Goal: Task Accomplishment & Management: Manage account settings

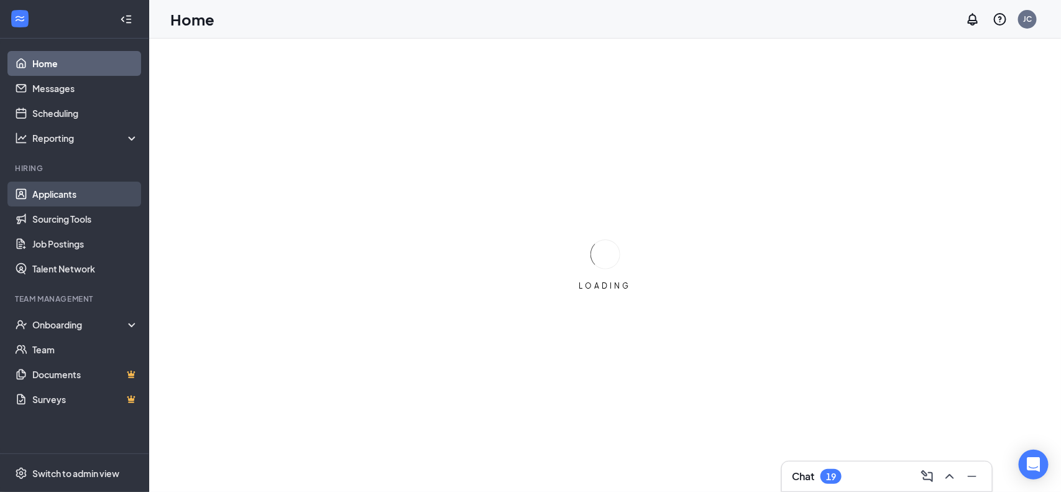
click at [72, 198] on link "Applicants" at bounding box center [85, 194] width 106 height 25
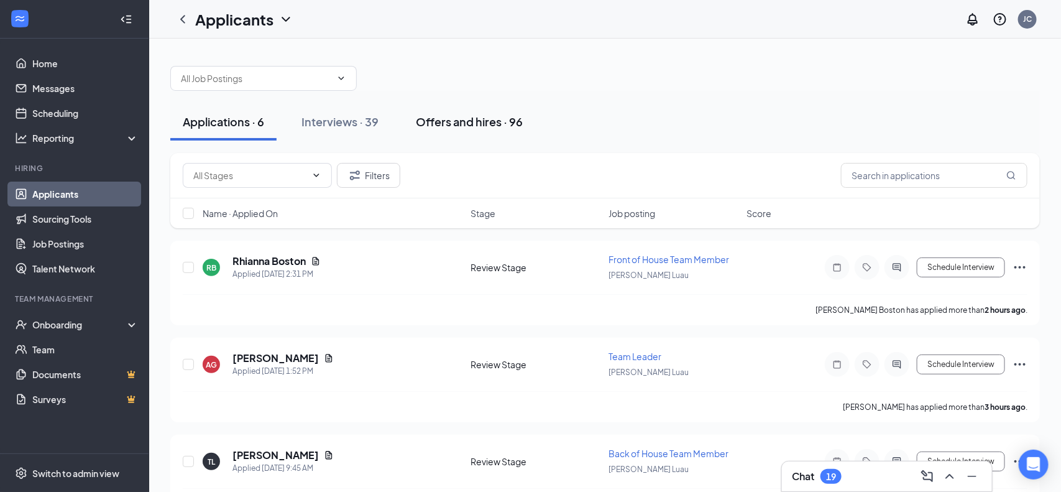
click at [473, 127] on div "Offers and hires · 96" at bounding box center [469, 122] width 107 height 16
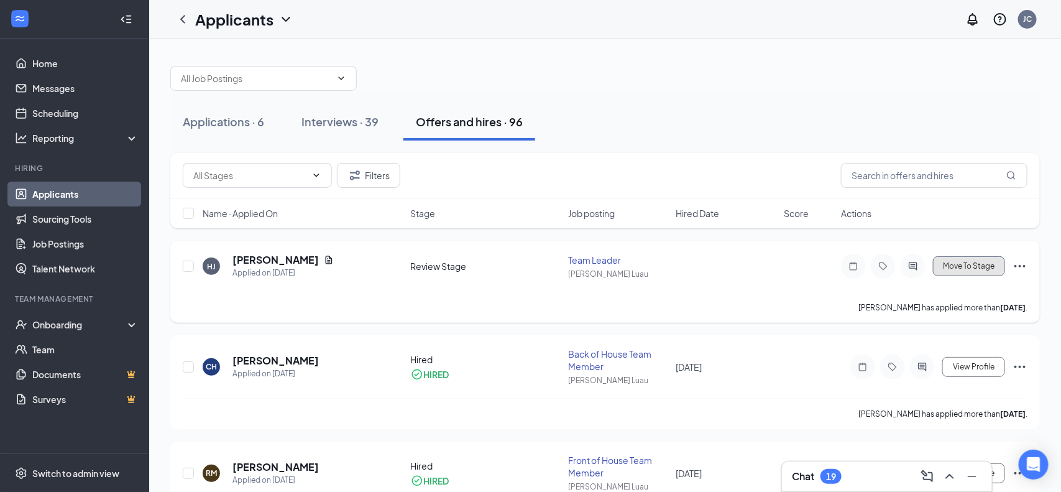
click at [972, 268] on span "Move To Stage" at bounding box center [969, 266] width 52 height 9
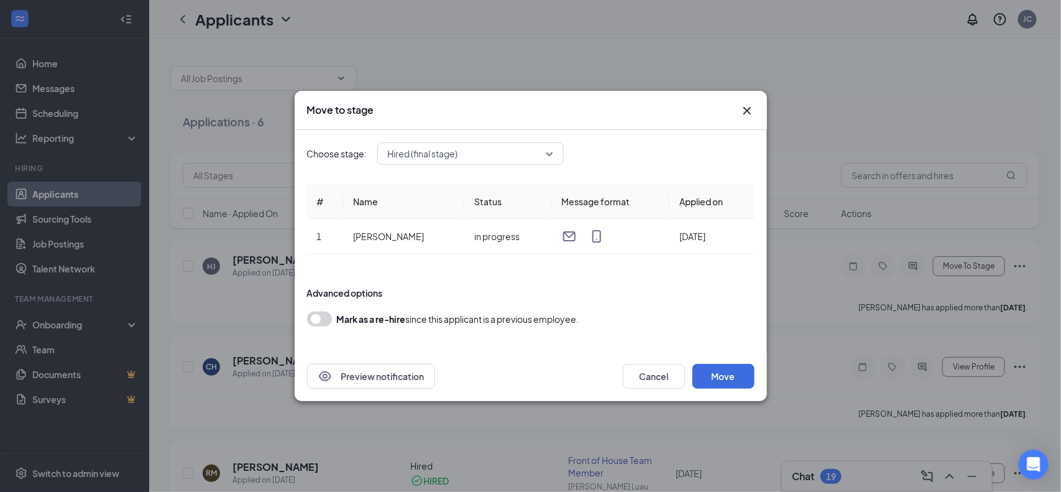
click at [438, 150] on span "Hired (final stage)" at bounding box center [423, 153] width 70 height 19
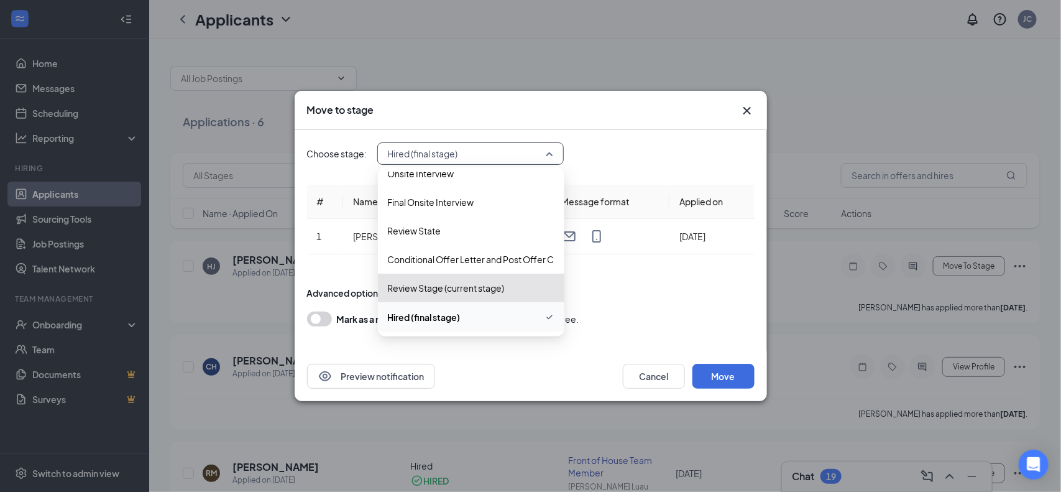
click at [495, 319] on span "Hired (final stage)" at bounding box center [471, 317] width 167 height 15
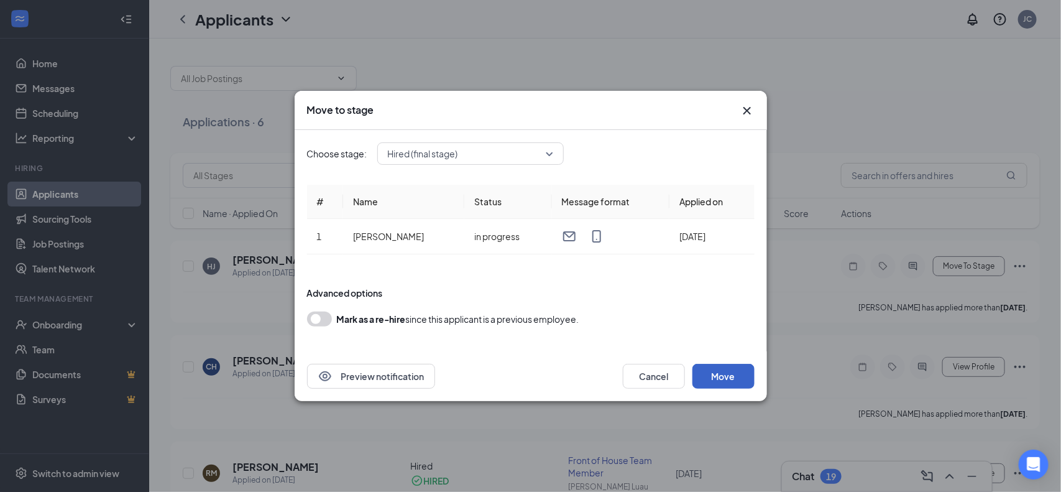
click at [697, 372] on button "Move" at bounding box center [724, 376] width 62 height 25
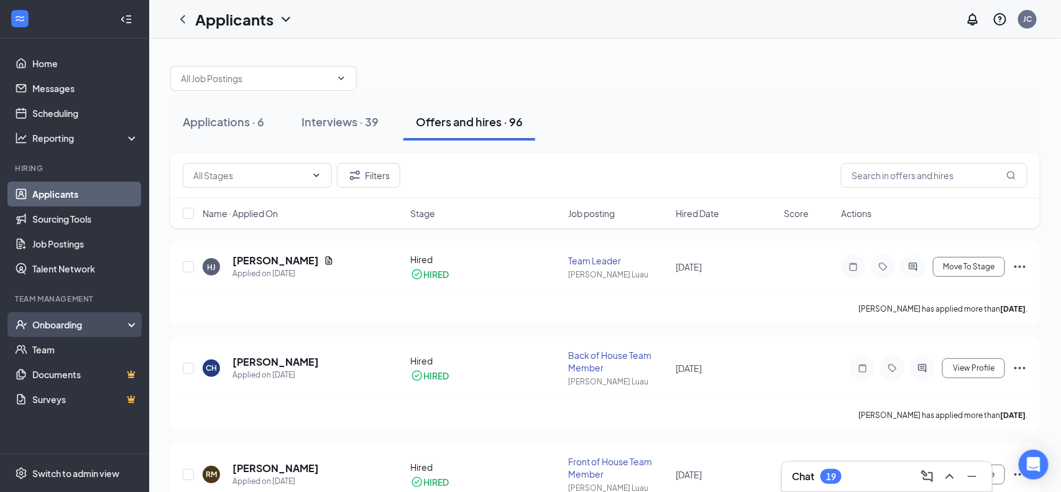
click at [53, 325] on div "Onboarding" at bounding box center [80, 324] width 96 height 12
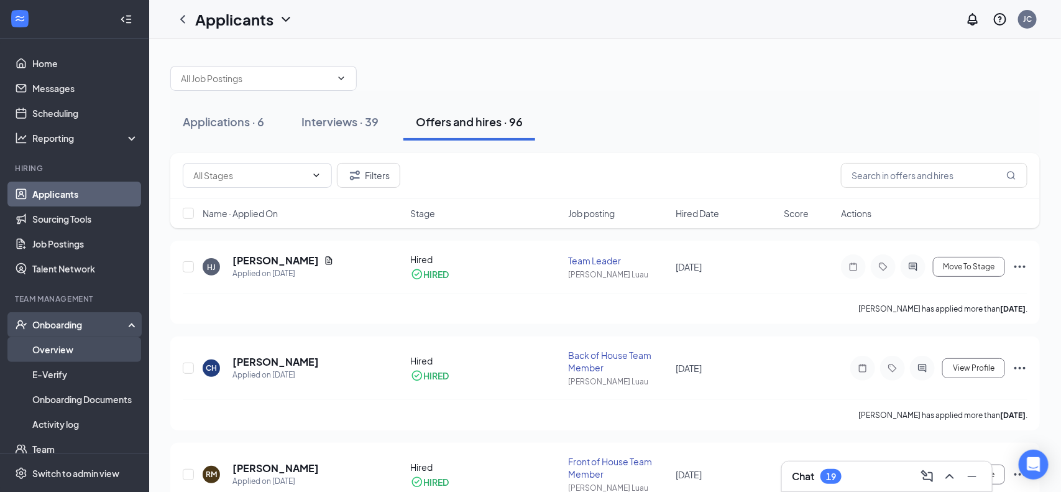
click at [79, 345] on link "Overview" at bounding box center [85, 349] width 106 height 25
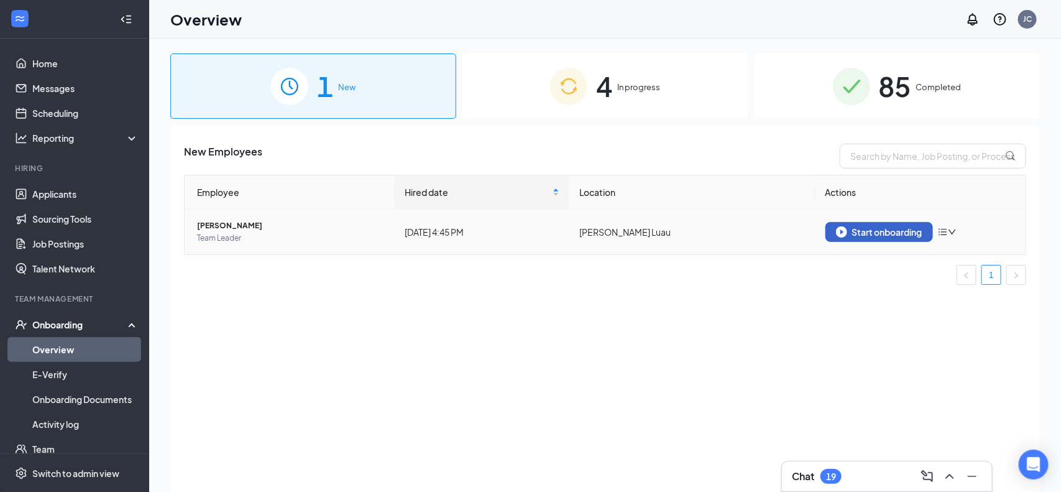
click at [879, 229] on div "Start onboarding" at bounding box center [879, 231] width 86 height 11
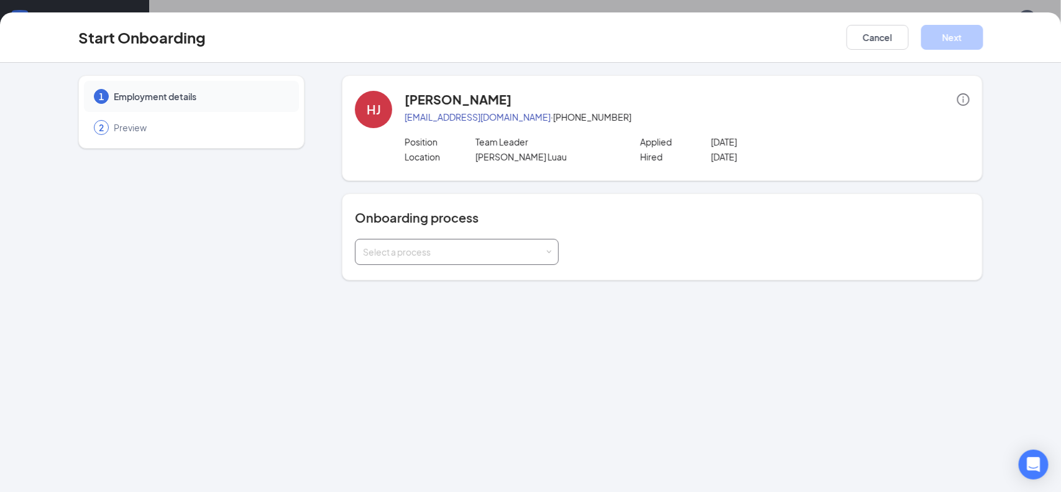
click at [468, 259] on div "Select a process" at bounding box center [457, 251] width 188 height 25
click at [433, 348] on span "Tier 3 Team Member Onboarding" at bounding box center [426, 344] width 132 height 11
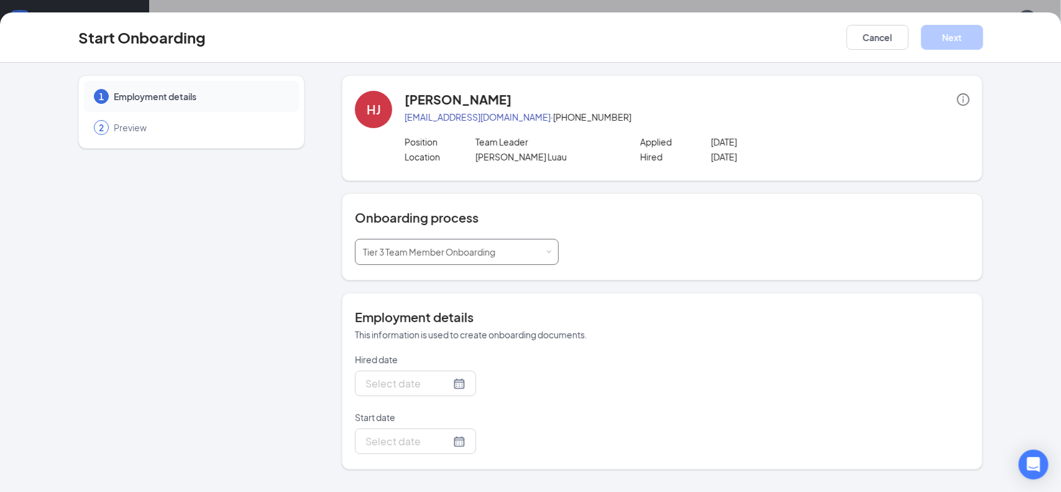
type input "[DATE]"
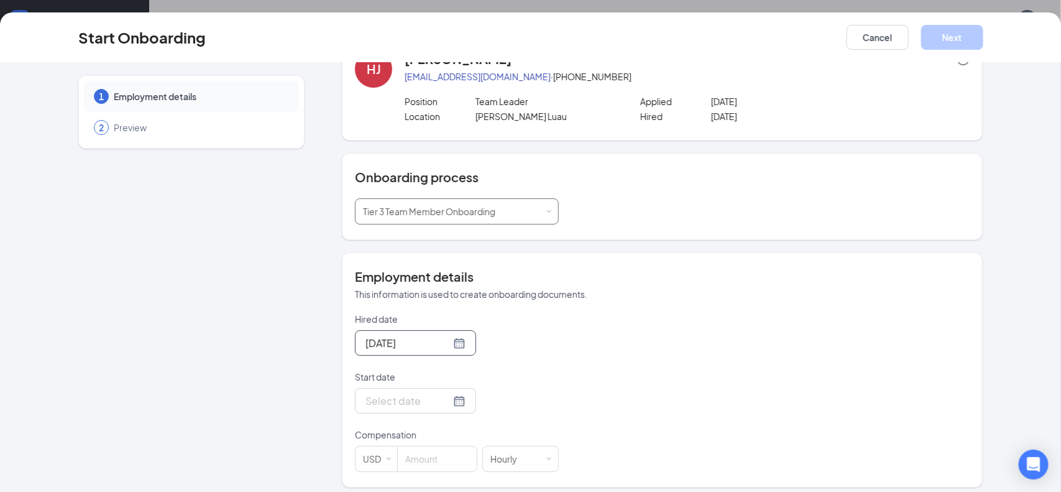
scroll to position [50, 0]
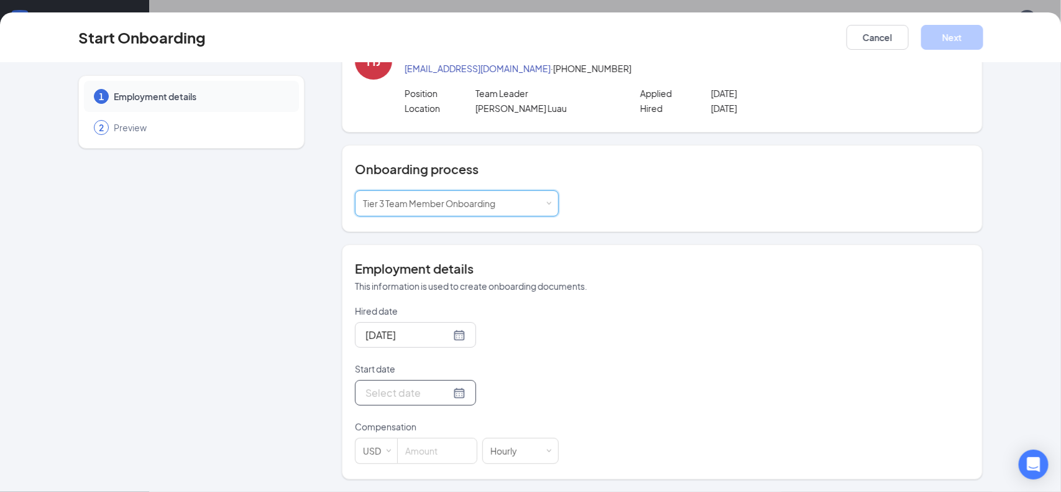
click at [460, 395] on div at bounding box center [416, 393] width 100 height 16
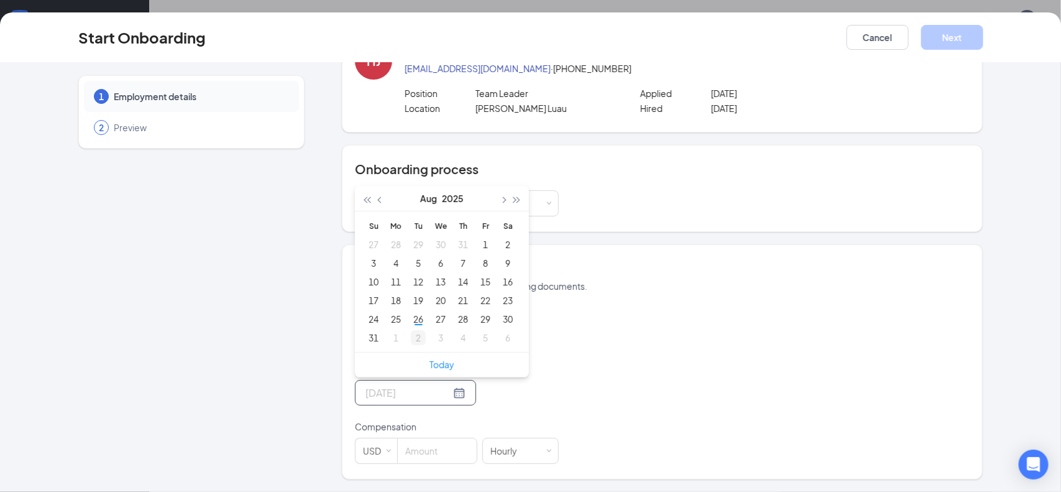
type input "[DATE]"
click at [418, 321] on div "26" at bounding box center [418, 319] width 15 height 15
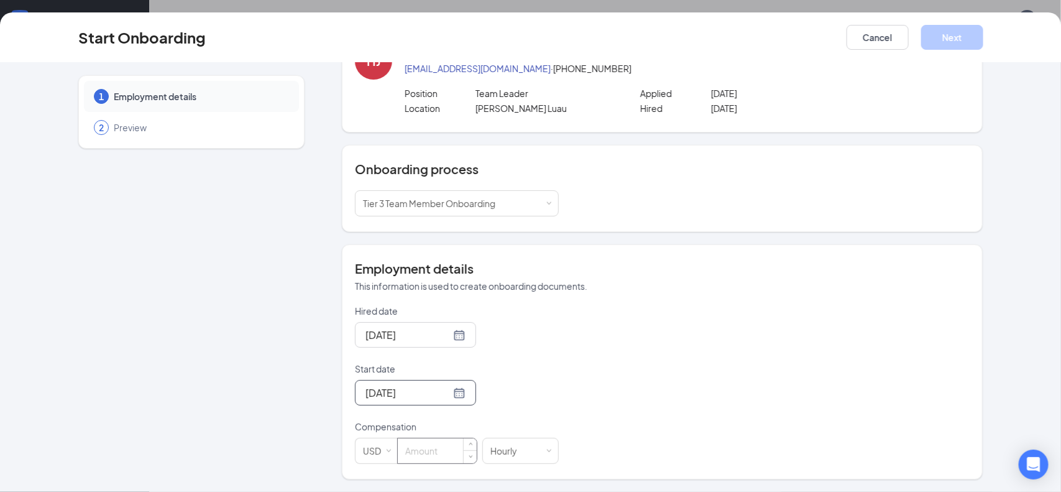
click at [423, 456] on input at bounding box center [437, 450] width 79 height 25
type input "2"
type input "13"
click at [964, 35] on button "Next" at bounding box center [952, 37] width 62 height 25
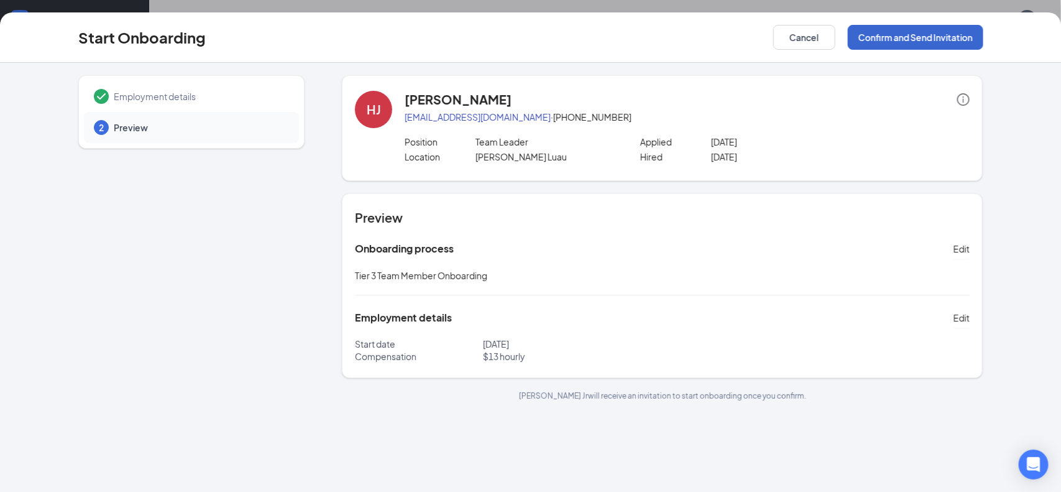
scroll to position [0, 0]
click at [926, 43] on button "Confirm and Send Invitation" at bounding box center [916, 37] width 136 height 25
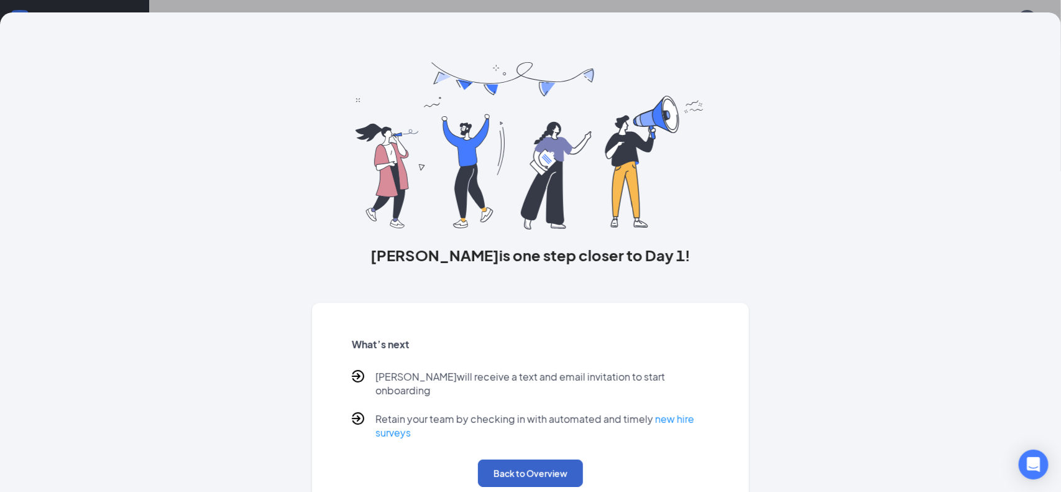
click at [545, 472] on button "Back to Overview" at bounding box center [530, 473] width 105 height 27
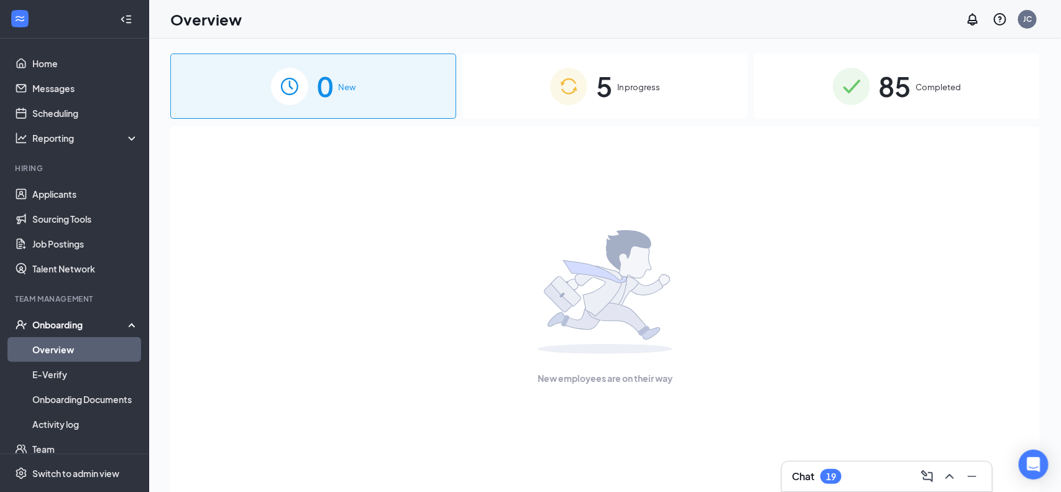
click at [613, 68] on div "5 In progress" at bounding box center [606, 85] width 286 height 65
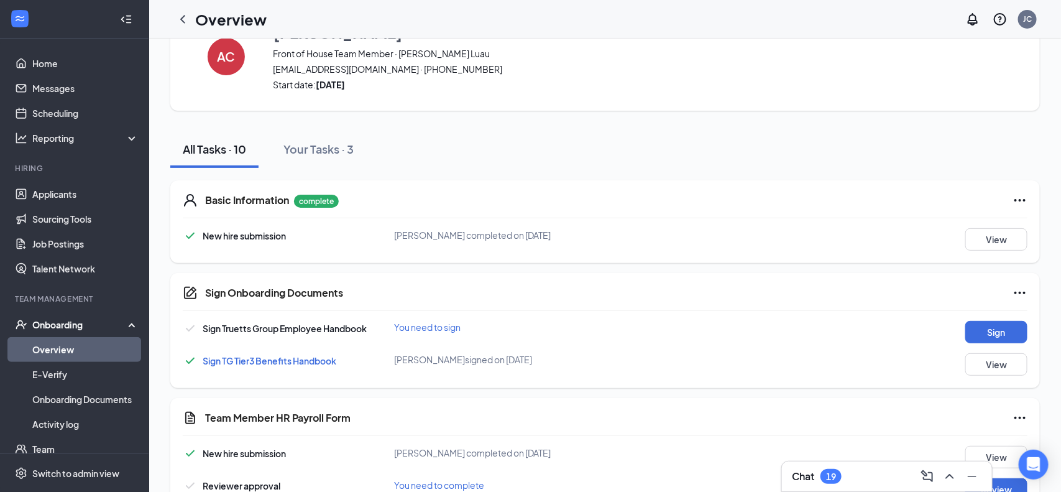
scroll to position [57, 0]
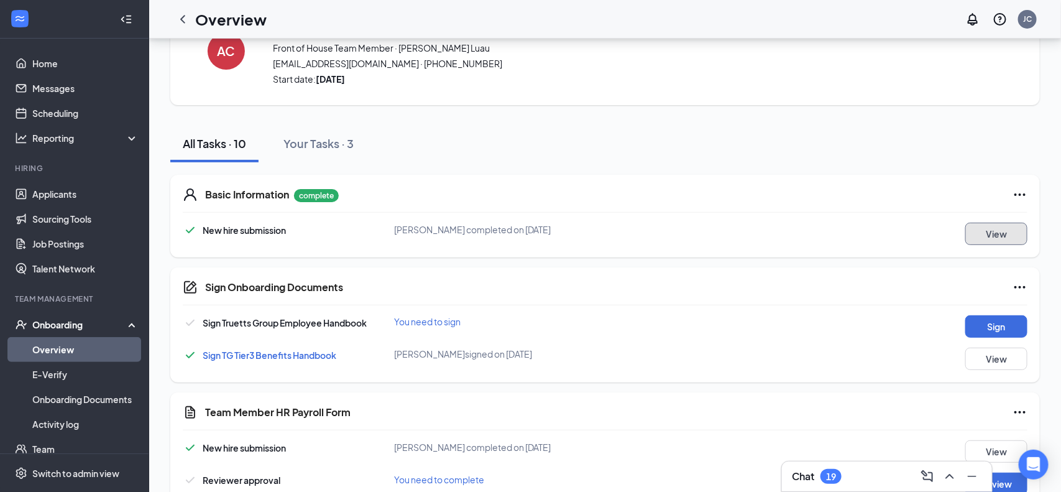
click at [1005, 238] on button "View" at bounding box center [997, 234] width 62 height 22
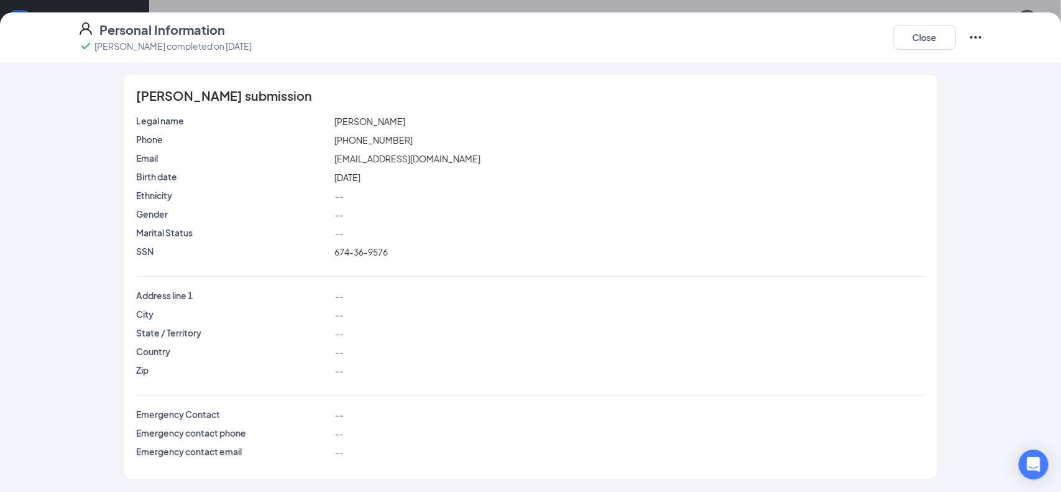
scroll to position [0, 0]
click at [938, 40] on button "Close" at bounding box center [925, 37] width 62 height 25
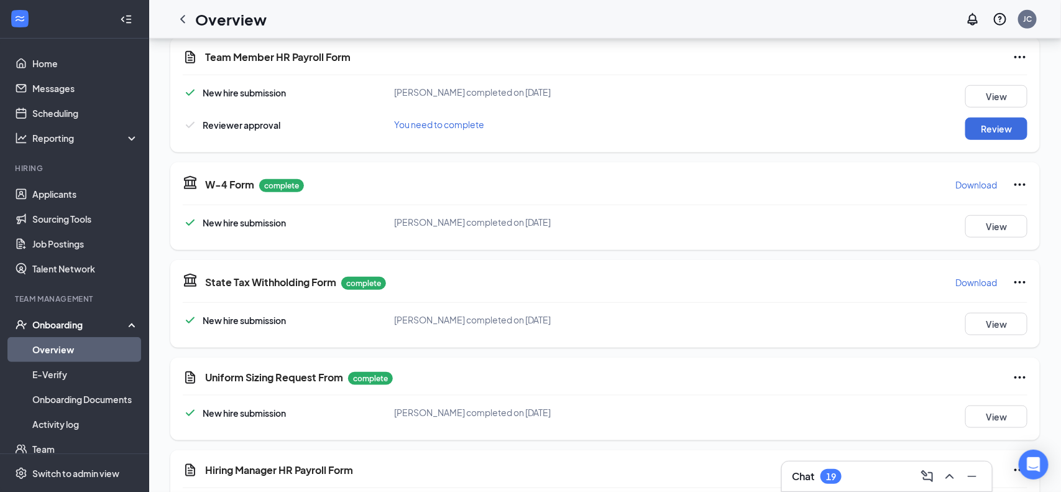
scroll to position [45, 0]
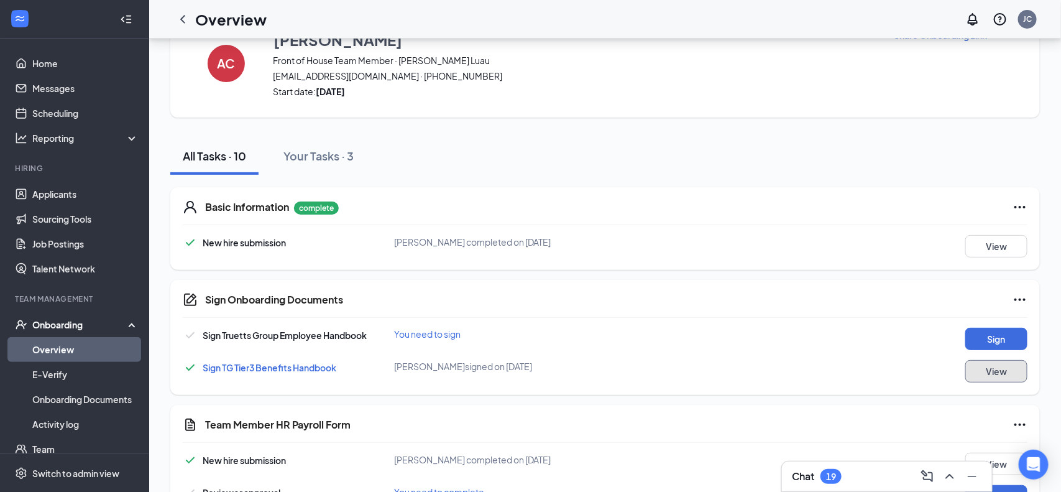
click at [983, 369] on button "View" at bounding box center [997, 371] width 62 height 22
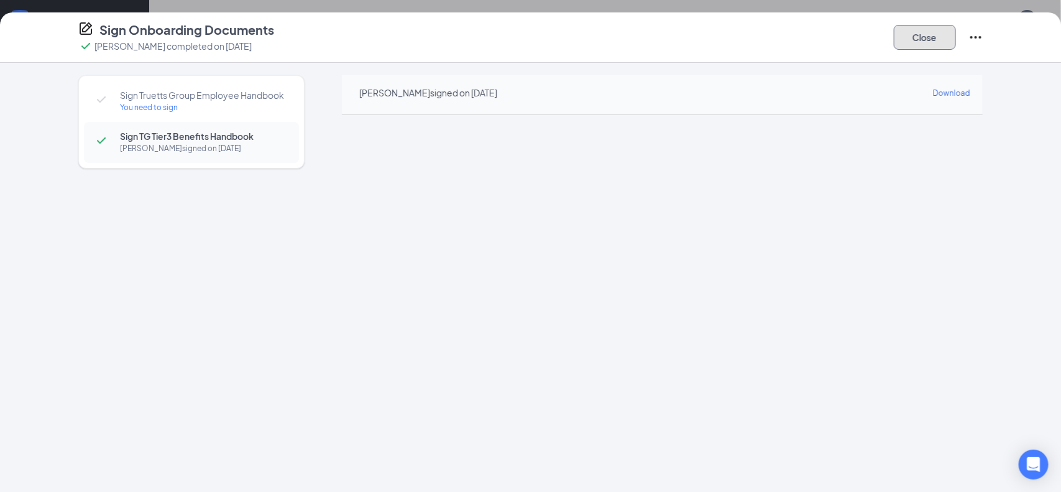
click at [903, 45] on button "Close" at bounding box center [925, 37] width 62 height 25
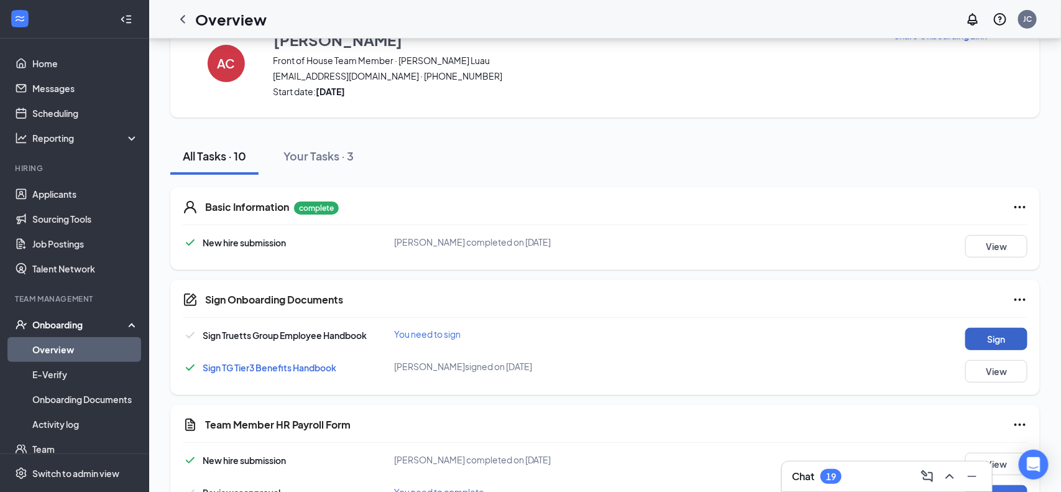
click at [992, 342] on button "Sign" at bounding box center [997, 339] width 62 height 22
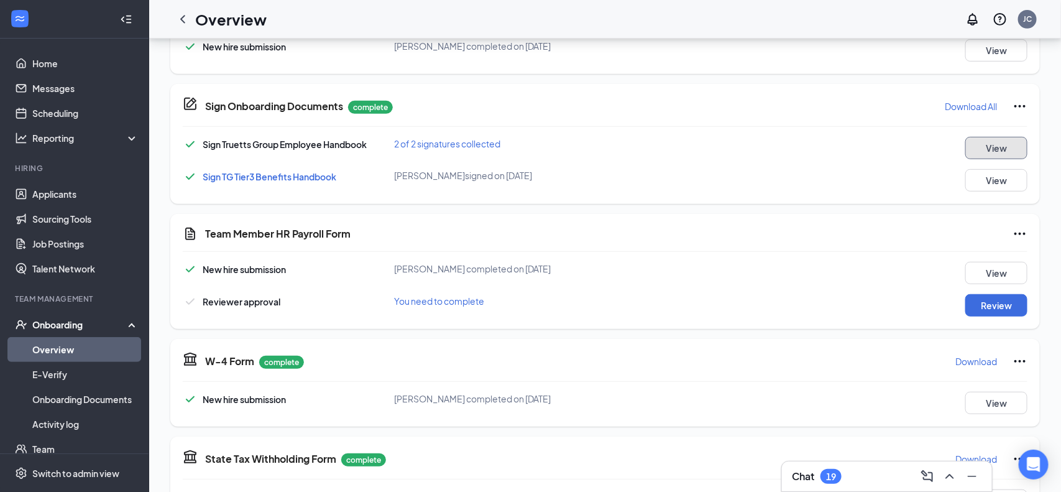
scroll to position [243, 0]
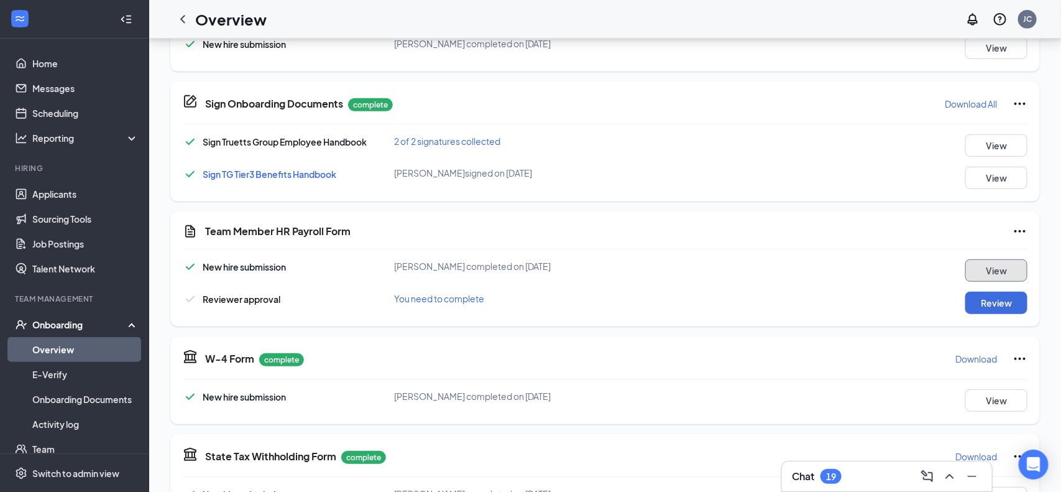
click at [1009, 269] on button "View" at bounding box center [997, 270] width 62 height 22
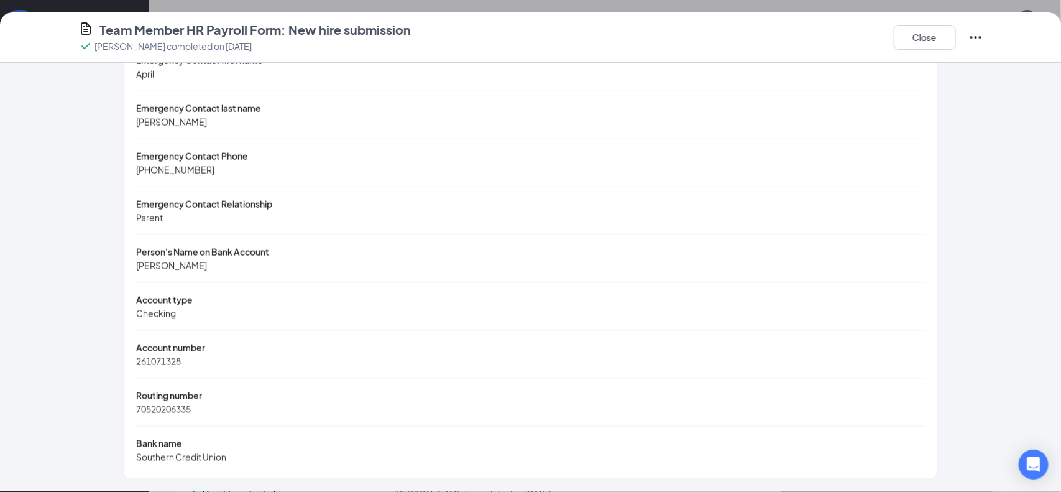
scroll to position [0, 0]
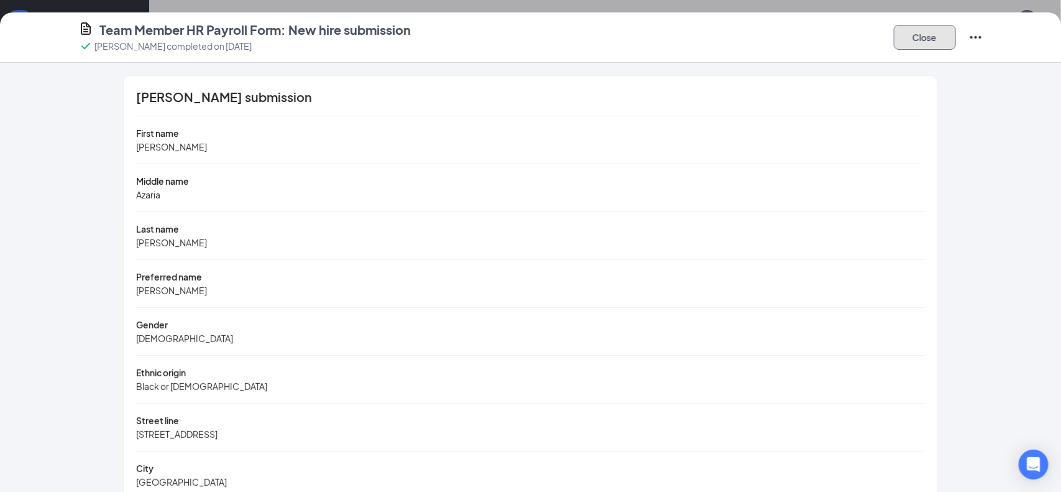
click at [939, 44] on button "Close" at bounding box center [925, 37] width 62 height 25
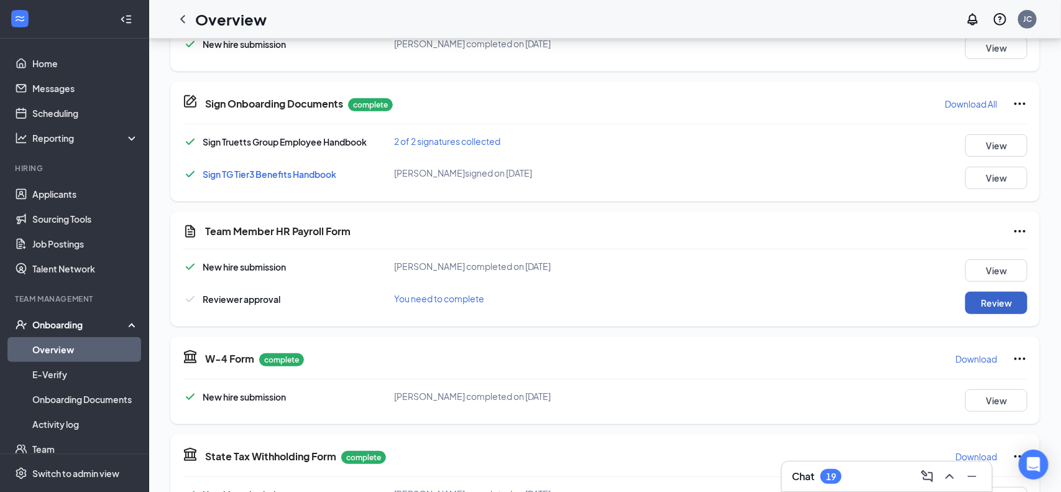
click at [989, 306] on button "Review" at bounding box center [997, 303] width 62 height 22
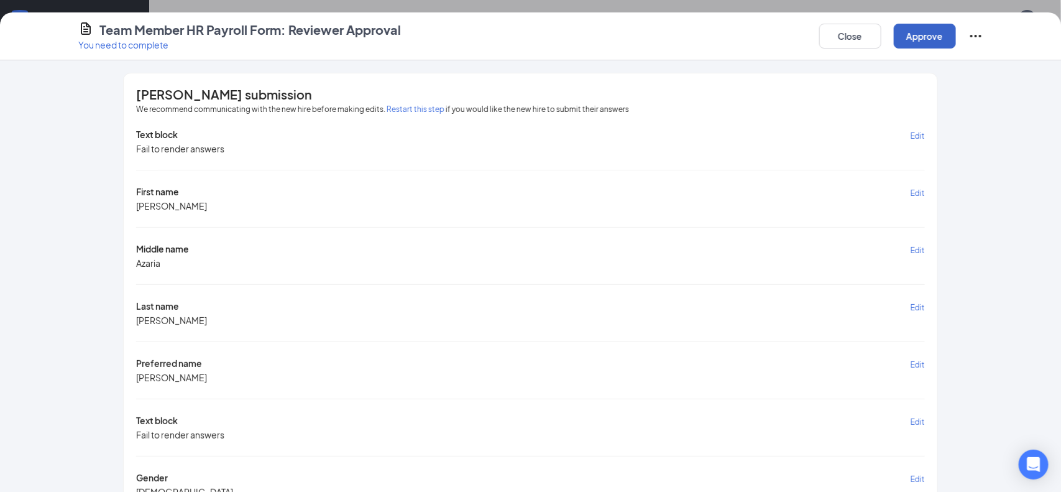
click at [920, 28] on button "Approve" at bounding box center [925, 36] width 62 height 25
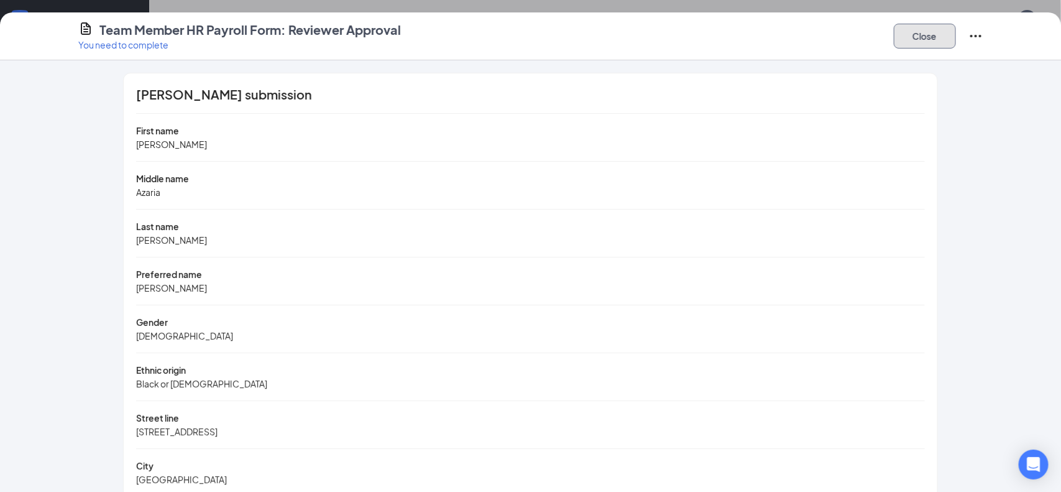
click at [932, 37] on button "Close" at bounding box center [925, 36] width 62 height 25
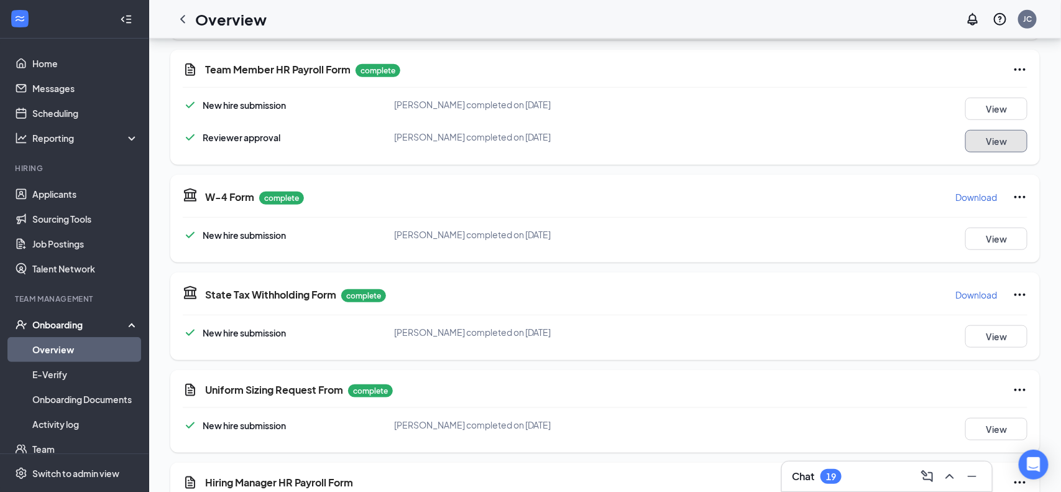
scroll to position [407, 0]
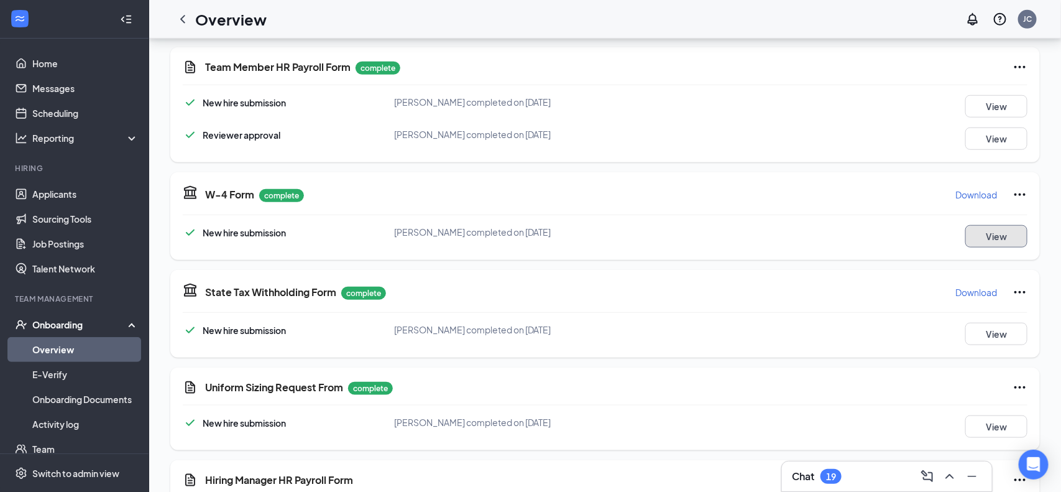
click at [1000, 237] on button "View" at bounding box center [997, 236] width 62 height 22
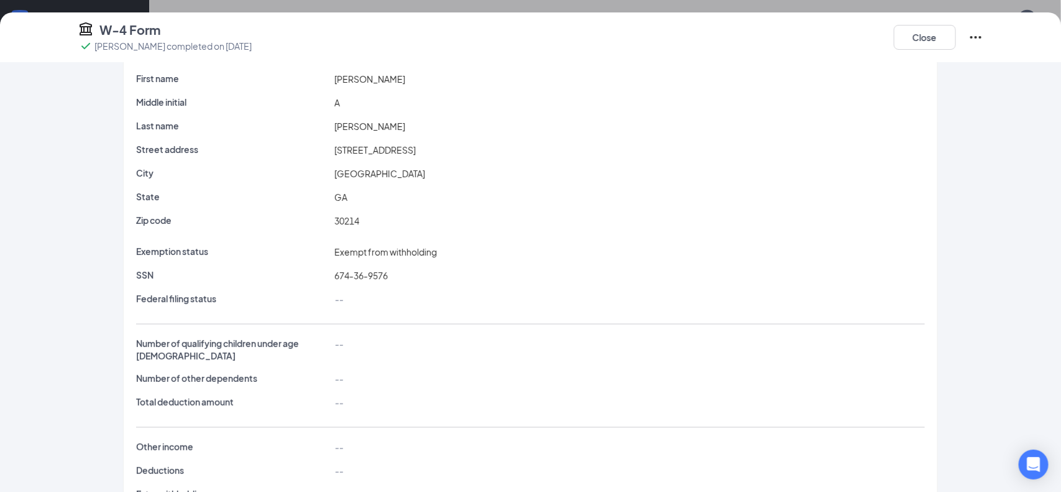
scroll to position [0, 0]
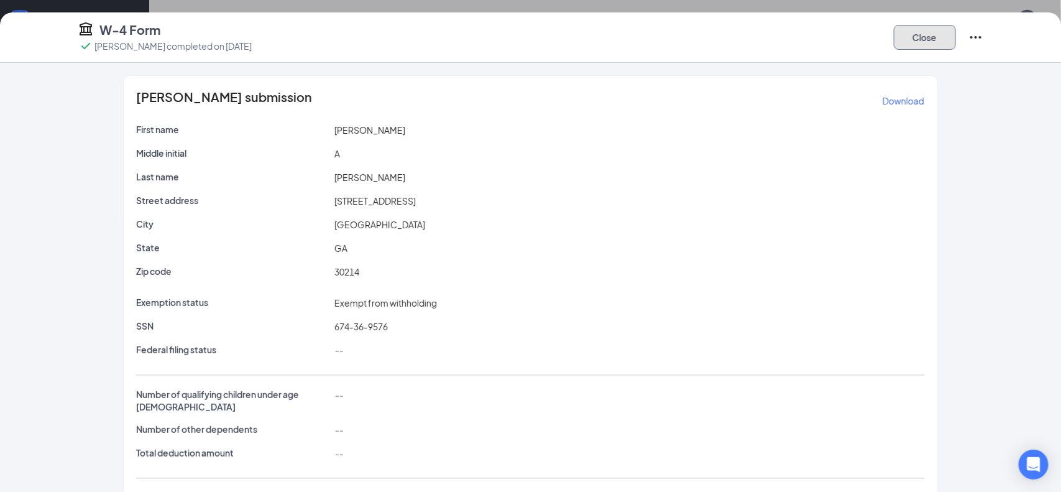
click at [926, 46] on button "Close" at bounding box center [925, 37] width 62 height 25
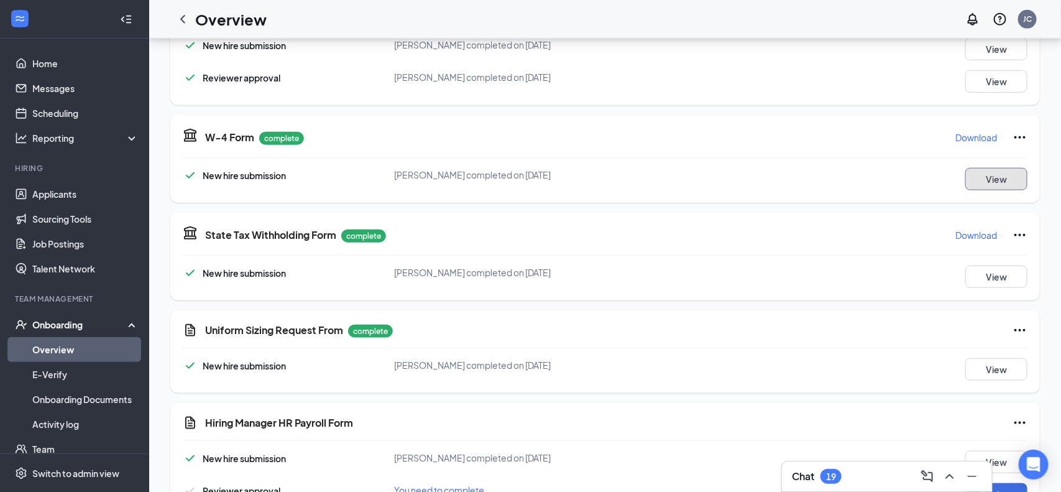
scroll to position [507, 0]
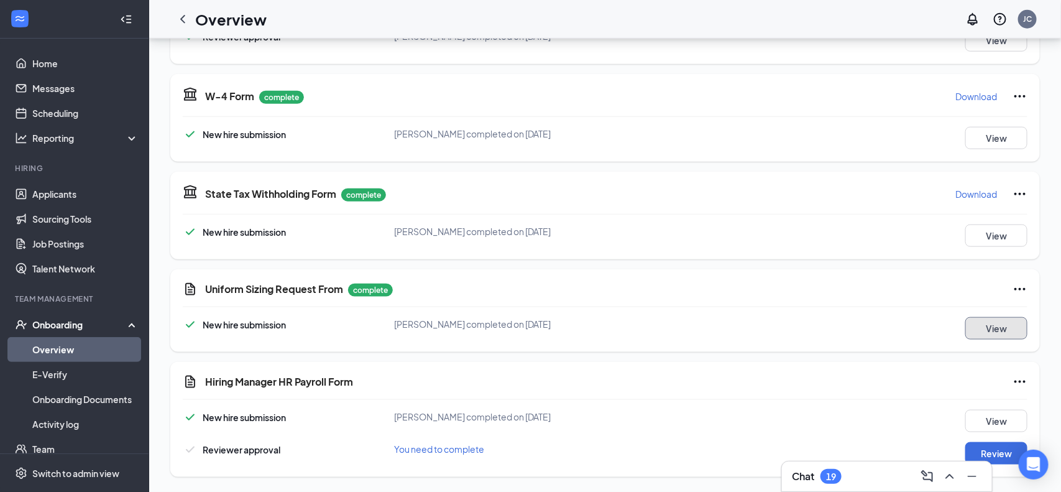
click at [991, 336] on button "View" at bounding box center [997, 328] width 62 height 22
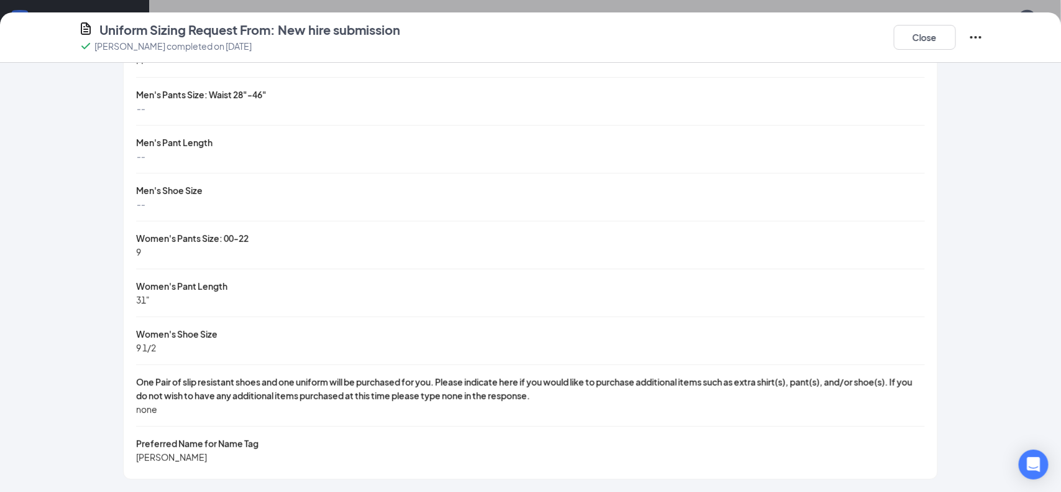
scroll to position [0, 0]
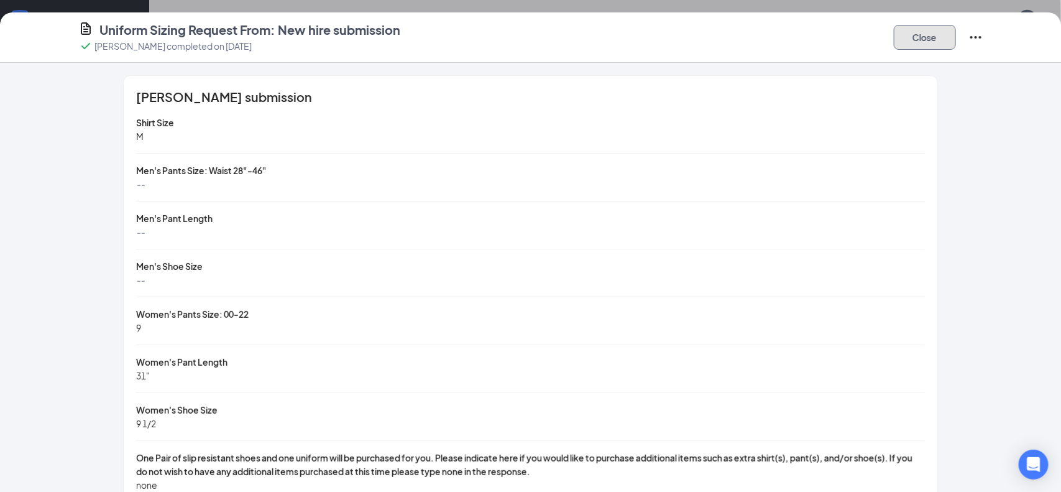
click at [921, 48] on button "Close" at bounding box center [925, 37] width 62 height 25
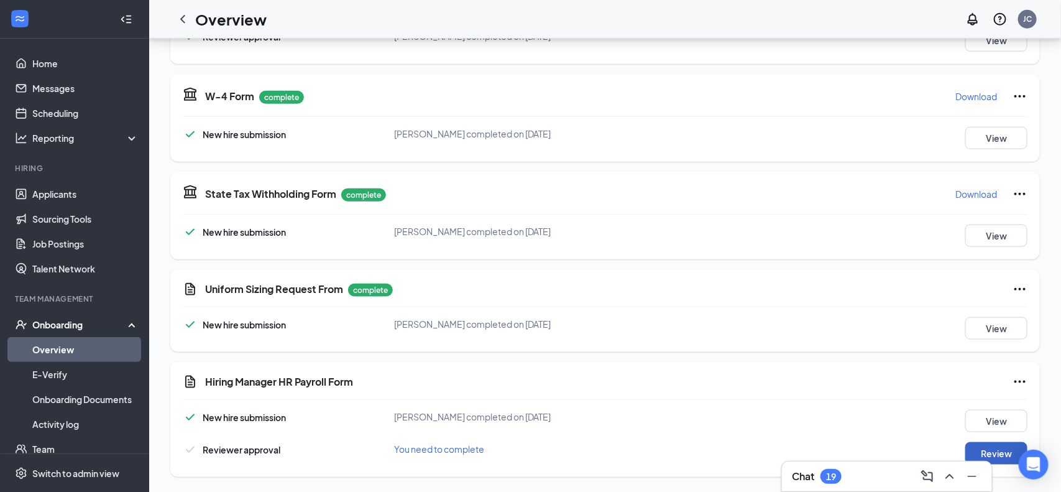
click at [985, 450] on button "Review" at bounding box center [997, 453] width 62 height 22
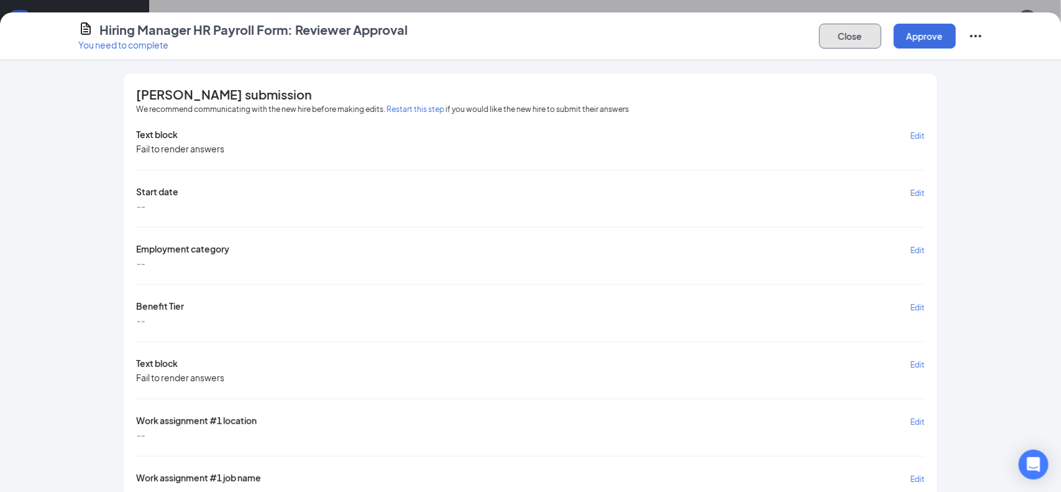
click at [843, 37] on button "Close" at bounding box center [851, 36] width 62 height 25
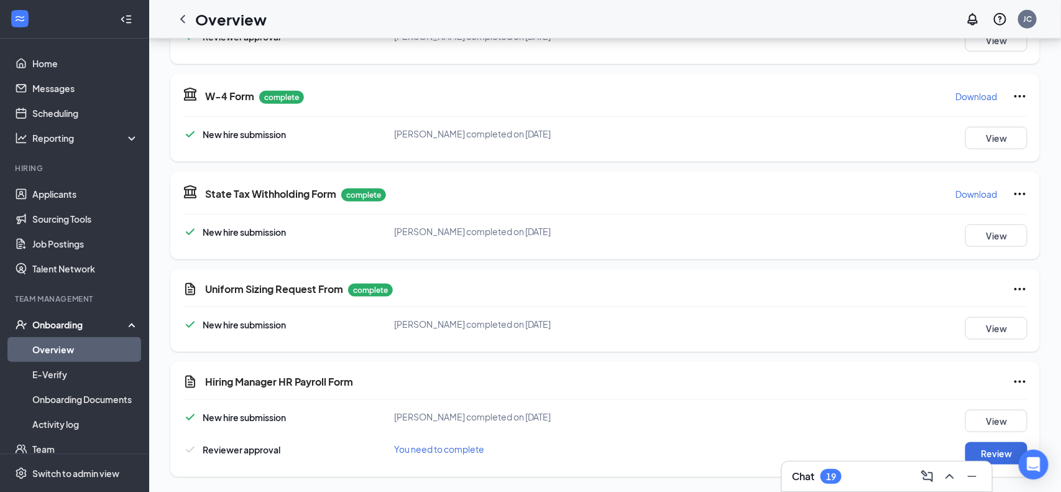
click at [80, 344] on link "Overview" at bounding box center [85, 349] width 106 height 25
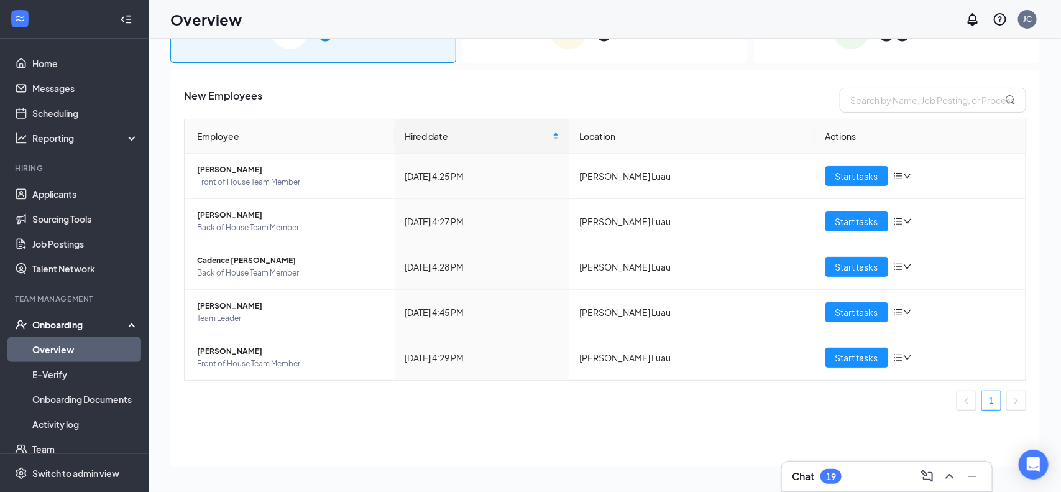
scroll to position [11, 0]
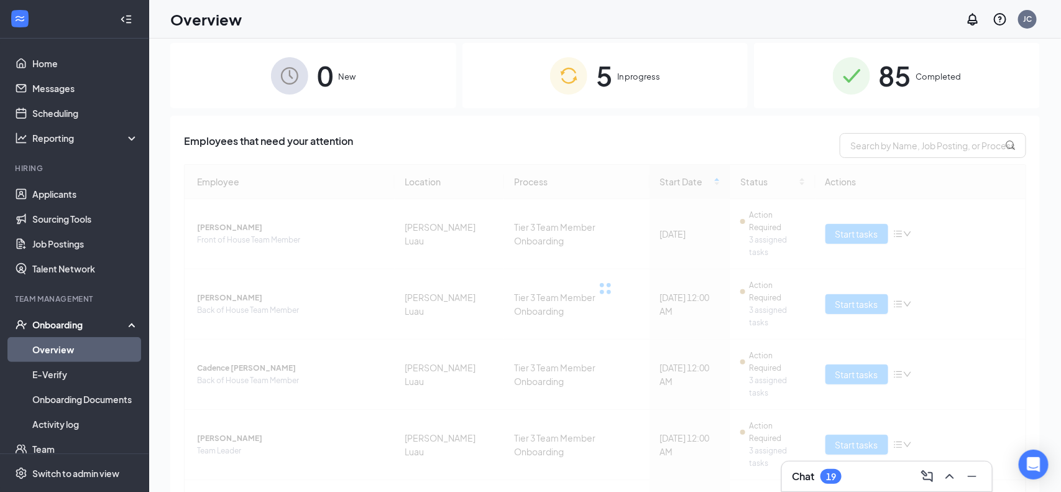
click at [571, 79] on img at bounding box center [568, 75] width 37 height 37
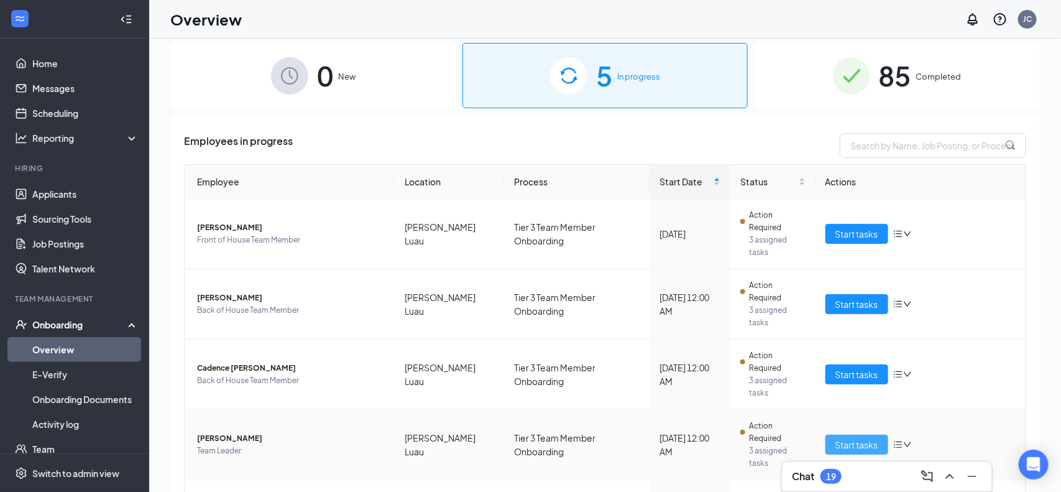
click at [861, 438] on span "Start tasks" at bounding box center [857, 445] width 43 height 14
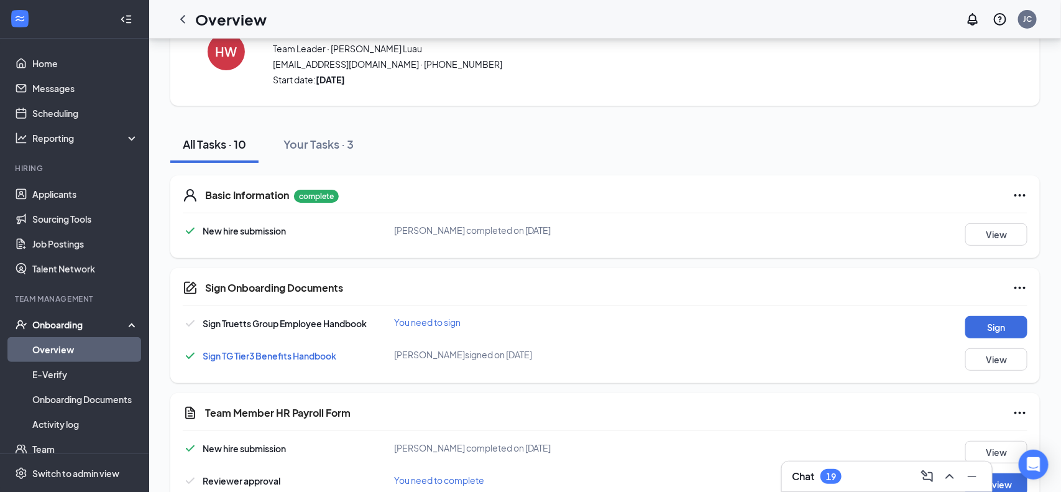
scroll to position [60, 0]
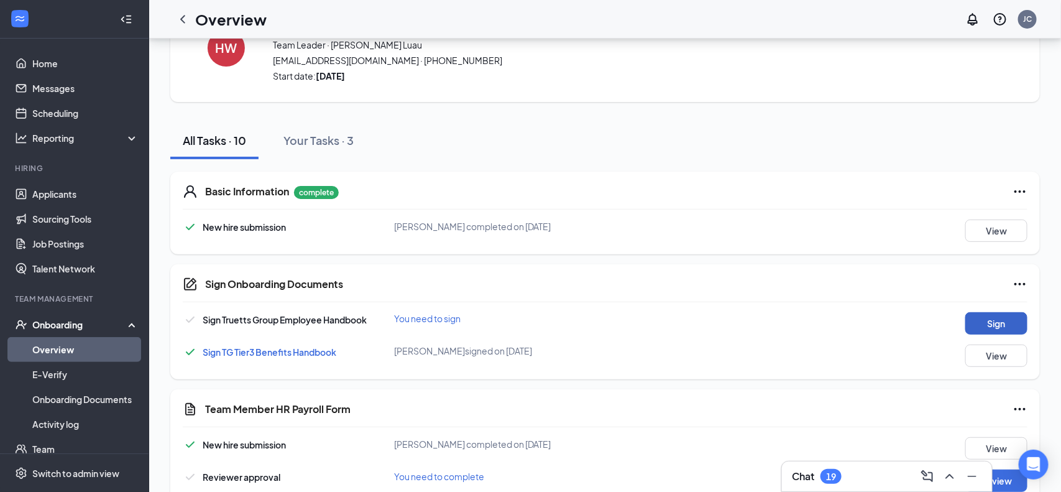
click at [985, 327] on button "Sign" at bounding box center [997, 323] width 62 height 22
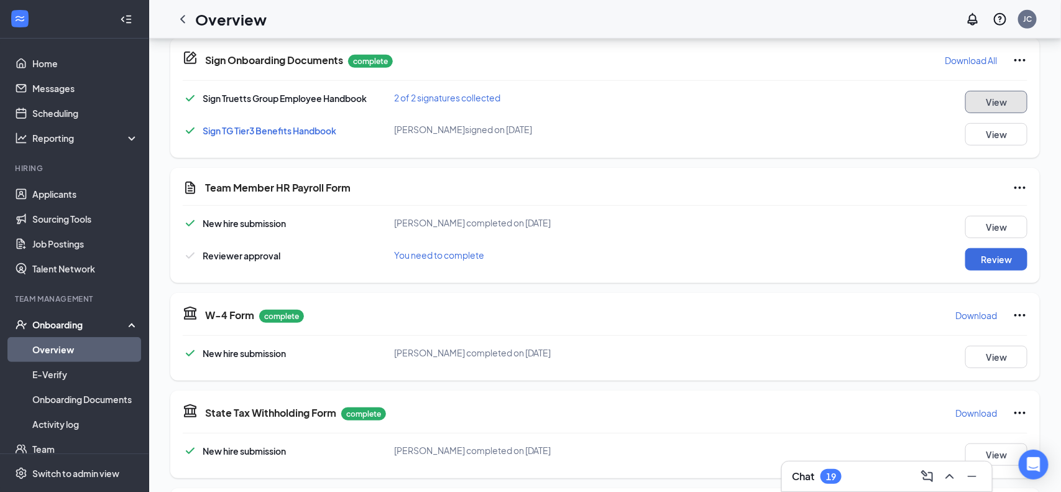
scroll to position [292, 0]
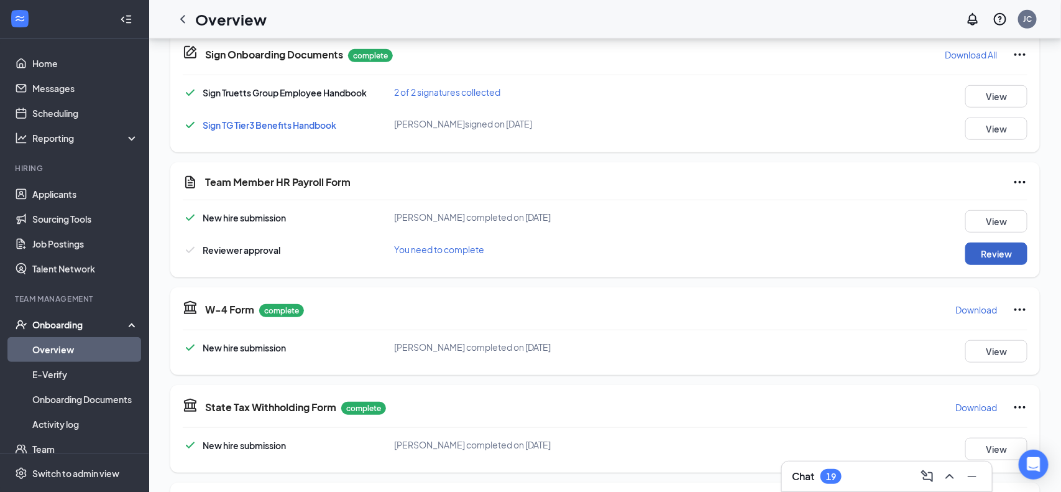
click at [990, 259] on button "Review" at bounding box center [997, 253] width 62 height 22
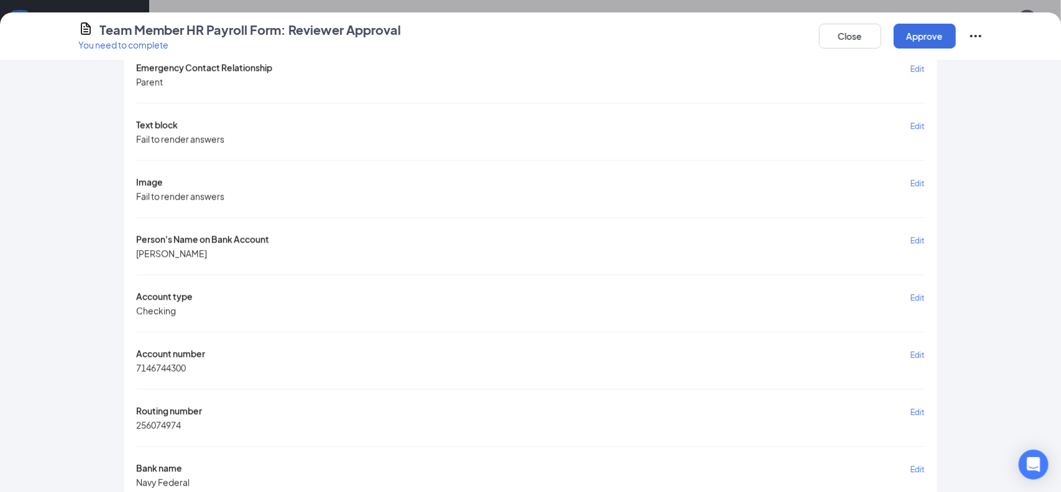
scroll to position [1152, 0]
click at [929, 44] on button "Approve" at bounding box center [925, 36] width 62 height 25
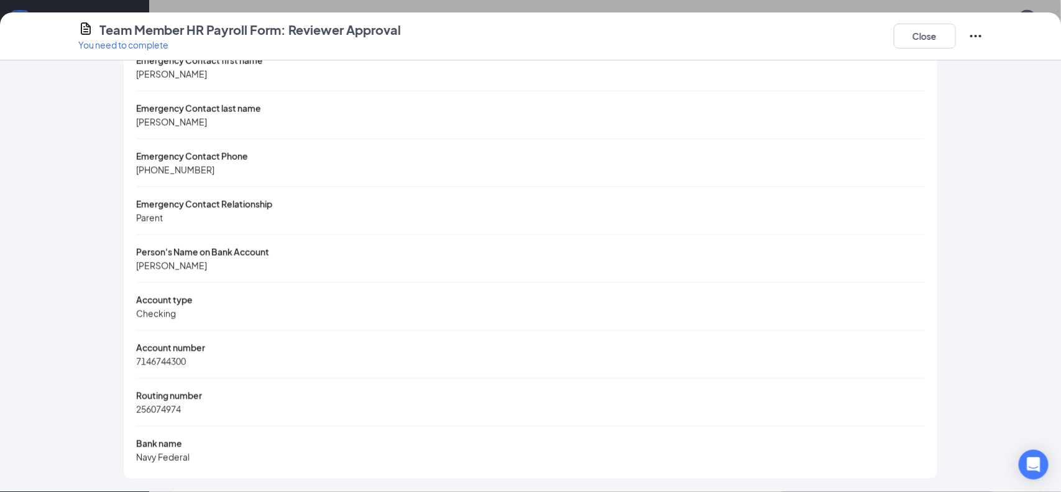
scroll to position [648, 0]
click at [929, 44] on button "Close" at bounding box center [925, 36] width 62 height 25
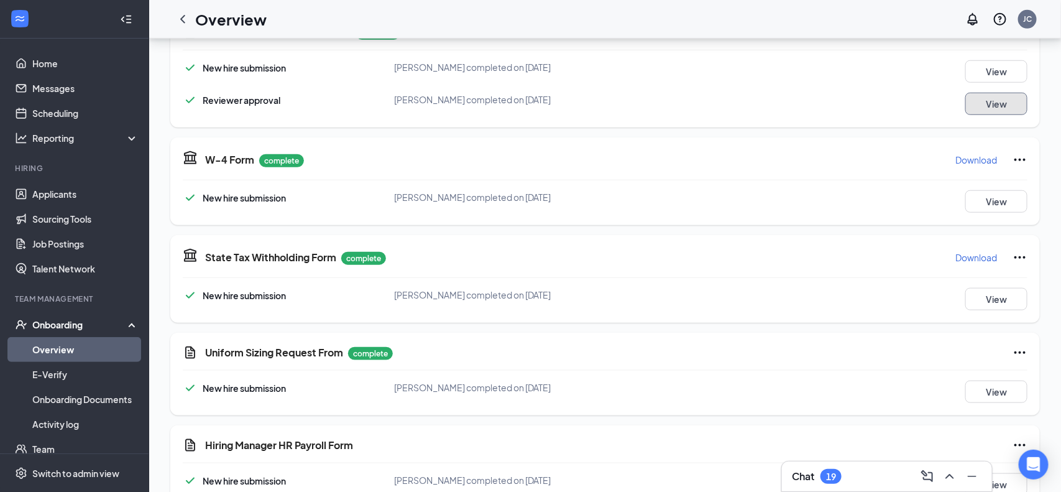
scroll to position [445, 0]
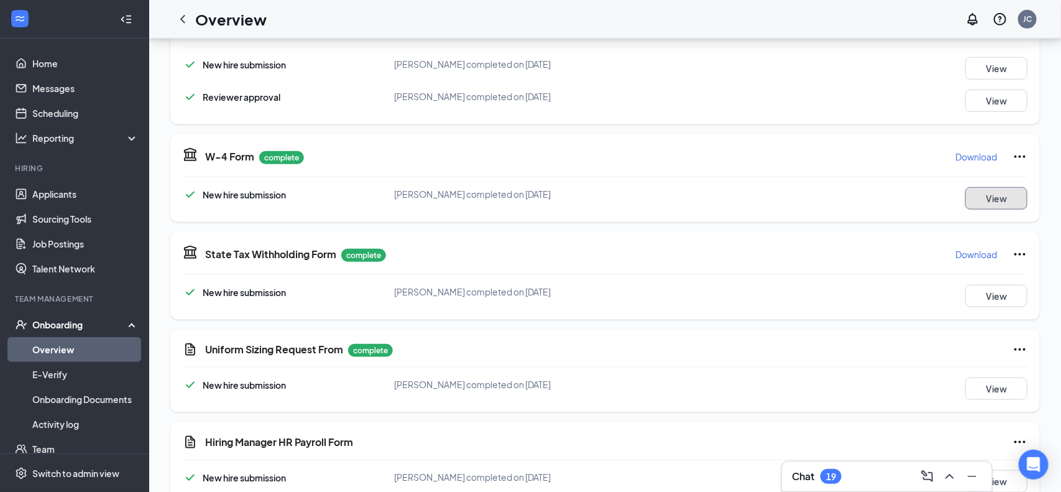
click at [993, 206] on button "View" at bounding box center [997, 198] width 62 height 22
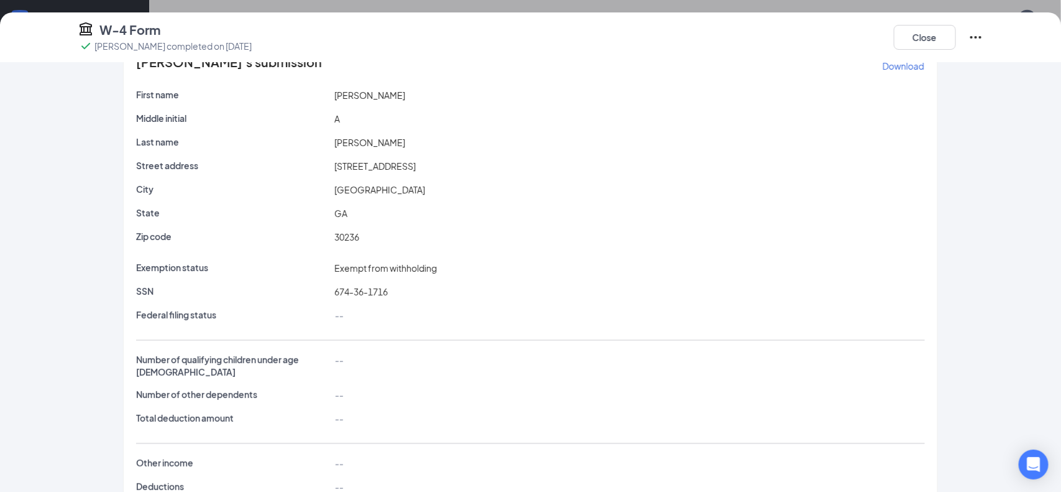
scroll to position [0, 0]
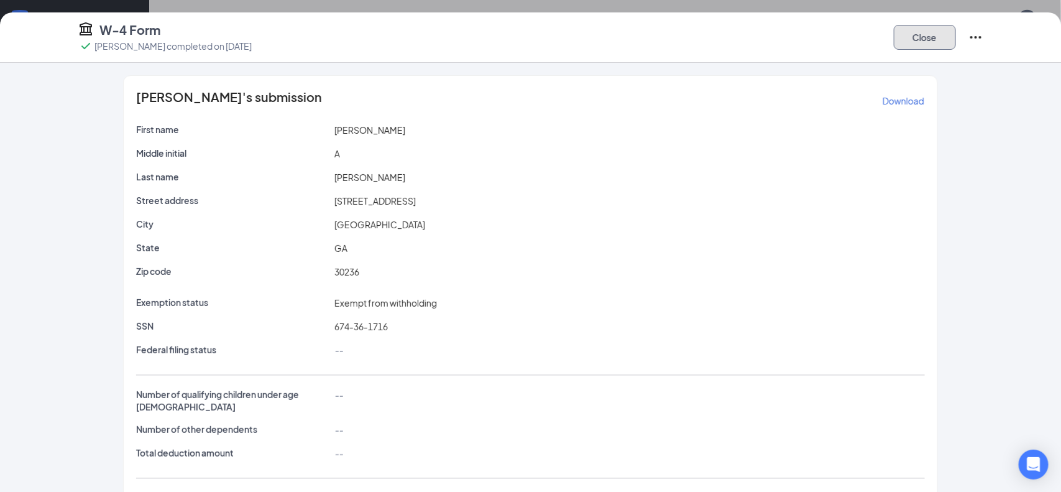
click at [933, 35] on button "Close" at bounding box center [925, 37] width 62 height 25
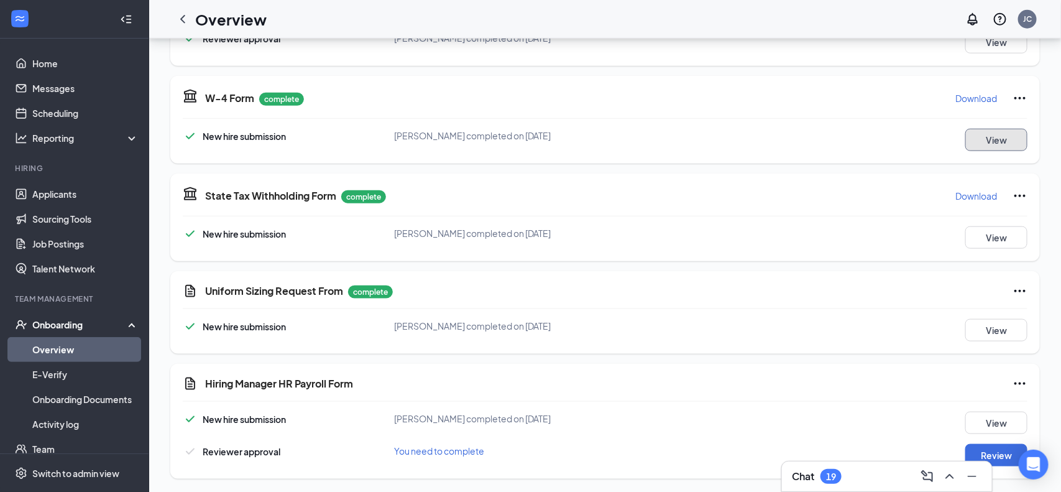
scroll to position [506, 0]
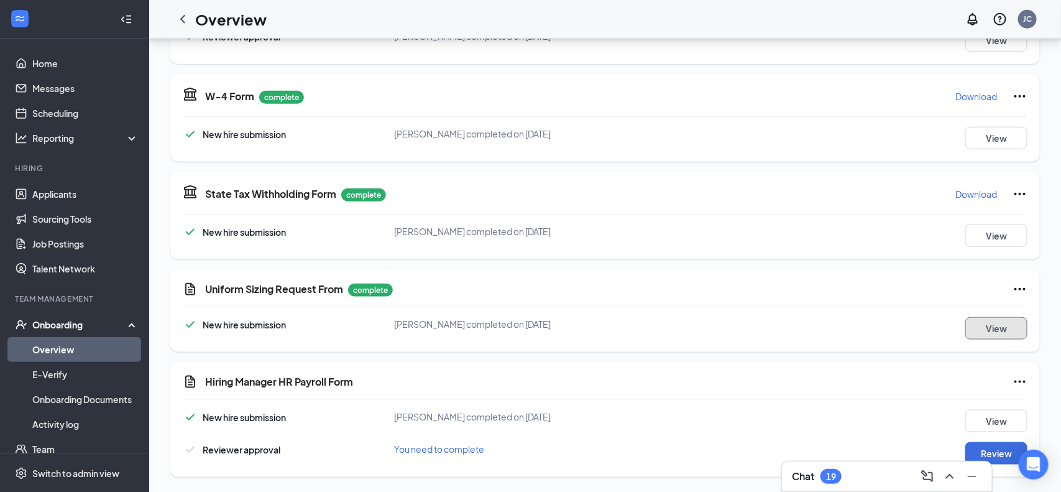
click at [1019, 332] on button "View" at bounding box center [997, 328] width 62 height 22
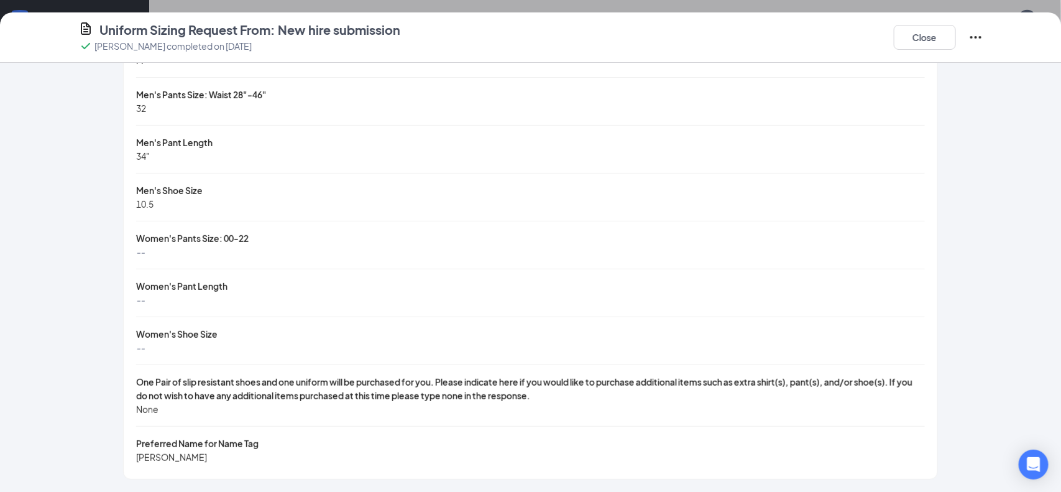
scroll to position [0, 0]
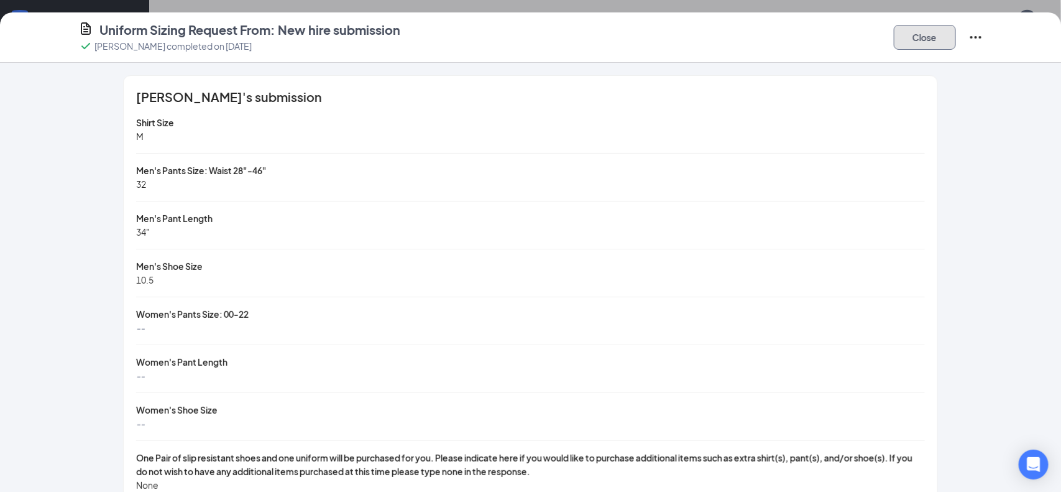
click at [924, 31] on button "Close" at bounding box center [925, 37] width 62 height 25
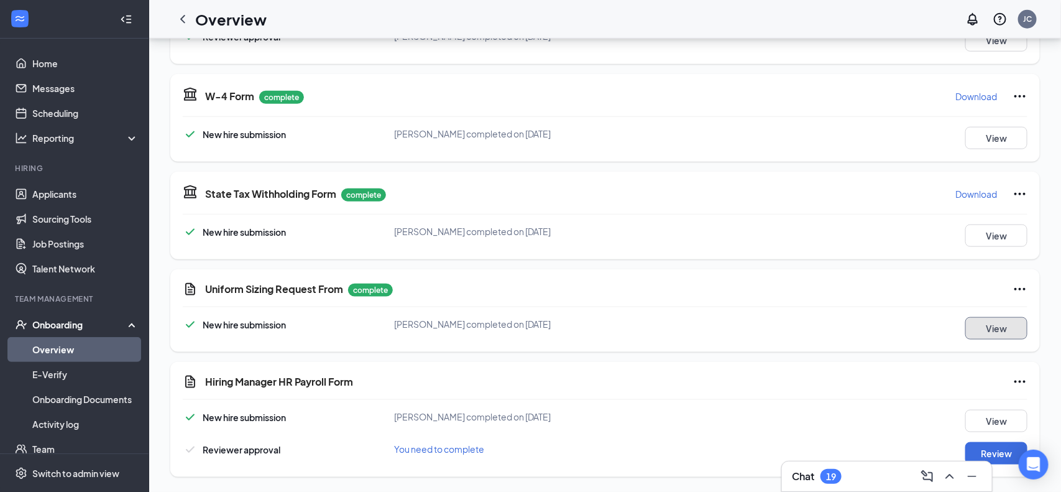
scroll to position [507, 0]
click at [996, 446] on button "Review" at bounding box center [997, 453] width 62 height 22
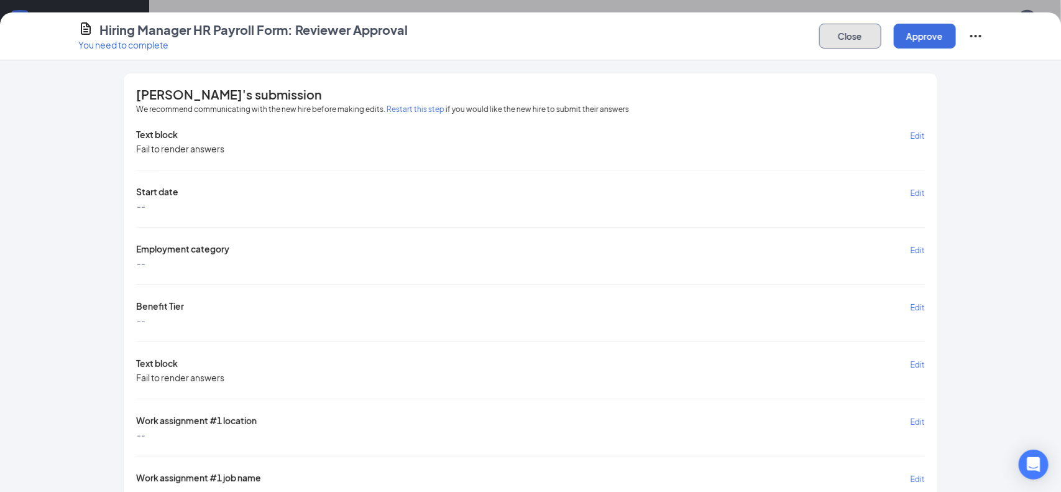
click at [843, 42] on button "Close" at bounding box center [851, 36] width 62 height 25
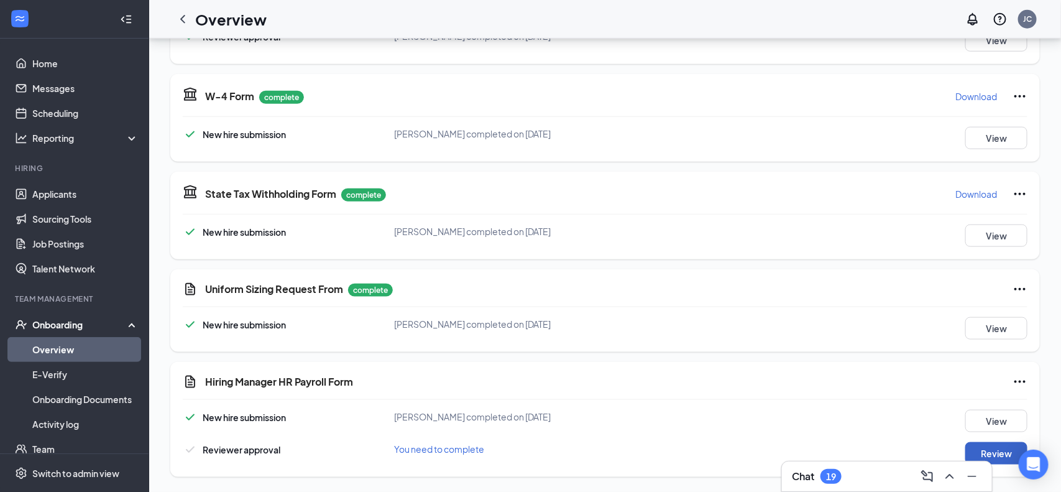
scroll to position [0, 0]
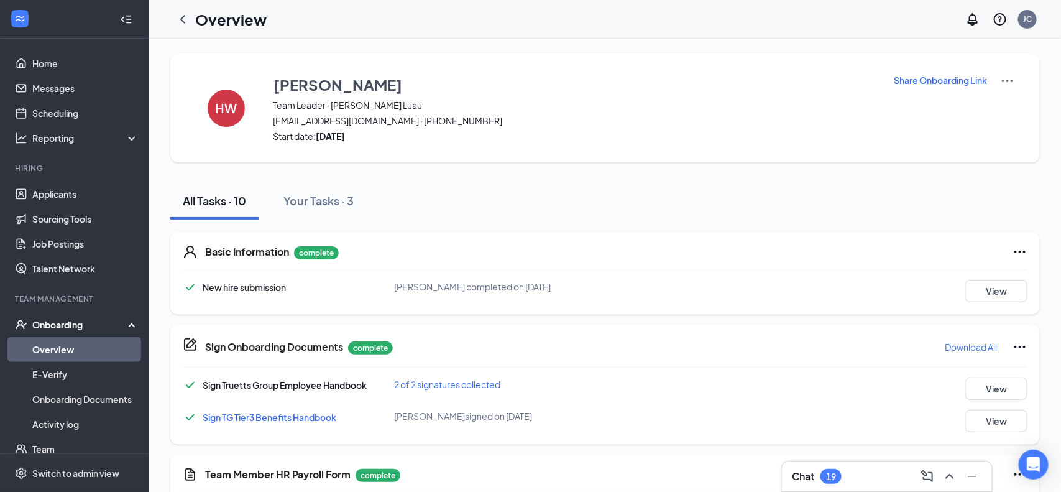
click at [93, 348] on link "Overview" at bounding box center [85, 349] width 106 height 25
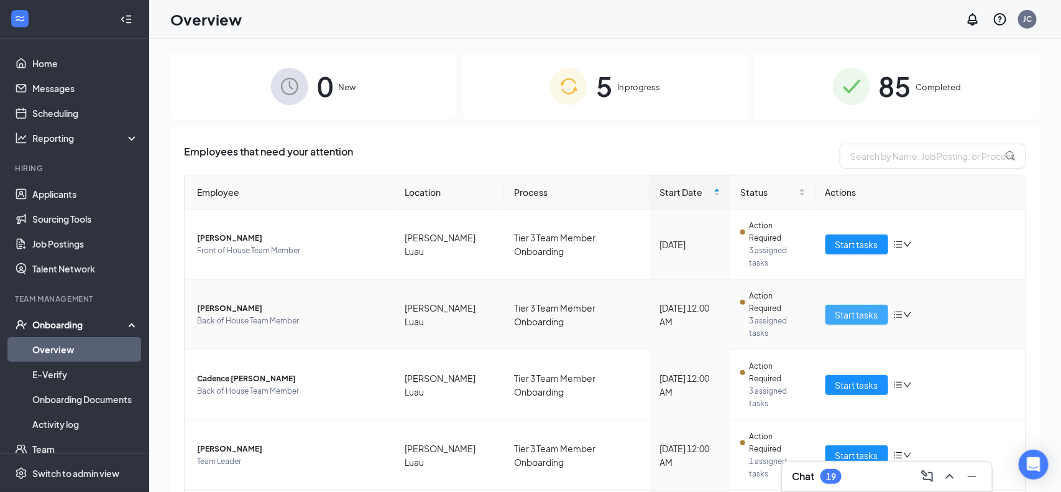
click at [854, 308] on span "Start tasks" at bounding box center [857, 315] width 43 height 14
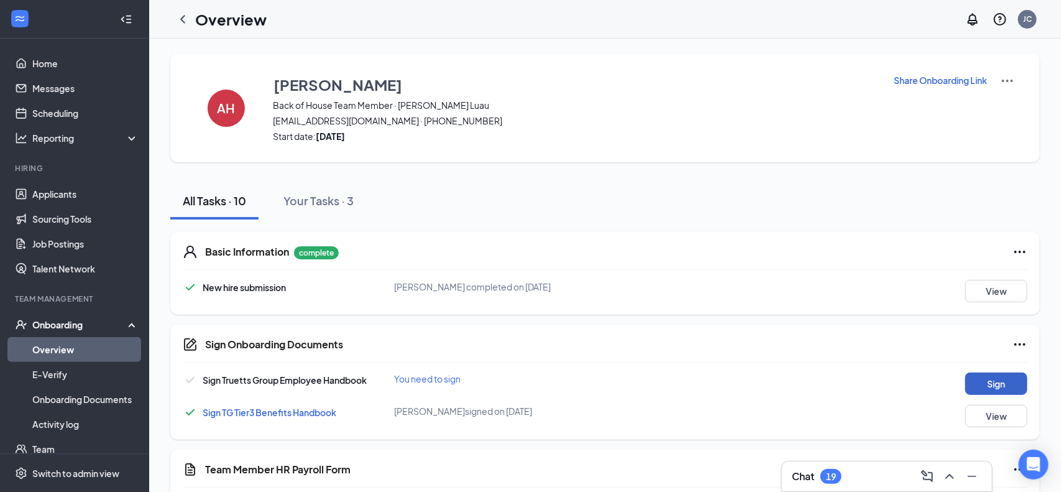
click at [1009, 388] on button "Sign" at bounding box center [997, 383] width 62 height 22
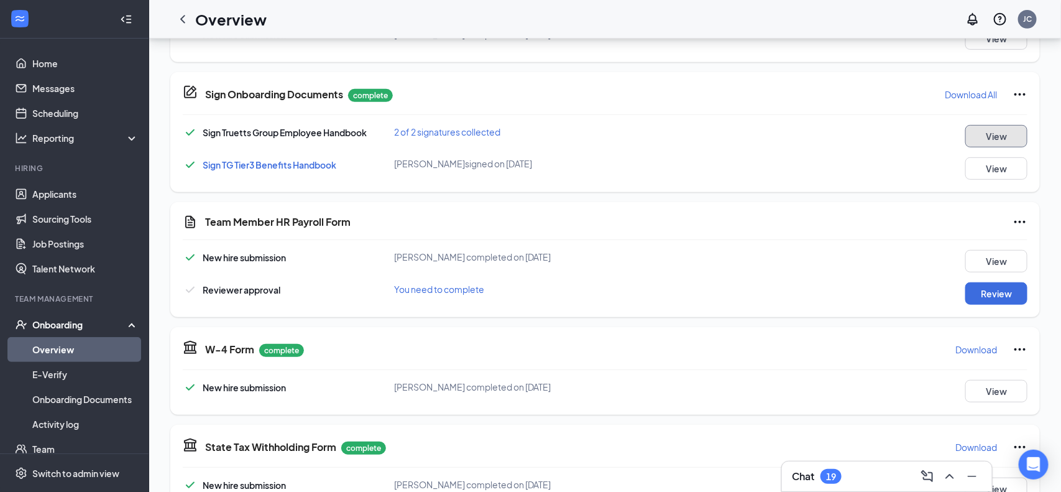
scroll to position [253, 0]
click at [989, 261] on button "View" at bounding box center [997, 260] width 62 height 22
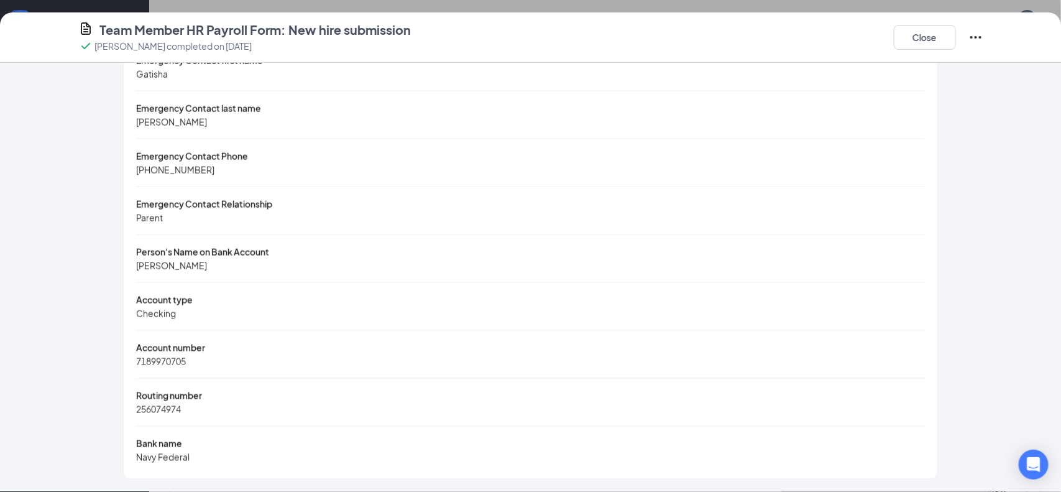
scroll to position [650, 0]
click at [919, 31] on button "Close" at bounding box center [925, 37] width 62 height 25
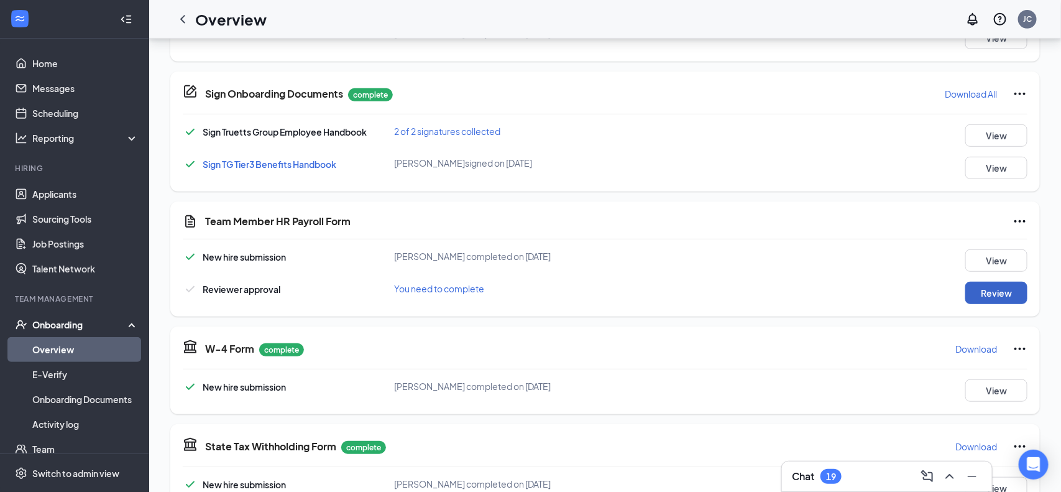
click at [1009, 296] on button "Review" at bounding box center [997, 293] width 62 height 22
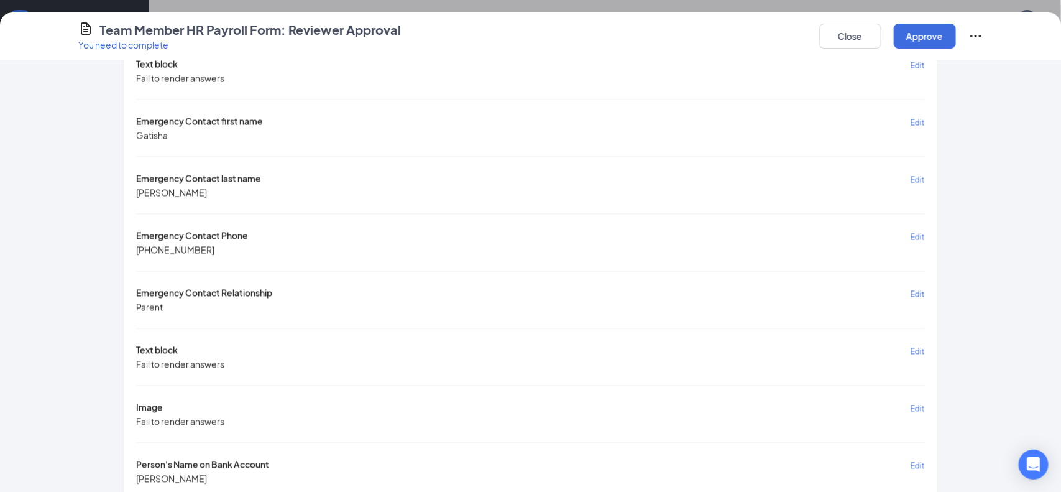
scroll to position [930, 0]
click at [922, 43] on button "Approve" at bounding box center [925, 36] width 62 height 25
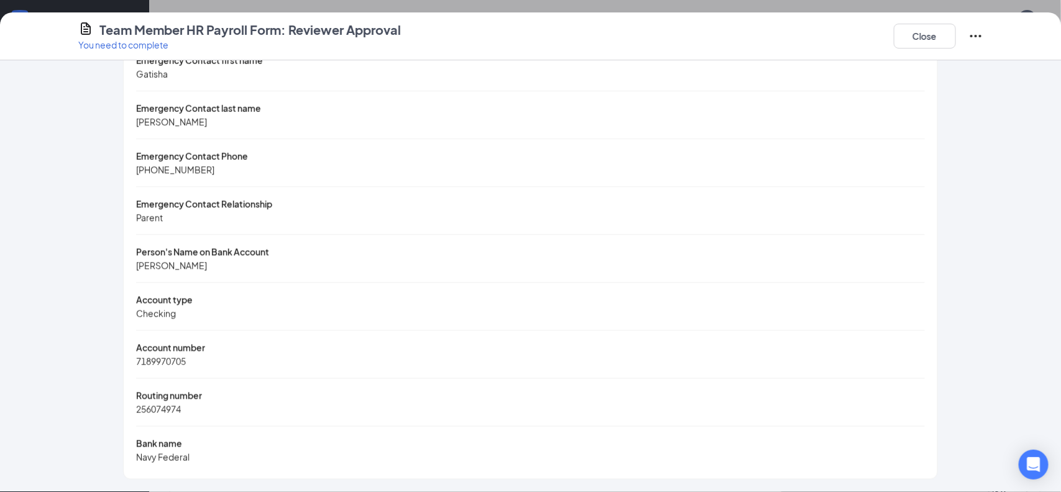
scroll to position [648, 0]
click at [934, 30] on button "Close" at bounding box center [925, 36] width 62 height 25
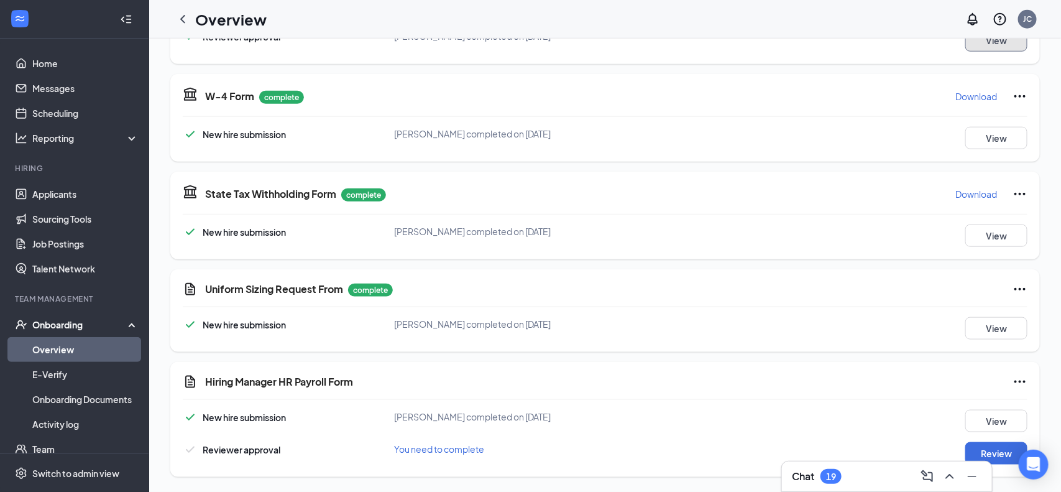
scroll to position [0, 0]
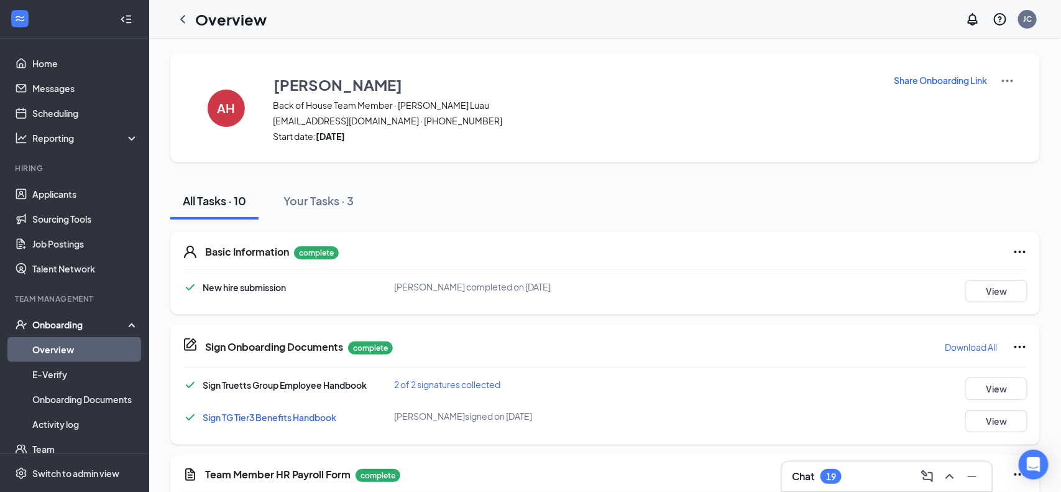
click at [606, 256] on div "Basic Information complete" at bounding box center [616, 251] width 823 height 15
click at [57, 344] on link "Overview" at bounding box center [85, 349] width 106 height 25
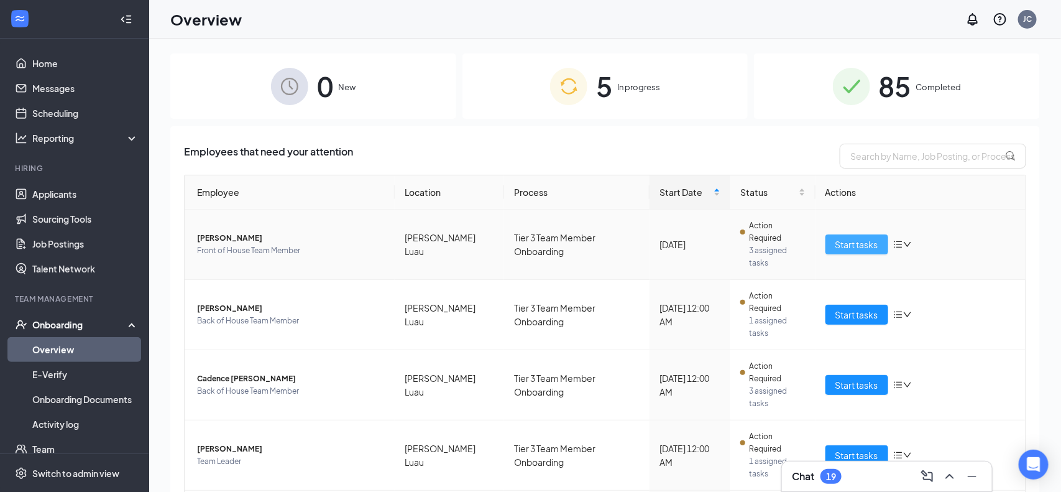
click at [852, 238] on span "Start tasks" at bounding box center [857, 245] width 43 height 14
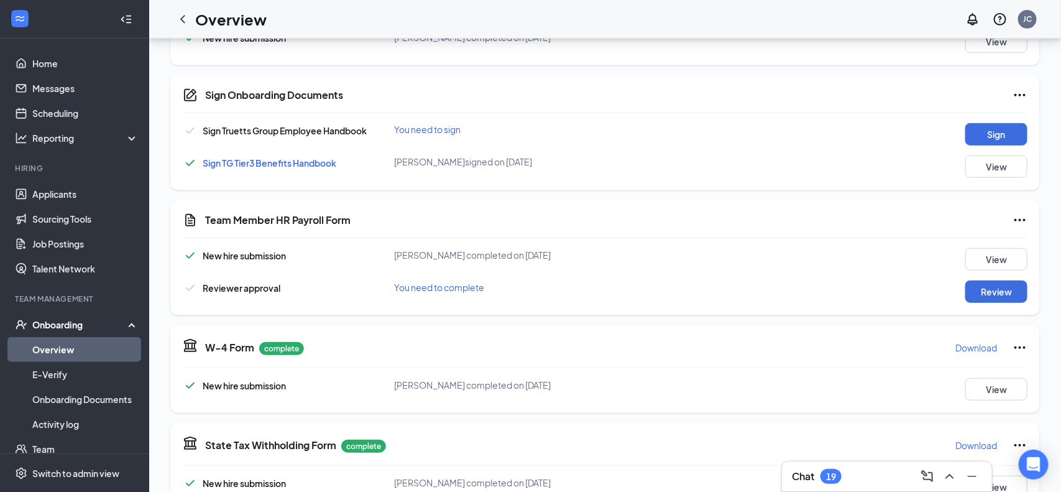
scroll to position [252, 0]
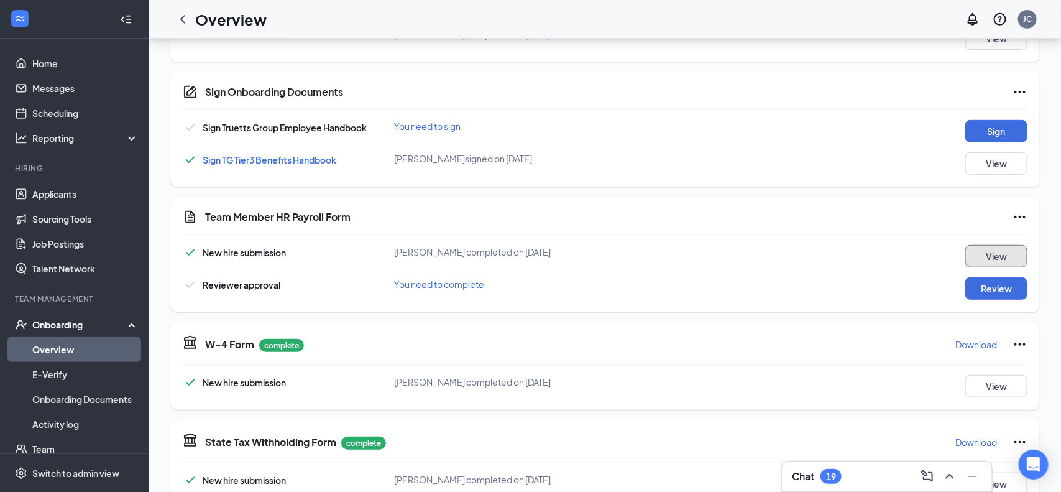
click at [1000, 259] on button "View" at bounding box center [997, 256] width 62 height 22
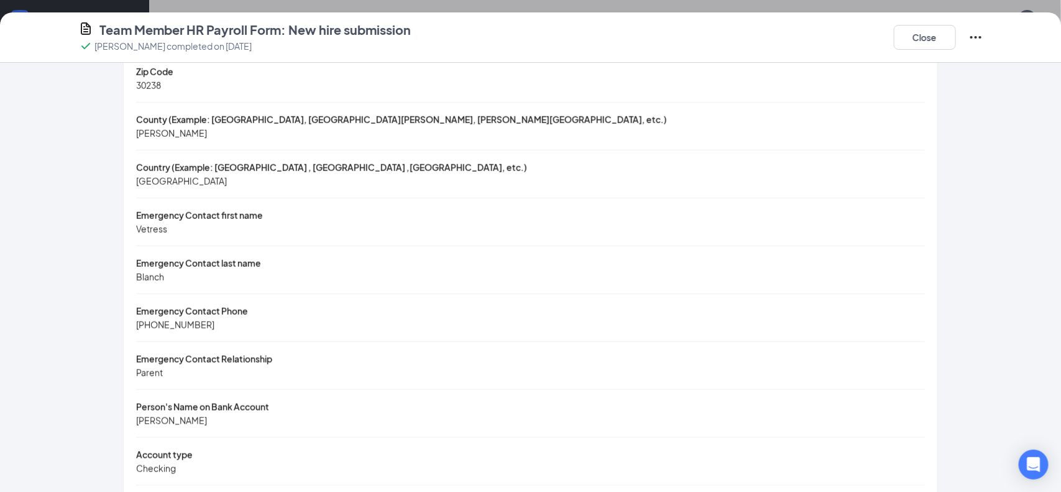
scroll to position [650, 0]
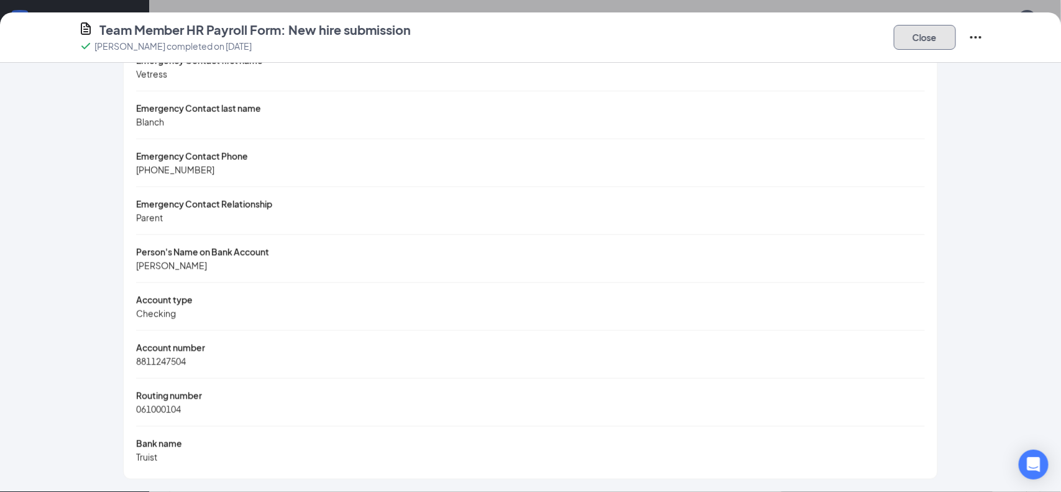
click at [926, 41] on button "Close" at bounding box center [925, 37] width 62 height 25
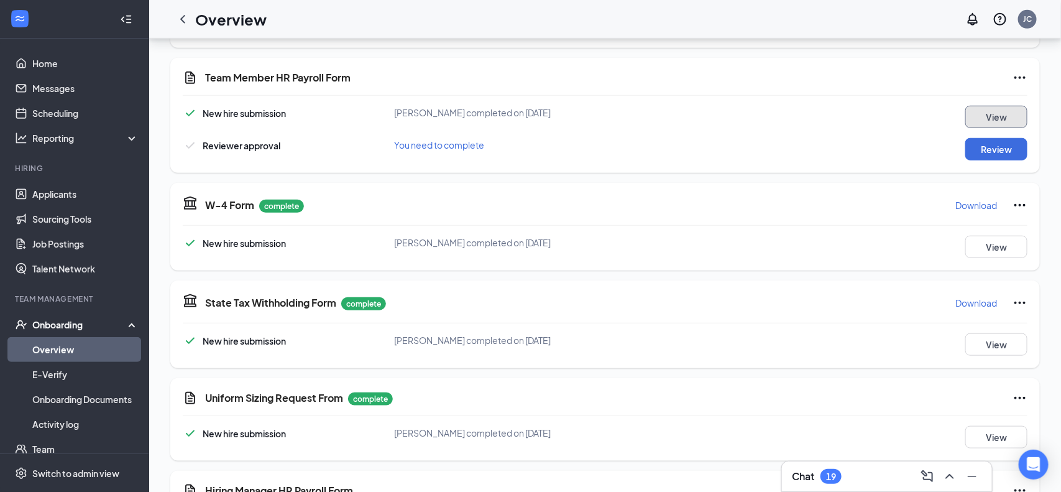
scroll to position [397, 0]
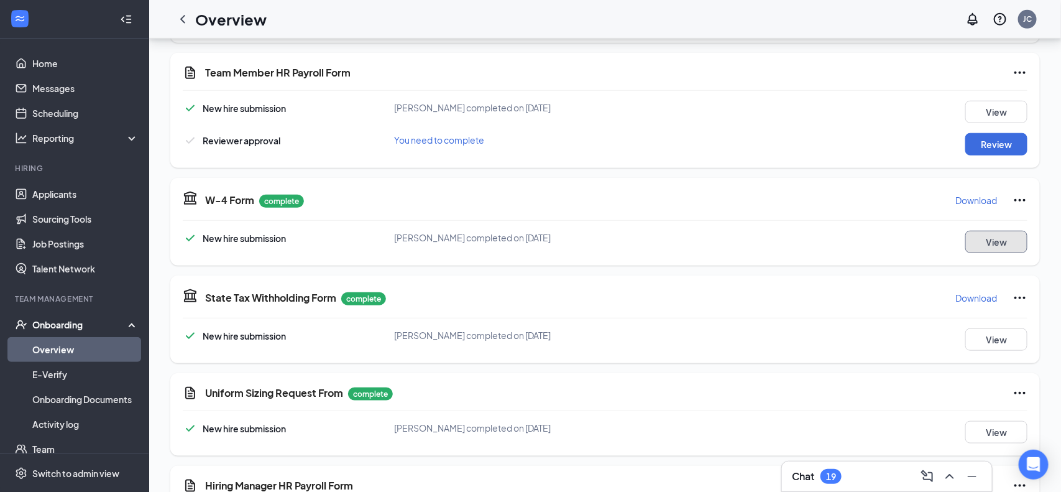
click at [994, 239] on button "View" at bounding box center [997, 242] width 62 height 22
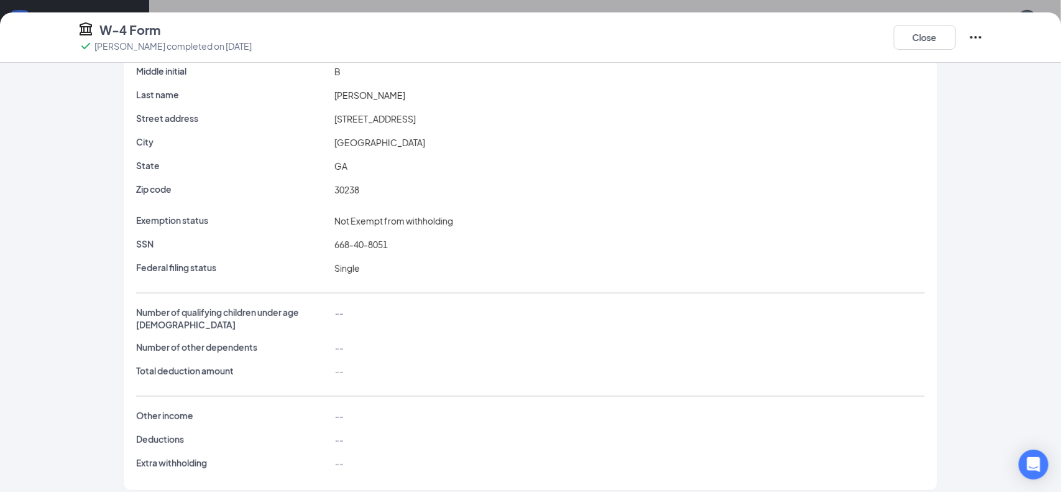
scroll to position [0, 0]
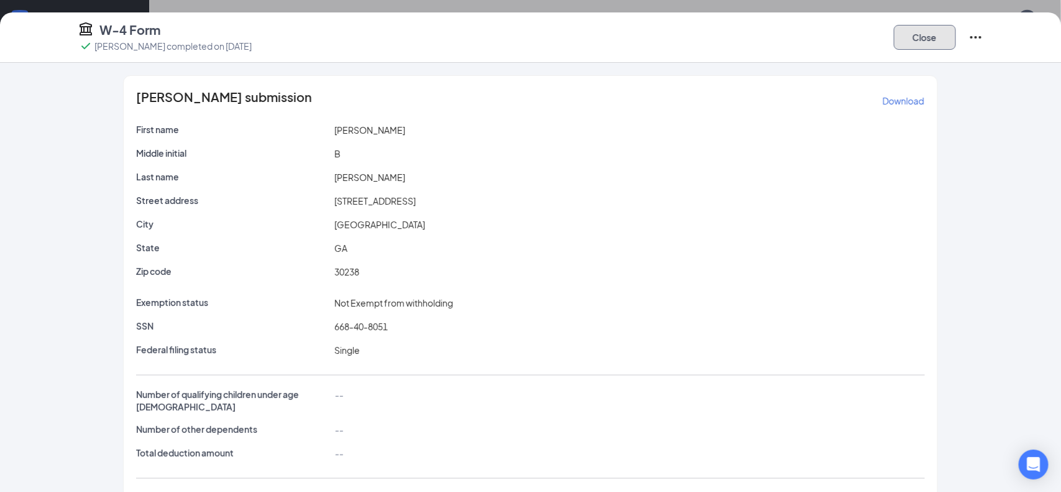
click at [925, 36] on button "Close" at bounding box center [925, 37] width 62 height 25
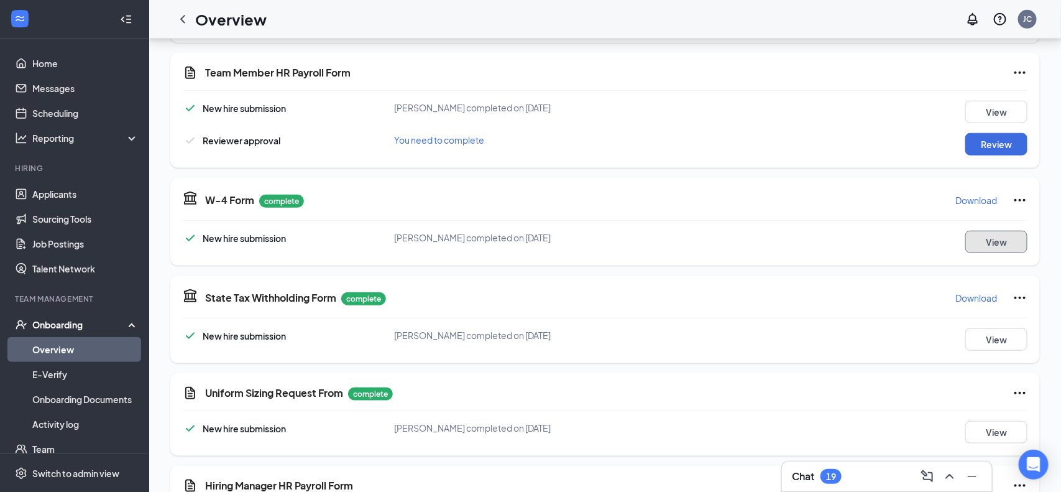
scroll to position [501, 0]
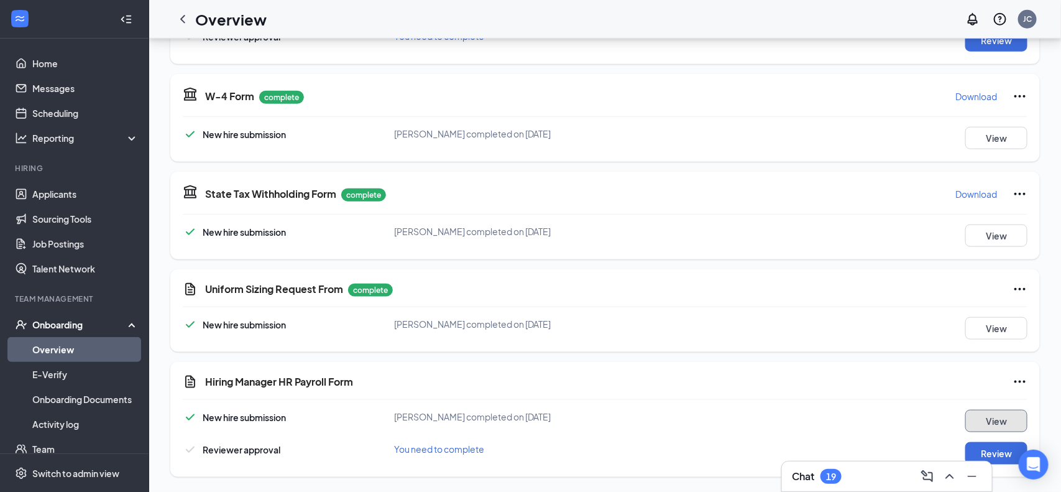
click at [981, 420] on button "View" at bounding box center [997, 421] width 62 height 22
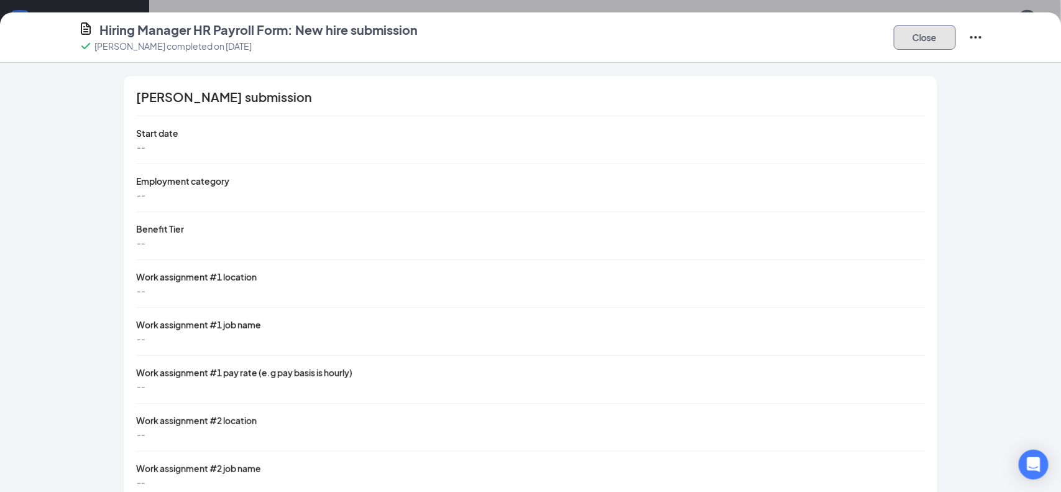
click at [907, 42] on button "Close" at bounding box center [925, 37] width 62 height 25
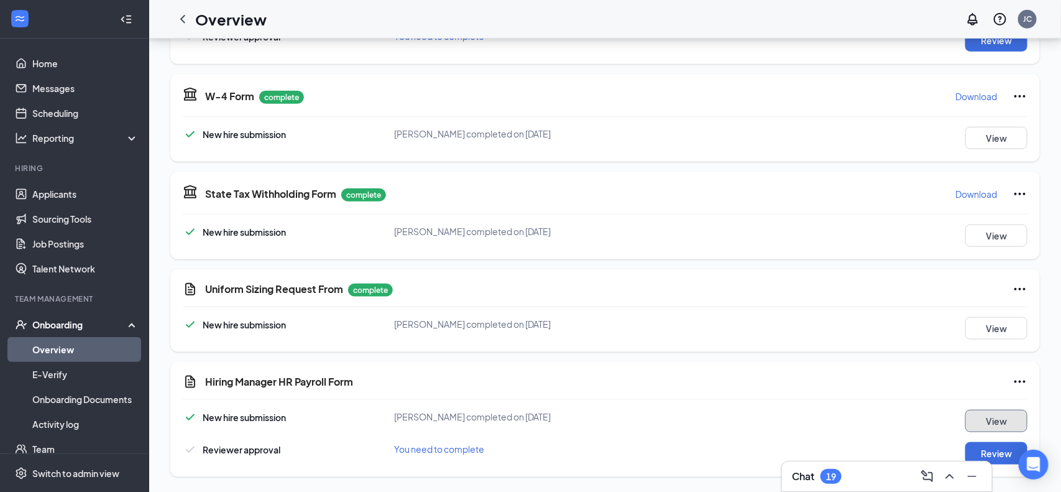
scroll to position [0, 0]
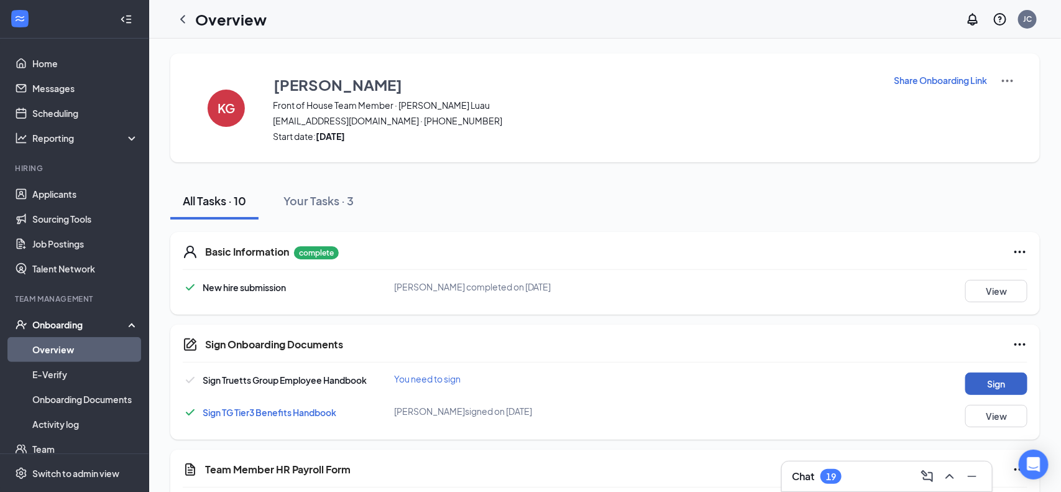
click at [1008, 388] on button "Sign" at bounding box center [997, 383] width 62 height 22
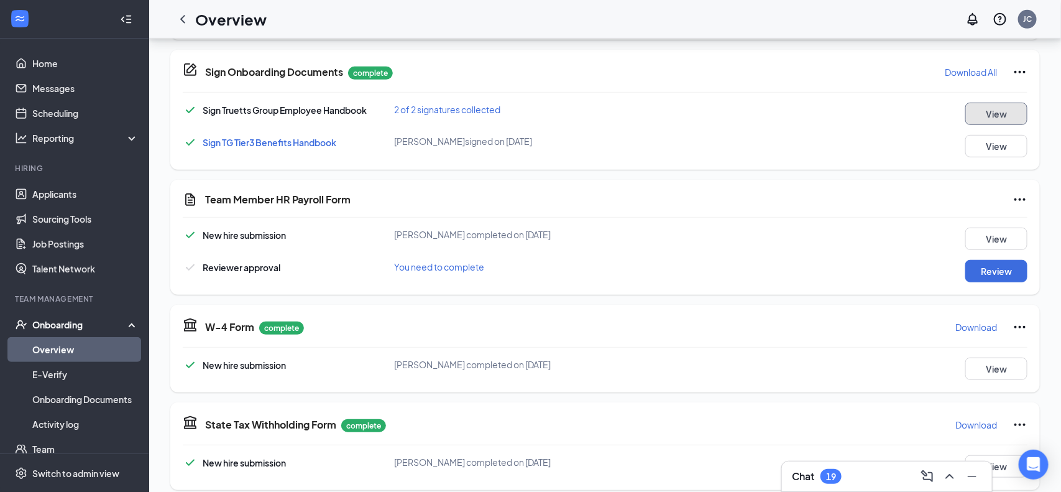
scroll to position [270, 0]
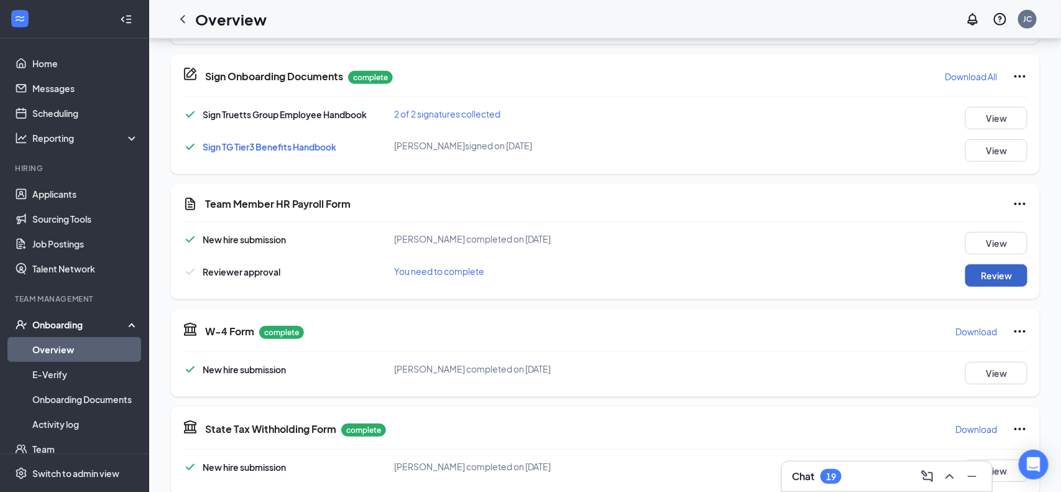
click at [994, 274] on button "Review" at bounding box center [997, 275] width 62 height 22
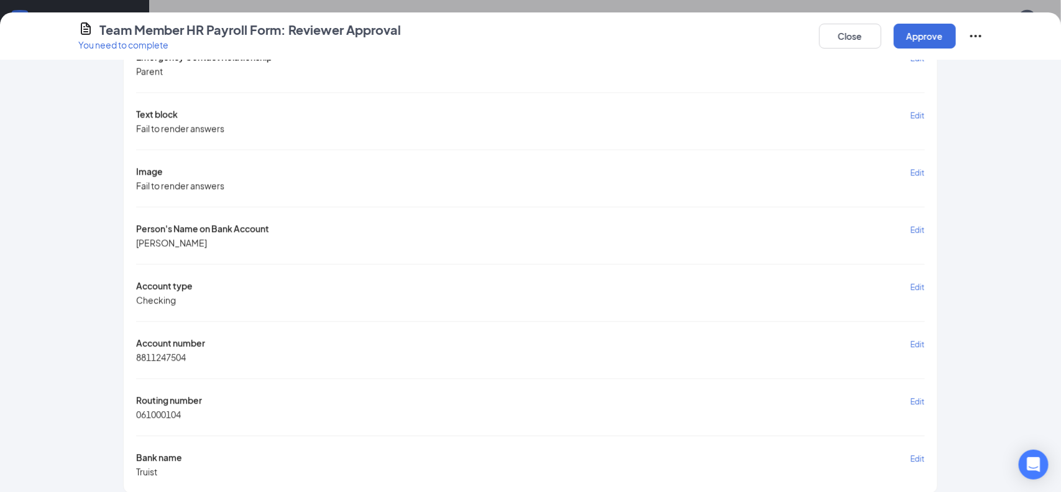
scroll to position [507, 0]
click at [908, 38] on button "Approve" at bounding box center [925, 36] width 62 height 25
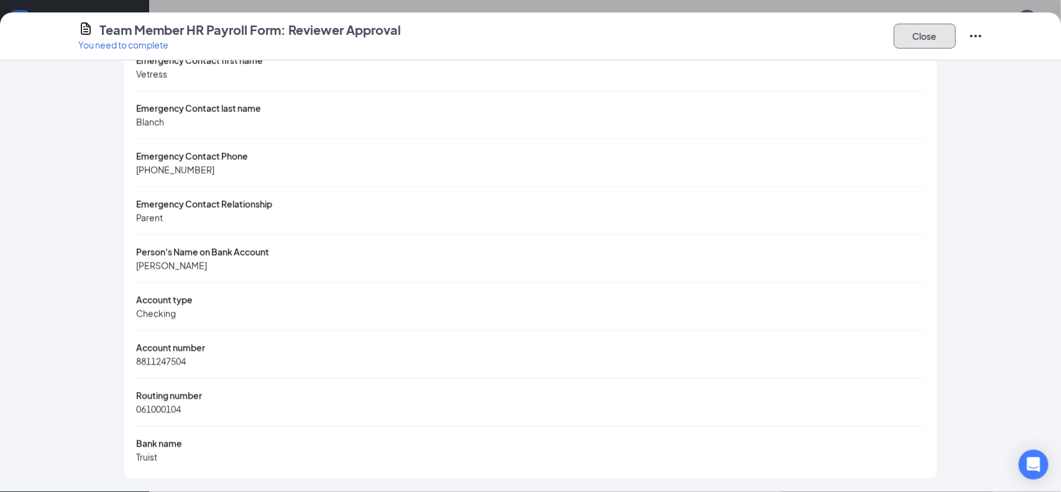
click at [908, 38] on button "Close" at bounding box center [925, 36] width 62 height 25
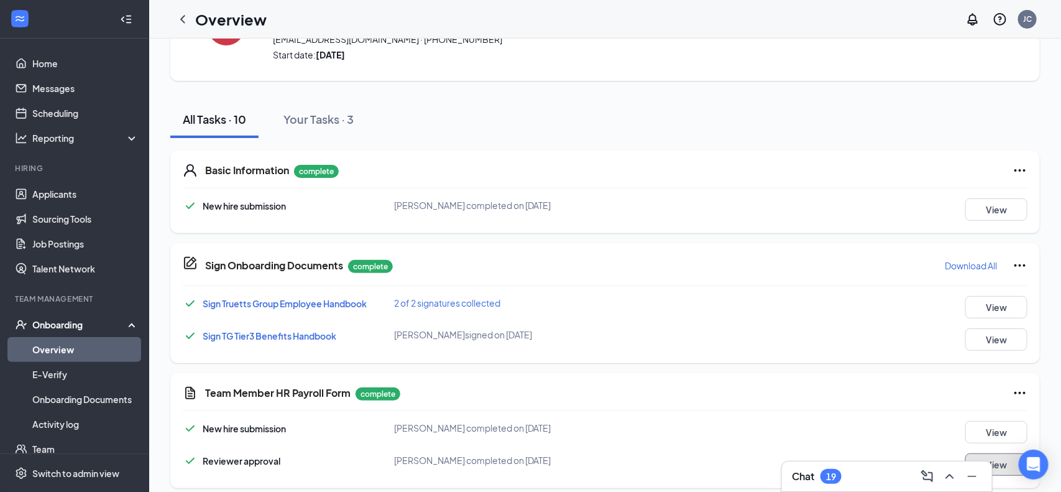
scroll to position [0, 0]
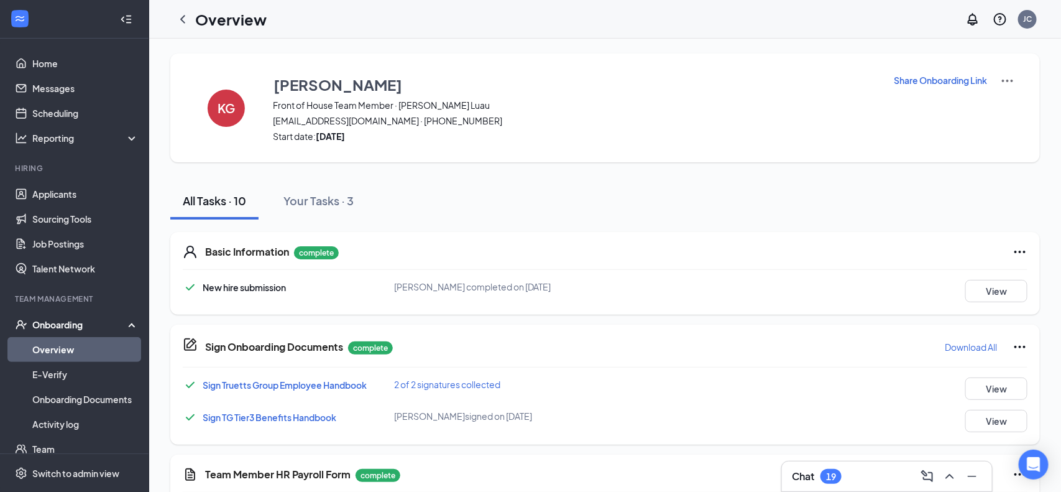
click at [63, 353] on link "Overview" at bounding box center [85, 349] width 106 height 25
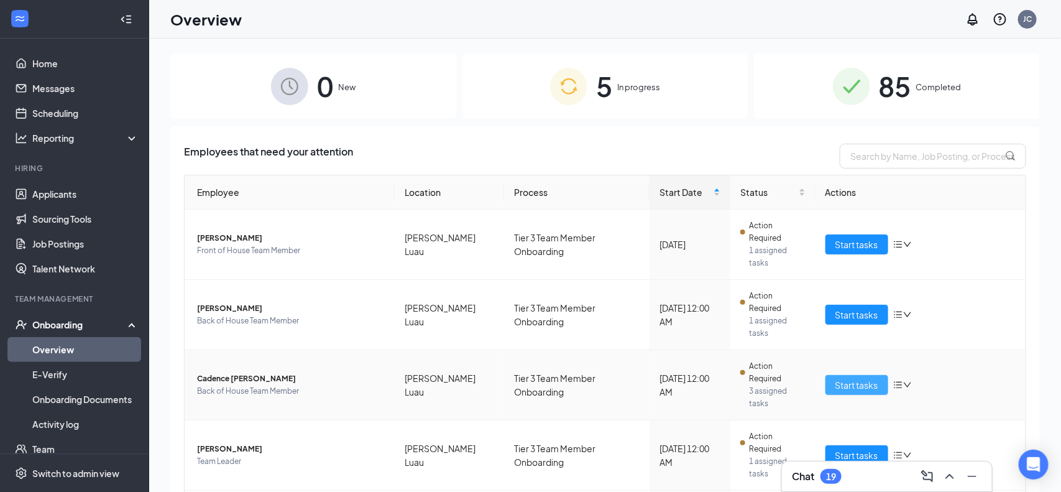
click at [867, 378] on span "Start tasks" at bounding box center [857, 385] width 43 height 14
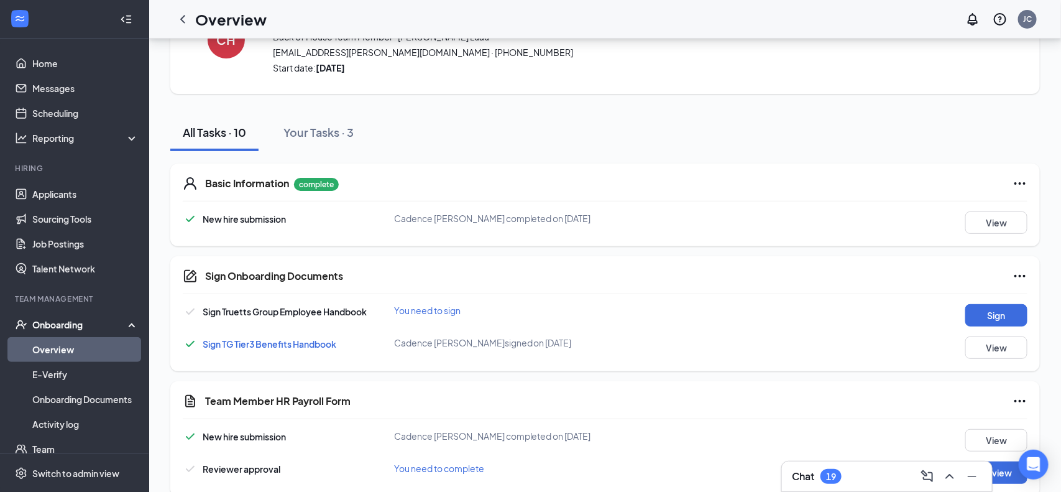
scroll to position [85, 0]
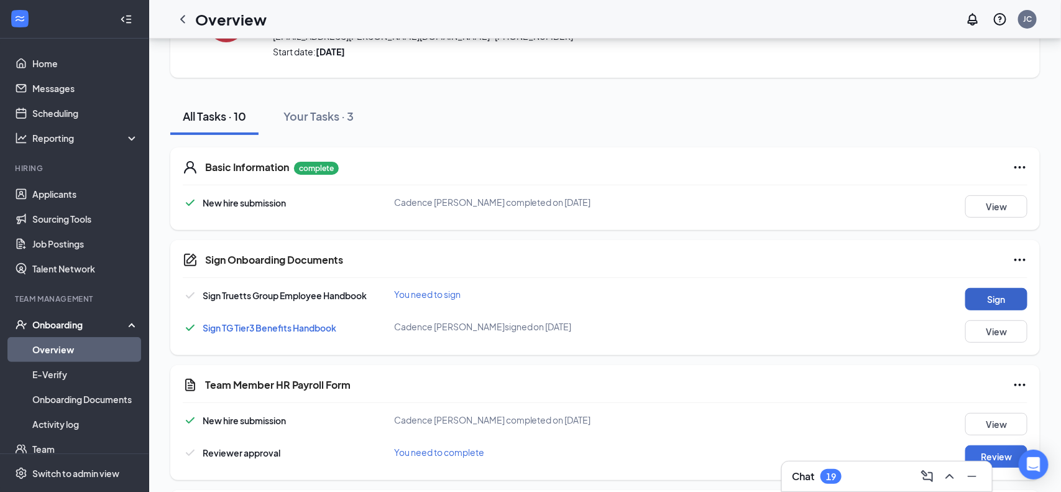
click at [992, 300] on button "Sign" at bounding box center [997, 299] width 62 height 22
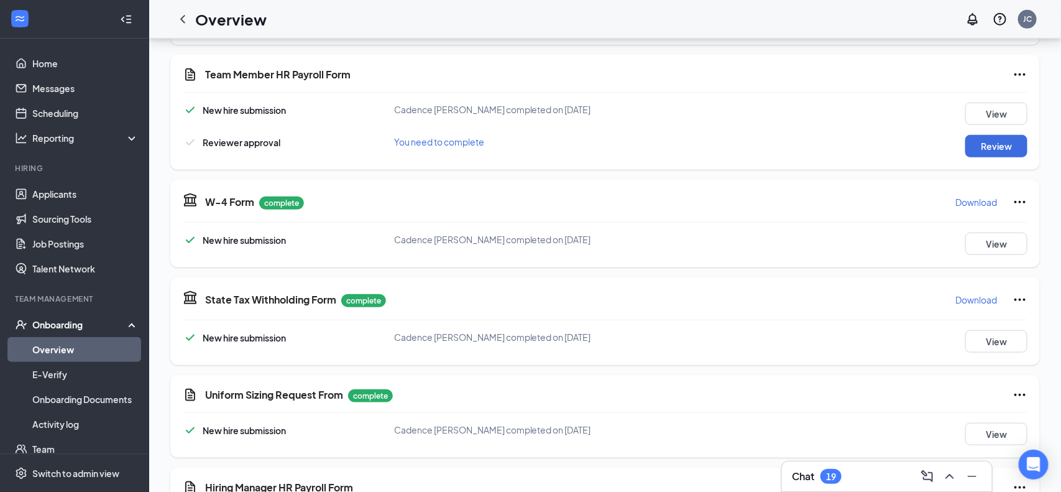
scroll to position [402, 0]
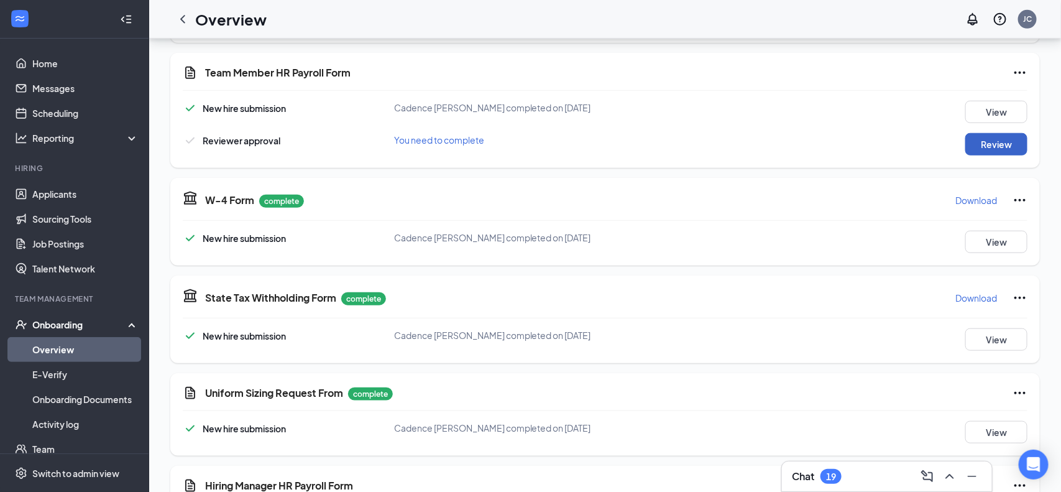
click at [995, 146] on button "Review" at bounding box center [997, 144] width 62 height 22
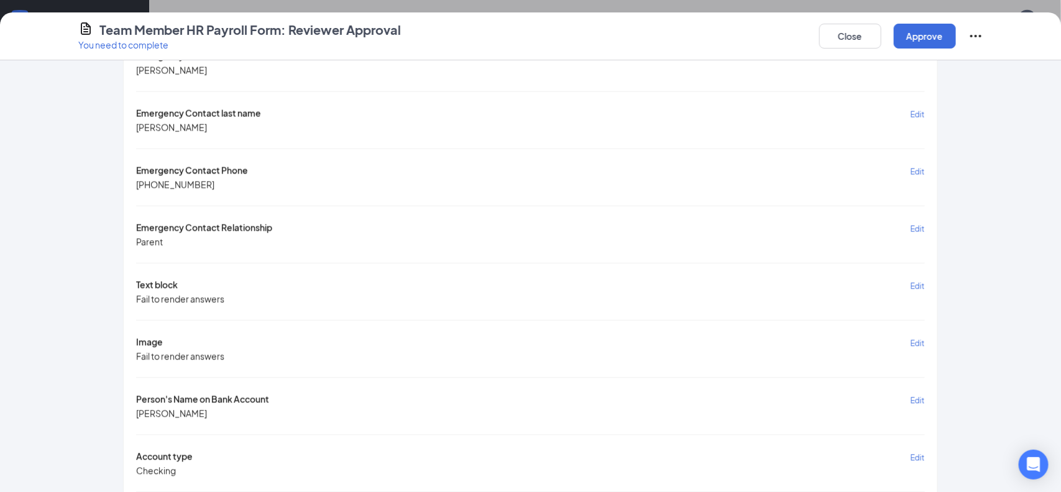
scroll to position [1165, 0]
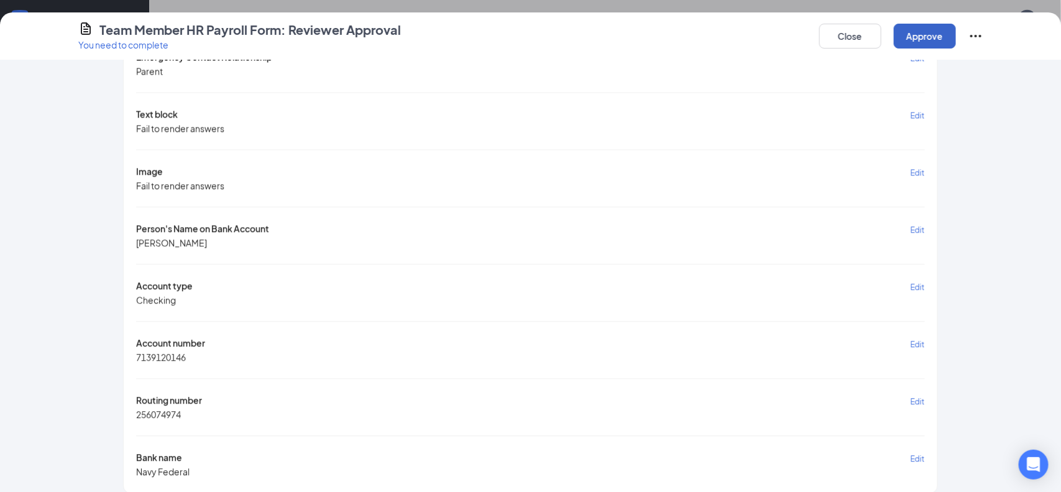
click at [915, 30] on button "Approve" at bounding box center [925, 36] width 62 height 25
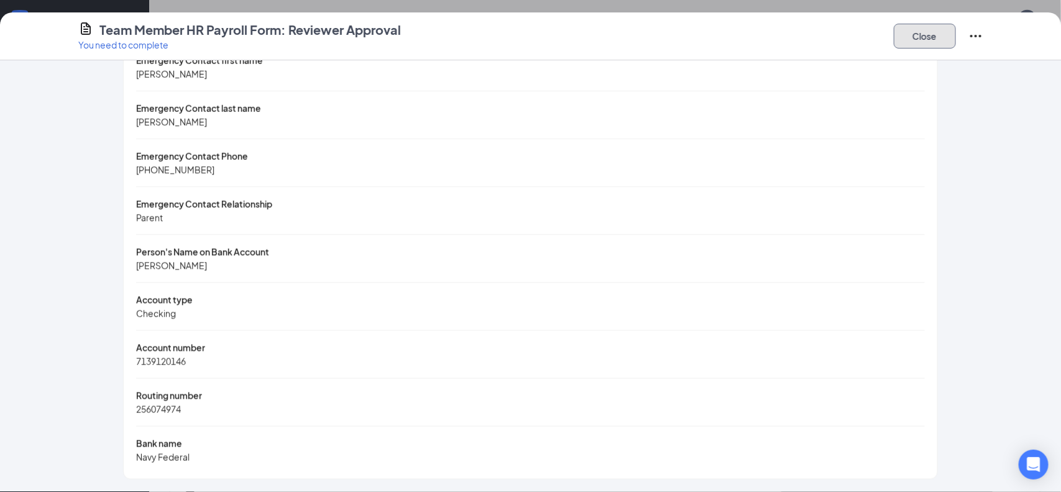
click at [915, 36] on button "Close" at bounding box center [925, 36] width 62 height 25
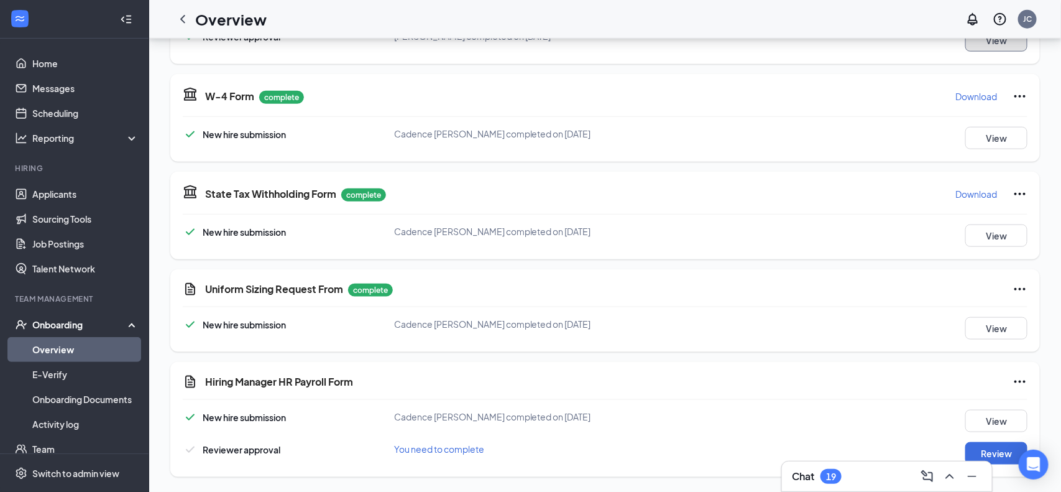
scroll to position [0, 0]
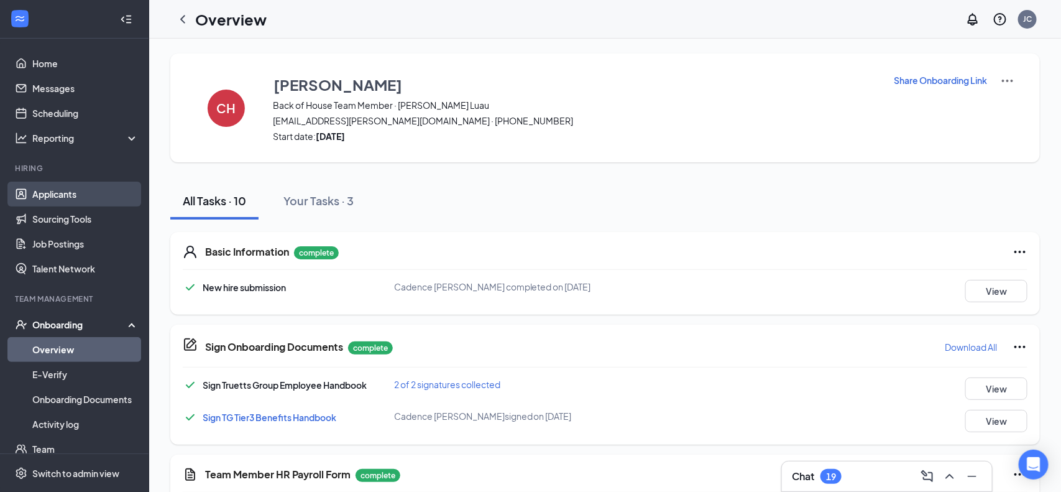
click at [47, 200] on link "Applicants" at bounding box center [85, 194] width 106 height 25
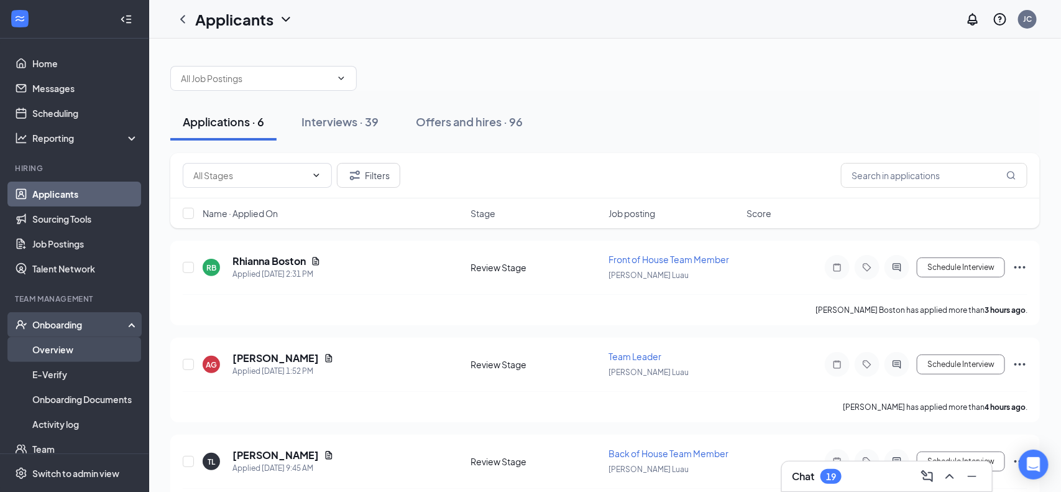
click at [79, 354] on link "Overview" at bounding box center [85, 349] width 106 height 25
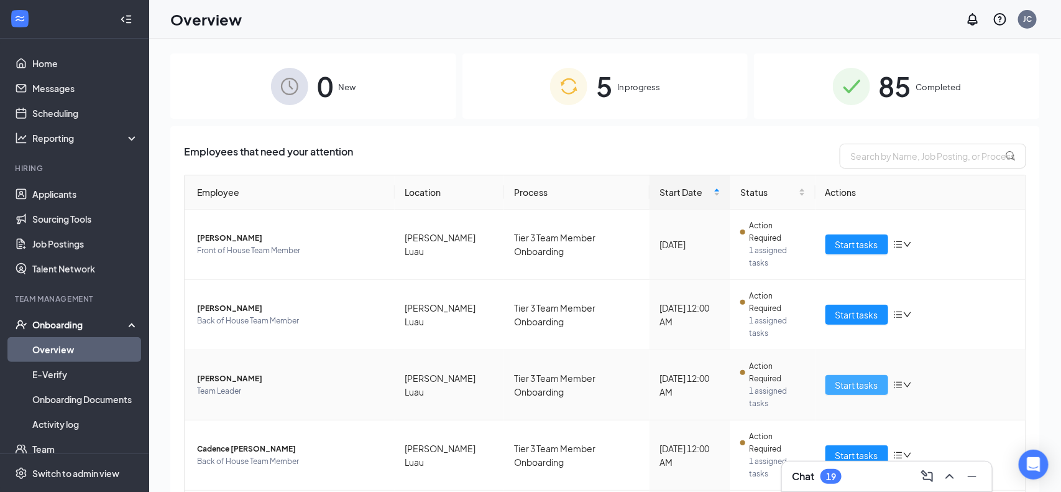
click at [851, 378] on span "Start tasks" at bounding box center [857, 385] width 43 height 14
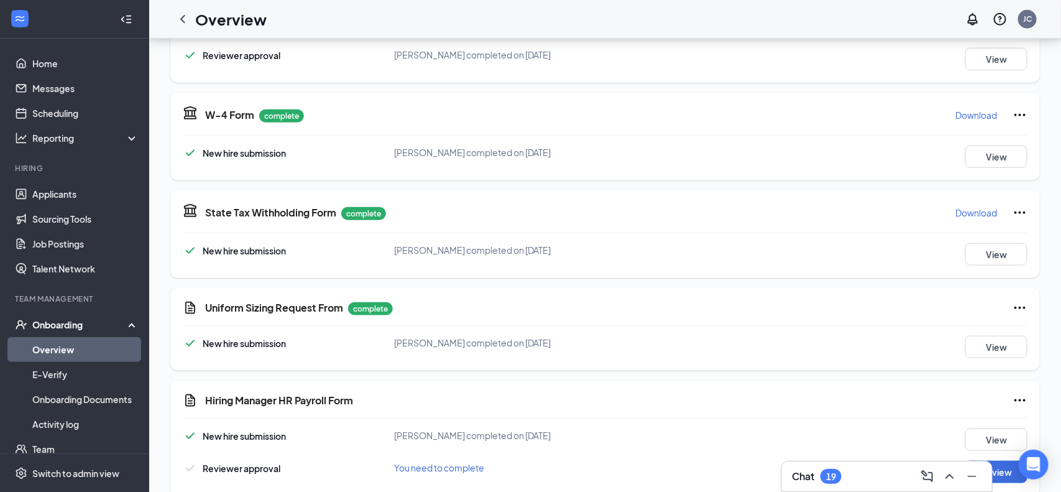
scroll to position [507, 0]
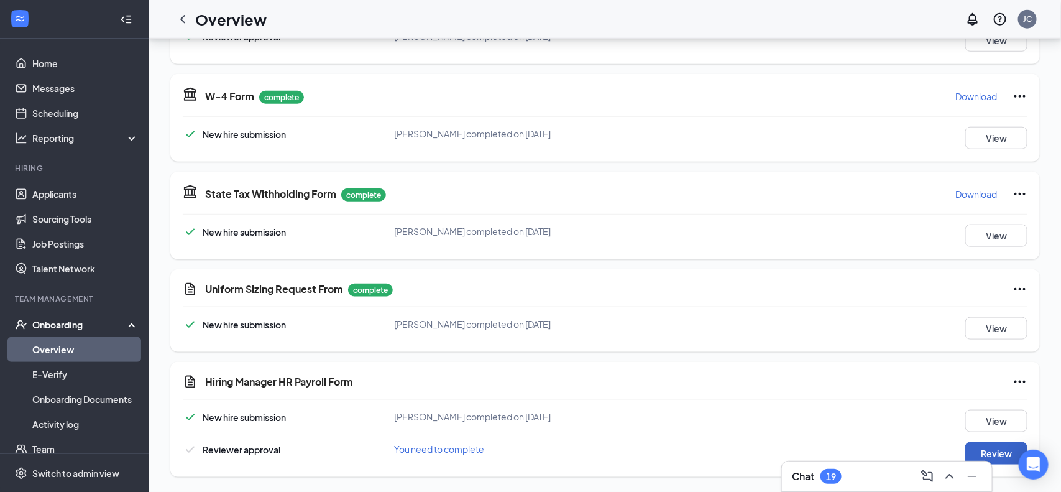
click at [1004, 453] on button "Review" at bounding box center [997, 453] width 62 height 22
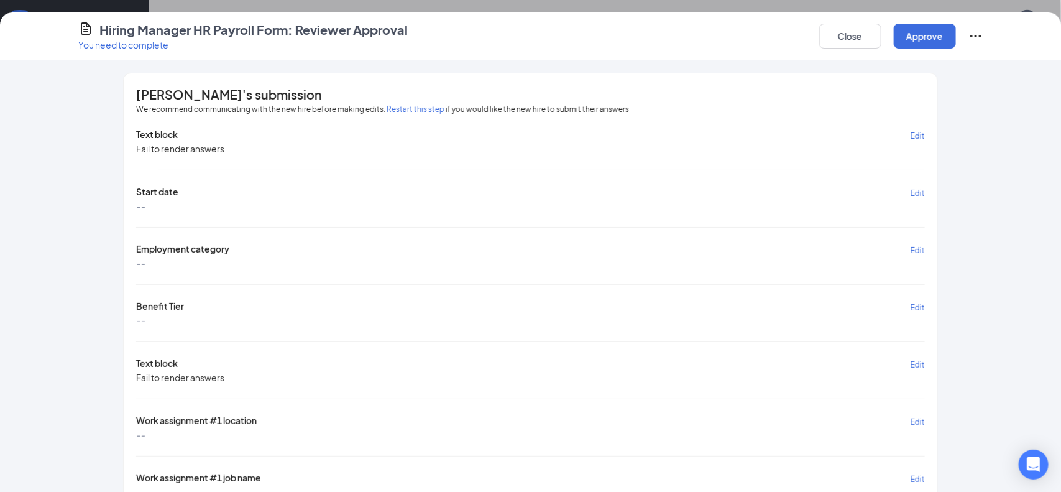
click at [920, 189] on span "Edit" at bounding box center [918, 192] width 14 height 9
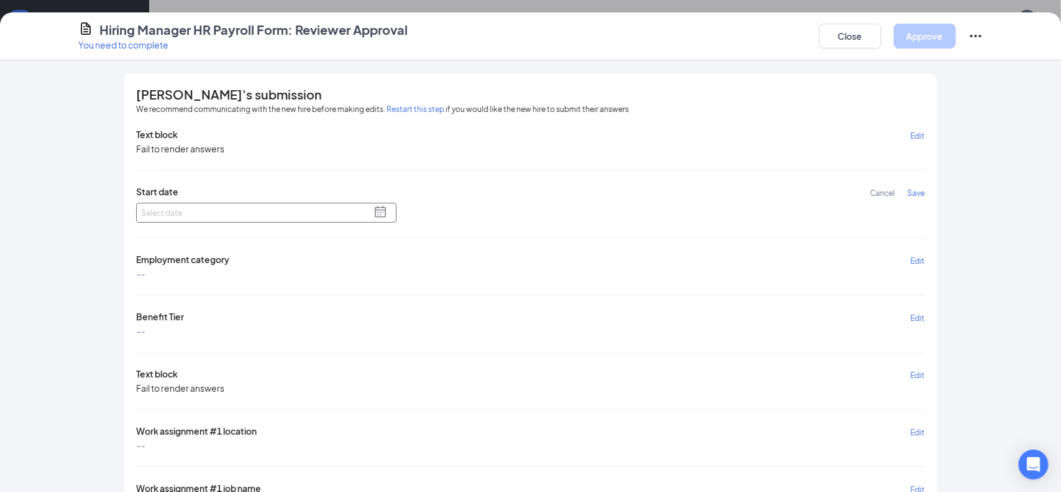
click at [384, 216] on span at bounding box center [380, 212] width 12 height 12
click at [187, 320] on div "26" at bounding box center [189, 322] width 12 height 12
type input "[DATE]"
click at [916, 192] on span "Save" at bounding box center [916, 192] width 17 height 9
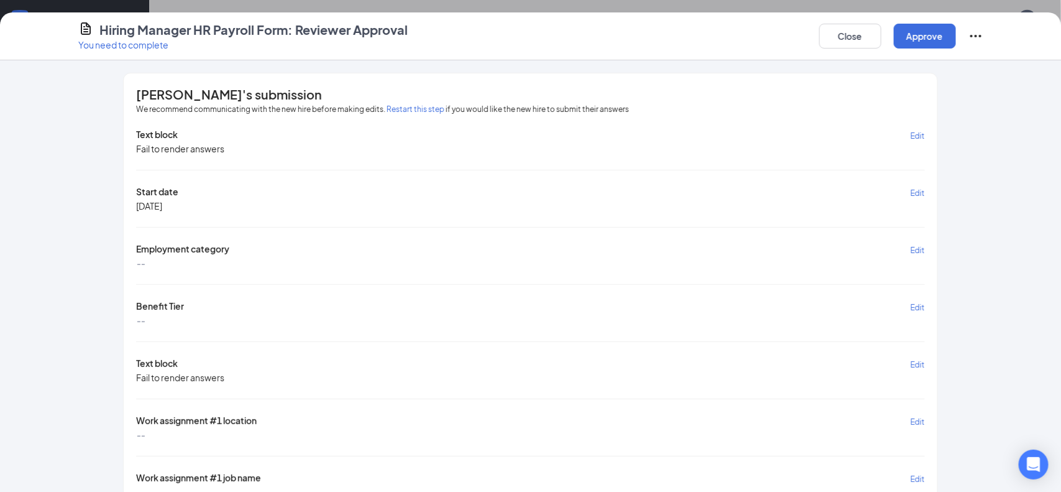
click at [917, 247] on span "Edit" at bounding box center [918, 250] width 14 height 9
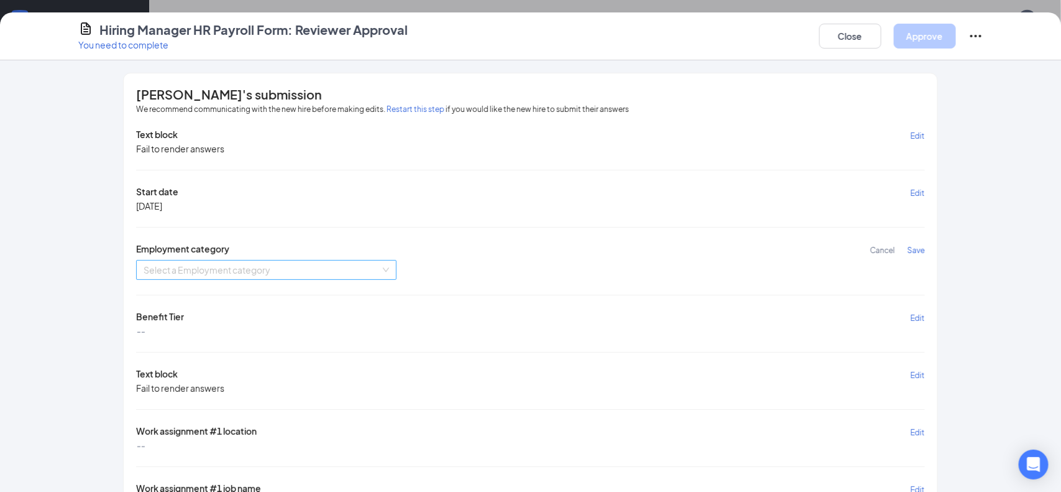
click at [384, 267] on div "Select a Employment category" at bounding box center [266, 270] width 261 height 20
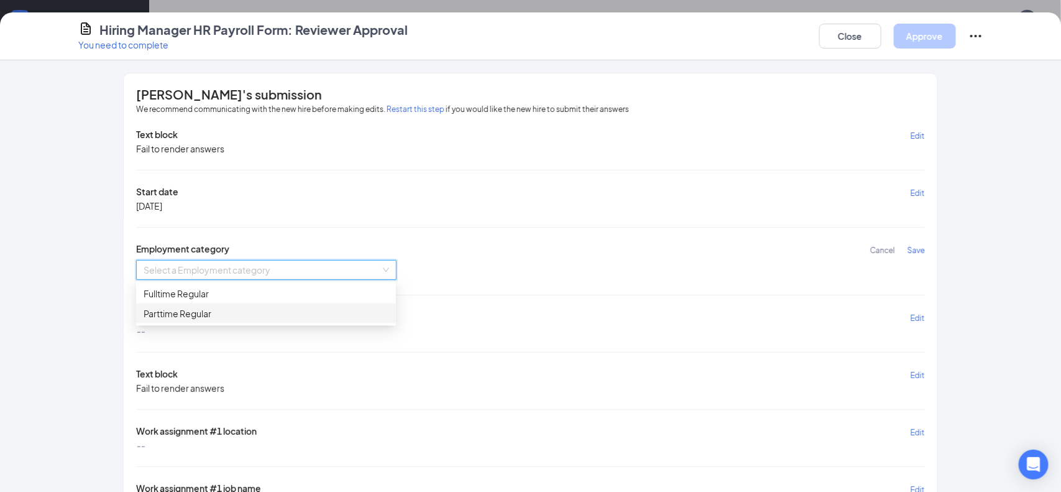
click at [219, 313] on div "Parttime Regular" at bounding box center [266, 314] width 245 height 14
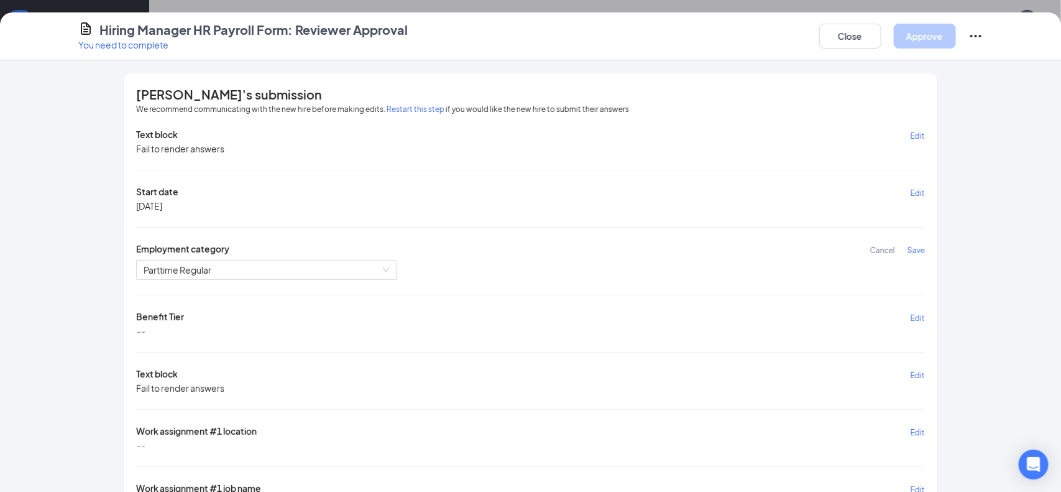
click at [916, 252] on span "Save" at bounding box center [916, 250] width 17 height 9
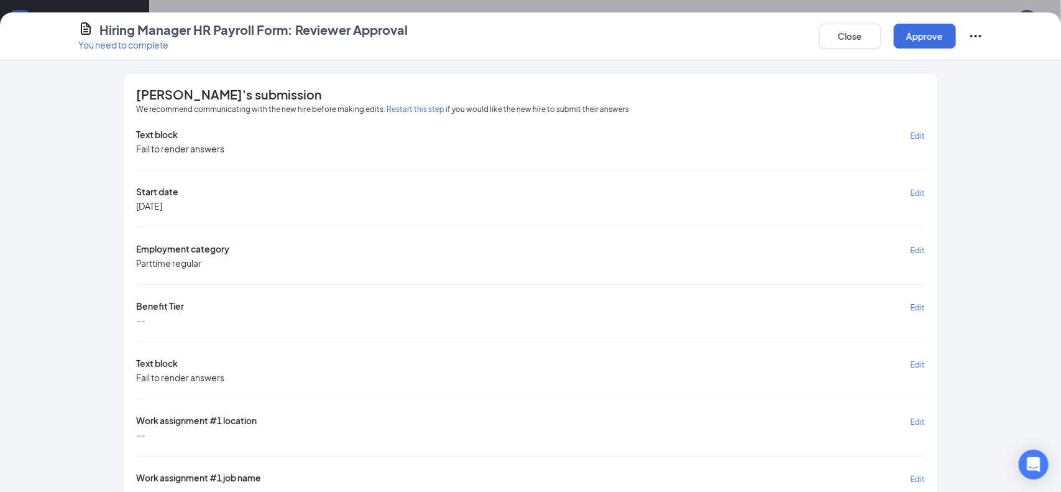
click at [918, 306] on span "Edit" at bounding box center [918, 307] width 14 height 9
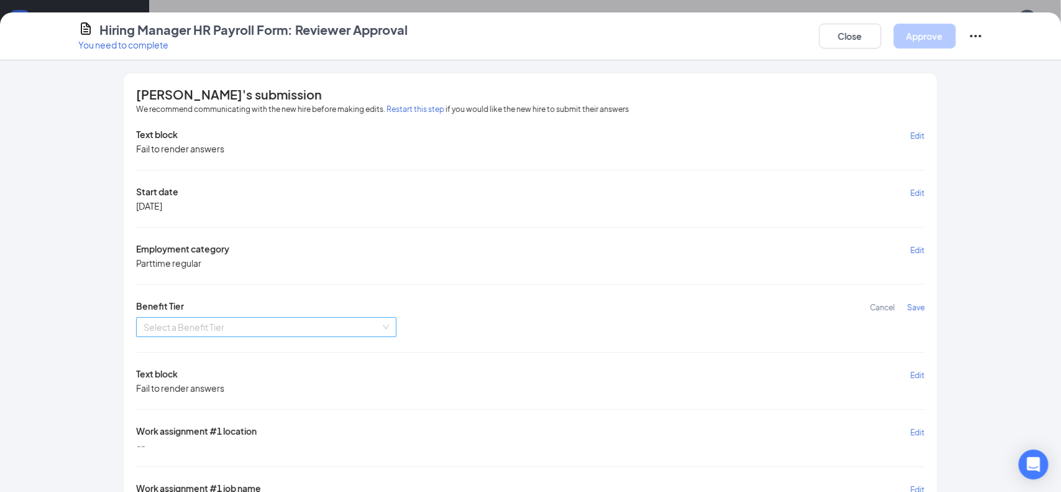
click at [264, 323] on input "search" at bounding box center [262, 327] width 237 height 19
click at [185, 397] on div "Tier 3" at bounding box center [266, 391] width 260 height 20
click at [924, 307] on span "Save" at bounding box center [916, 307] width 17 height 9
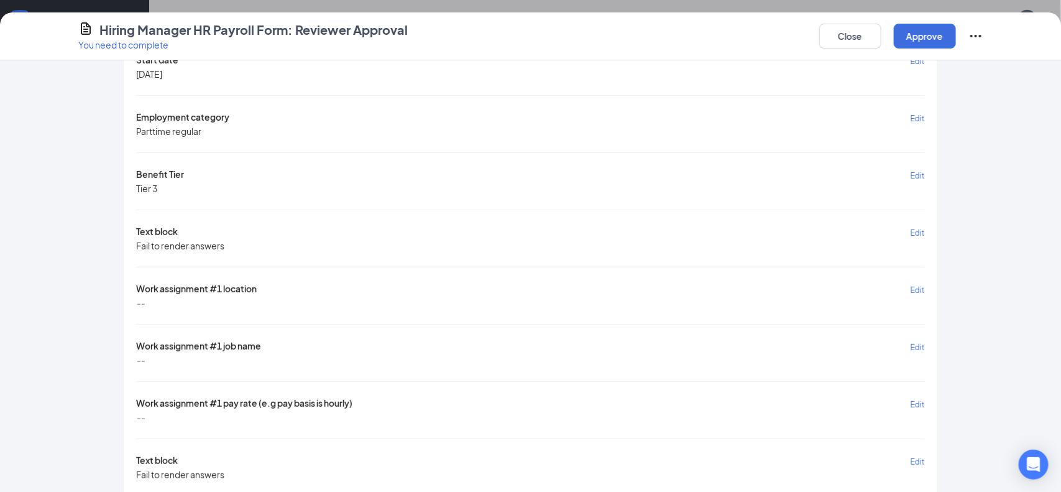
scroll to position [132, 0]
click at [922, 285] on span "Edit" at bounding box center [918, 289] width 14 height 9
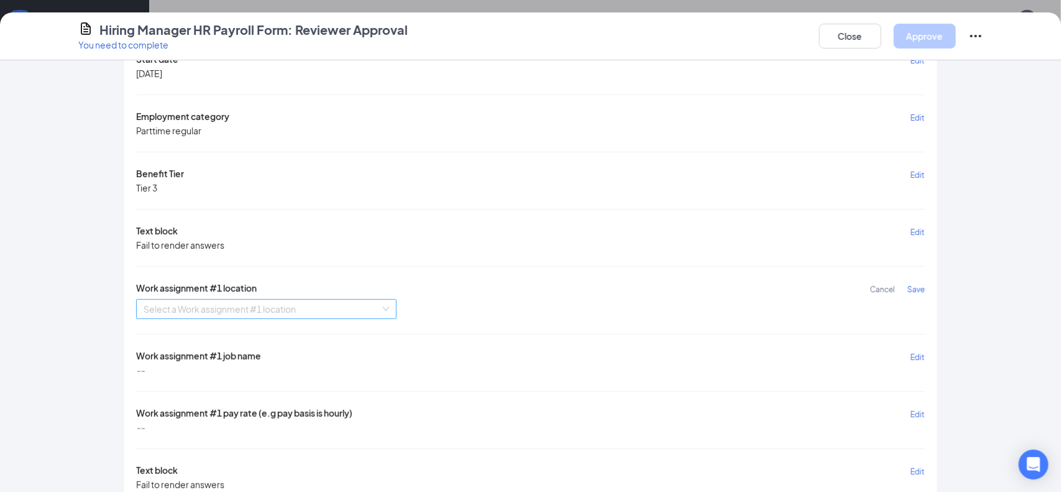
click at [257, 312] on input "search" at bounding box center [262, 309] width 237 height 19
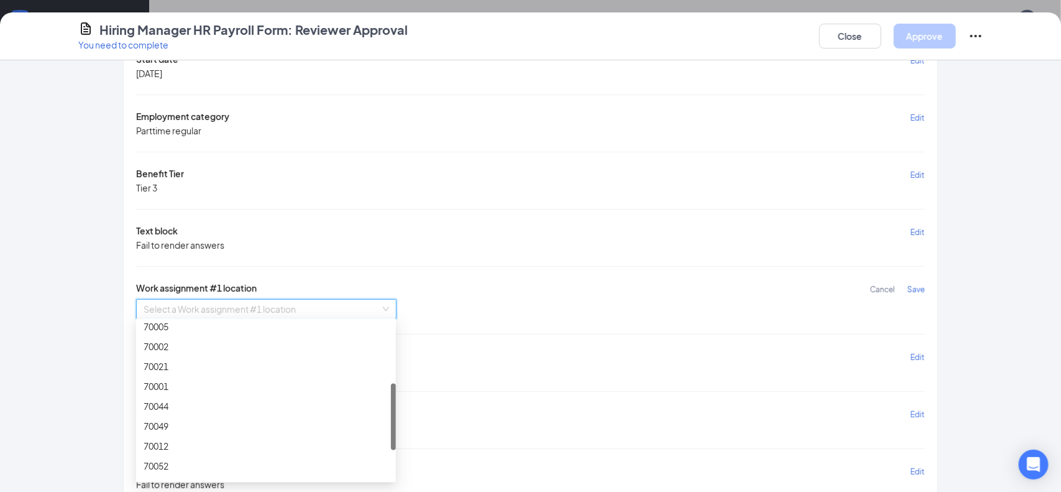
scroll to position [148, 0]
click at [180, 440] on div "70012" at bounding box center [266, 442] width 245 height 14
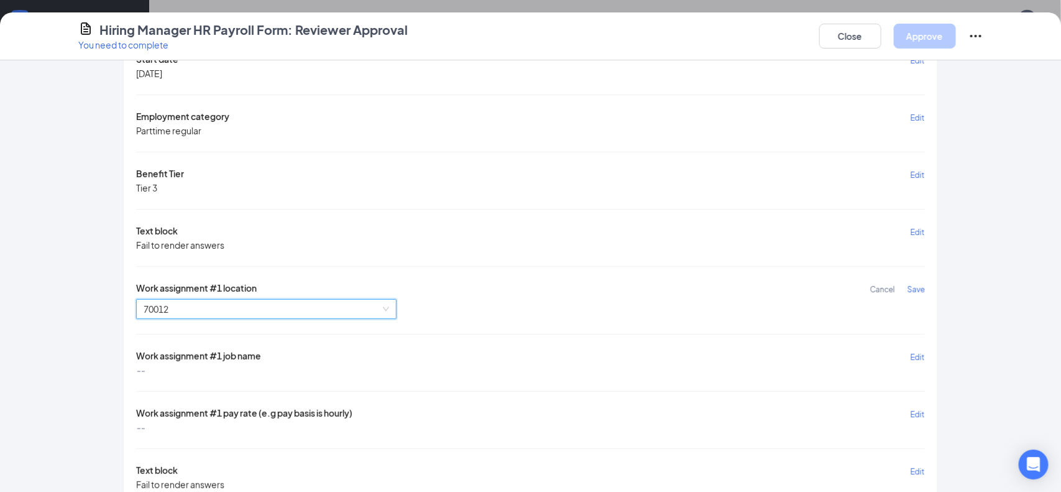
click at [911, 287] on span "Save" at bounding box center [916, 289] width 17 height 9
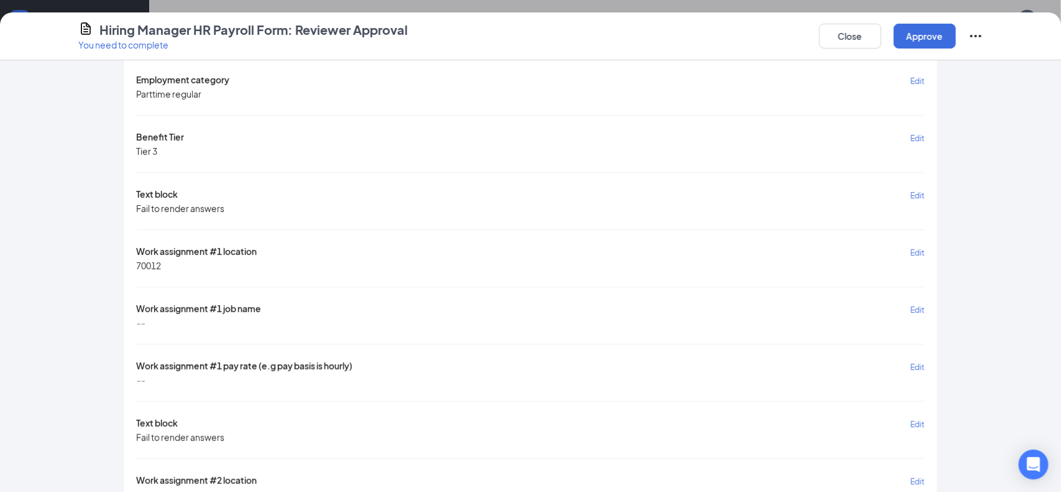
scroll to position [174, 0]
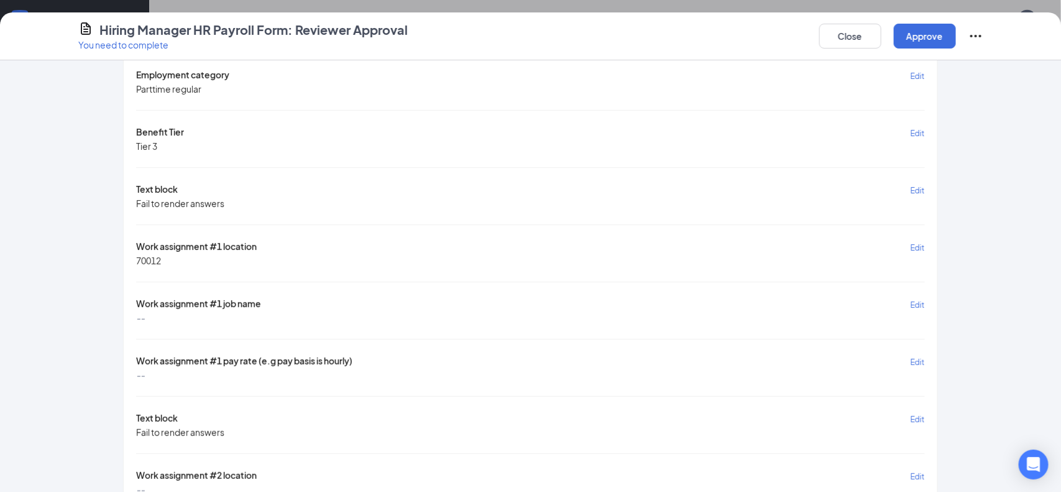
click at [921, 303] on span "Edit" at bounding box center [918, 304] width 14 height 9
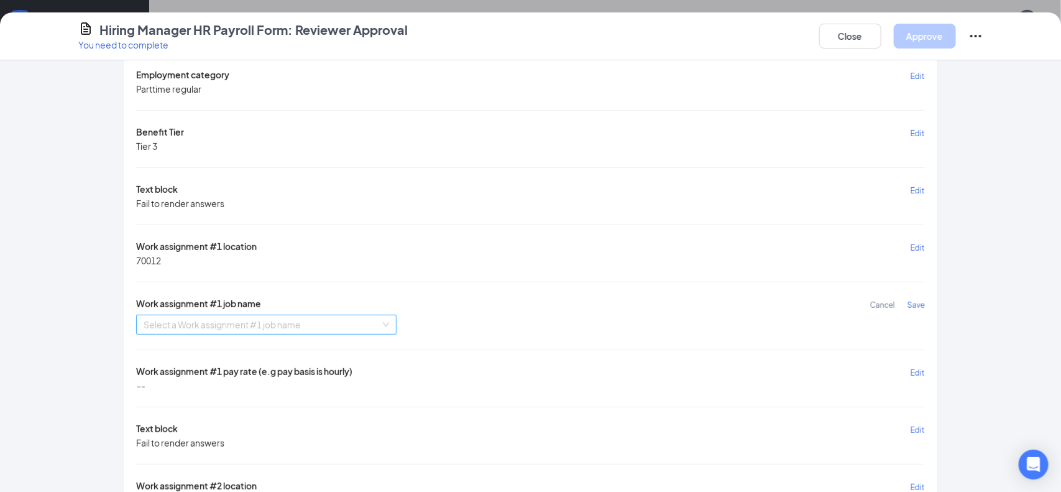
click at [347, 328] on input "search" at bounding box center [262, 324] width 237 height 19
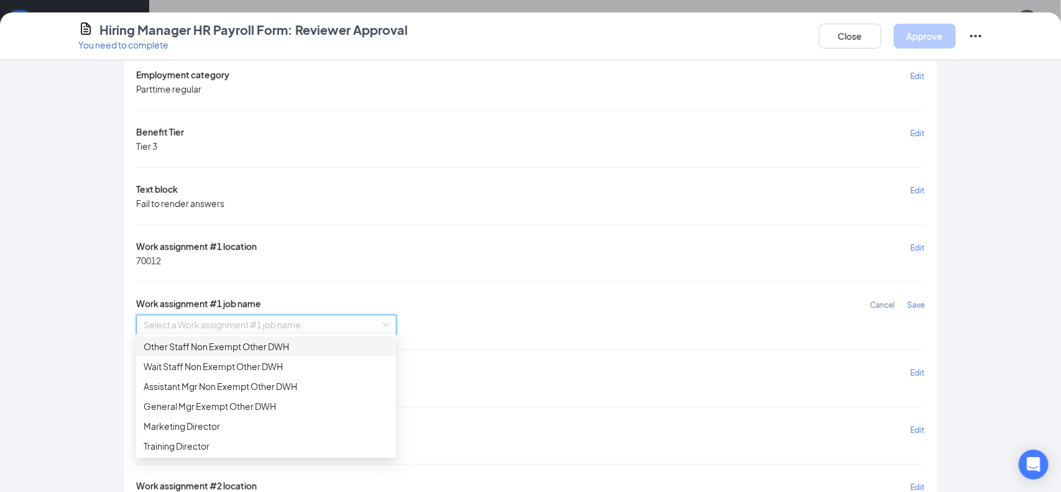
click at [193, 346] on div "Other Staff Non Exempt Other DWH" at bounding box center [266, 346] width 245 height 14
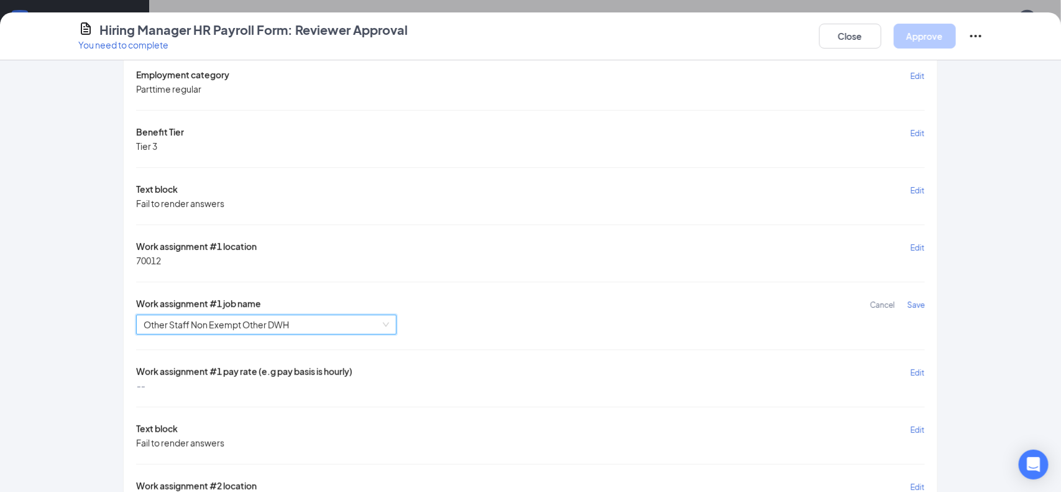
click at [918, 301] on span "Save" at bounding box center [916, 304] width 17 height 9
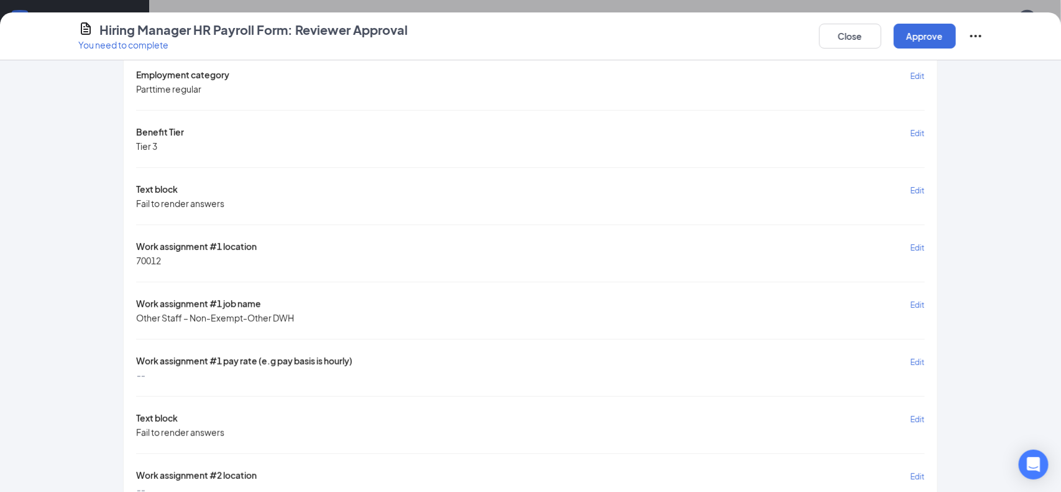
click at [920, 359] on span "Edit" at bounding box center [918, 362] width 14 height 9
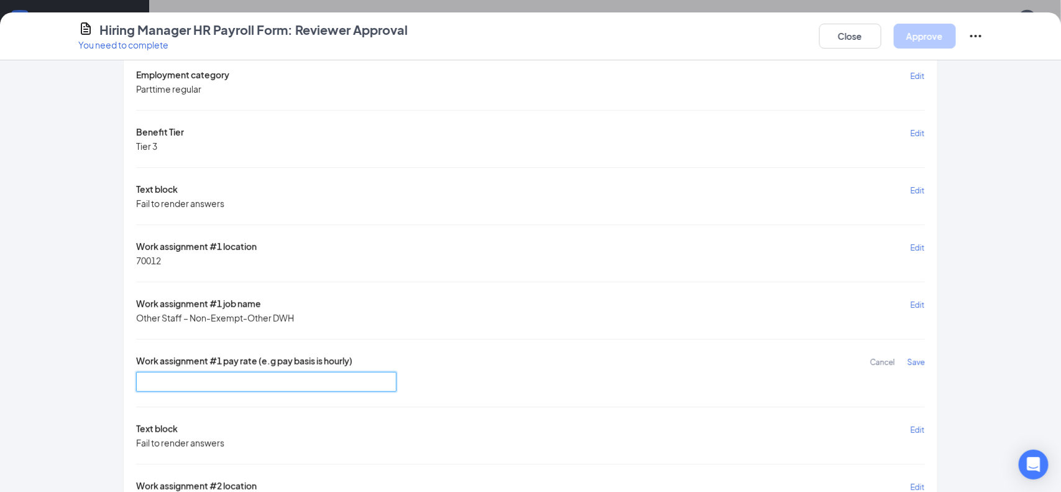
click at [277, 383] on input "text" at bounding box center [266, 382] width 261 height 20
type input "13"
click at [678, 345] on div "Text block Edit Fail to render answers Start date Edit [DATE] Employment catego…" at bounding box center [530, 287] width 788 height 667
click at [918, 358] on span "Save" at bounding box center [916, 362] width 17 height 9
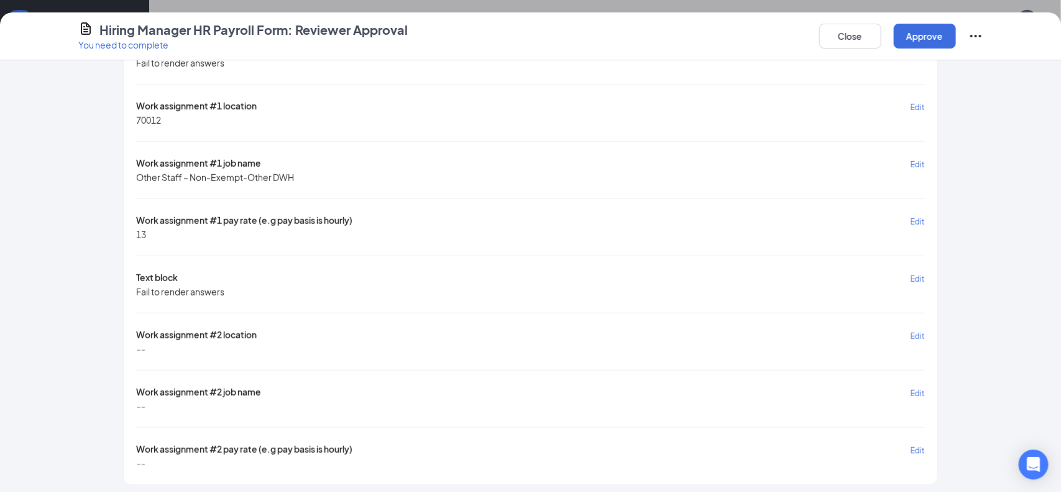
scroll to position [0, 0]
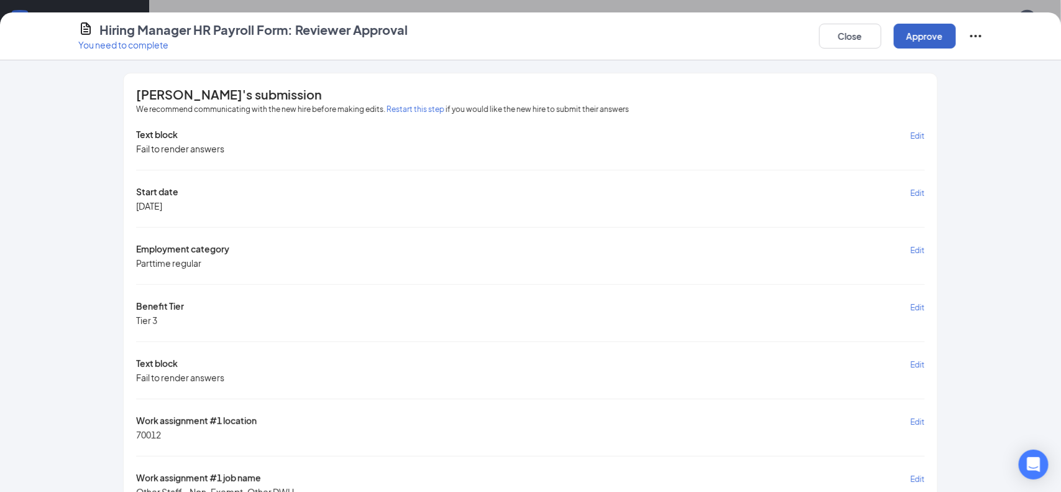
click at [913, 37] on button "Approve" at bounding box center [925, 36] width 62 height 25
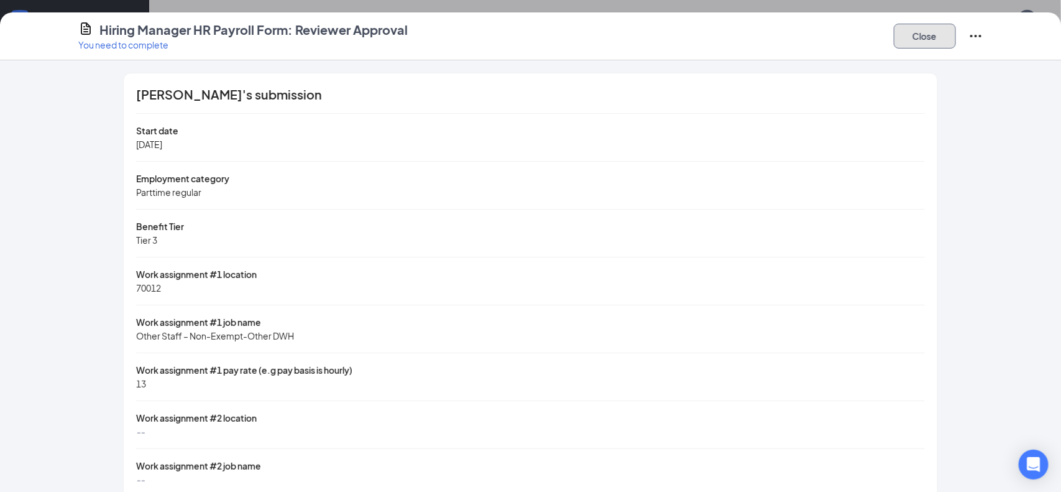
click at [914, 41] on button "Close" at bounding box center [925, 36] width 62 height 25
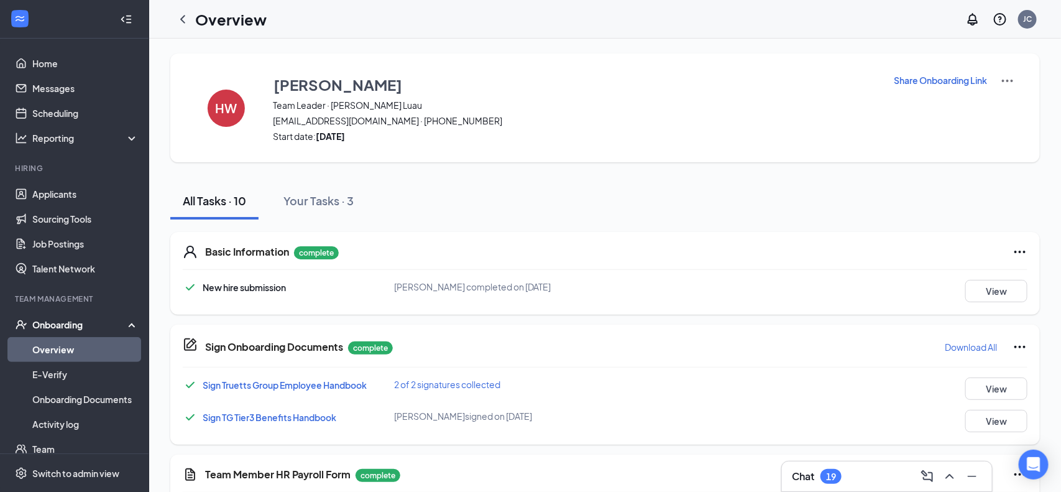
click at [60, 353] on link "Overview" at bounding box center [85, 349] width 106 height 25
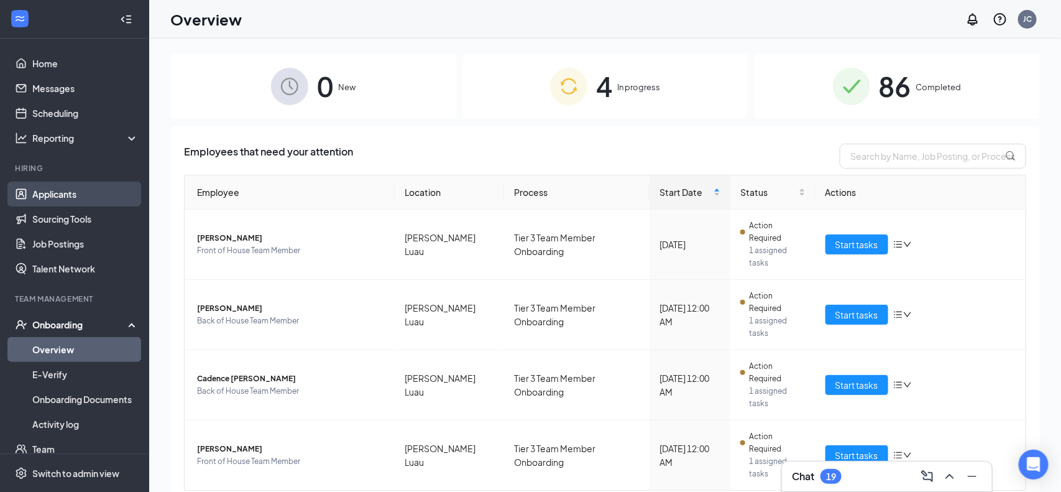
click at [74, 195] on link "Applicants" at bounding box center [85, 194] width 106 height 25
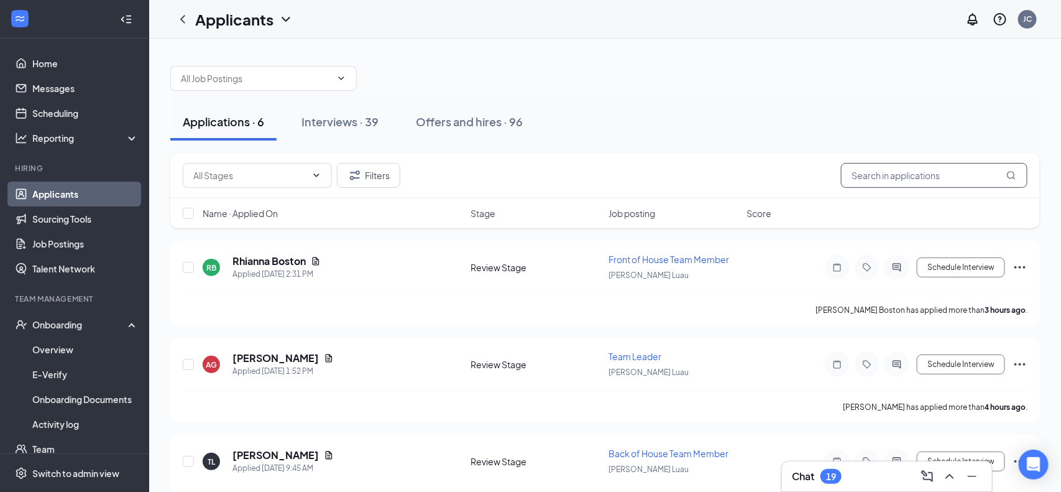
click at [881, 172] on input "text" at bounding box center [934, 175] width 187 height 25
click at [441, 126] on div "Offers and hires · 96" at bounding box center [469, 122] width 107 height 16
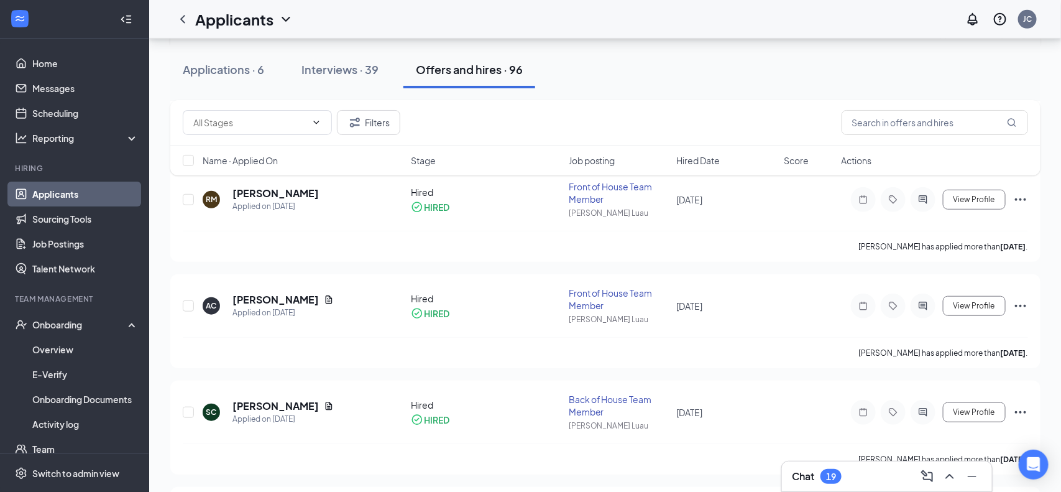
scroll to position [287, 0]
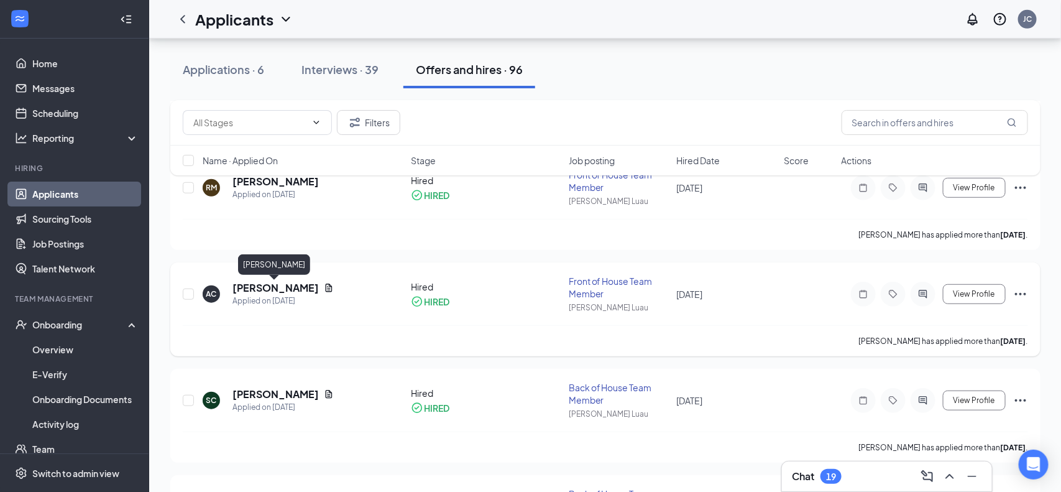
click at [291, 286] on h5 "[PERSON_NAME]" at bounding box center [276, 288] width 86 height 14
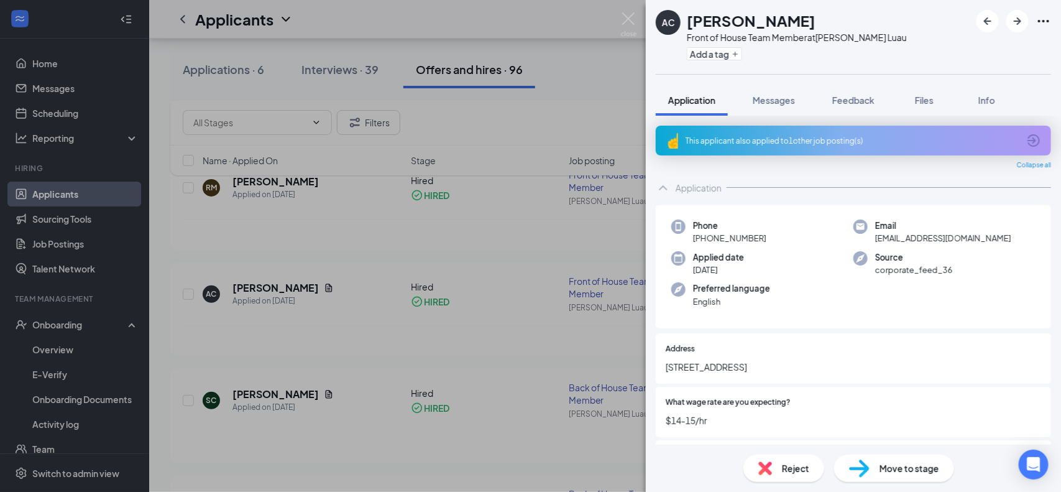
click at [776, 147] on div "This applicant also applied to 1 other job posting(s)" at bounding box center [853, 141] width 395 height 30
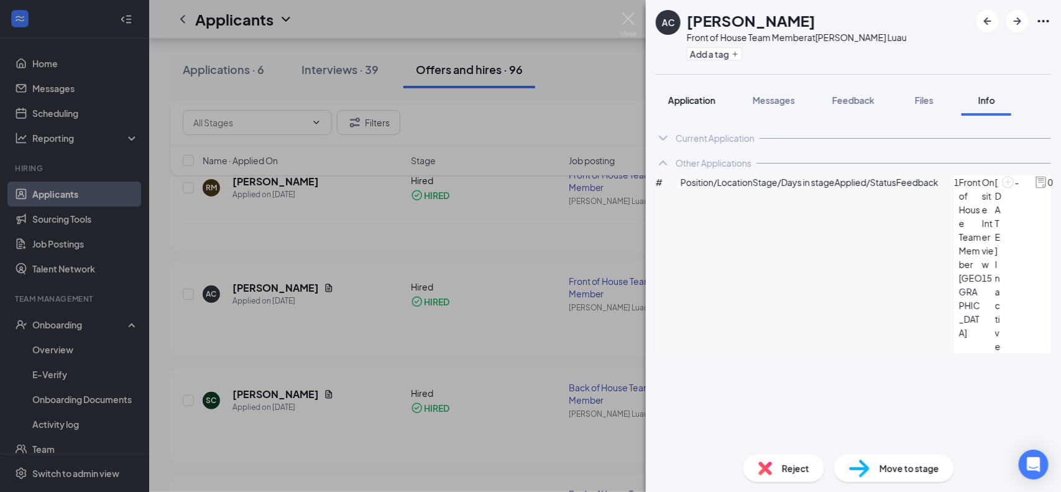
click at [707, 104] on span "Application" at bounding box center [691, 100] width 47 height 11
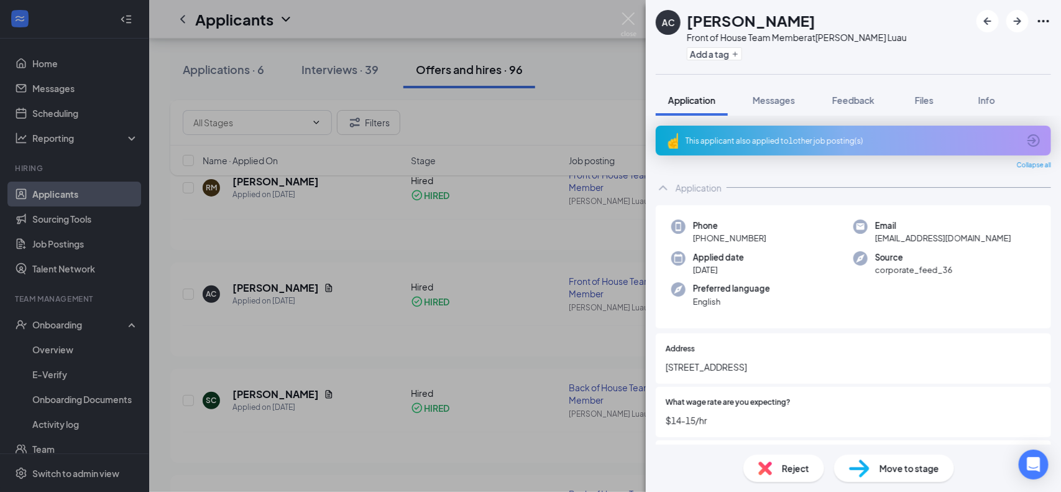
click at [698, 182] on div "Application" at bounding box center [699, 188] width 46 height 12
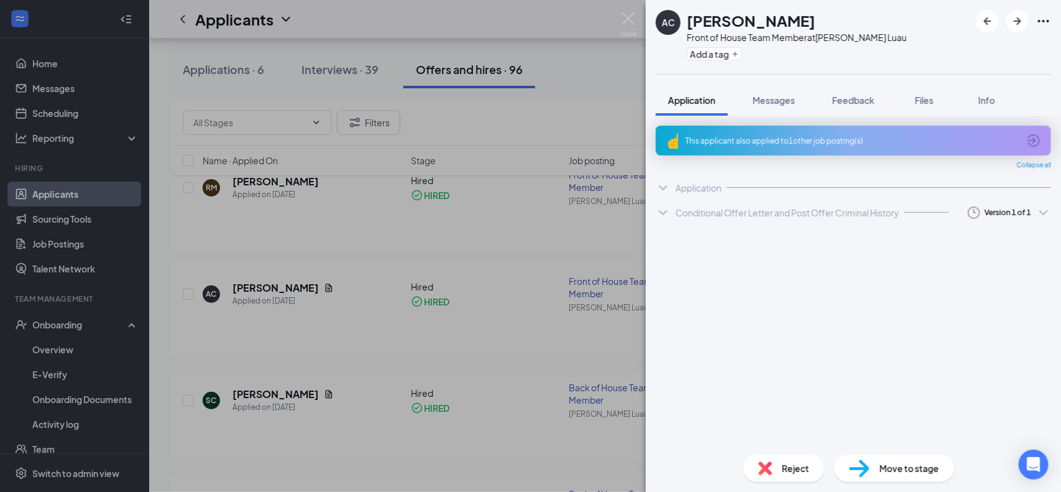
click at [736, 216] on div "Conditional Offer Letter and Post Offer Criminal History" at bounding box center [788, 212] width 224 height 12
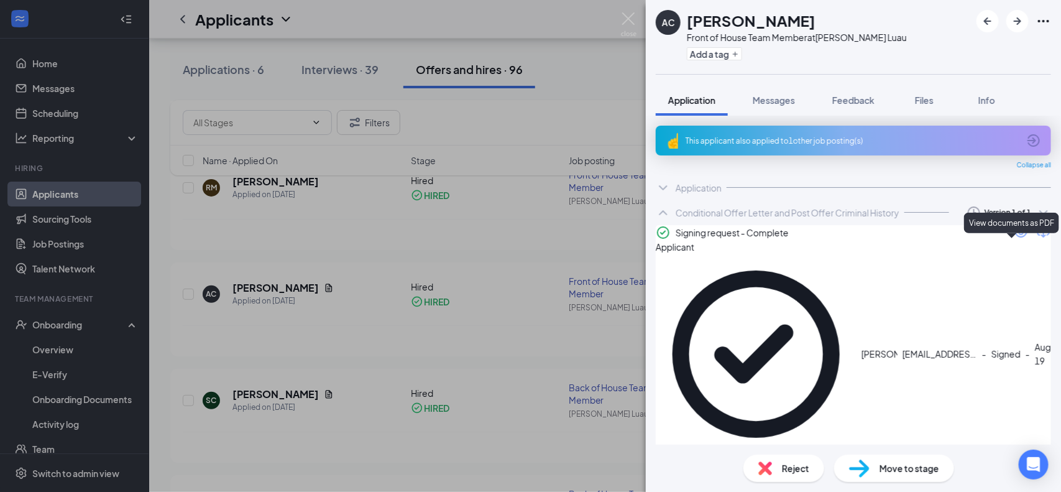
click at [1014, 240] on icon "Eye" at bounding box center [1021, 232] width 15 height 15
click at [632, 18] on img at bounding box center [629, 24] width 16 height 24
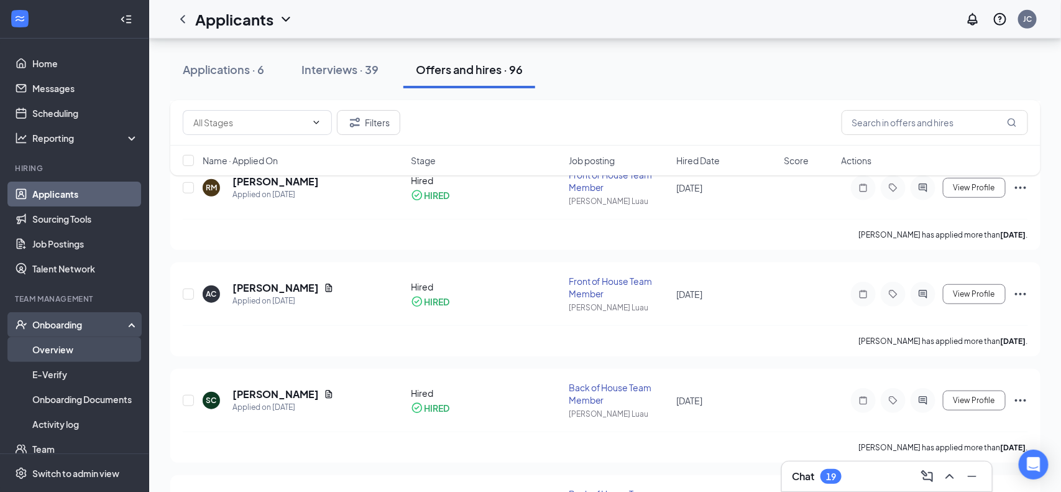
click at [61, 352] on link "Overview" at bounding box center [85, 349] width 106 height 25
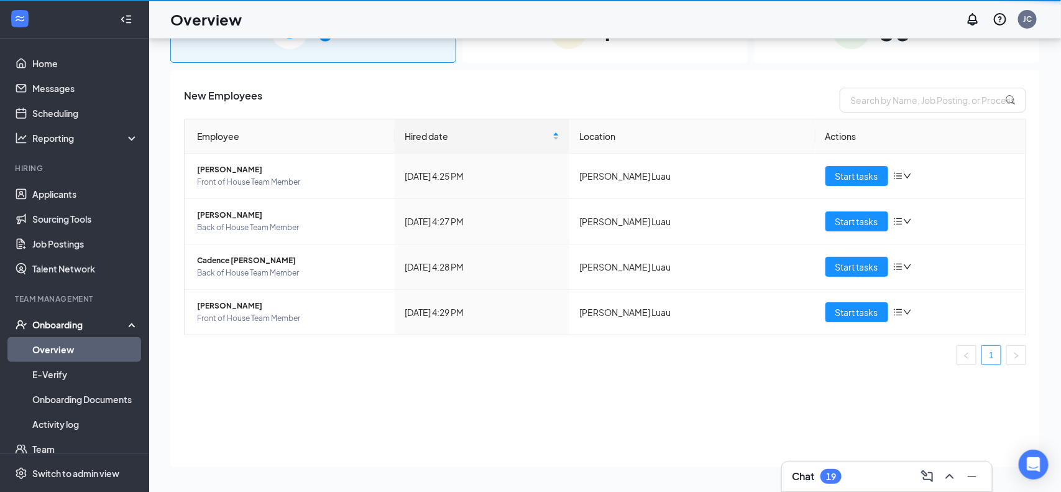
scroll to position [56, 0]
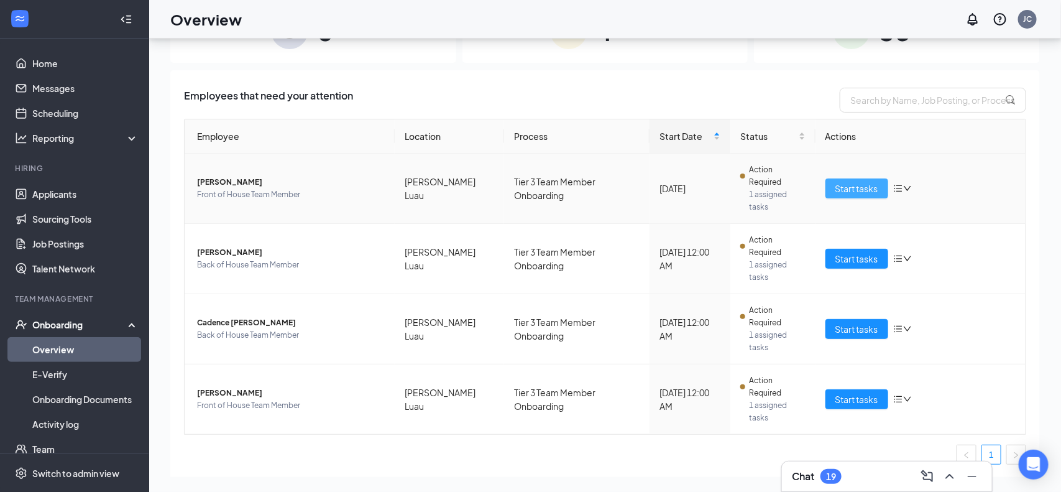
click at [861, 182] on span "Start tasks" at bounding box center [857, 189] width 43 height 14
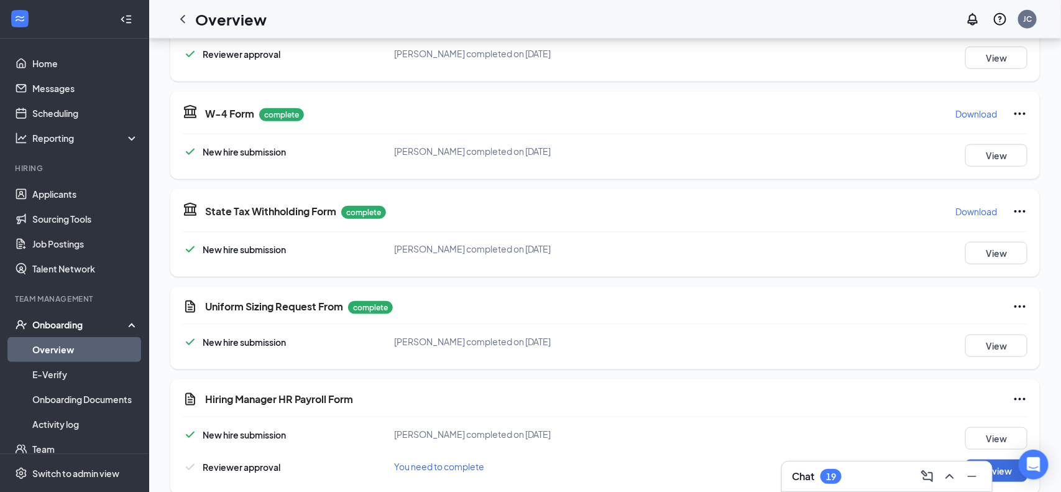
scroll to position [507, 0]
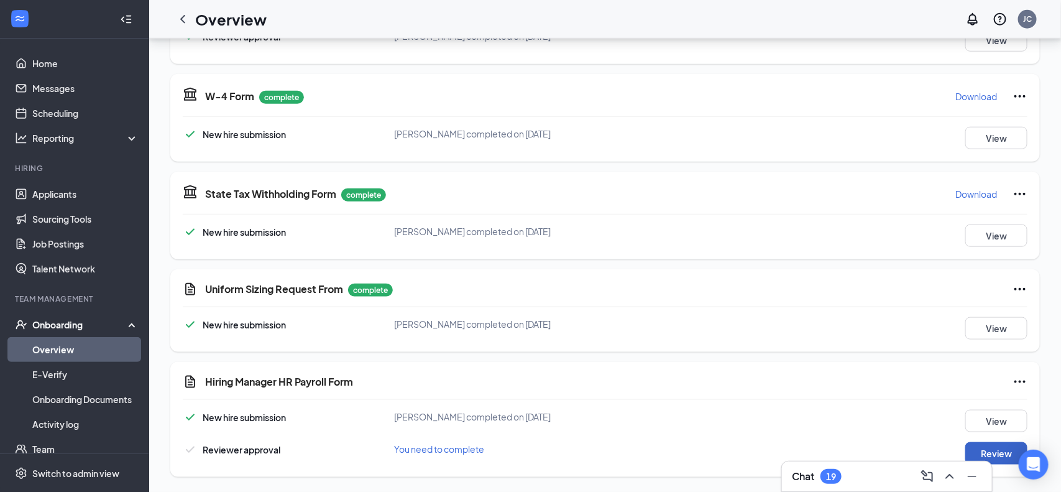
click at [999, 448] on button "Review" at bounding box center [997, 453] width 62 height 22
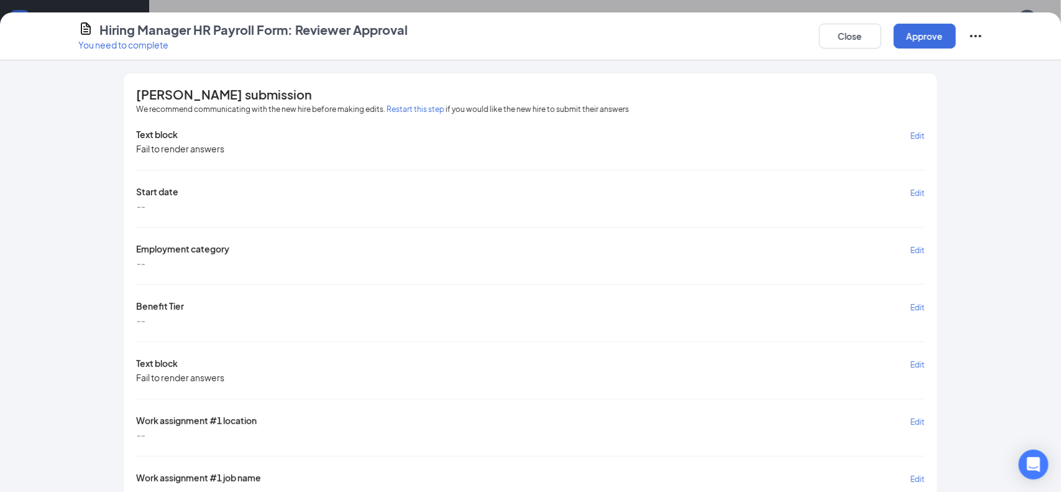
click at [918, 192] on span "Edit" at bounding box center [918, 192] width 14 height 9
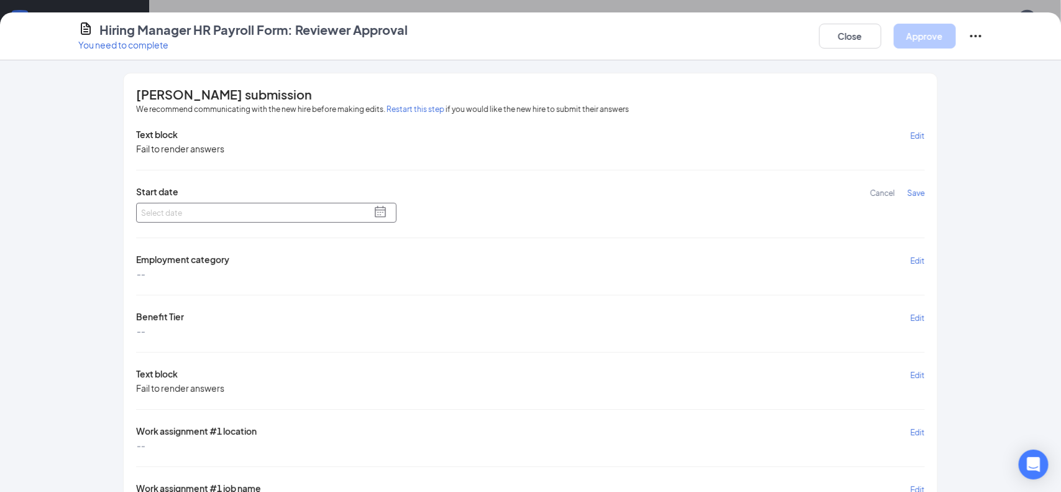
click at [383, 215] on span at bounding box center [380, 212] width 12 height 12
click at [190, 320] on div "26" at bounding box center [189, 322] width 12 height 12
type input "[DATE]"
click at [912, 257] on span "Edit" at bounding box center [918, 260] width 14 height 9
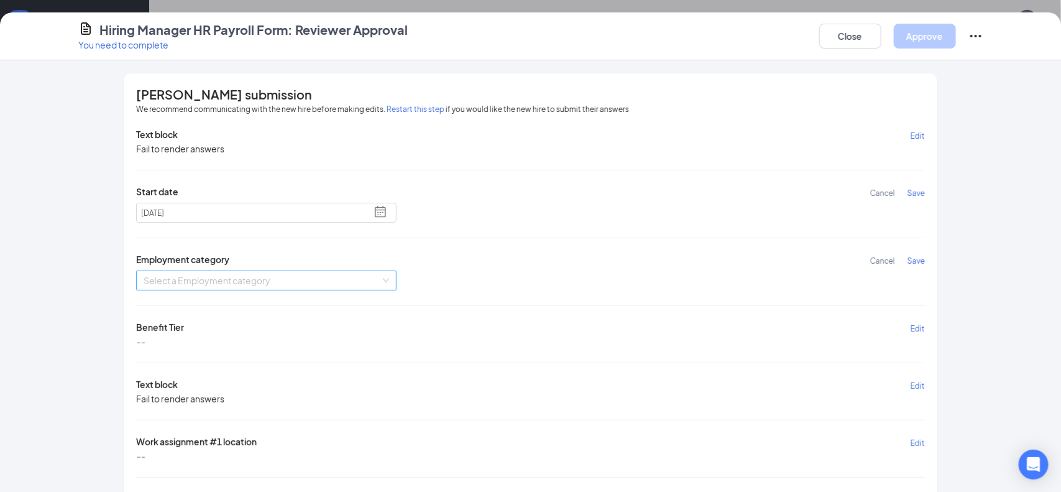
click at [350, 284] on input "search" at bounding box center [262, 280] width 237 height 19
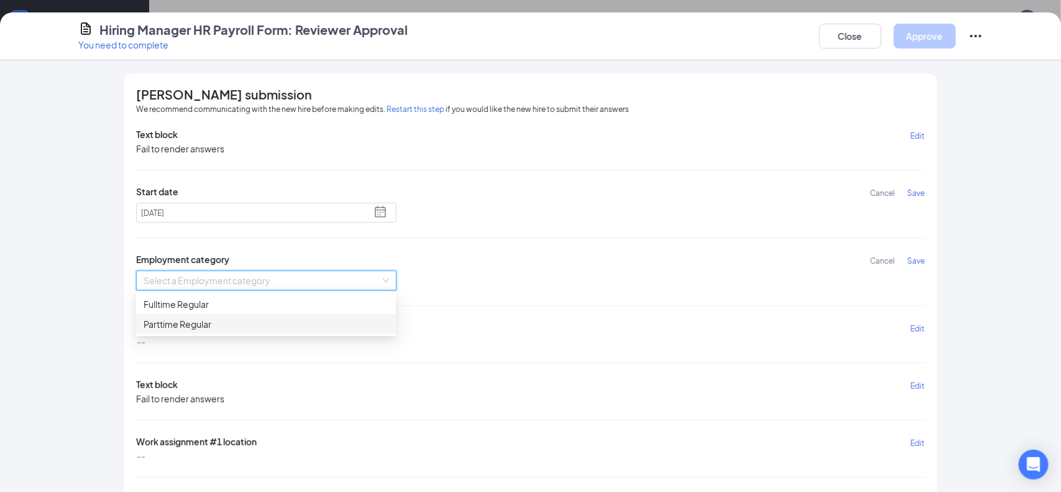
click at [228, 325] on div "Parttime Regular" at bounding box center [266, 324] width 245 height 14
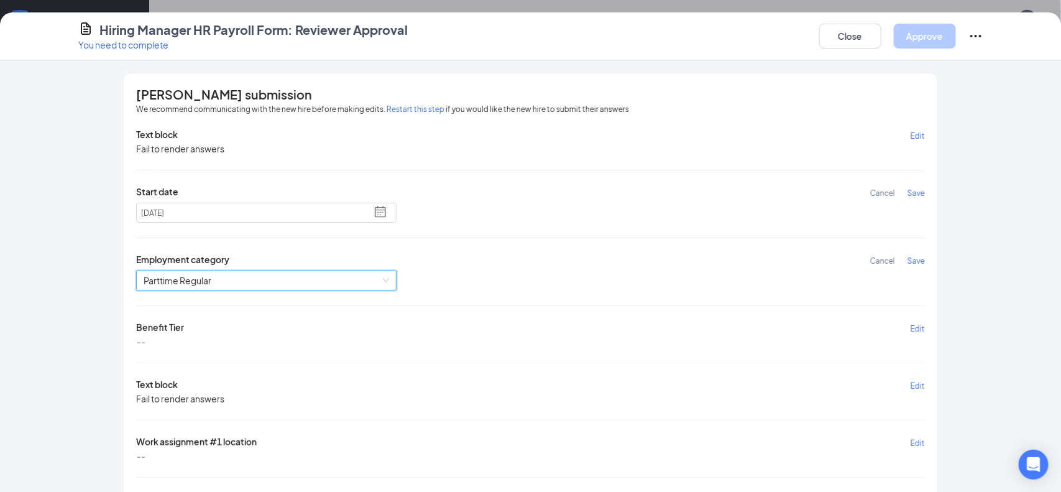
click at [923, 327] on span "Edit" at bounding box center [918, 328] width 14 height 9
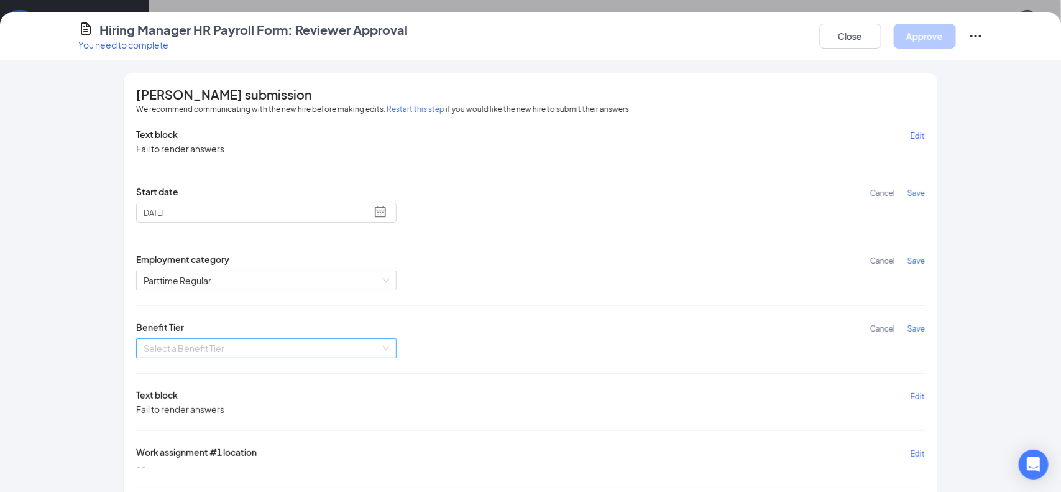
click at [331, 349] on input "search" at bounding box center [262, 348] width 237 height 19
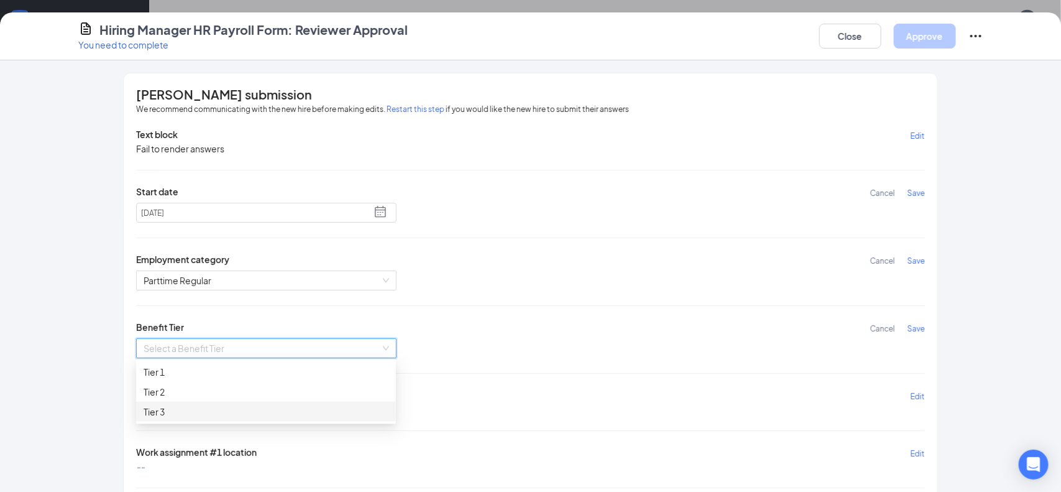
click at [155, 409] on div "Tier 3" at bounding box center [266, 412] width 245 height 14
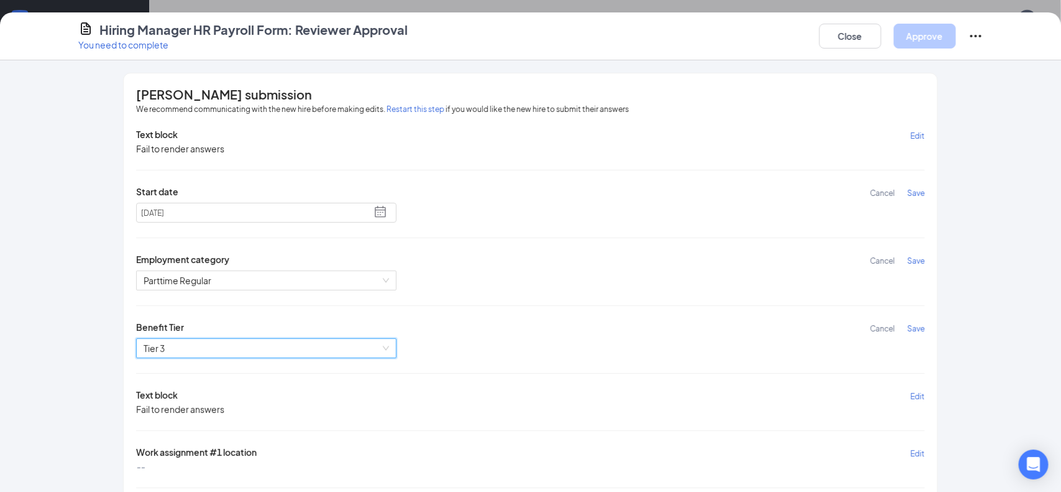
click at [922, 325] on span "Save" at bounding box center [916, 328] width 17 height 9
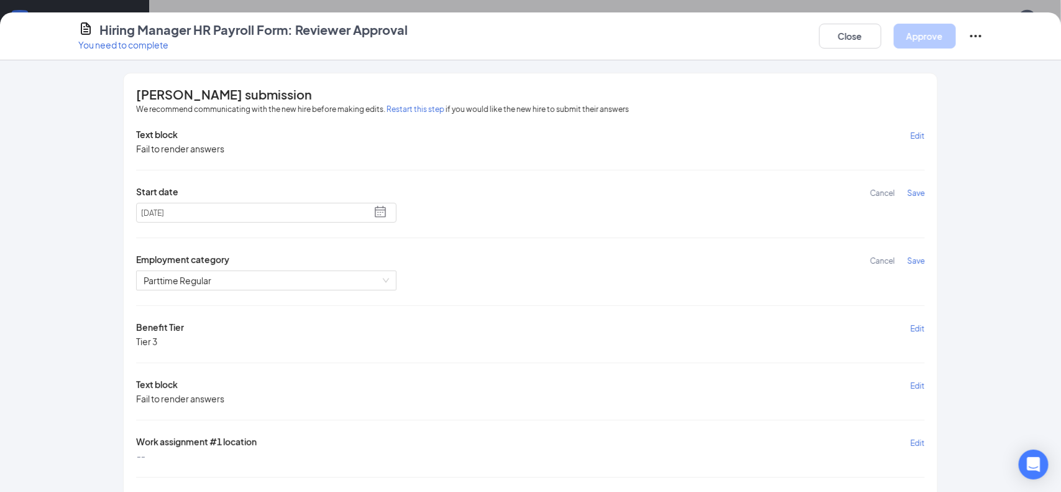
click at [919, 261] on span "Save" at bounding box center [916, 260] width 17 height 9
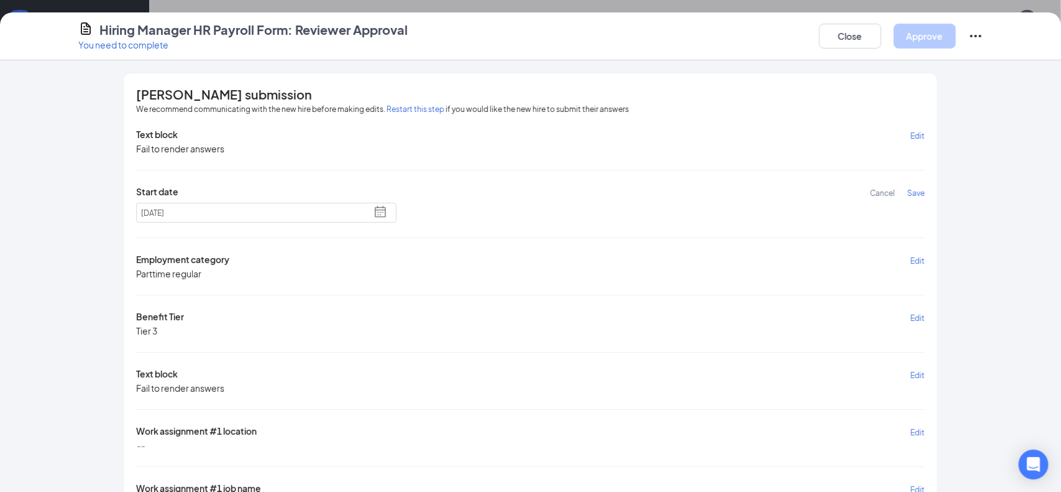
click at [915, 192] on span "Save" at bounding box center [916, 192] width 17 height 9
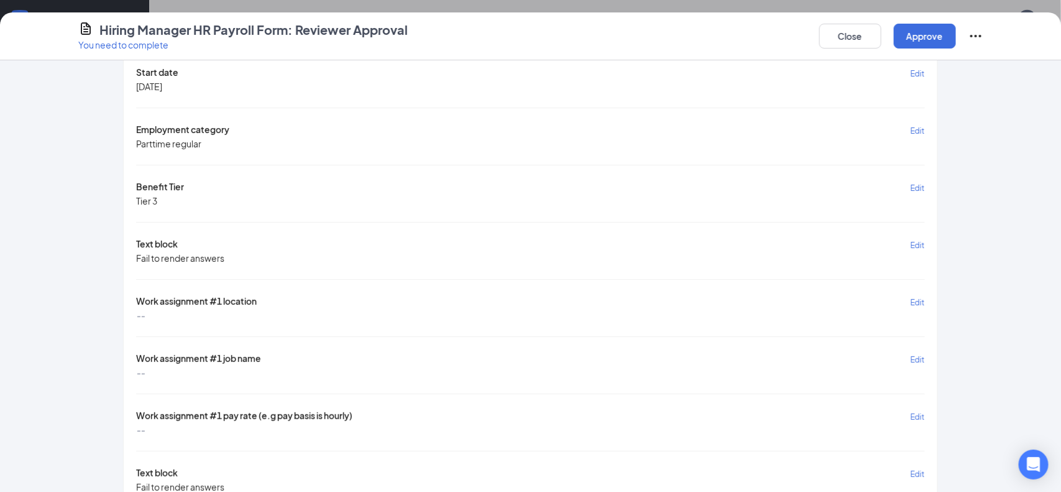
scroll to position [117, 0]
click at [920, 303] on span "Edit" at bounding box center [918, 304] width 14 height 9
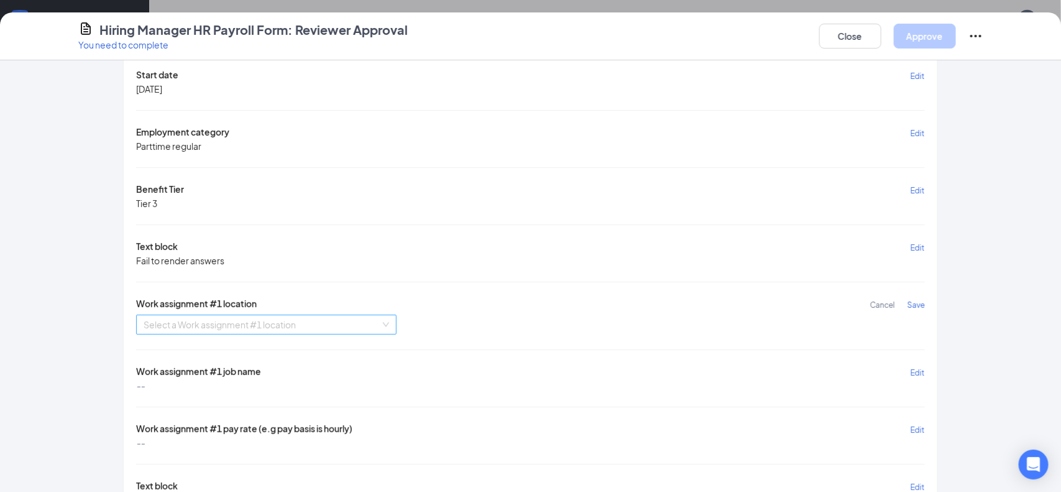
click at [380, 321] on input "search" at bounding box center [262, 324] width 237 height 19
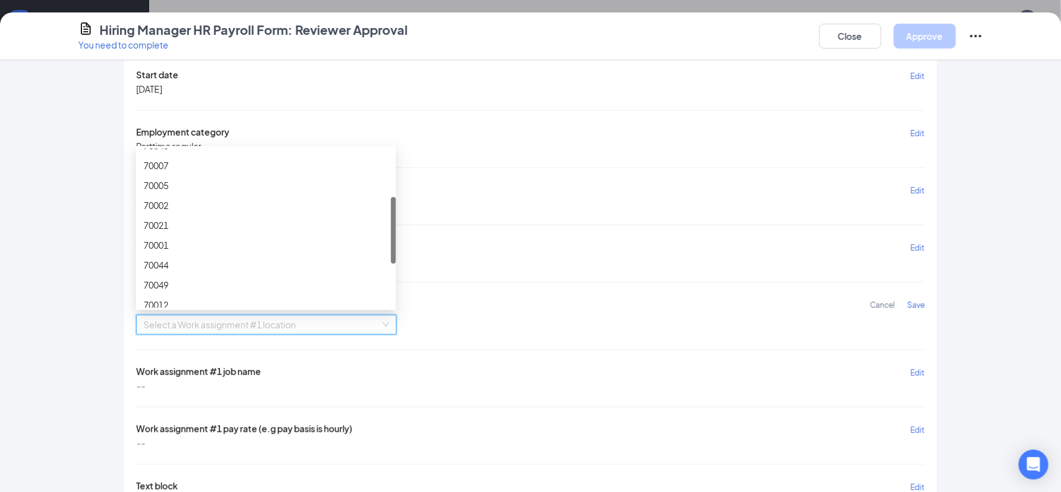
scroll to position [115, 0]
click at [173, 300] on div "70012" at bounding box center [266, 302] width 245 height 14
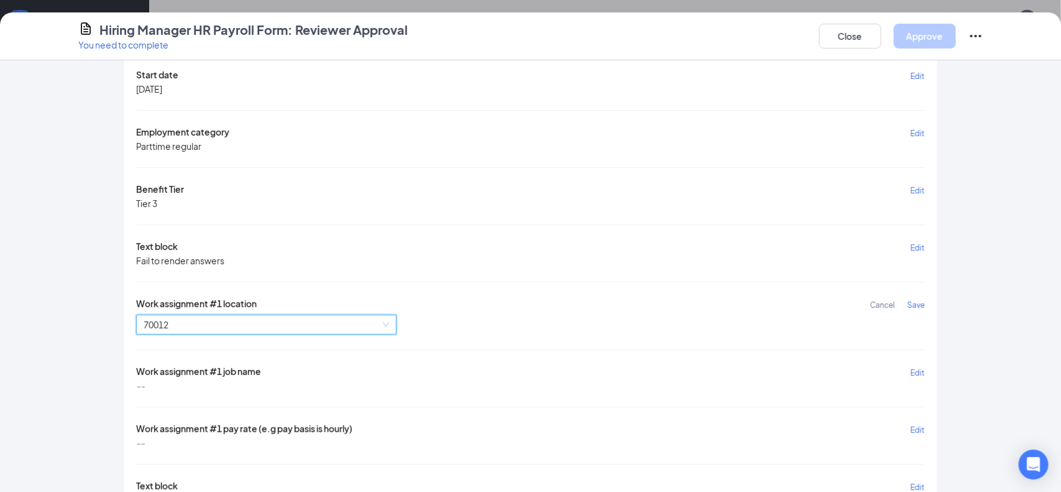
click at [913, 302] on span "Save" at bounding box center [916, 304] width 17 height 9
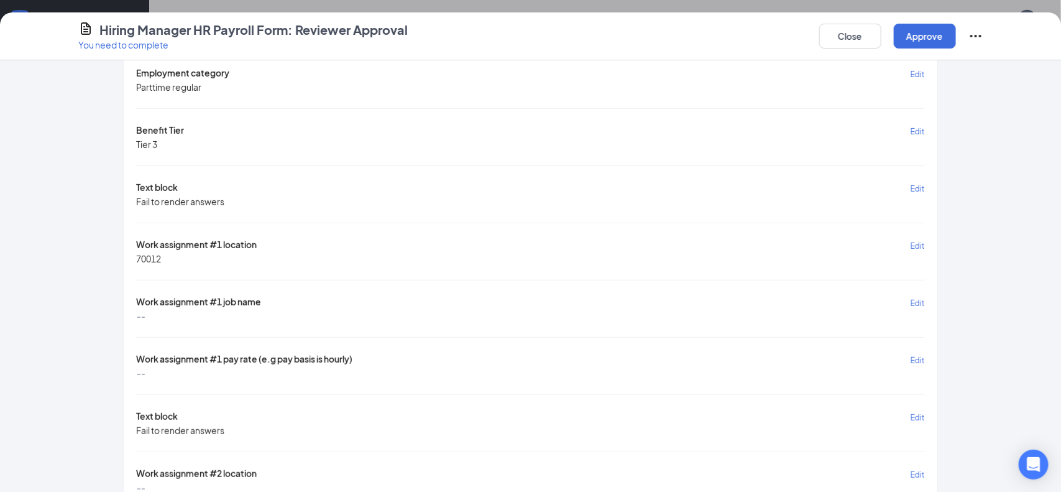
scroll to position [188, 0]
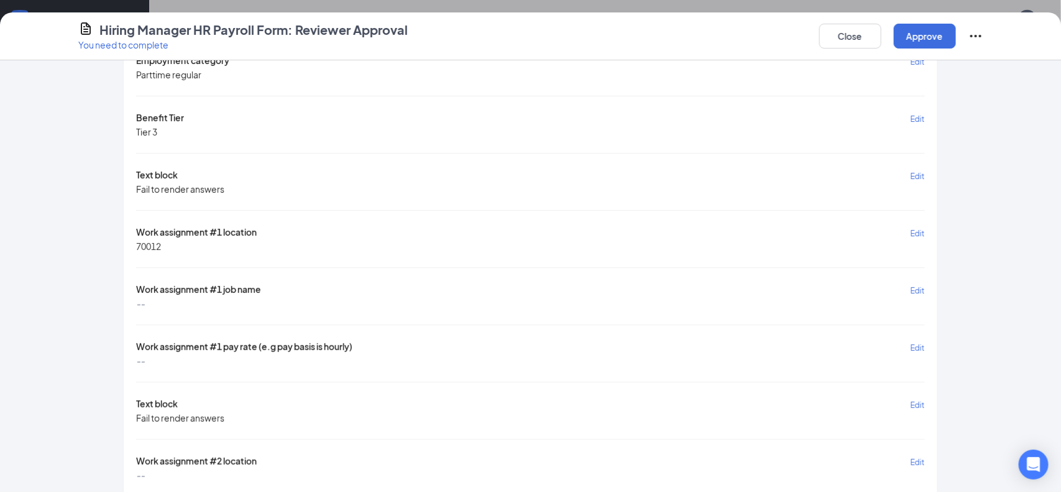
click at [919, 286] on span "Edit" at bounding box center [918, 290] width 14 height 9
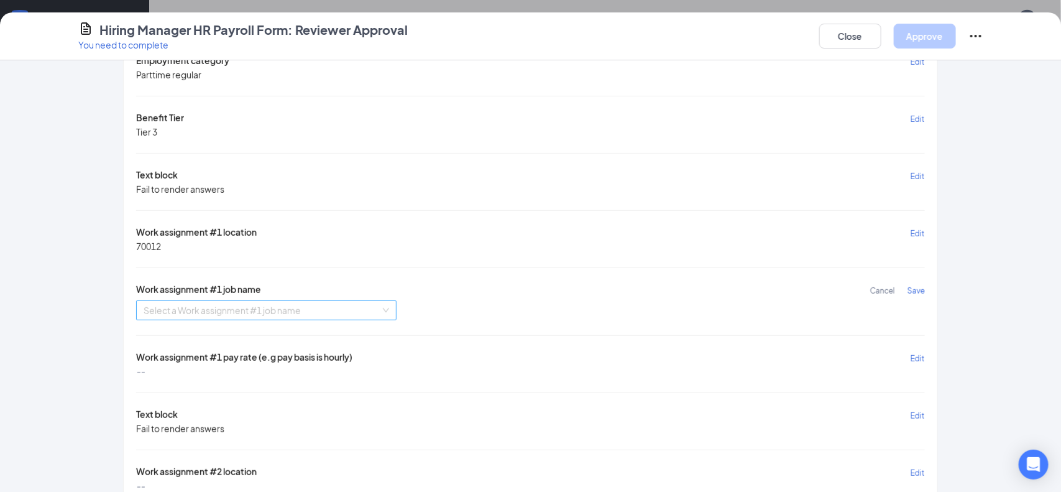
click at [349, 305] on input "search" at bounding box center [262, 310] width 237 height 19
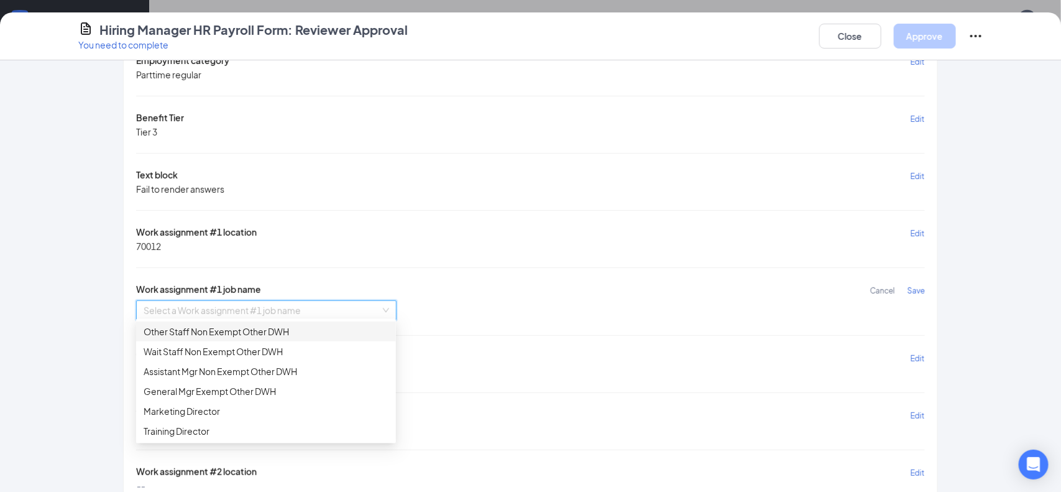
click at [261, 330] on div "Other Staff Non Exempt Other DWH" at bounding box center [266, 332] width 245 height 14
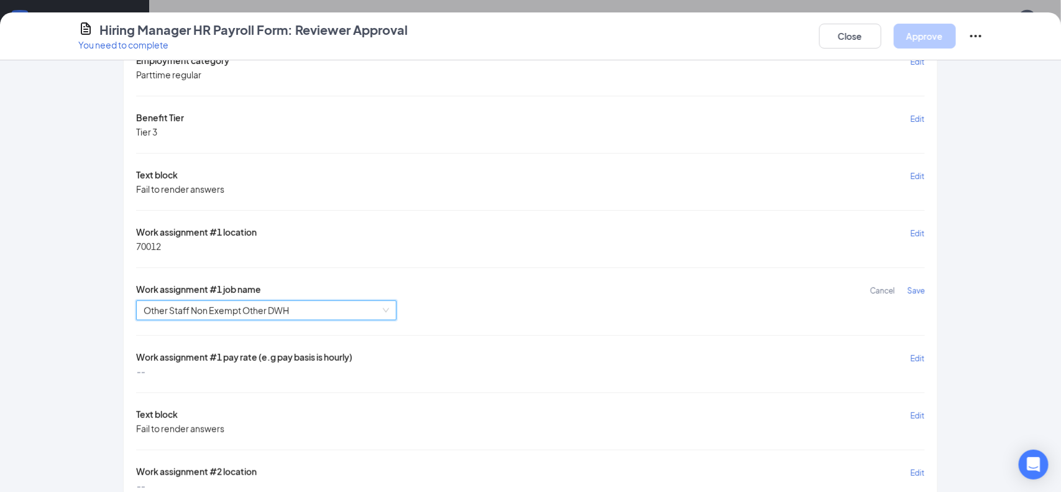
click at [919, 290] on span "Save" at bounding box center [916, 290] width 17 height 9
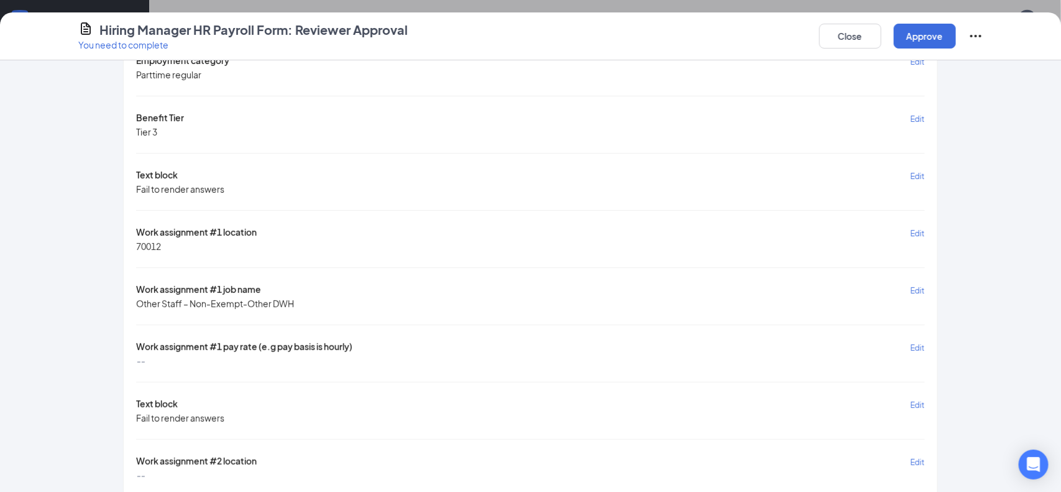
click at [917, 345] on span "Edit" at bounding box center [918, 347] width 14 height 9
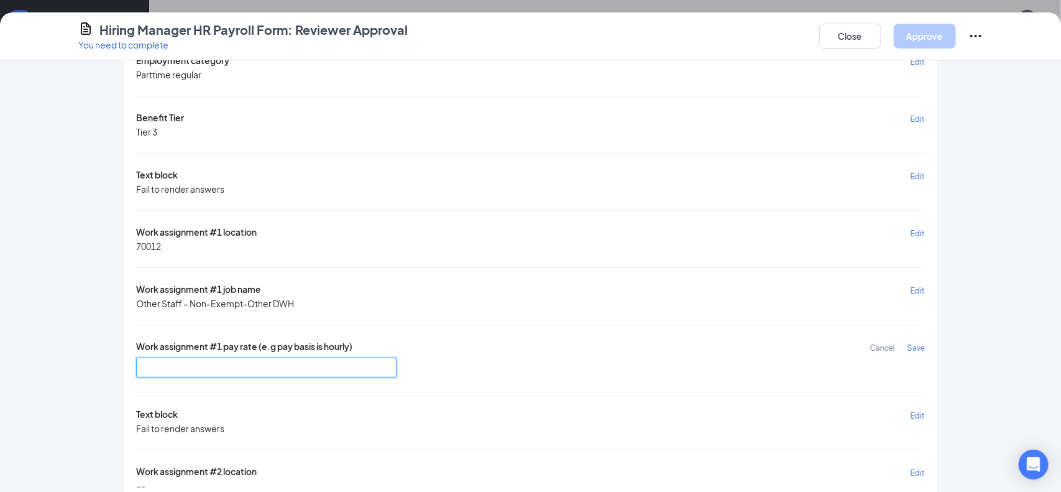
click at [366, 367] on input "text" at bounding box center [266, 368] width 261 height 20
type input "10"
click at [916, 343] on span "Save" at bounding box center [916, 347] width 17 height 9
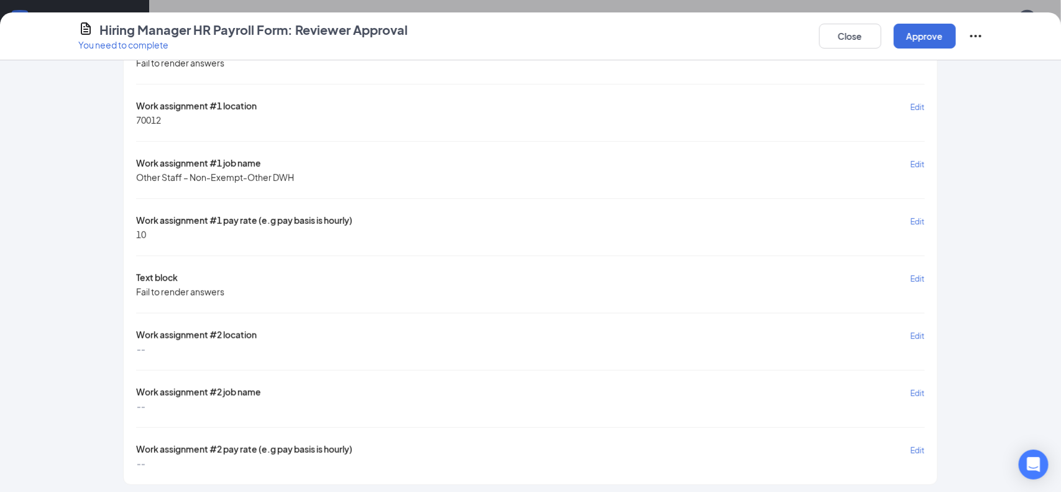
scroll to position [314, 0]
click at [931, 39] on button "Approve" at bounding box center [925, 36] width 62 height 25
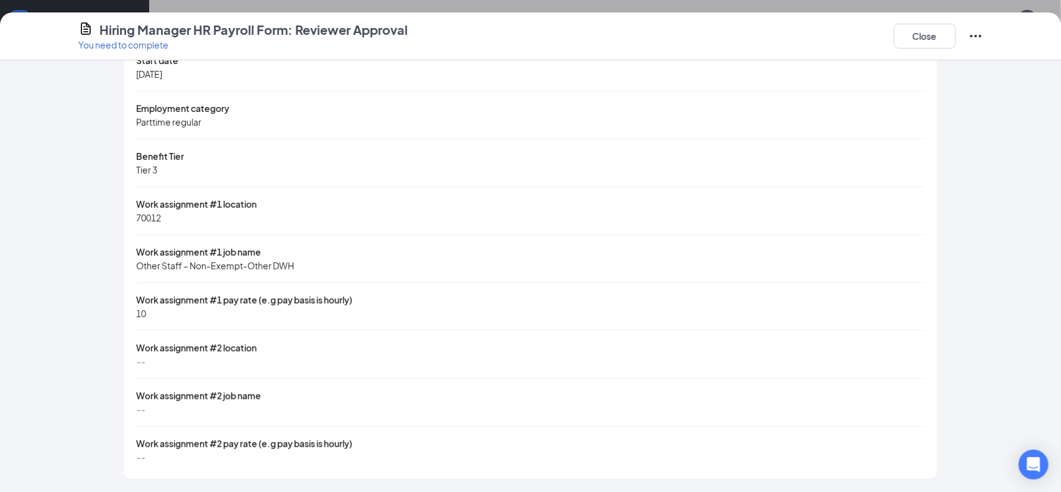
scroll to position [72, 0]
click at [900, 44] on button "Close" at bounding box center [925, 36] width 62 height 25
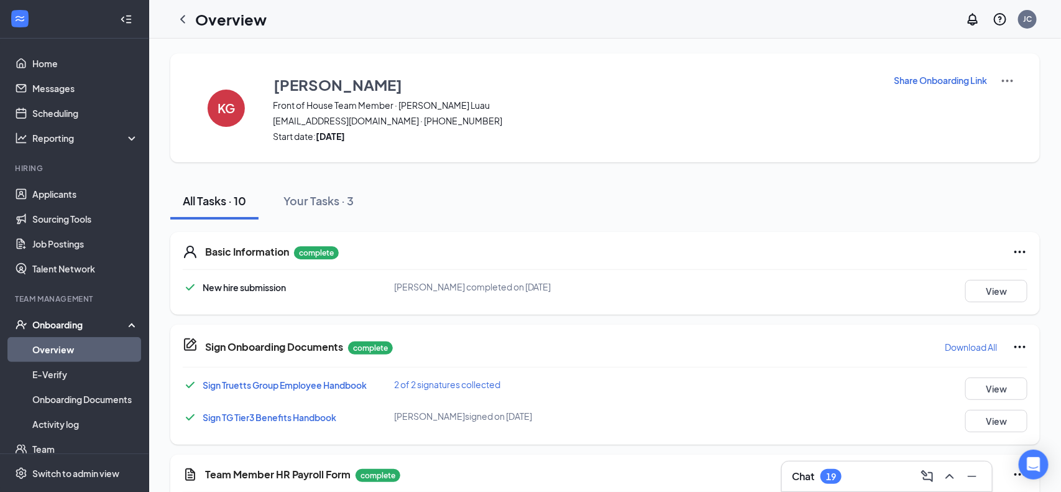
scroll to position [3, 0]
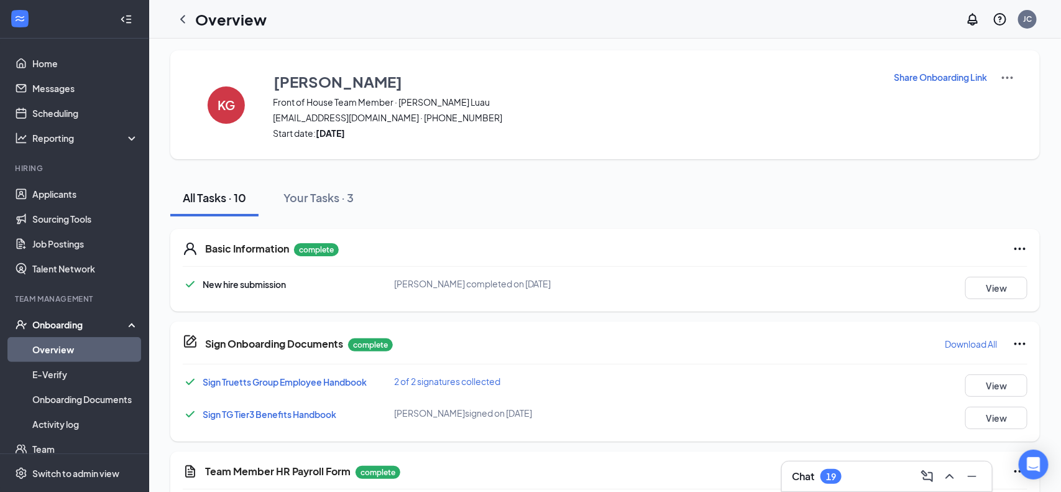
click at [50, 347] on link "Overview" at bounding box center [85, 349] width 106 height 25
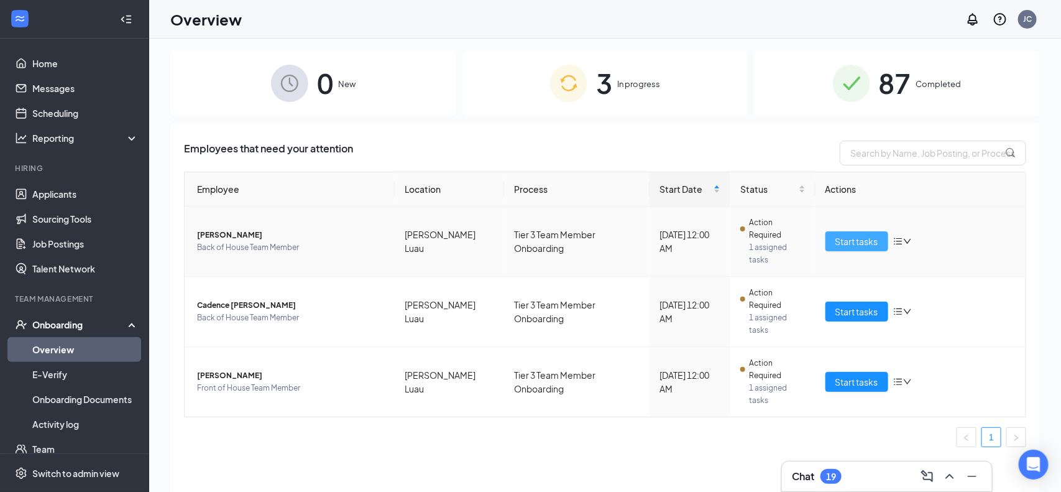
click at [864, 234] on span "Start tasks" at bounding box center [857, 241] width 43 height 14
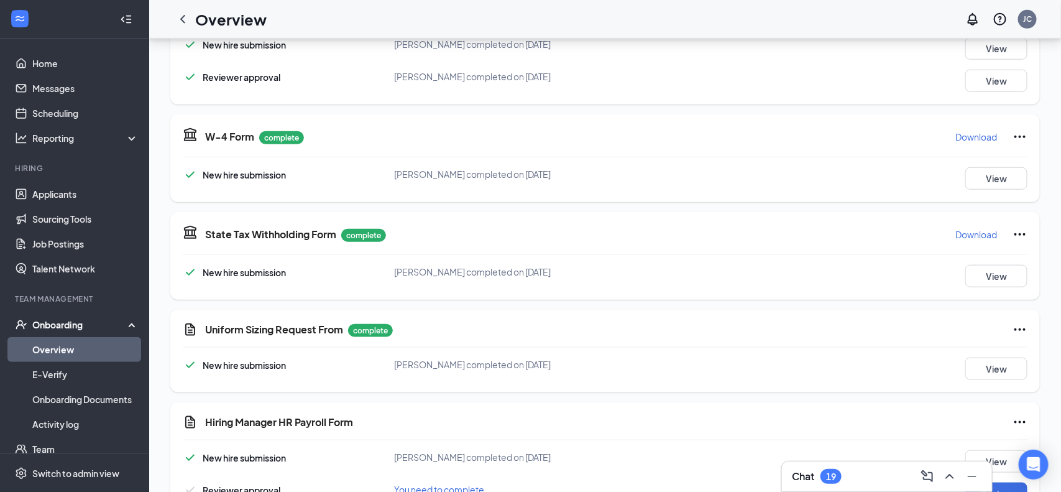
scroll to position [507, 0]
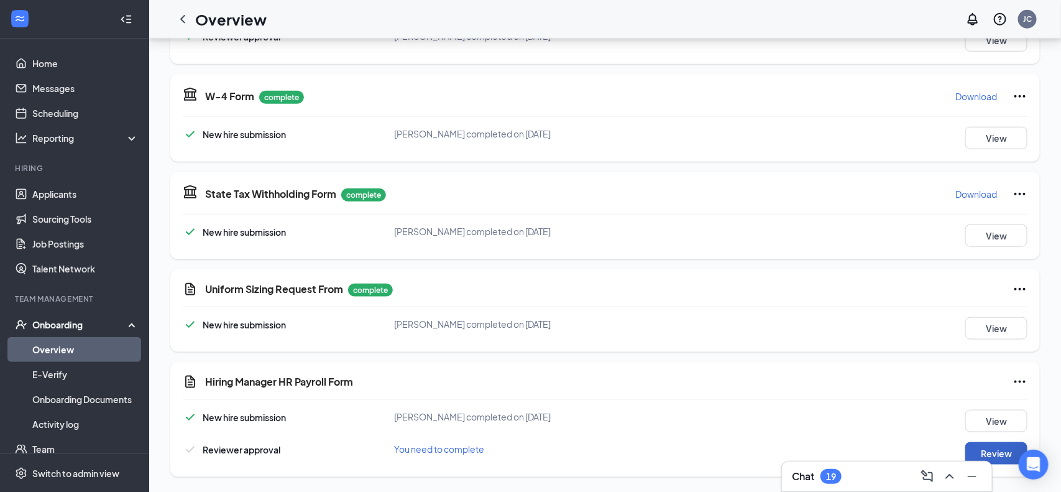
click at [989, 449] on button "Review" at bounding box center [997, 453] width 62 height 22
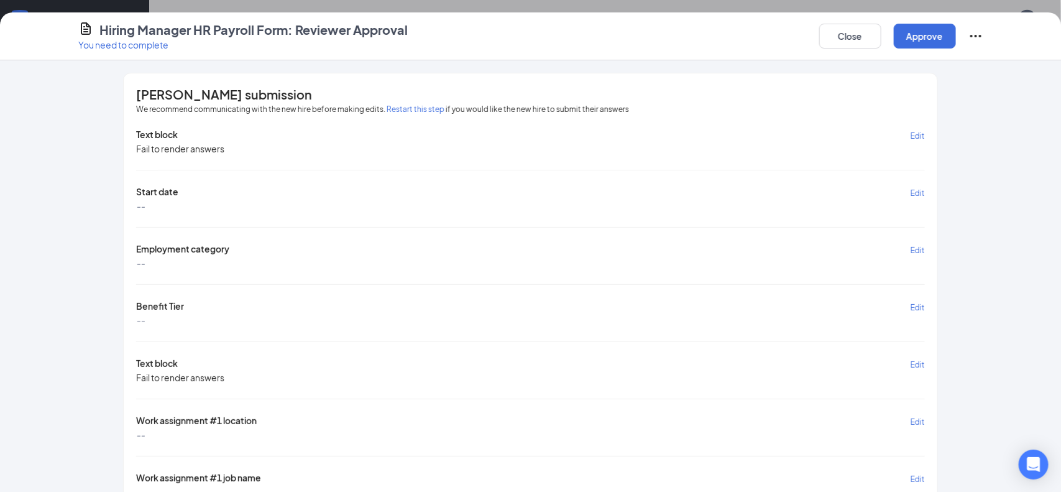
click at [920, 193] on span "Edit" at bounding box center [918, 192] width 14 height 9
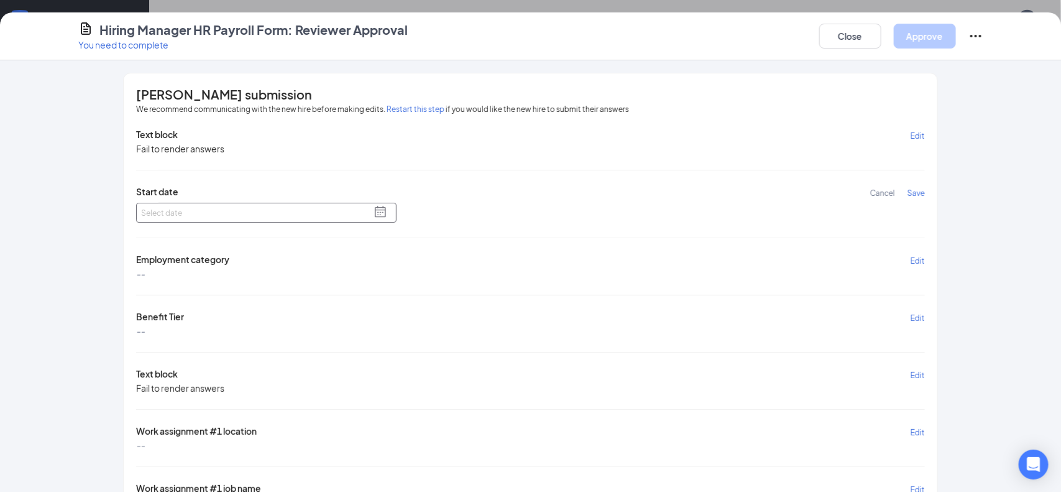
click at [380, 213] on span at bounding box center [380, 212] width 12 height 12
click at [188, 319] on div "26" at bounding box center [189, 322] width 12 height 12
type input "[DATE]"
click at [915, 193] on span "Save" at bounding box center [916, 192] width 17 height 9
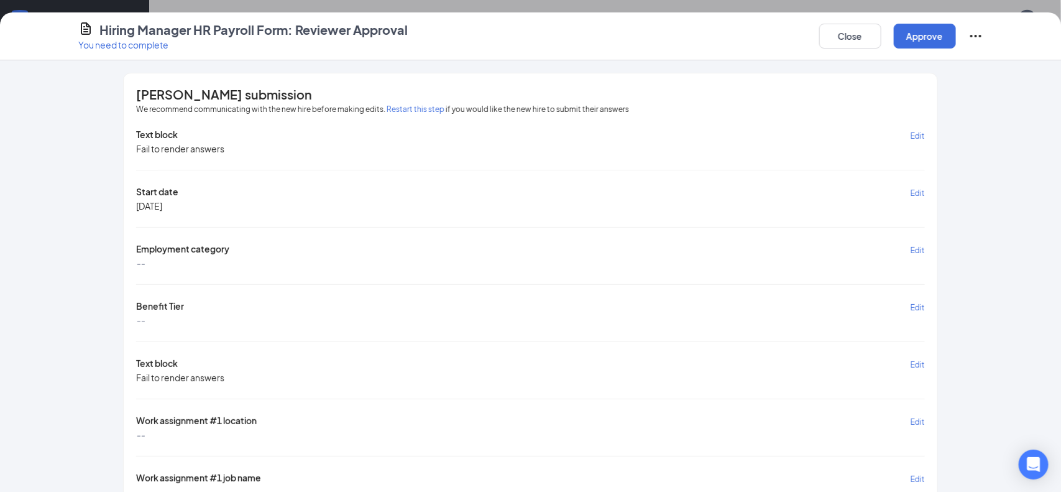
click at [922, 252] on span "Edit" at bounding box center [918, 250] width 14 height 9
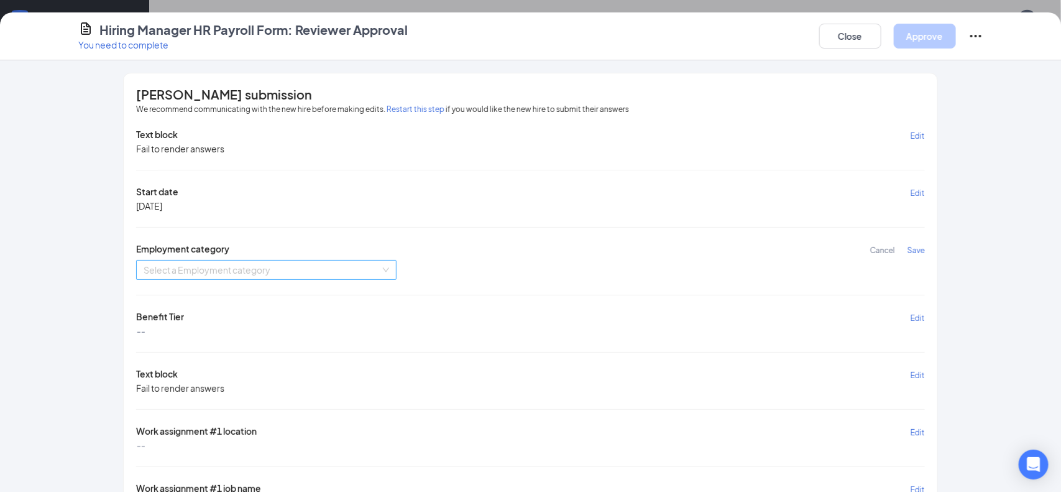
click at [270, 268] on input "search" at bounding box center [262, 270] width 237 height 19
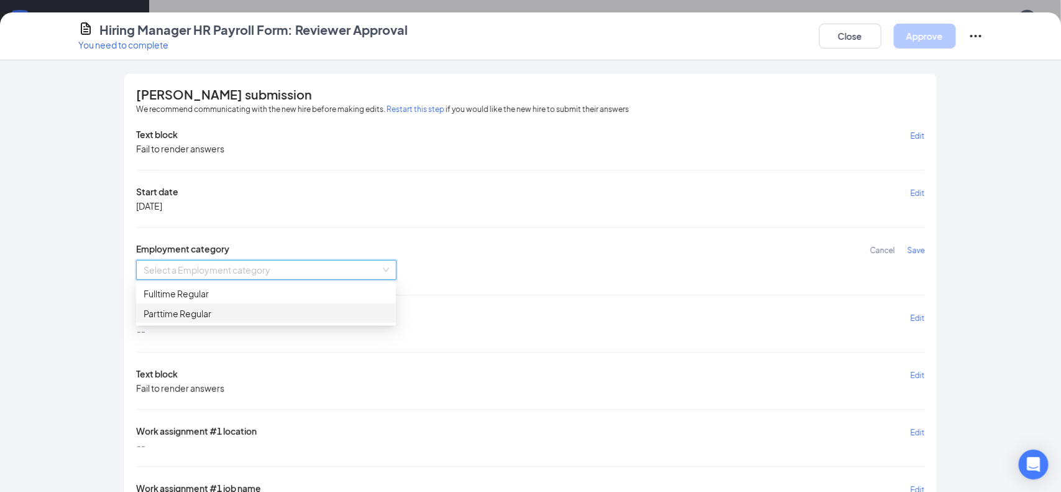
click at [218, 310] on div "Parttime Regular" at bounding box center [266, 314] width 245 height 14
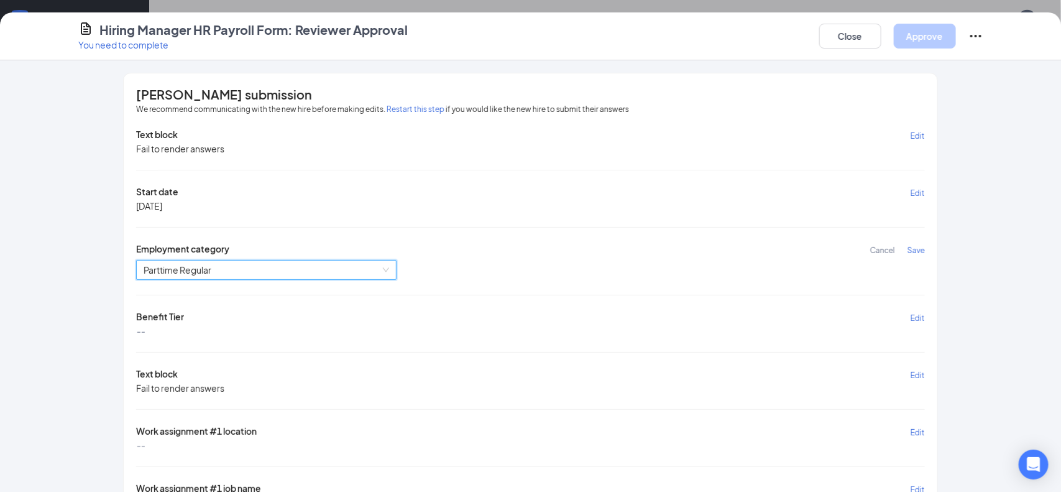
click at [919, 251] on span "Save" at bounding box center [916, 250] width 17 height 9
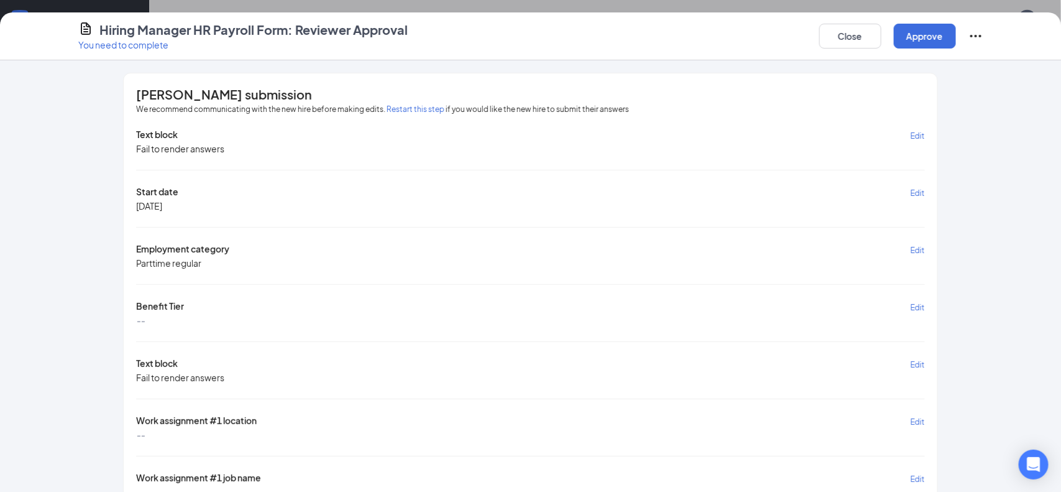
click at [919, 307] on span "Edit" at bounding box center [918, 307] width 14 height 9
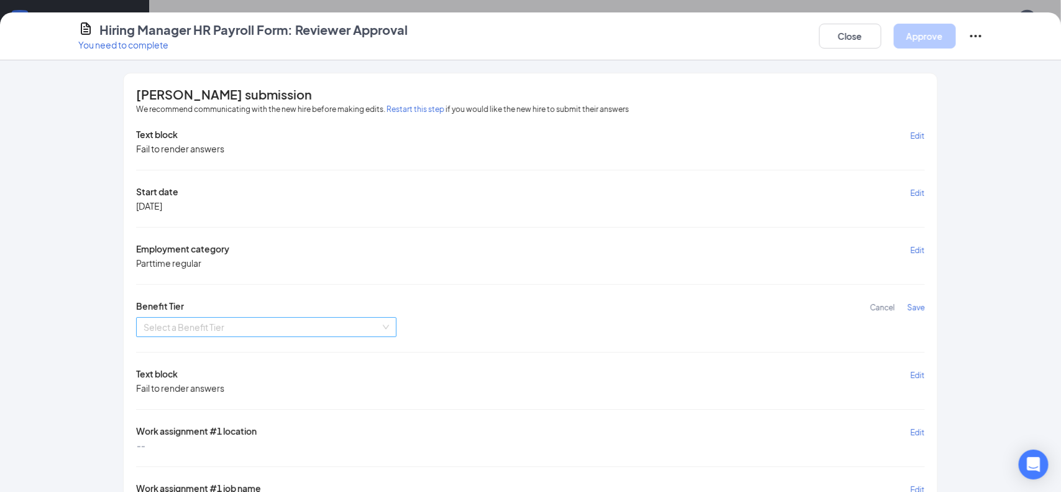
click at [213, 331] on input "search" at bounding box center [262, 327] width 237 height 19
click at [216, 387] on div "Tier 3" at bounding box center [266, 391] width 245 height 14
click at [921, 304] on span "Save" at bounding box center [916, 307] width 17 height 9
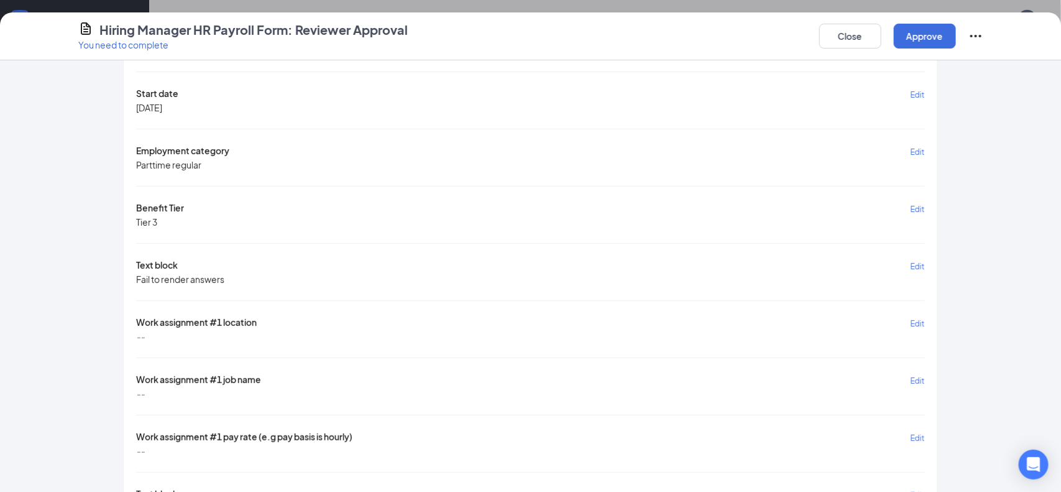
scroll to position [103, 0]
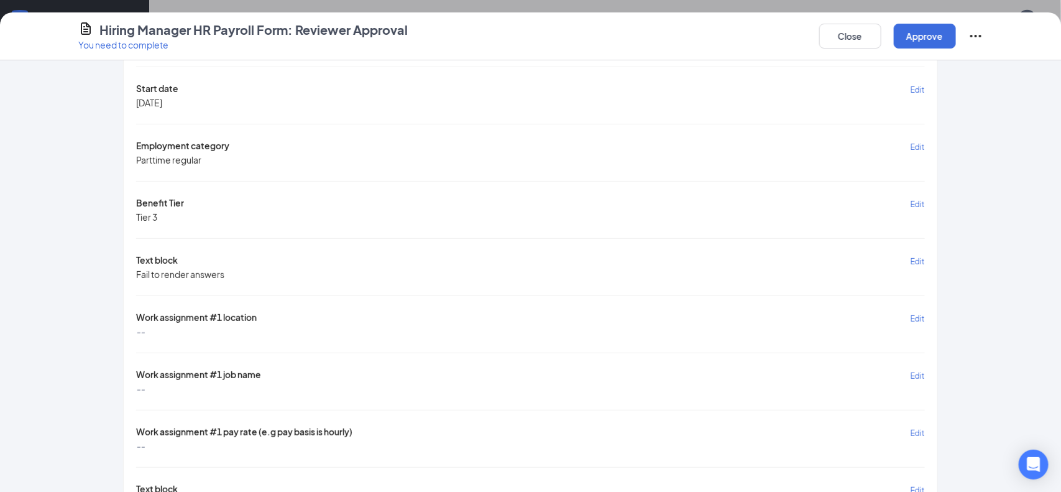
click at [916, 316] on span "Edit" at bounding box center [918, 318] width 14 height 9
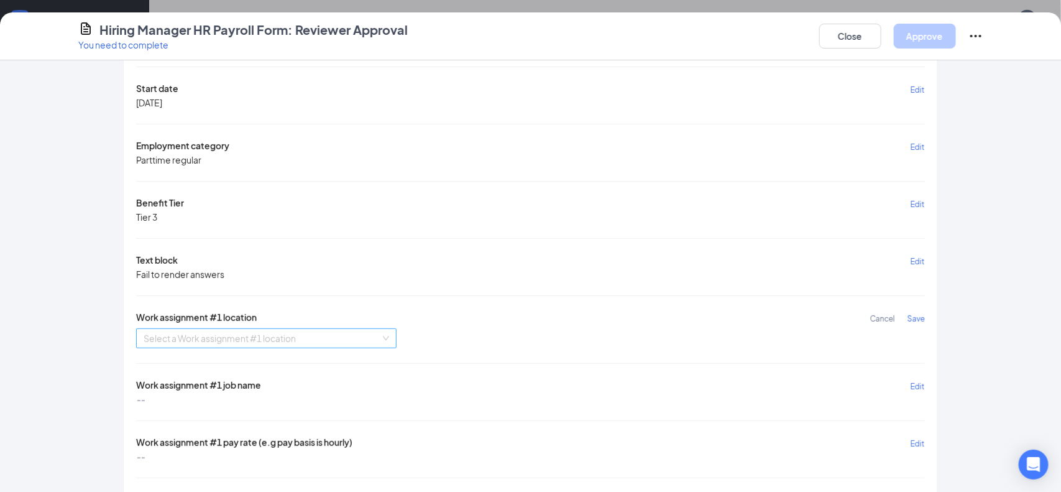
click at [297, 340] on input "search" at bounding box center [262, 338] width 237 height 19
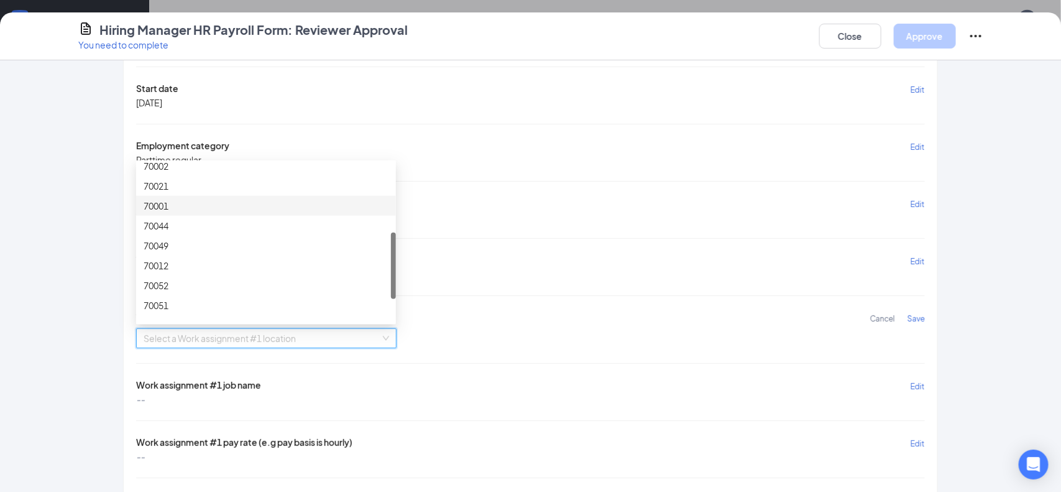
scroll to position [166, 0]
click at [202, 261] on div "70012" at bounding box center [266, 266] width 245 height 14
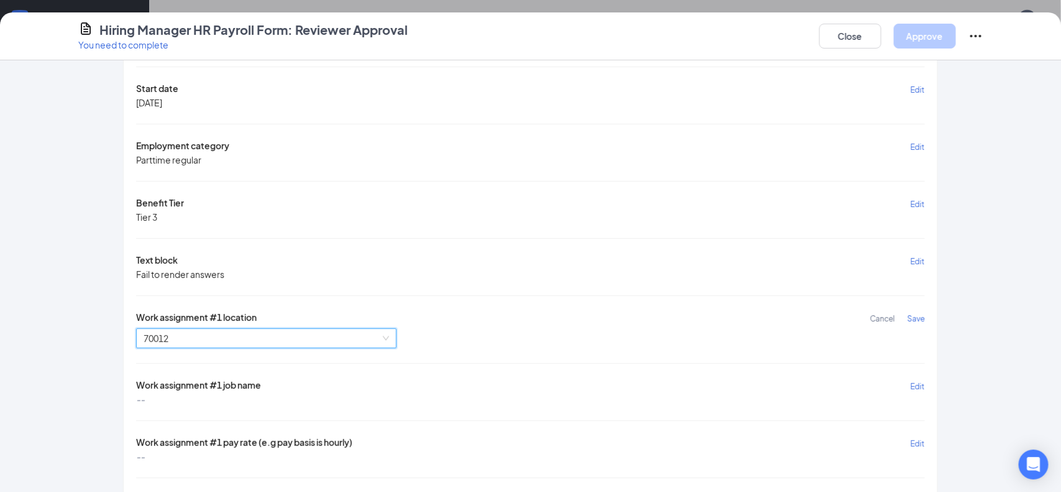
click at [925, 316] on div "[PERSON_NAME] submission We recommend communicating with the new hire before ma…" at bounding box center [530, 338] width 813 height 736
click at [921, 316] on span "Save" at bounding box center [916, 318] width 17 height 9
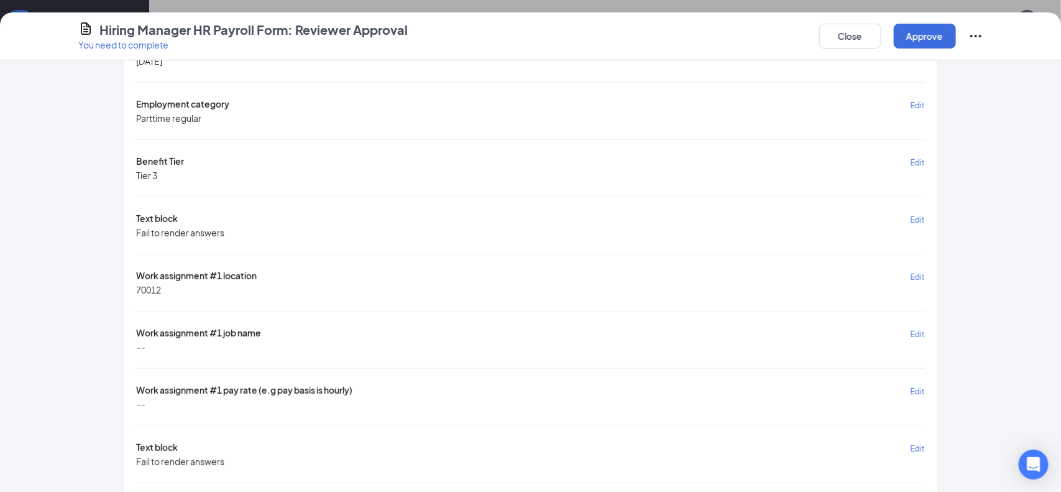
scroll to position [153, 0]
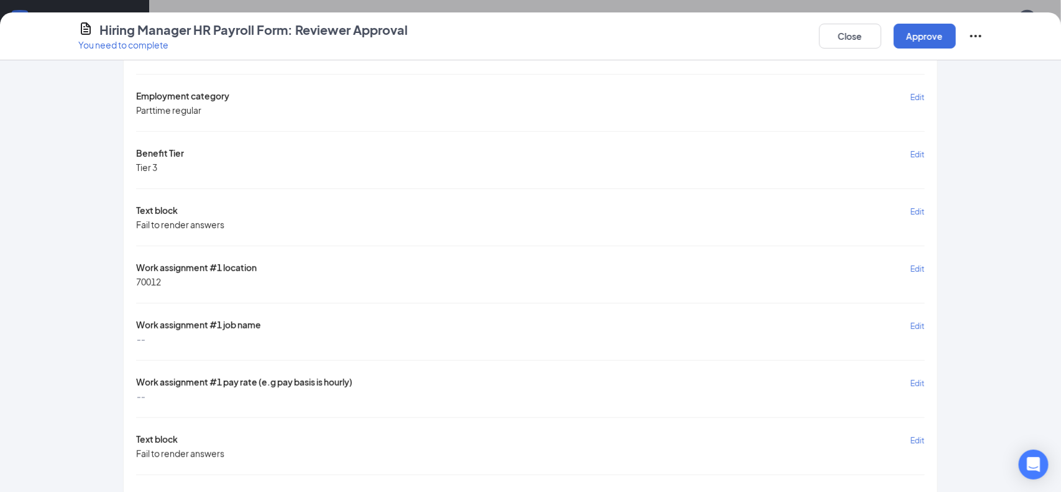
click at [912, 323] on span "Edit" at bounding box center [918, 325] width 14 height 9
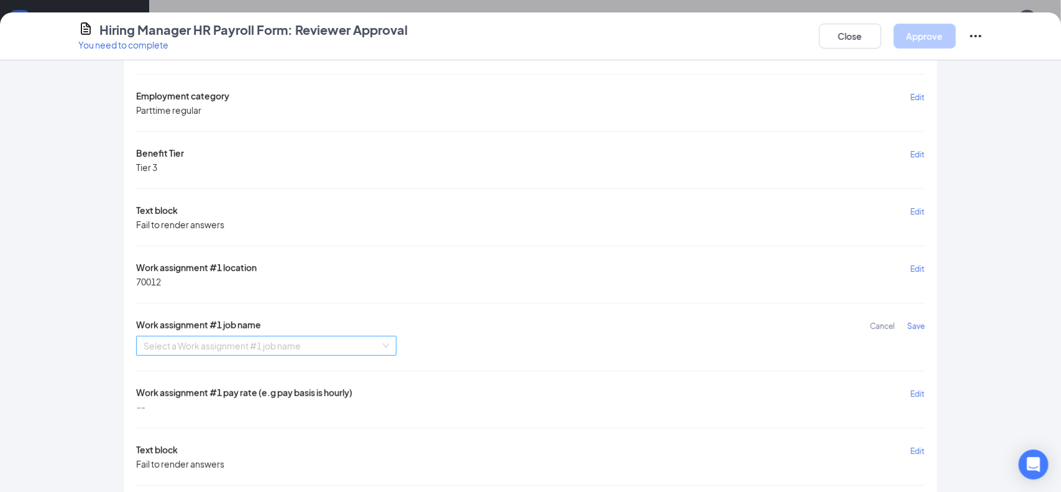
click at [350, 336] on input "search" at bounding box center [262, 345] width 237 height 19
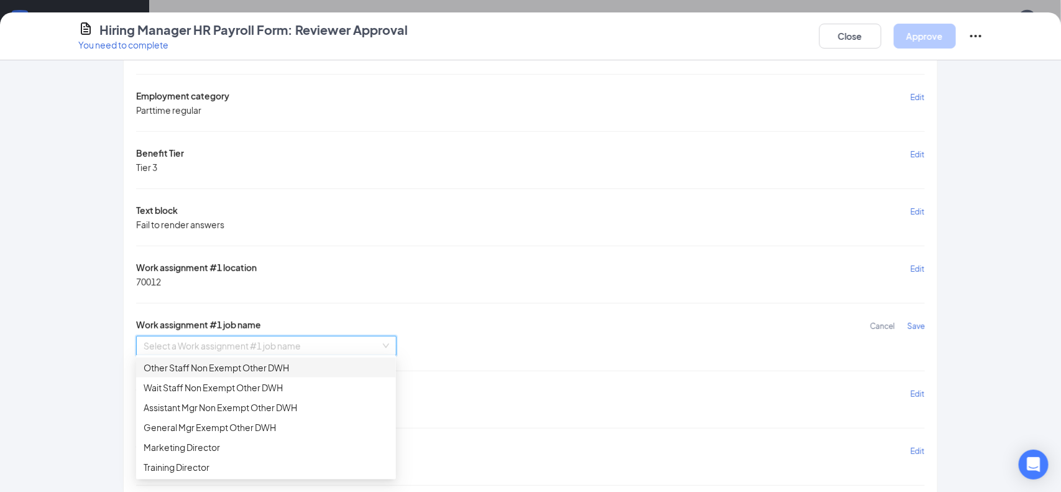
click at [257, 364] on div "Other Staff Non Exempt Other DWH" at bounding box center [266, 368] width 245 height 14
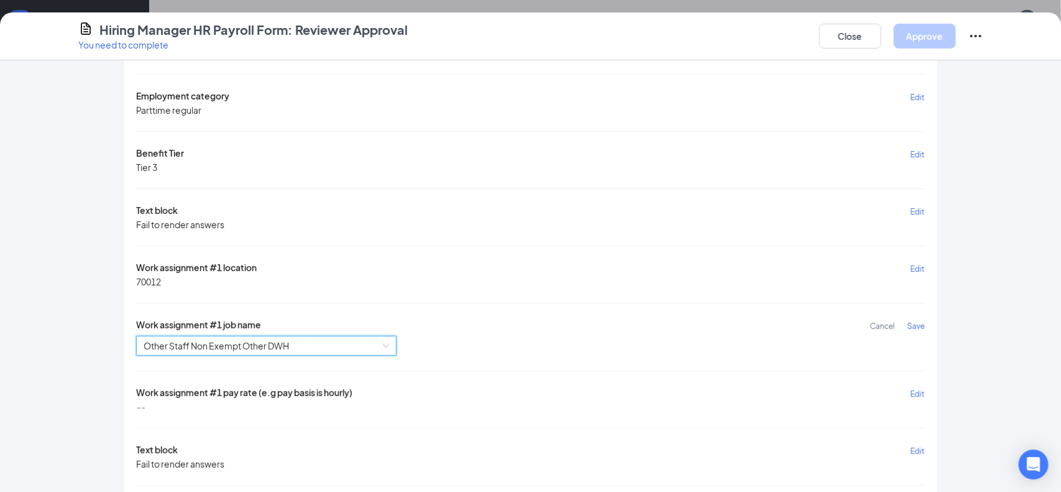
click at [916, 323] on span "Save" at bounding box center [916, 325] width 17 height 9
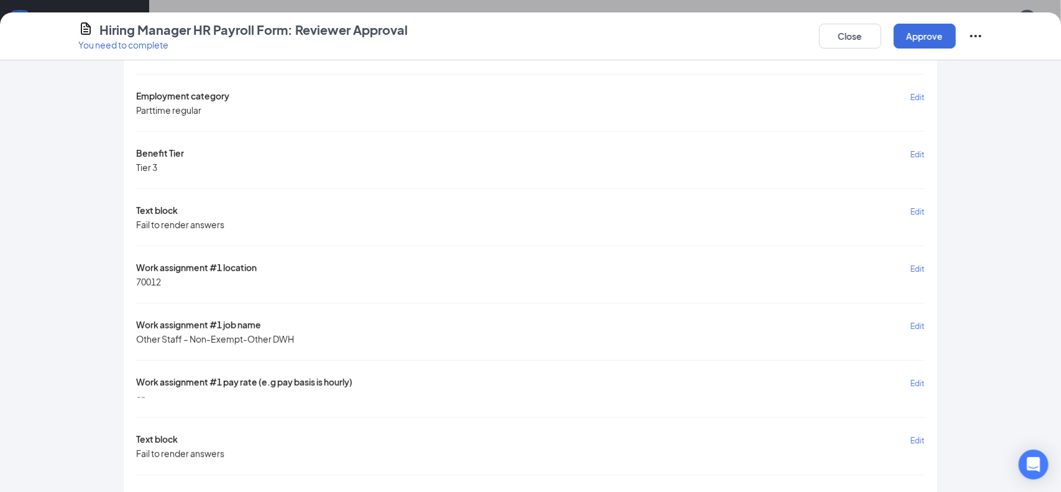
click at [920, 379] on span "Edit" at bounding box center [918, 383] width 14 height 9
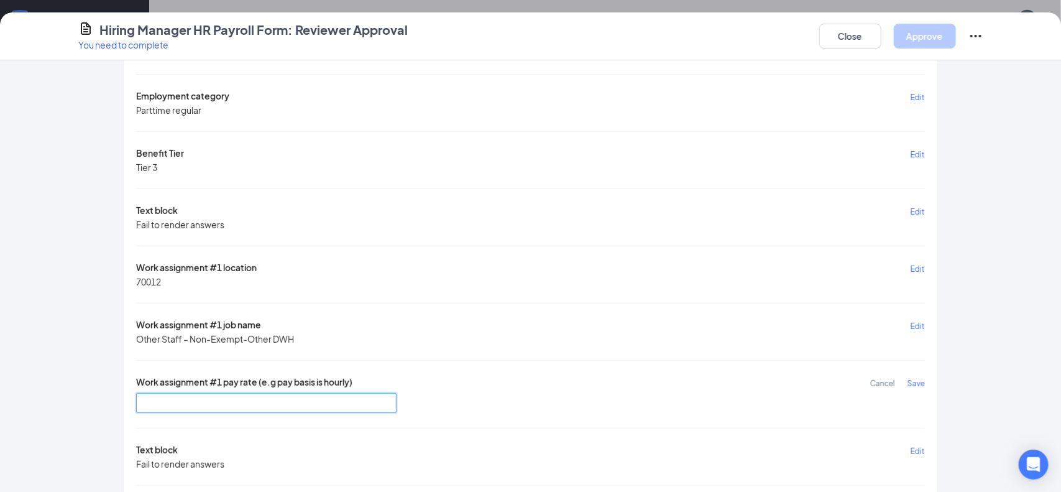
click at [355, 401] on input "text" at bounding box center [266, 403] width 261 height 20
type input "10"
click at [918, 381] on span "Save" at bounding box center [916, 383] width 17 height 9
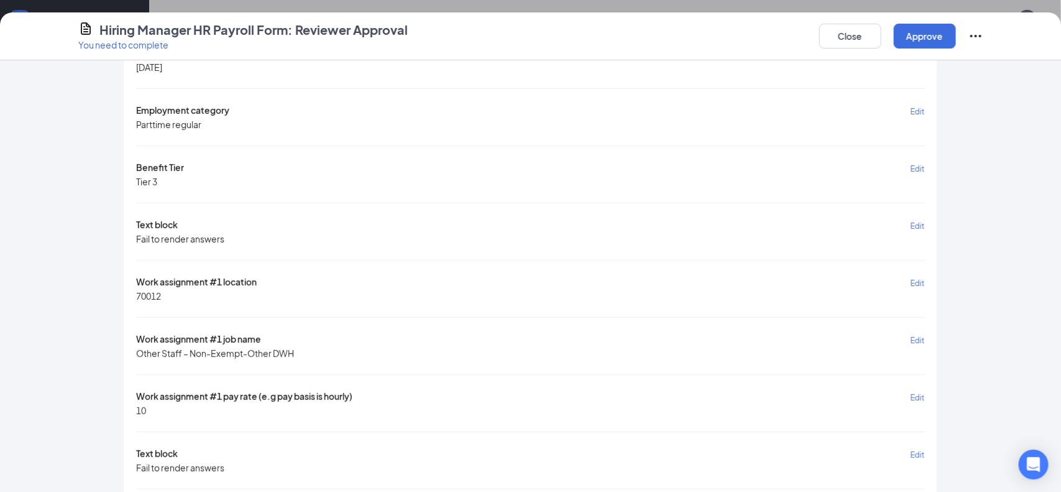
scroll to position [0, 0]
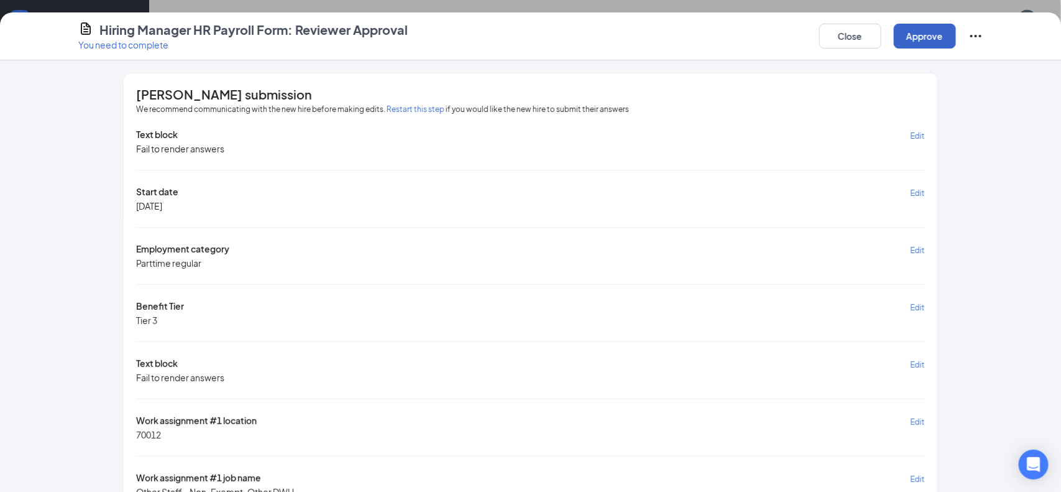
click at [909, 40] on button "Approve" at bounding box center [925, 36] width 62 height 25
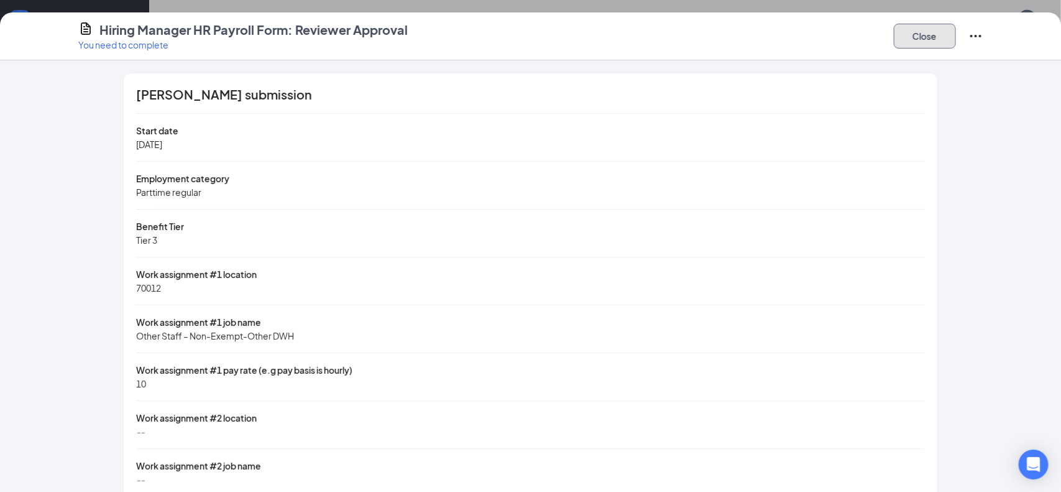
click at [898, 39] on button "Close" at bounding box center [925, 36] width 62 height 25
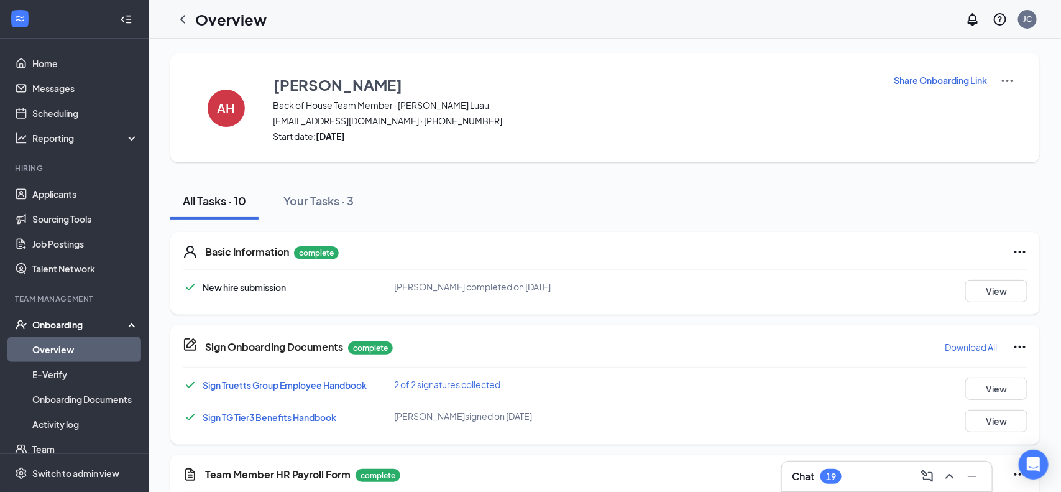
click at [80, 348] on link "Overview" at bounding box center [85, 349] width 106 height 25
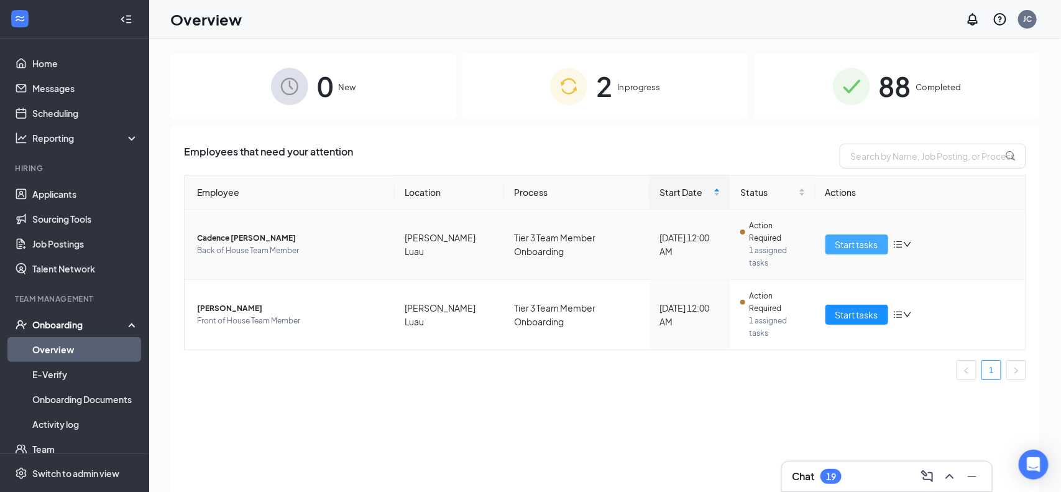
click at [844, 238] on span "Start tasks" at bounding box center [857, 245] width 43 height 14
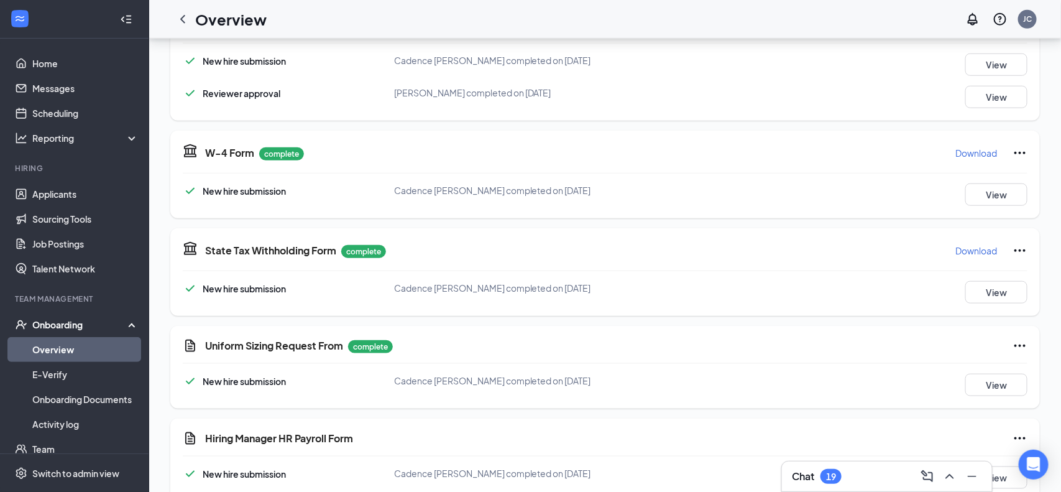
scroll to position [507, 0]
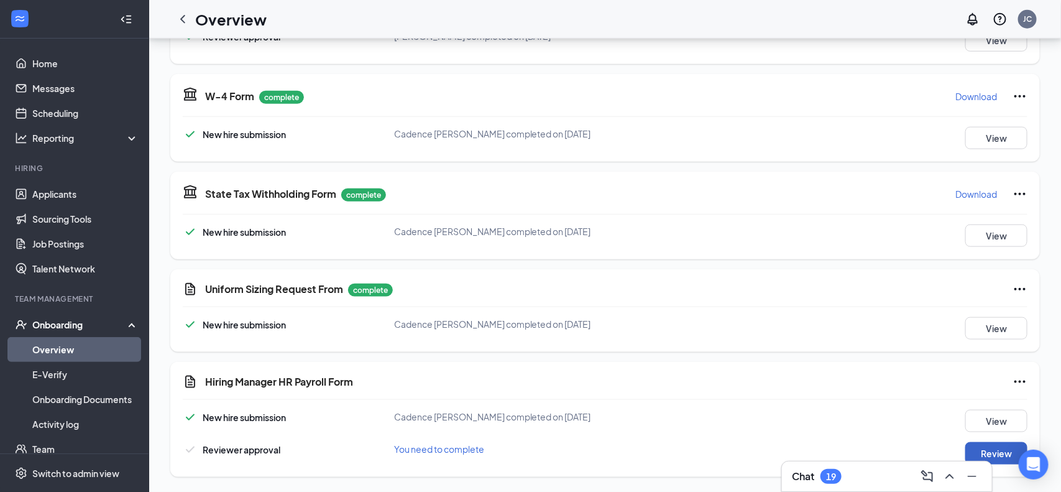
click at [981, 448] on button "Review" at bounding box center [997, 453] width 62 height 22
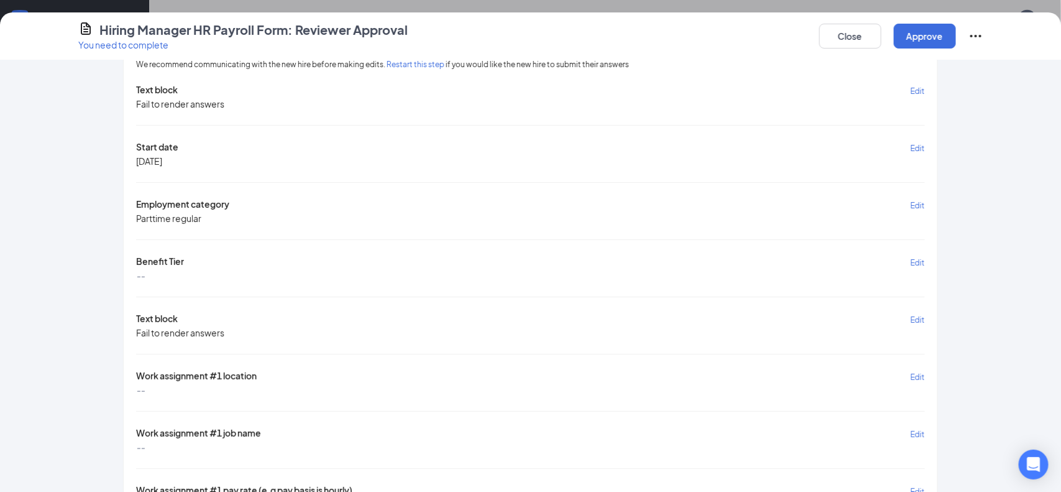
scroll to position [48, 0]
click at [917, 255] on span "Edit" at bounding box center [918, 259] width 14 height 9
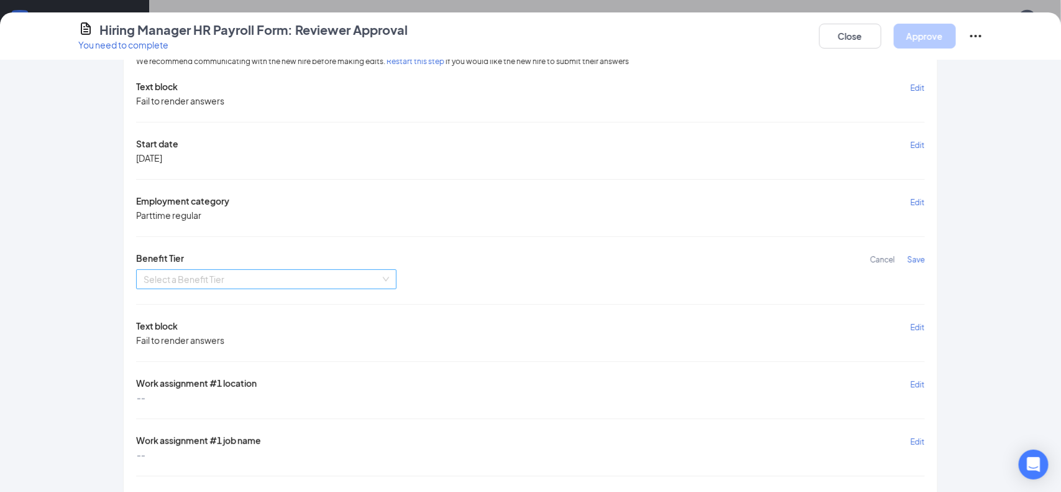
click at [373, 271] on input "search" at bounding box center [262, 279] width 237 height 19
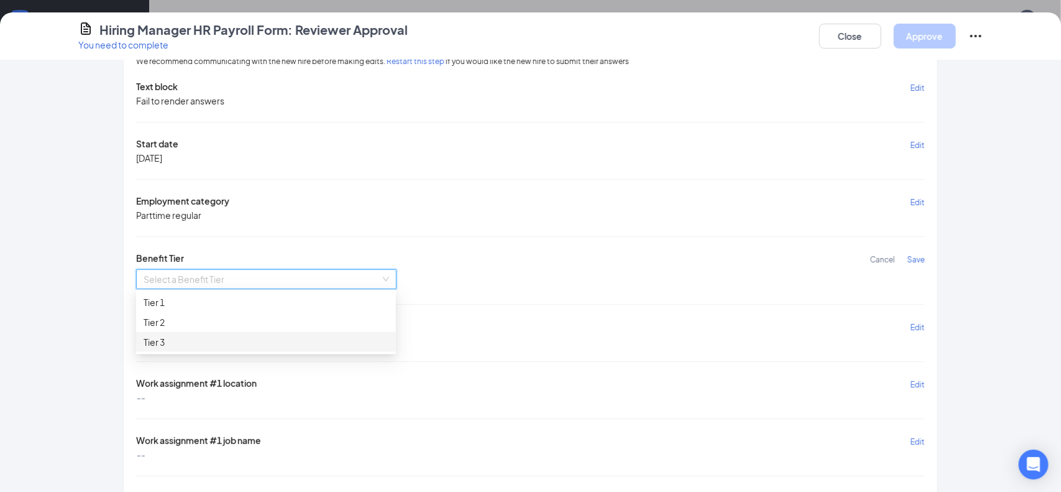
click at [223, 341] on div "Tier 3" at bounding box center [266, 342] width 245 height 14
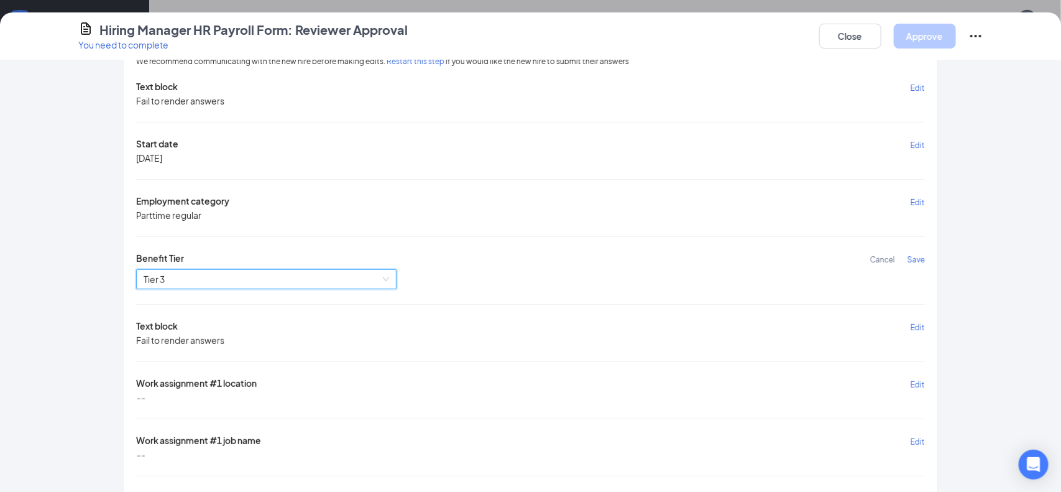
click at [918, 257] on span "Save" at bounding box center [916, 259] width 17 height 9
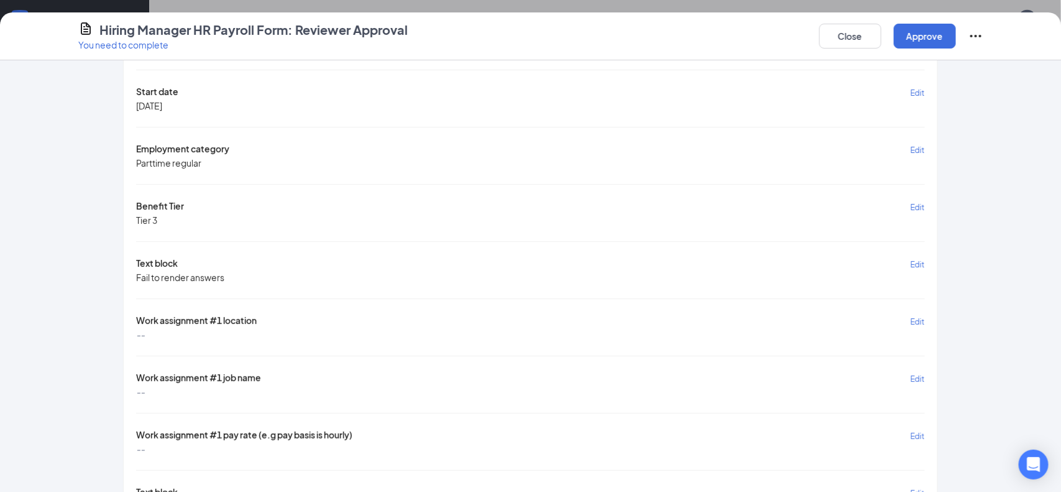
scroll to position [104, 0]
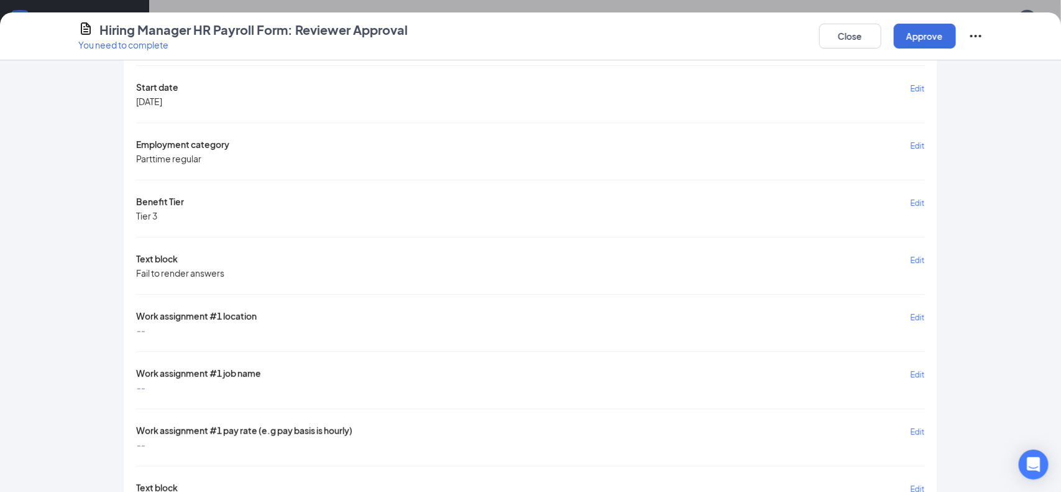
click at [912, 313] on span "Edit" at bounding box center [918, 317] width 14 height 9
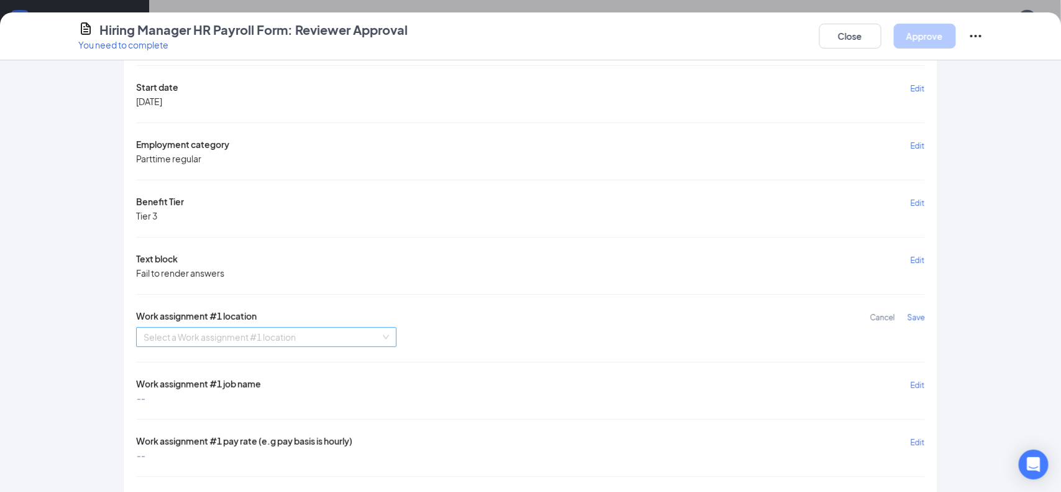
click at [297, 335] on input "search" at bounding box center [262, 337] width 237 height 19
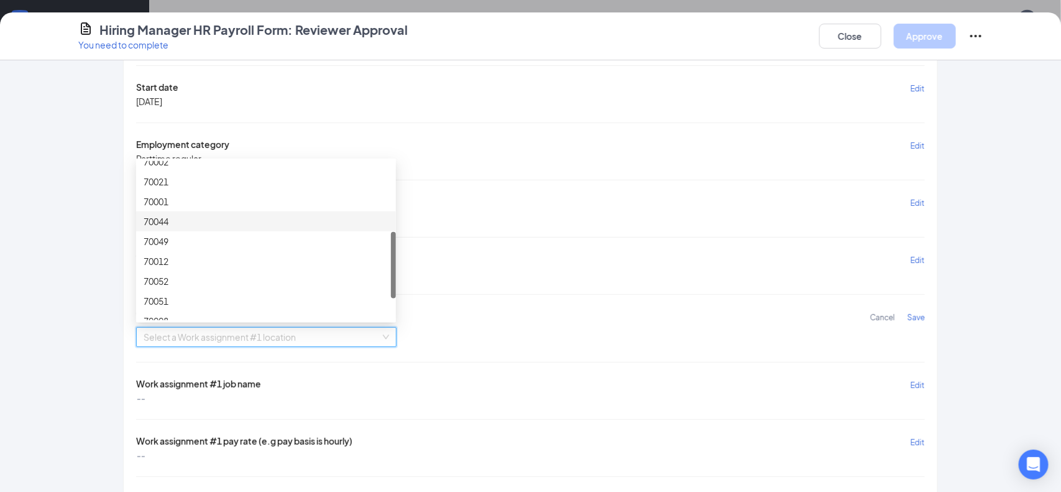
scroll to position [177, 0]
click at [160, 249] on div "70012" at bounding box center [266, 253] width 245 height 14
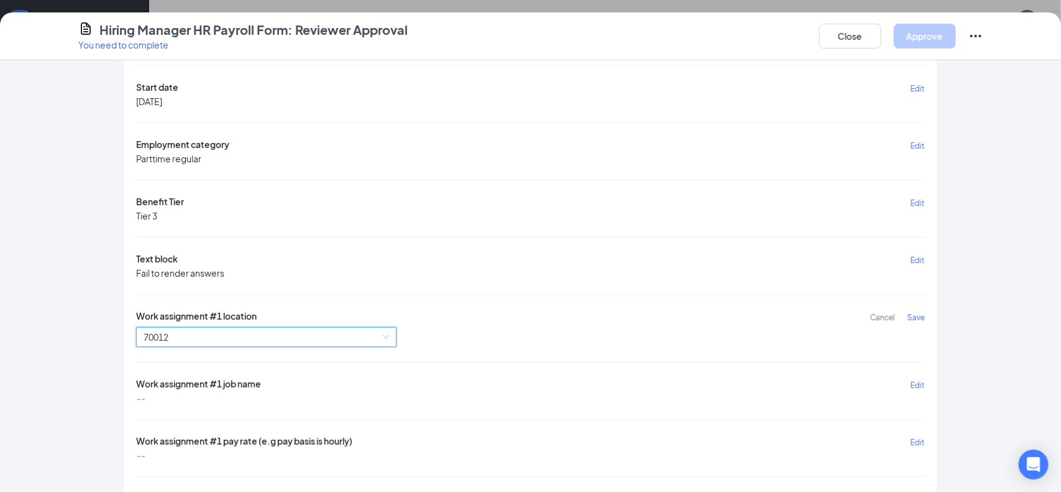
click at [916, 315] on span "Save" at bounding box center [916, 317] width 17 height 9
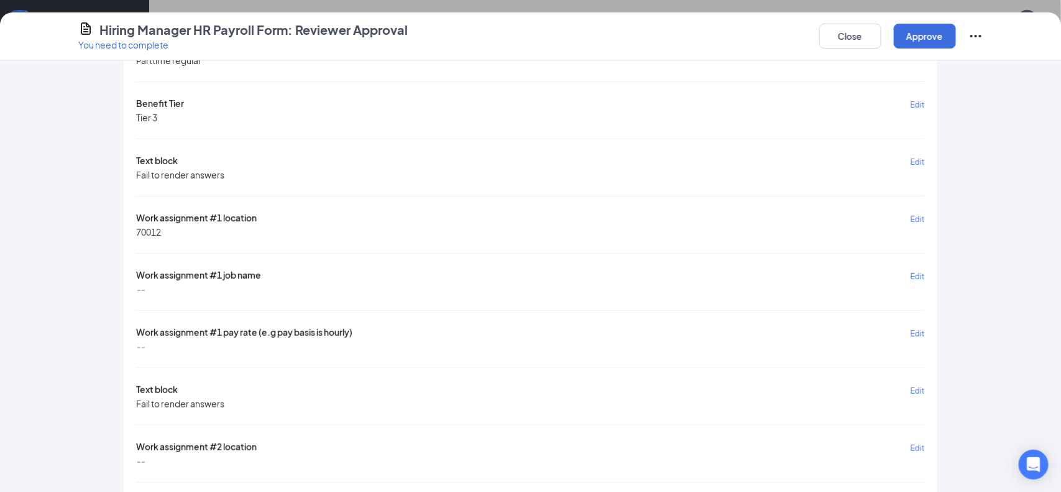
scroll to position [203, 0]
click at [917, 274] on span "Edit" at bounding box center [918, 275] width 14 height 9
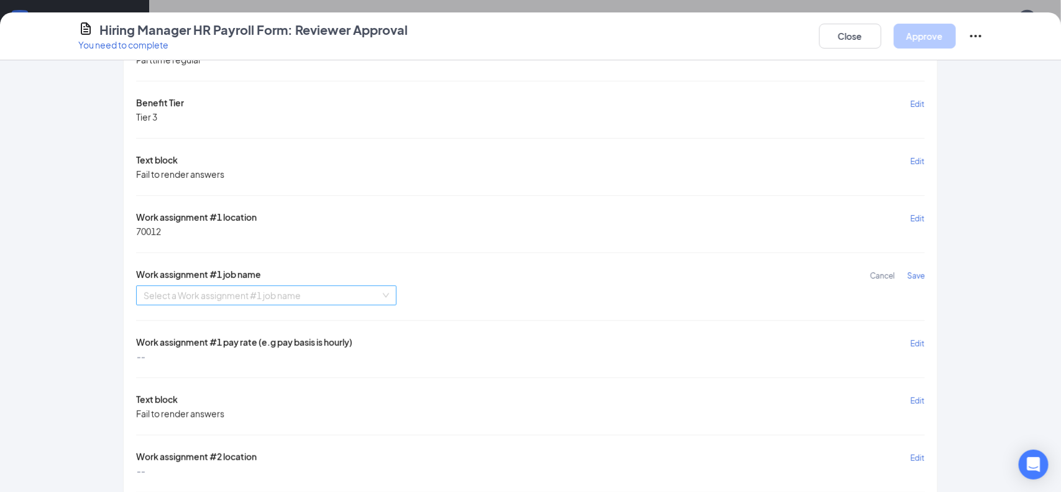
click at [360, 300] on input "search" at bounding box center [262, 295] width 237 height 19
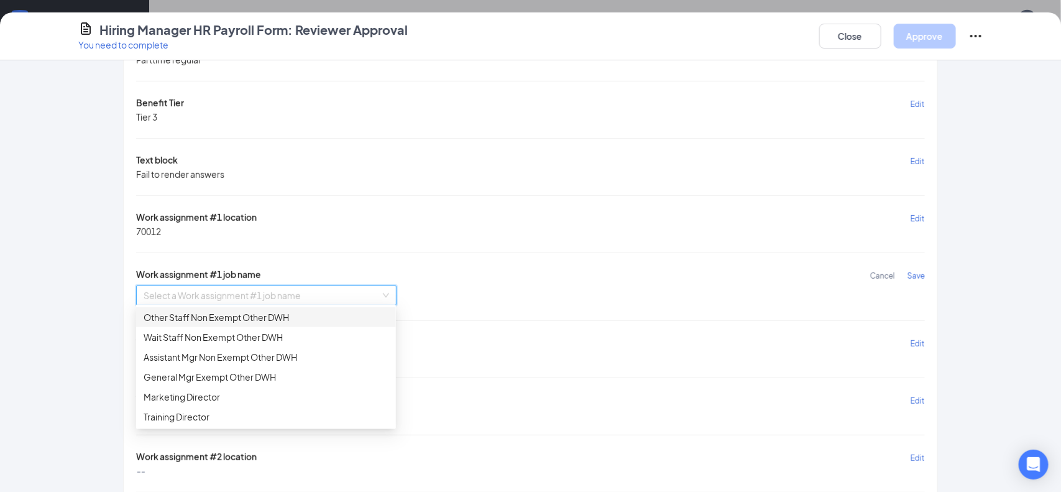
click at [259, 316] on div "Other Staff Non Exempt Other DWH" at bounding box center [266, 317] width 245 height 14
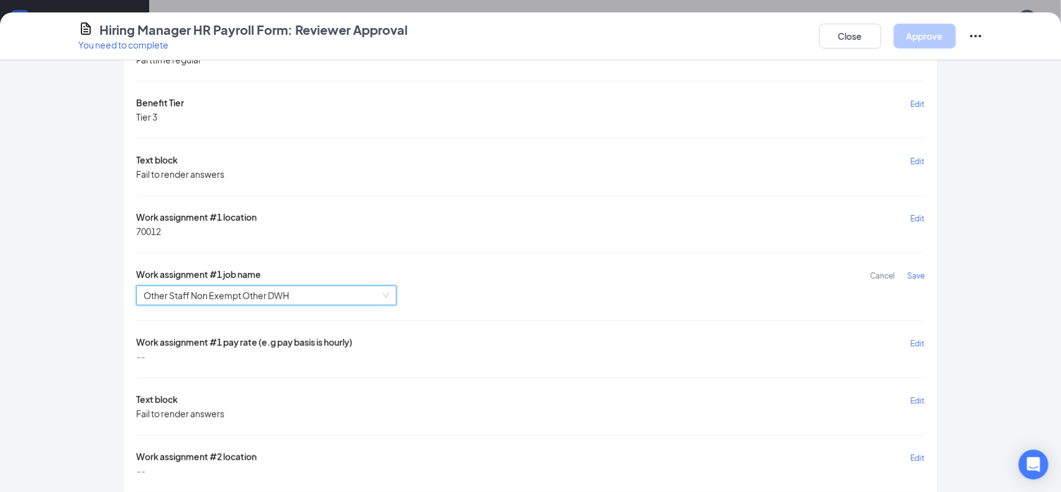
click at [919, 272] on span "Save" at bounding box center [916, 275] width 17 height 9
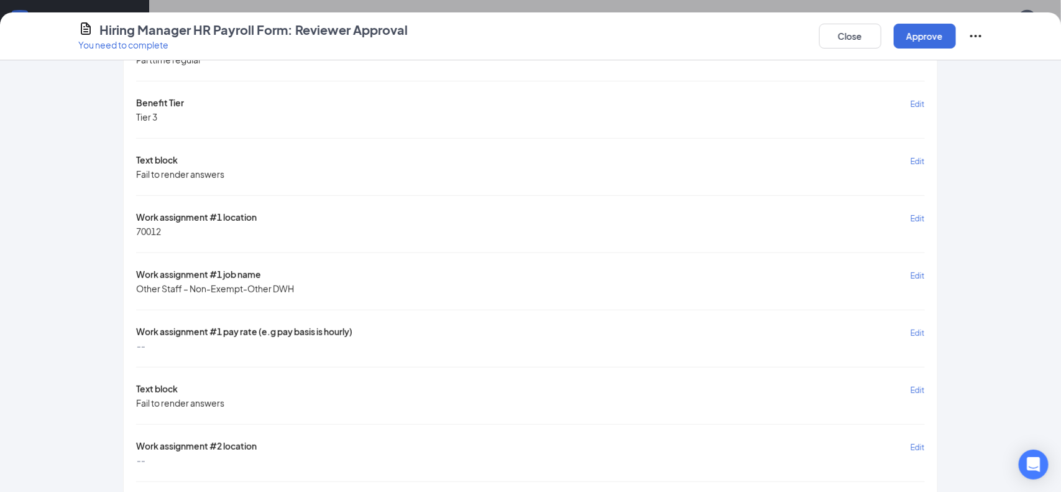
click at [921, 330] on span "Edit" at bounding box center [918, 332] width 14 height 9
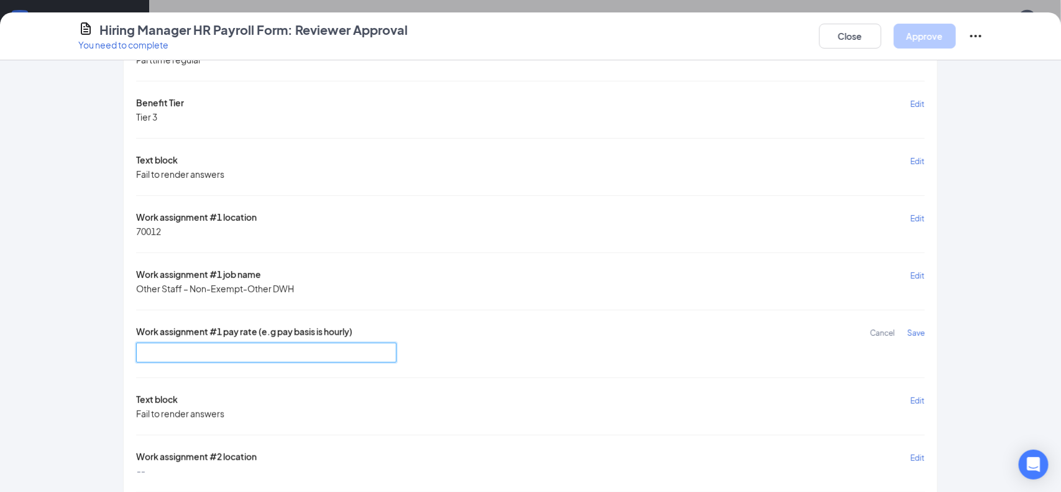
click at [348, 353] on input "text" at bounding box center [266, 353] width 261 height 20
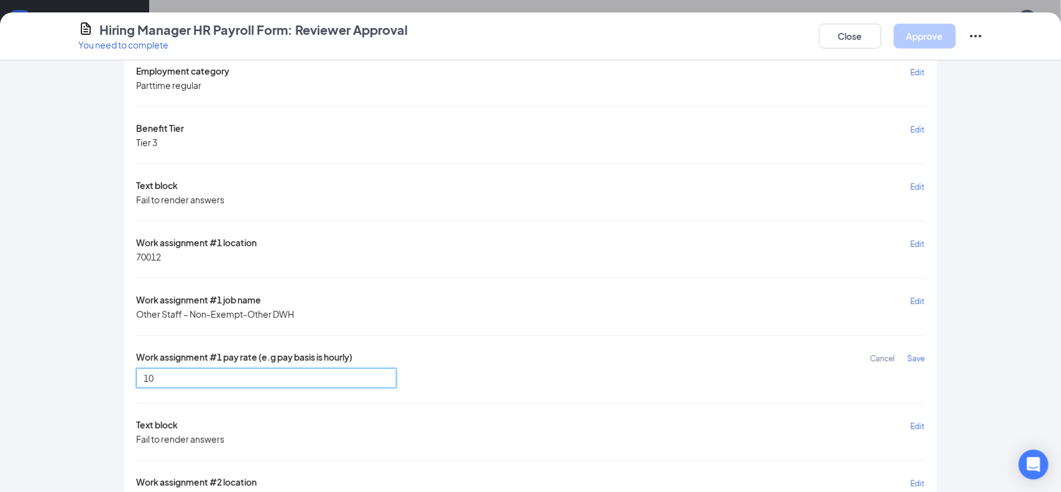
scroll to position [207, 0]
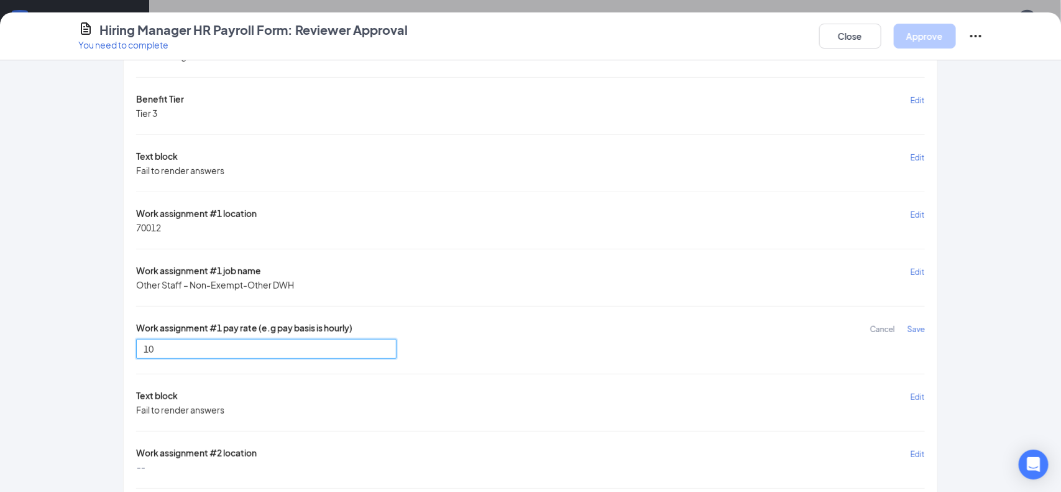
type input "10"
click at [919, 325] on span "Save" at bounding box center [916, 329] width 17 height 9
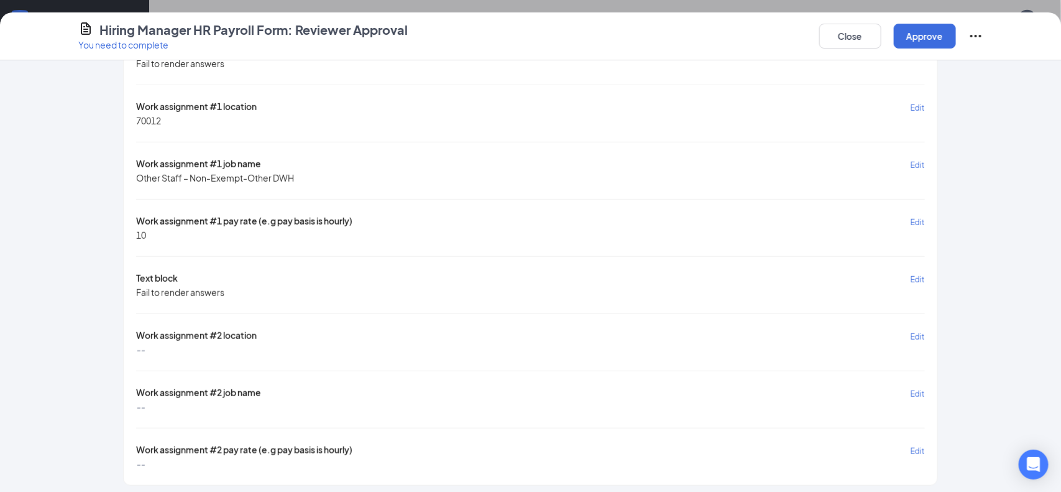
scroll to position [0, 0]
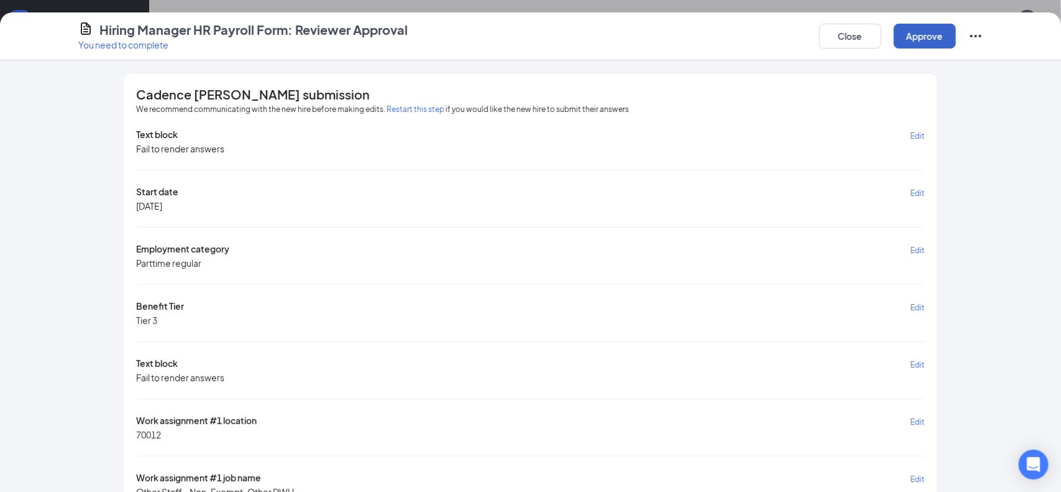
click at [933, 41] on button "Approve" at bounding box center [925, 36] width 62 height 25
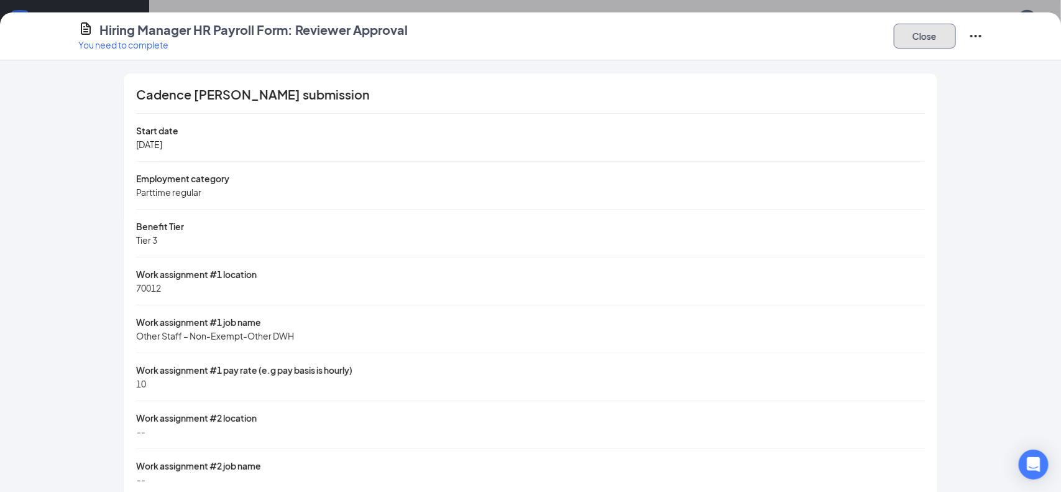
click at [941, 40] on button "Close" at bounding box center [925, 36] width 62 height 25
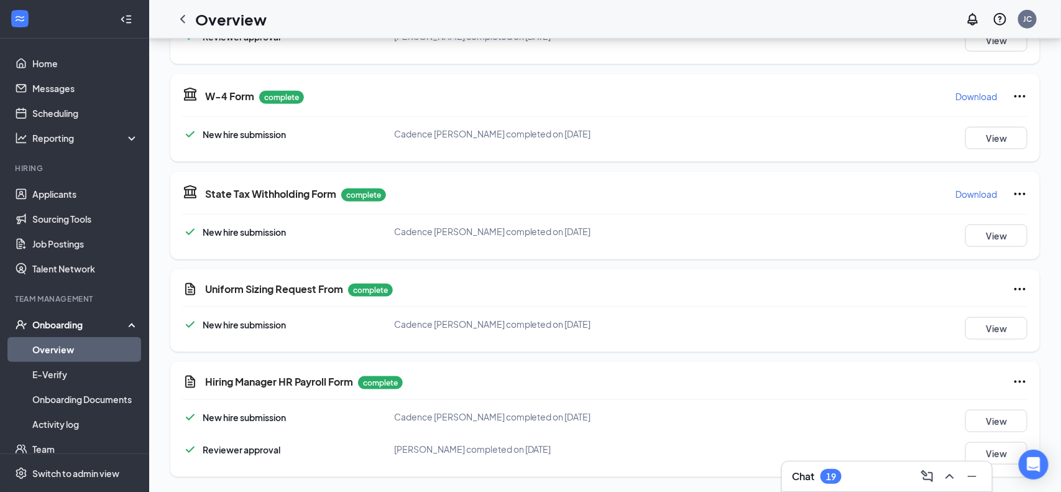
click at [67, 348] on link "Overview" at bounding box center [85, 349] width 106 height 25
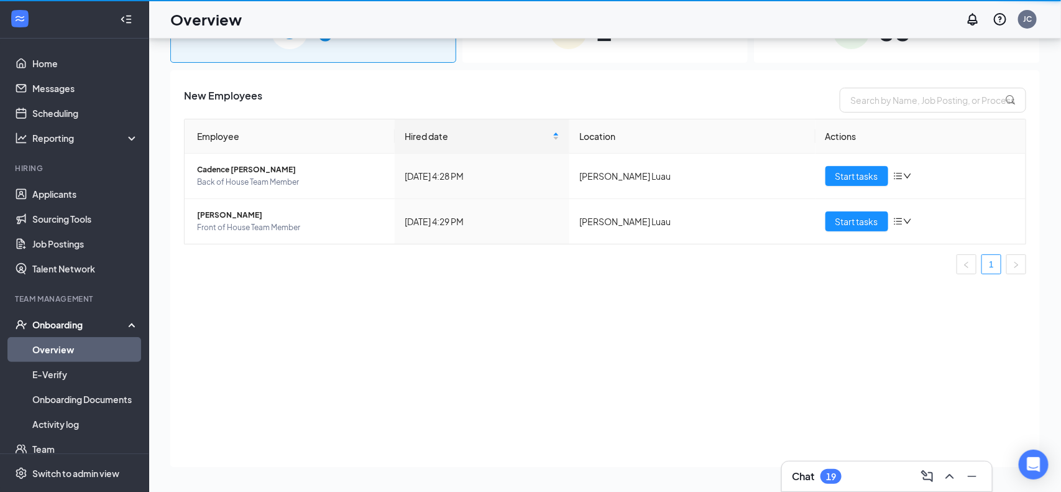
scroll to position [56, 0]
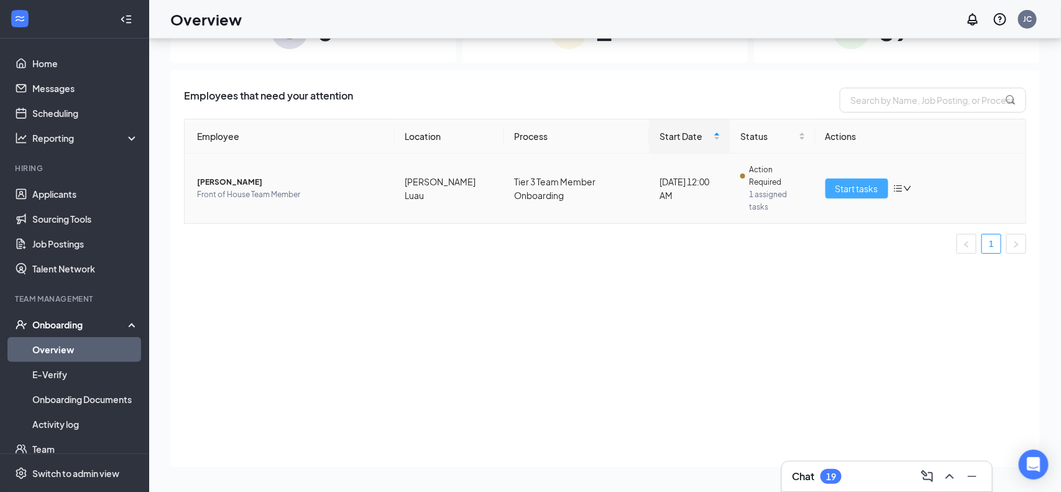
click at [831, 178] on button "Start tasks" at bounding box center [857, 188] width 63 height 20
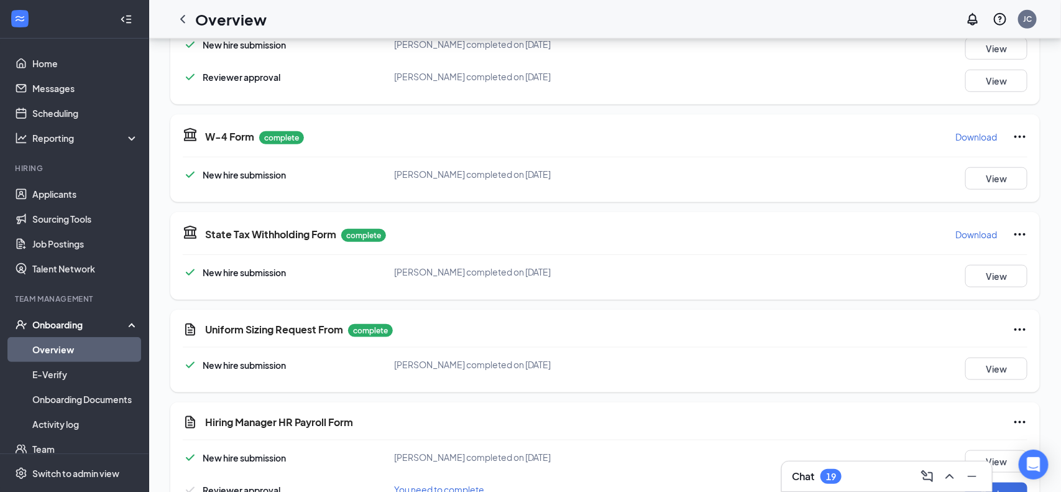
scroll to position [507, 0]
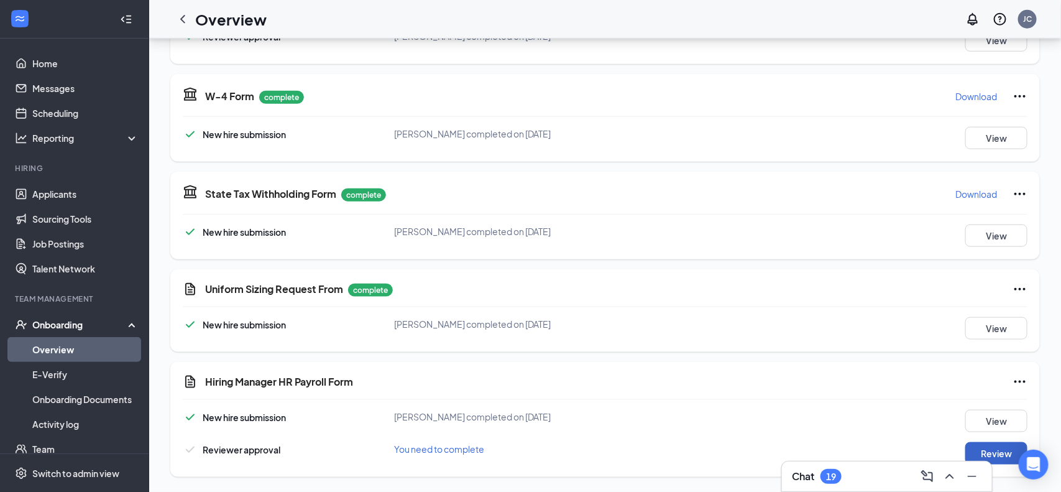
click at [1011, 451] on button "Review" at bounding box center [997, 453] width 62 height 22
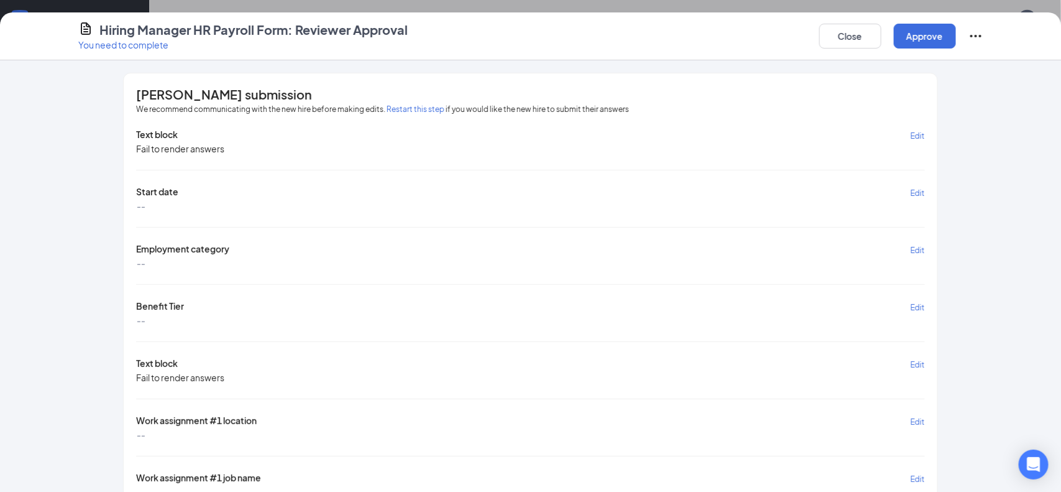
click at [918, 188] on span "Edit" at bounding box center [918, 192] width 14 height 9
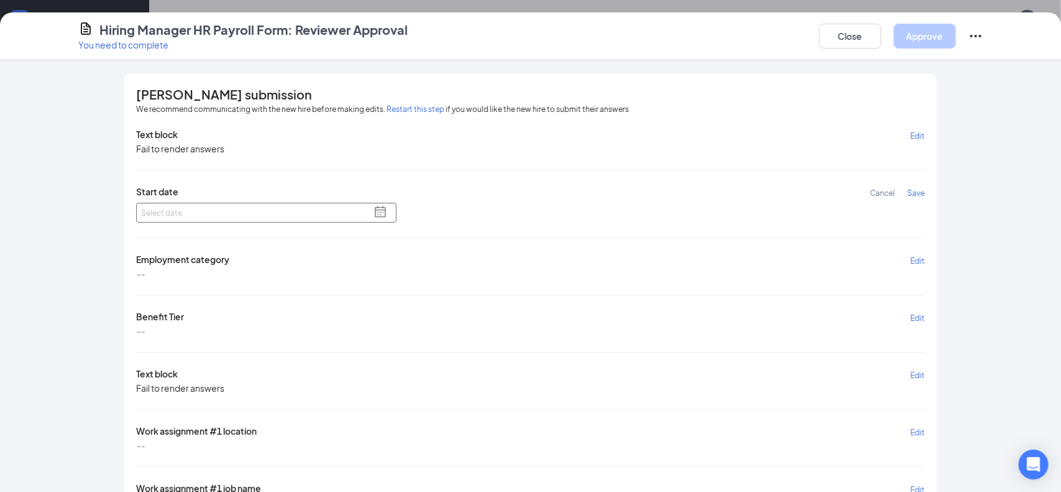
click at [379, 208] on span at bounding box center [380, 212] width 12 height 12
click at [190, 321] on div "26" at bounding box center [189, 322] width 12 height 12
type input "[DATE]"
click at [920, 193] on span "Save" at bounding box center [916, 192] width 17 height 9
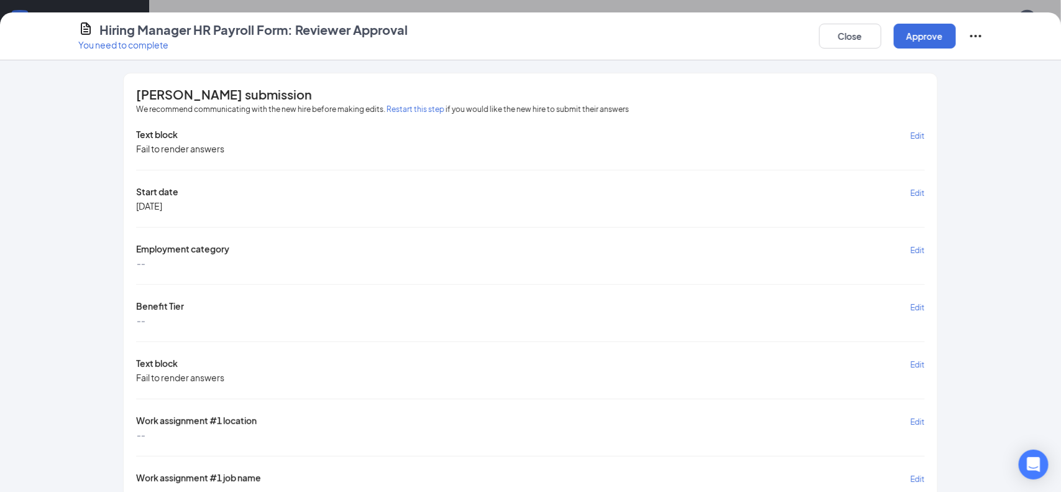
click at [922, 252] on span "Edit" at bounding box center [918, 250] width 14 height 9
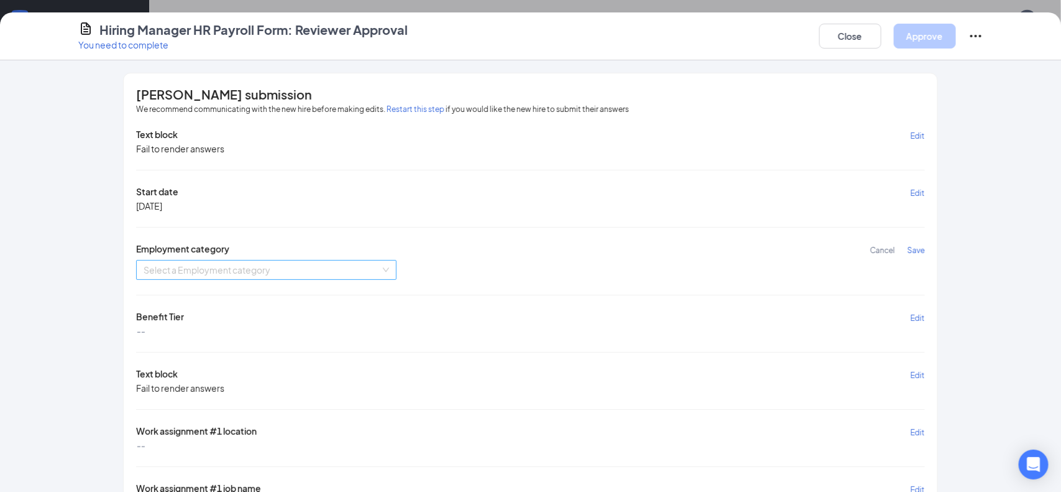
click at [281, 276] on input "search" at bounding box center [262, 270] width 237 height 19
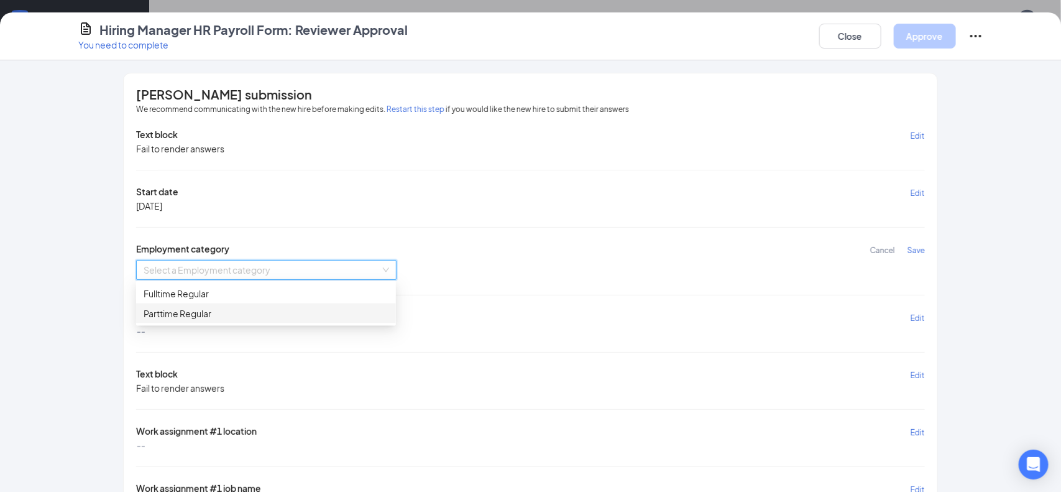
click at [253, 312] on div "Parttime Regular" at bounding box center [266, 314] width 245 height 14
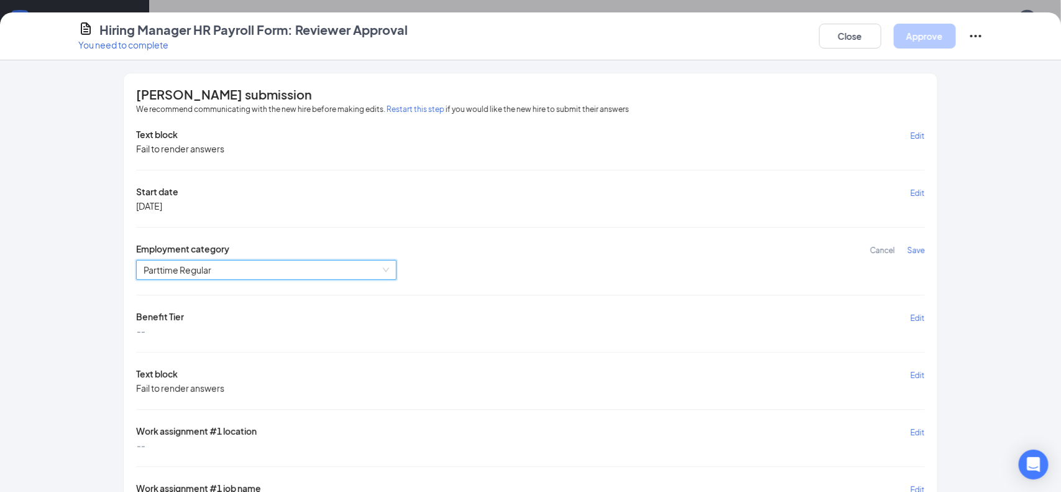
click at [915, 247] on span "Save" at bounding box center [916, 250] width 17 height 9
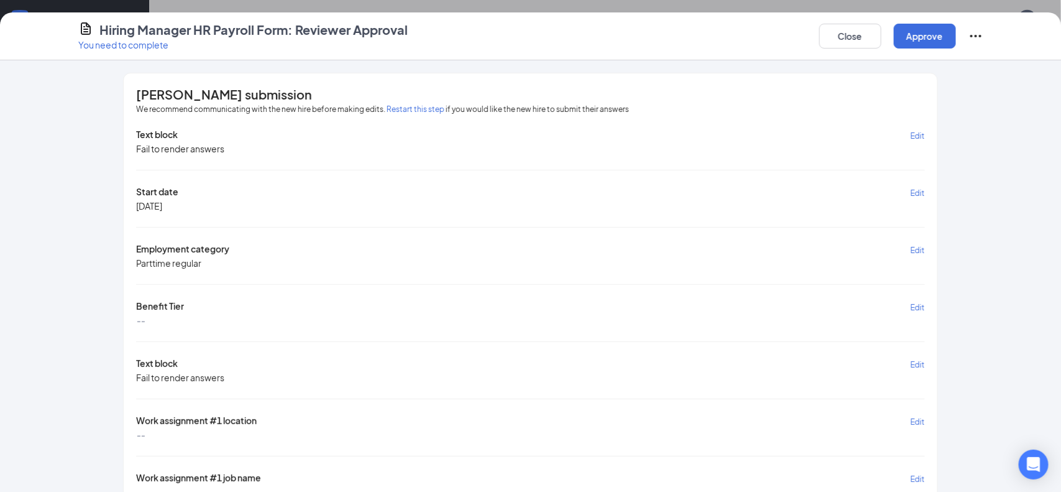
click at [918, 310] on button "Edit" at bounding box center [918, 307] width 14 height 14
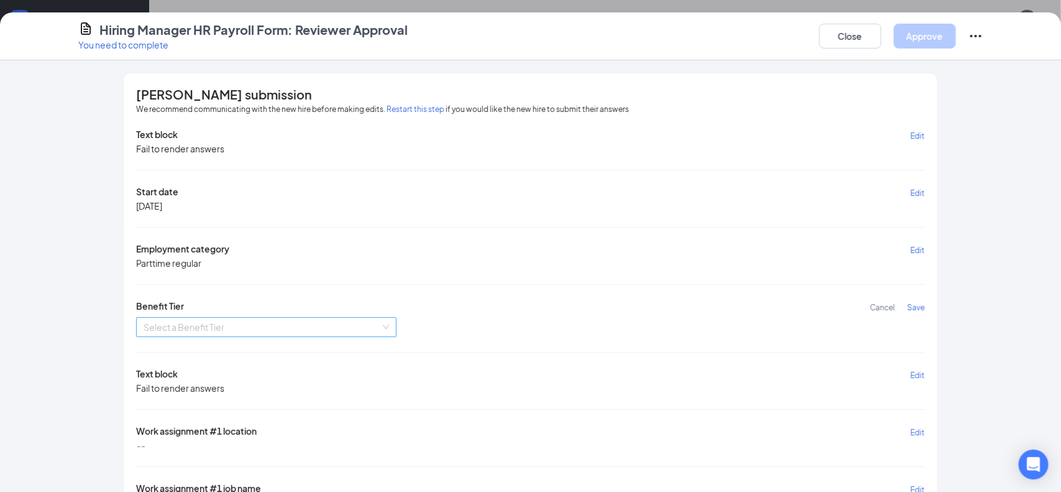
click at [381, 323] on div "Select a Benefit Tier" at bounding box center [266, 327] width 261 height 20
click at [193, 388] on div "Tier 3" at bounding box center [266, 391] width 245 height 14
click at [915, 307] on span "Save" at bounding box center [916, 307] width 17 height 9
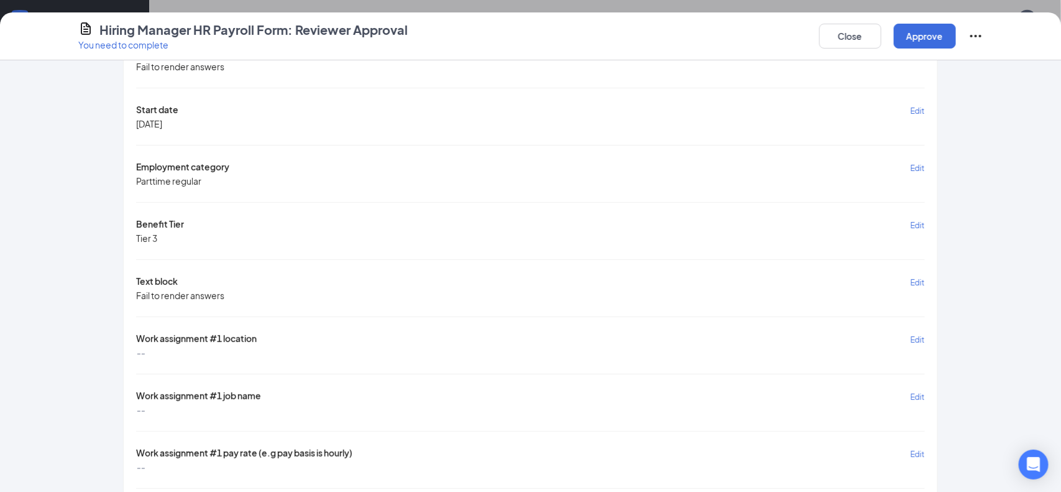
scroll to position [98, 0]
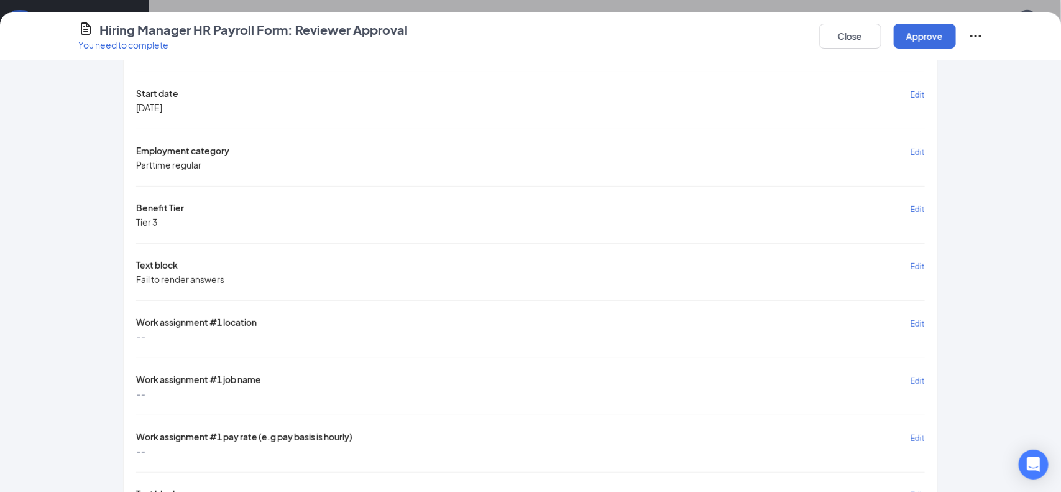
click at [918, 319] on span "Edit" at bounding box center [918, 323] width 14 height 9
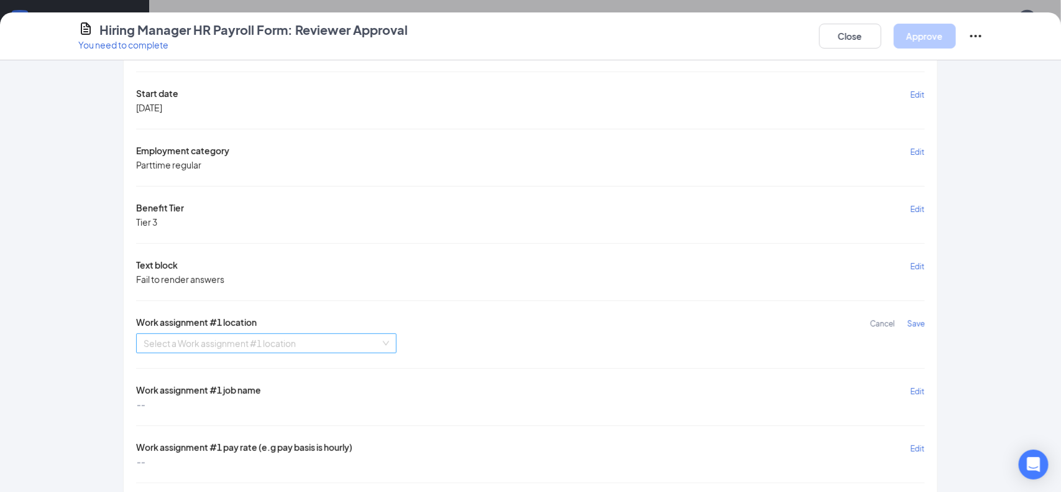
click at [357, 343] on input "search" at bounding box center [262, 343] width 237 height 19
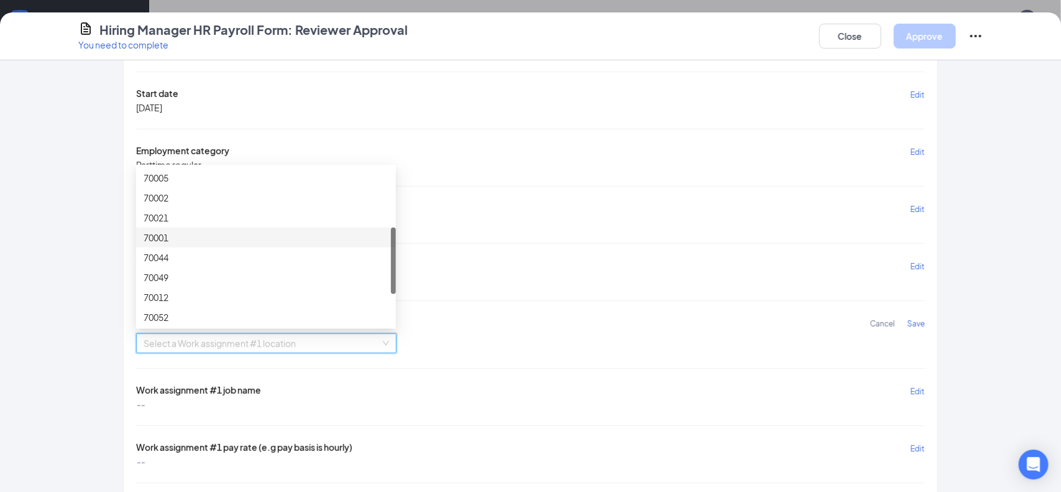
scroll to position [142, 0]
click at [193, 288] on div "70012" at bounding box center [266, 294] width 245 height 14
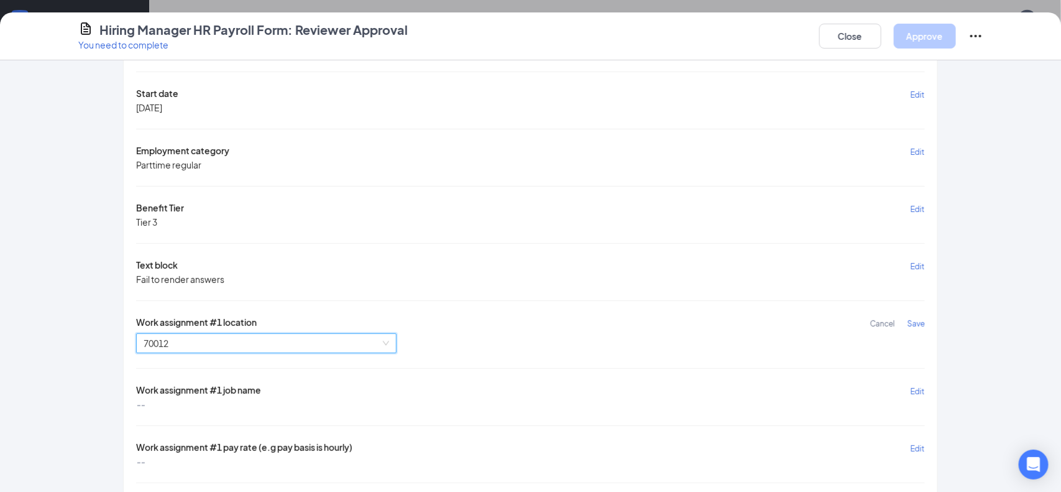
click at [915, 320] on span "Save" at bounding box center [916, 323] width 17 height 9
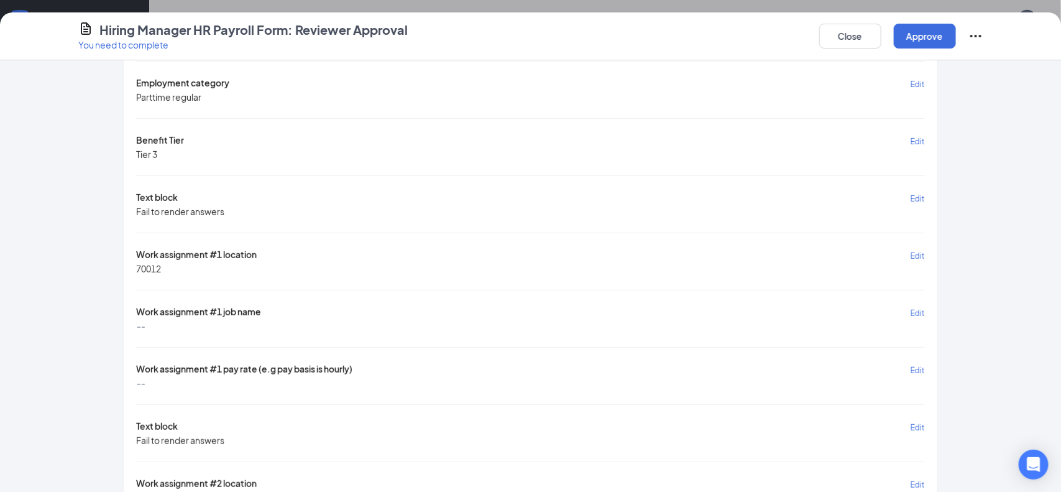
scroll to position [173, 0]
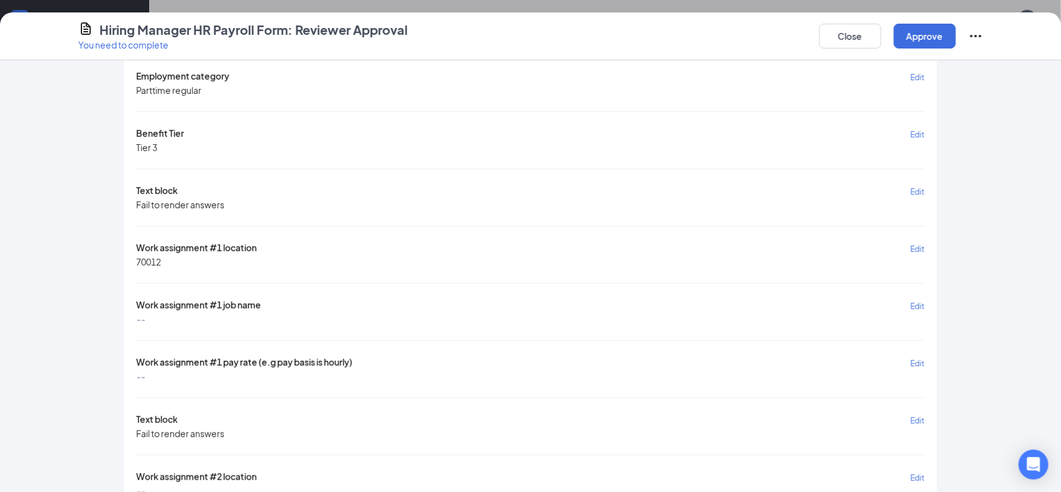
click at [915, 303] on span "Edit" at bounding box center [918, 306] width 14 height 9
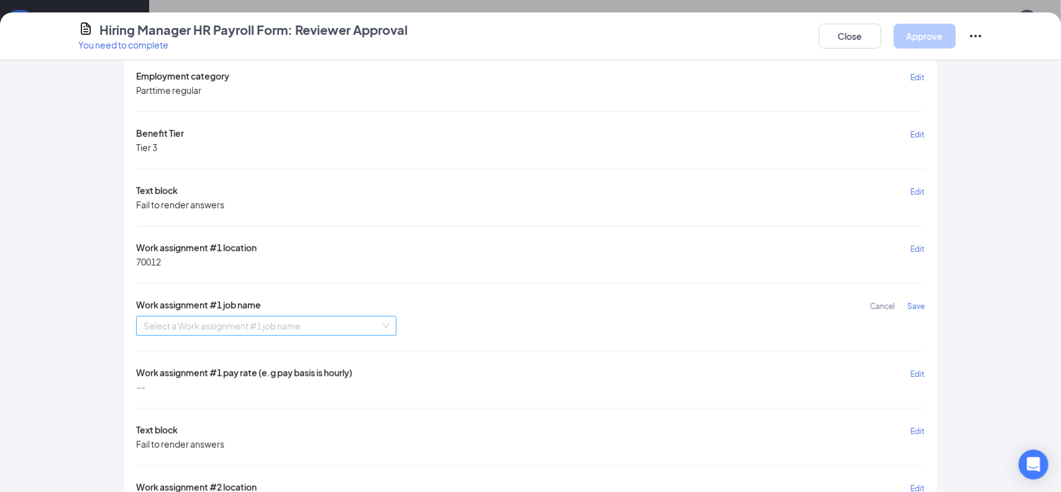
click at [320, 316] on input "search" at bounding box center [262, 325] width 237 height 19
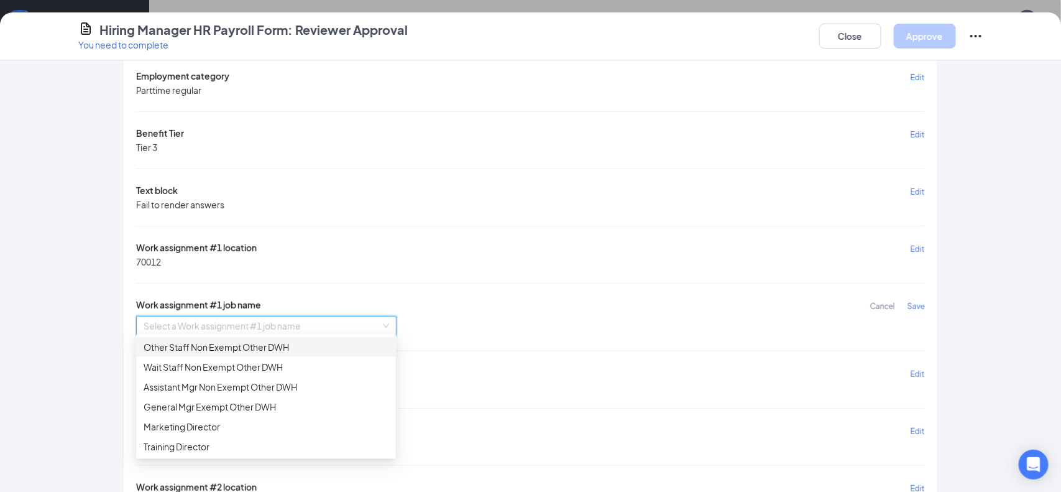
click at [261, 344] on div "Other Staff Non Exempt Other DWH" at bounding box center [266, 347] width 245 height 14
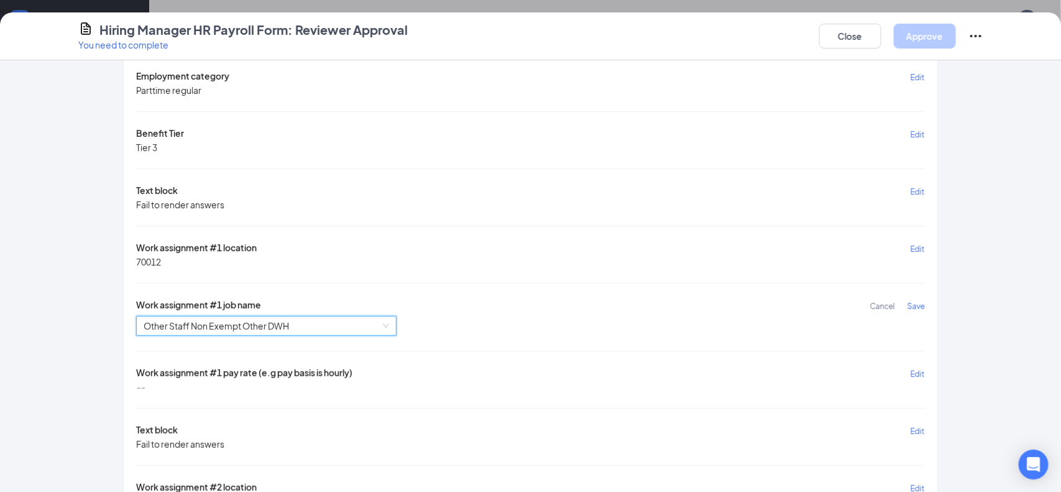
click at [914, 302] on span "Save" at bounding box center [916, 306] width 17 height 9
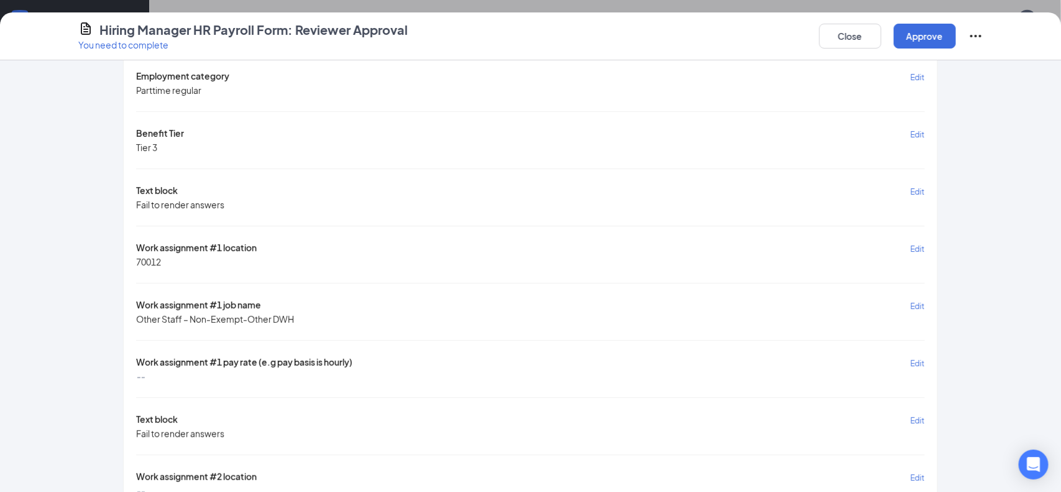
click at [917, 360] on span "Edit" at bounding box center [918, 363] width 14 height 9
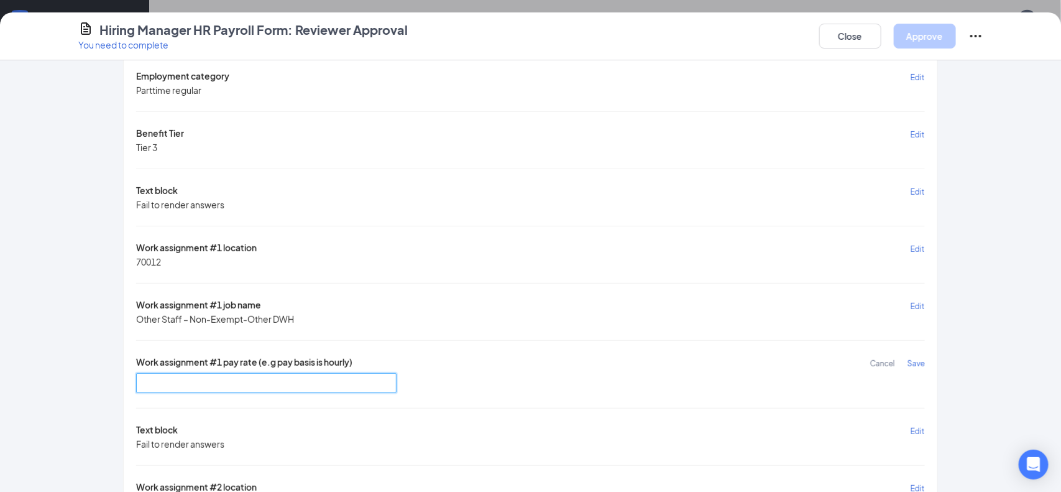
click at [336, 383] on input "text" at bounding box center [266, 383] width 261 height 20
type input "10"
click at [913, 361] on span "Save" at bounding box center [916, 363] width 17 height 9
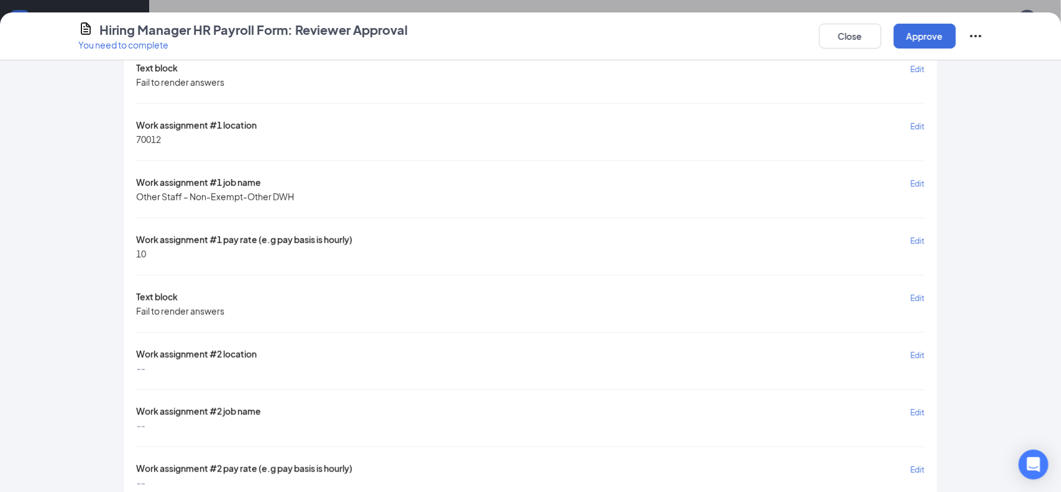
scroll to position [315, 0]
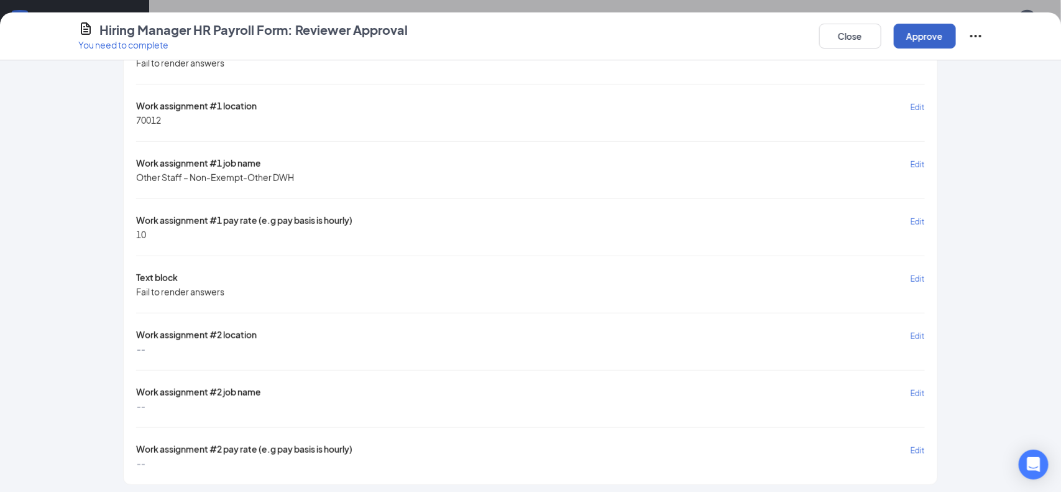
click at [931, 37] on button "Approve" at bounding box center [925, 36] width 62 height 25
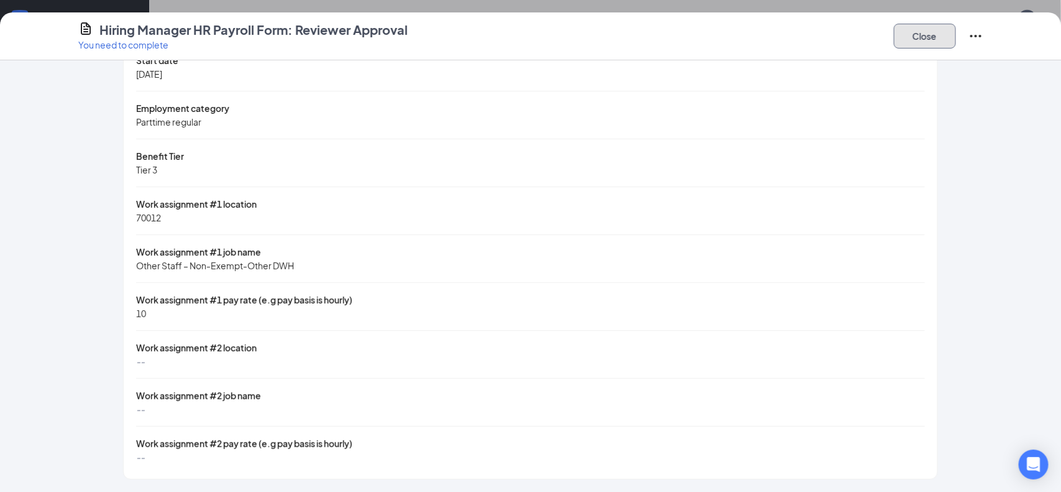
click at [931, 37] on button "Close" at bounding box center [925, 36] width 62 height 25
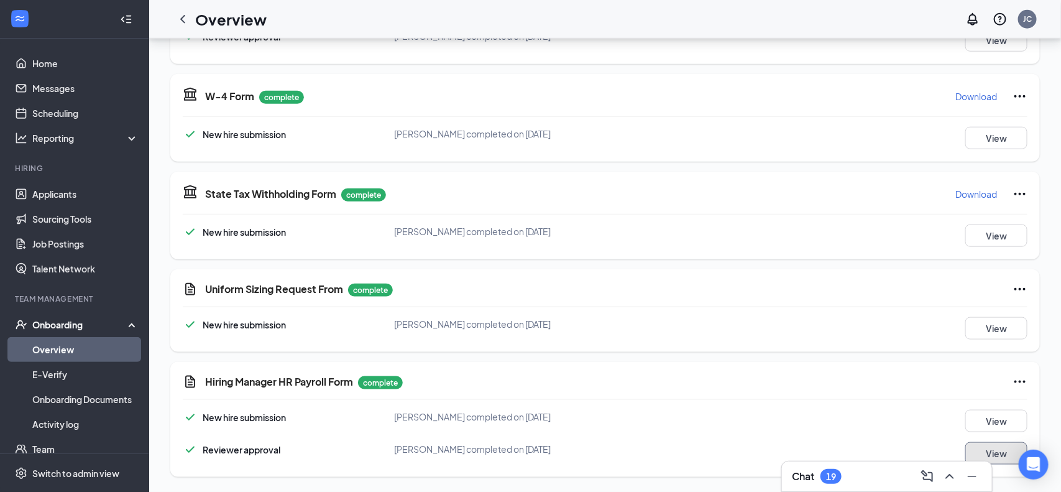
scroll to position [0, 0]
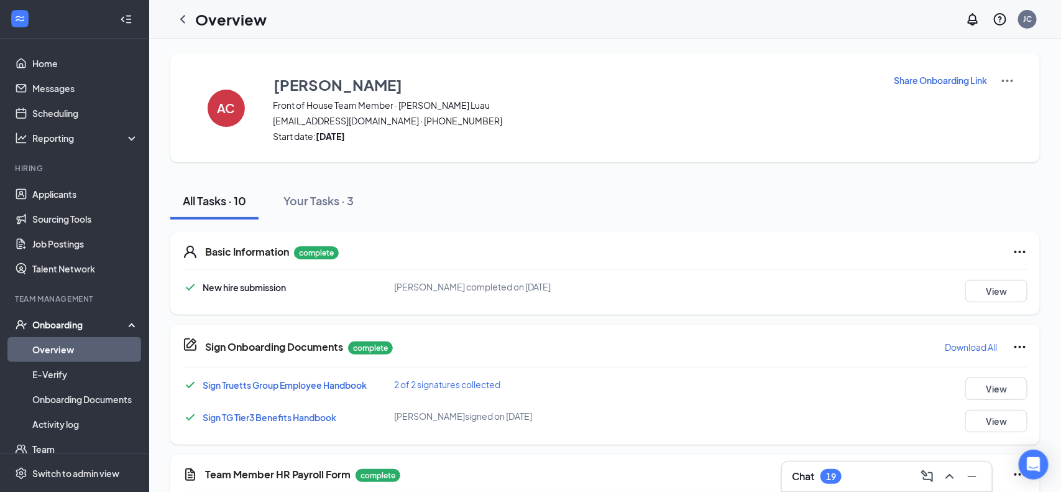
click at [57, 354] on link "Overview" at bounding box center [85, 349] width 106 height 25
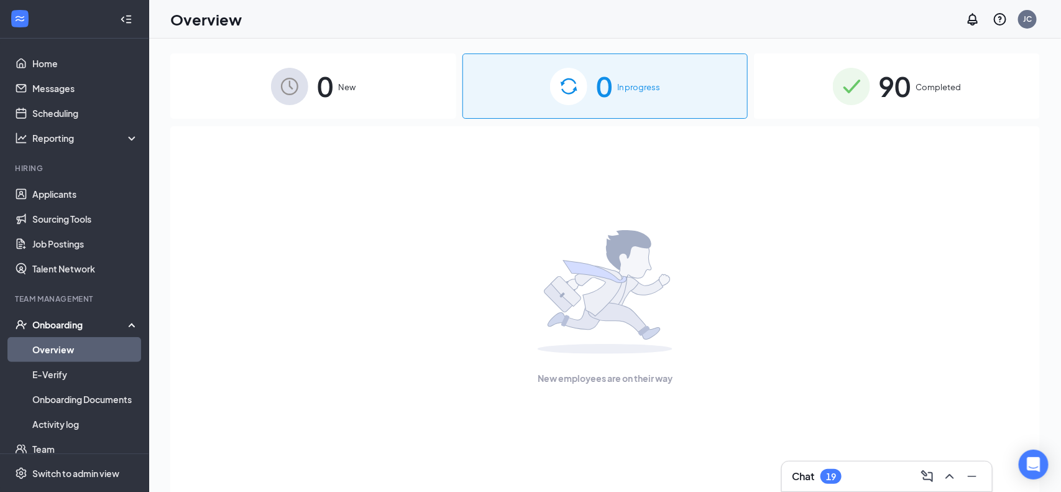
click at [346, 96] on div "0 New" at bounding box center [313, 85] width 286 height 65
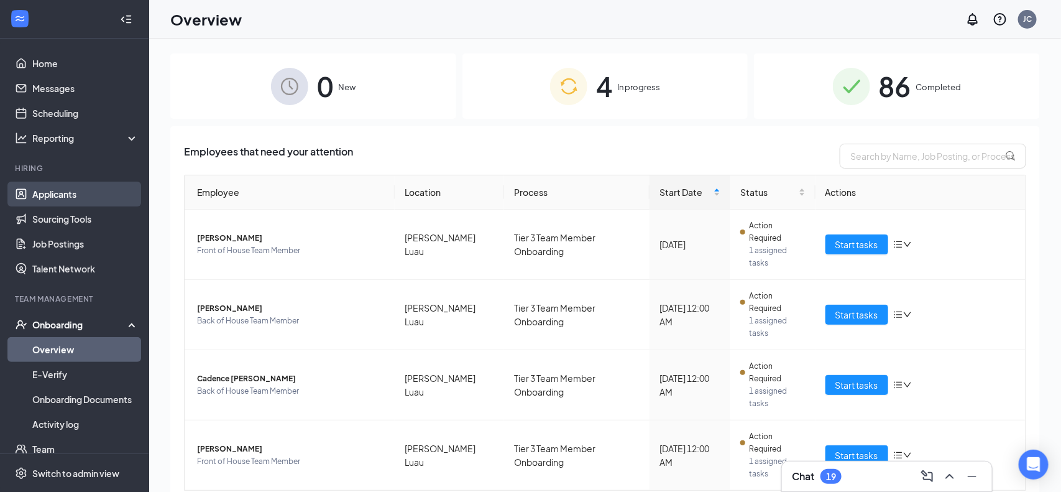
click at [50, 201] on link "Applicants" at bounding box center [85, 194] width 106 height 25
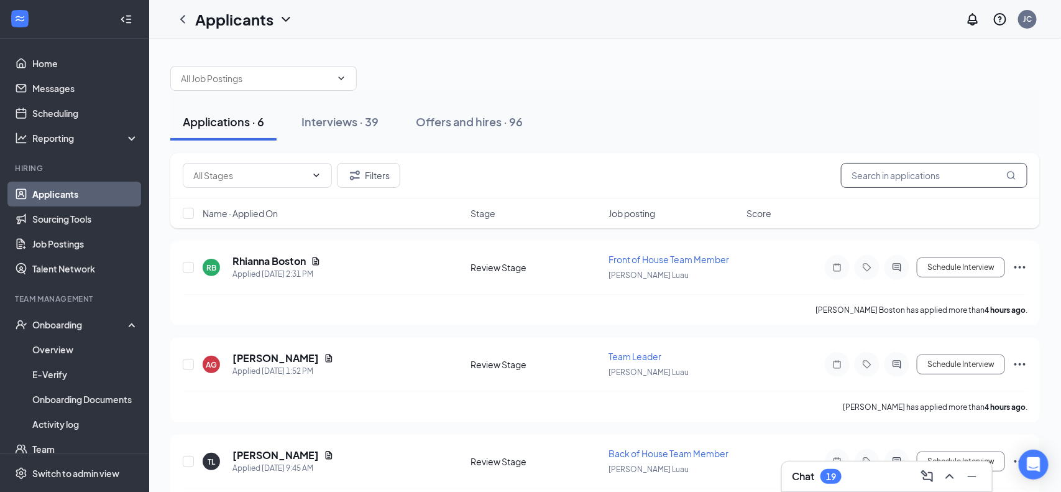
click at [886, 165] on input "text" at bounding box center [934, 175] width 187 height 25
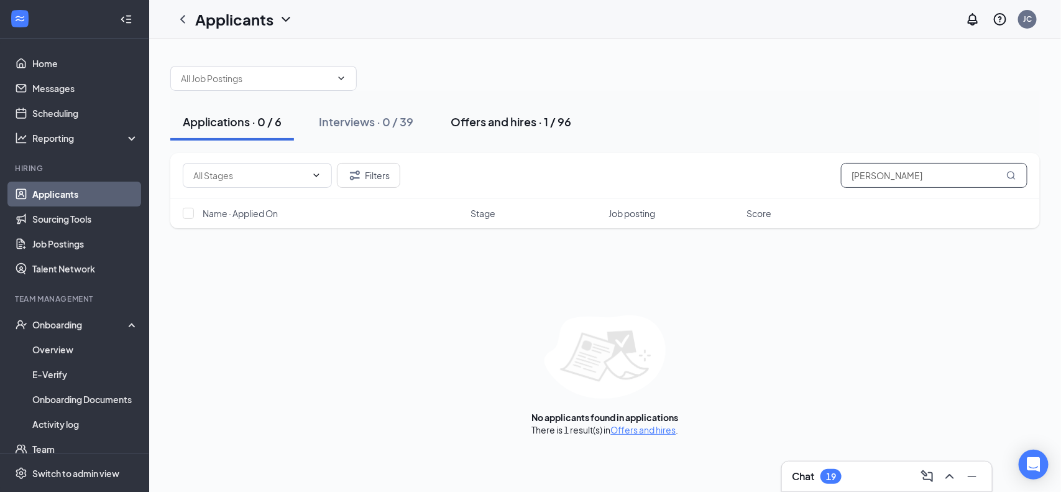
type input "keisha"
click at [496, 119] on div "Offers and hires · 1 / 96" at bounding box center [511, 122] width 121 height 16
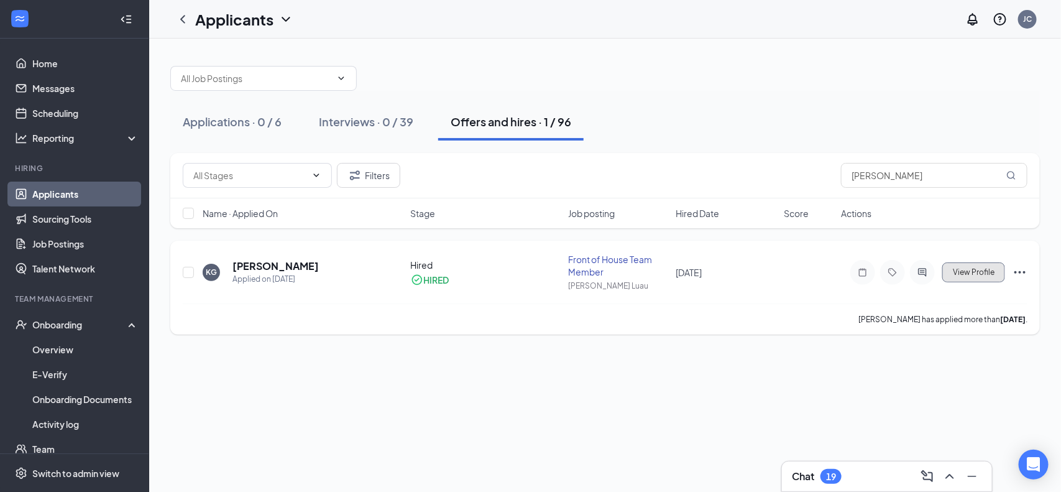
click at [984, 275] on span "View Profile" at bounding box center [974, 272] width 42 height 9
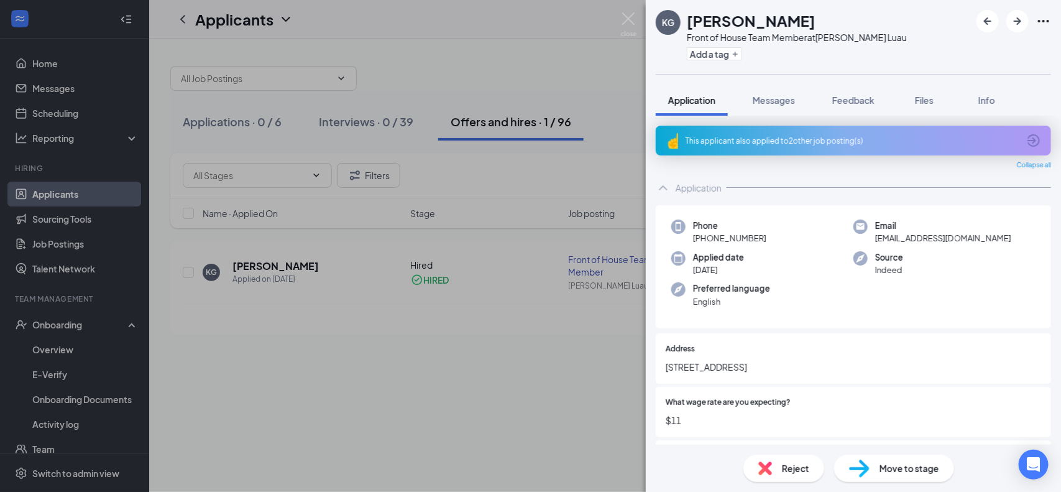
click at [694, 182] on div "Application" at bounding box center [699, 188] width 46 height 12
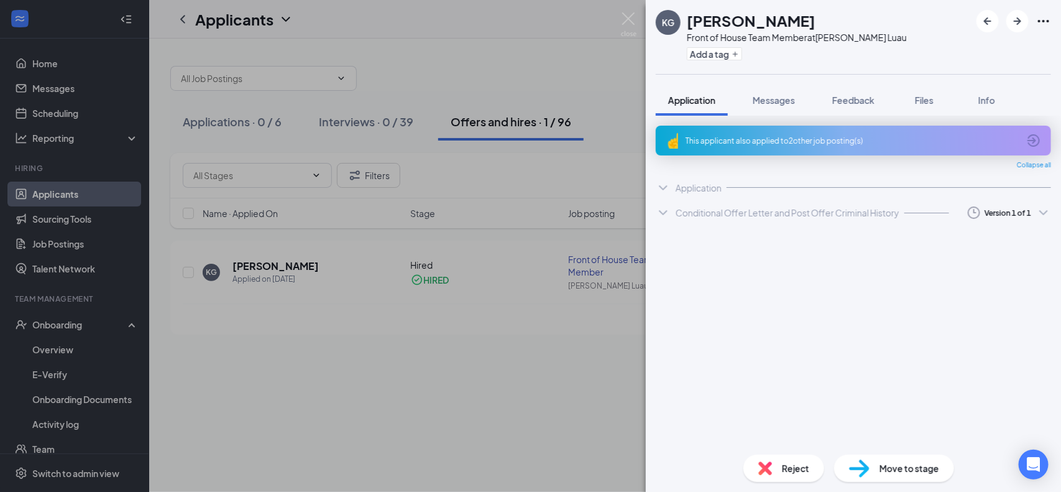
click at [720, 210] on div "Conditional Offer Letter and Post Offer Criminal History" at bounding box center [788, 212] width 224 height 12
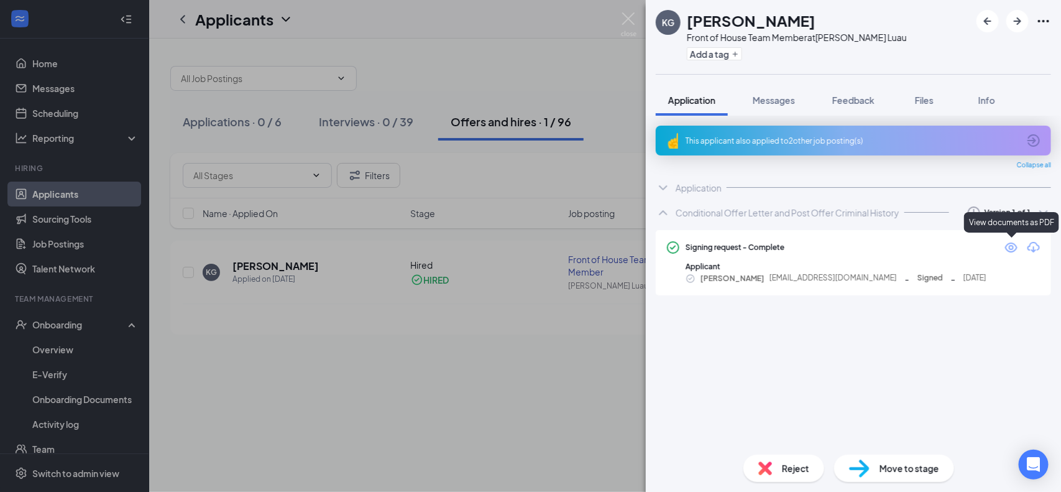
click at [1012, 251] on icon "Eye" at bounding box center [1011, 247] width 12 height 10
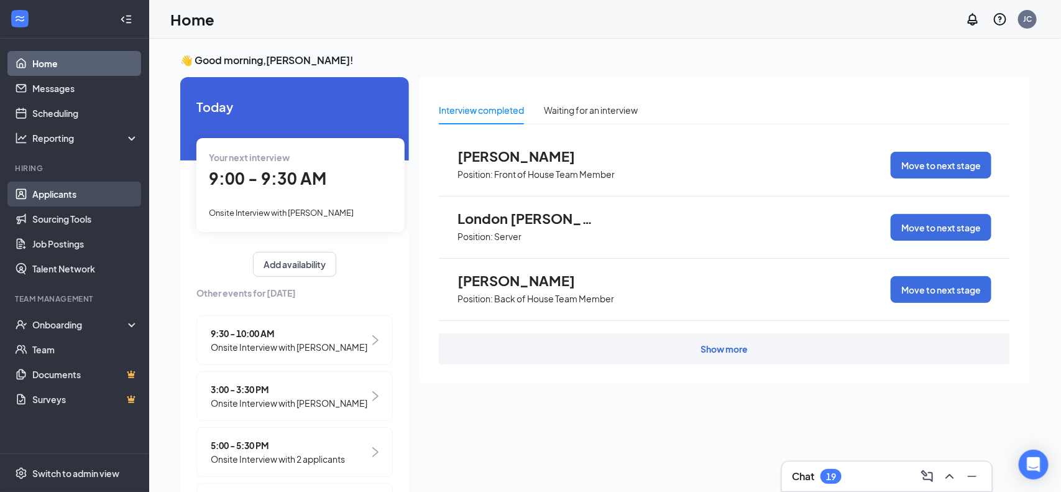
click at [58, 194] on link "Applicants" at bounding box center [85, 194] width 106 height 25
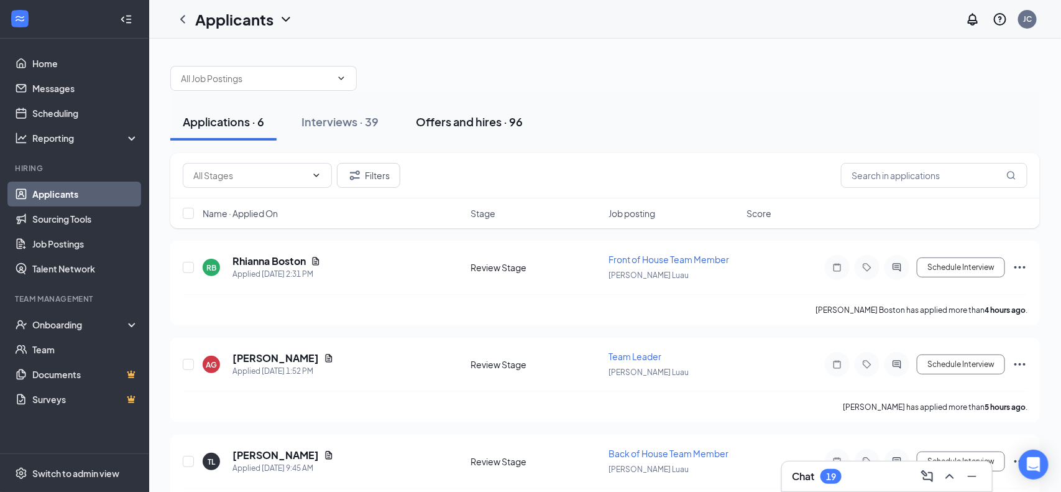
click at [440, 132] on button "Offers and hires · 96" at bounding box center [470, 121] width 132 height 37
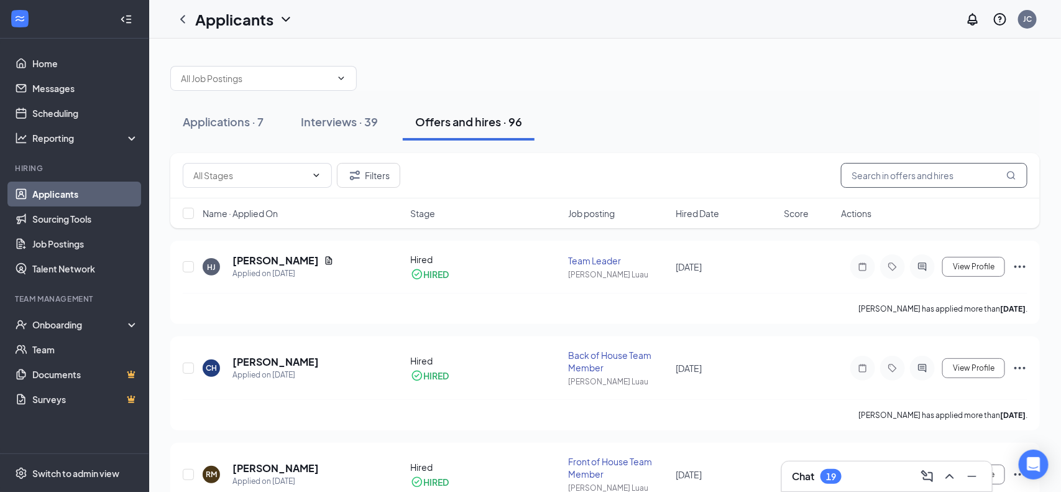
click at [885, 175] on input "text" at bounding box center [934, 175] width 187 height 25
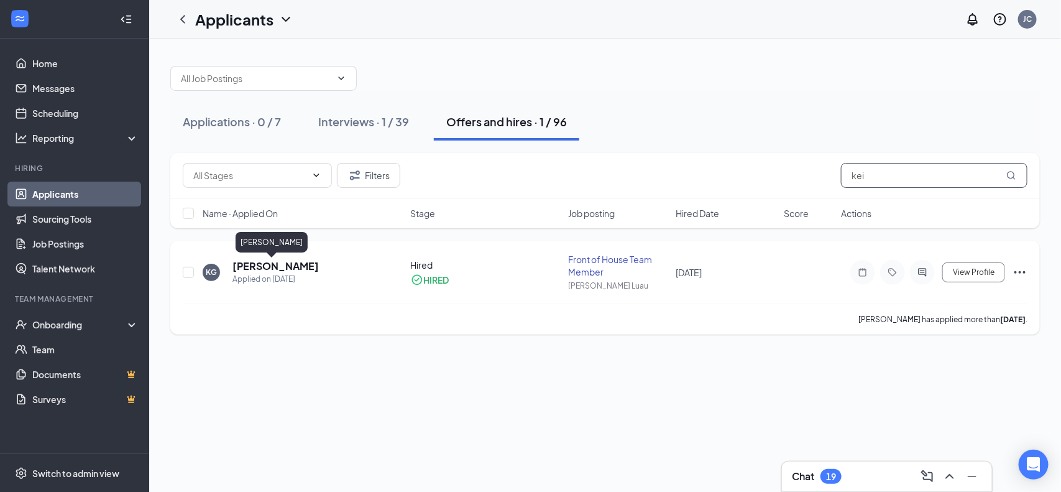
type input "kei"
click at [284, 264] on h5 "[PERSON_NAME]" at bounding box center [276, 266] width 86 height 14
